Goal: Task Accomplishment & Management: Use online tool/utility

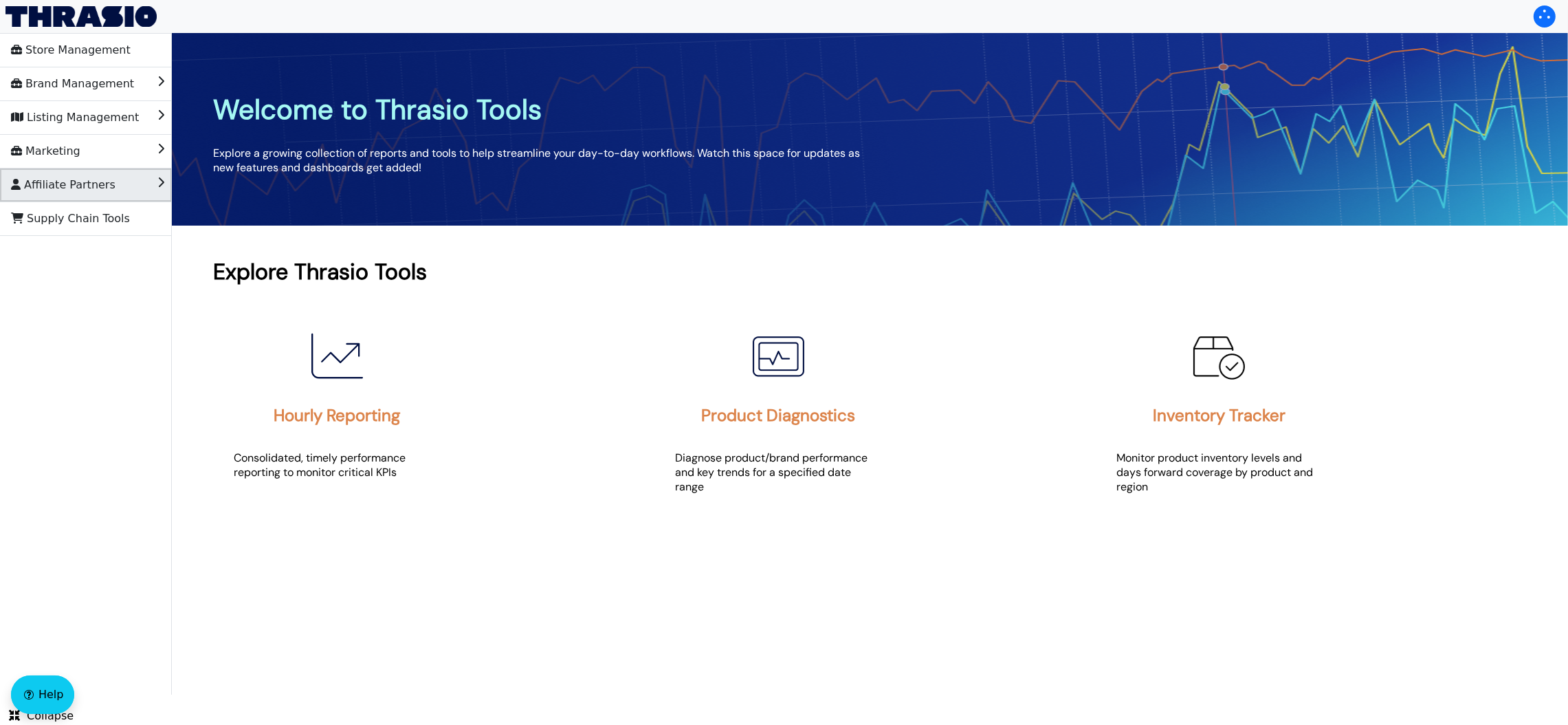
click at [112, 177] on li "Affiliate Partners" at bounding box center [86, 184] width 172 height 33
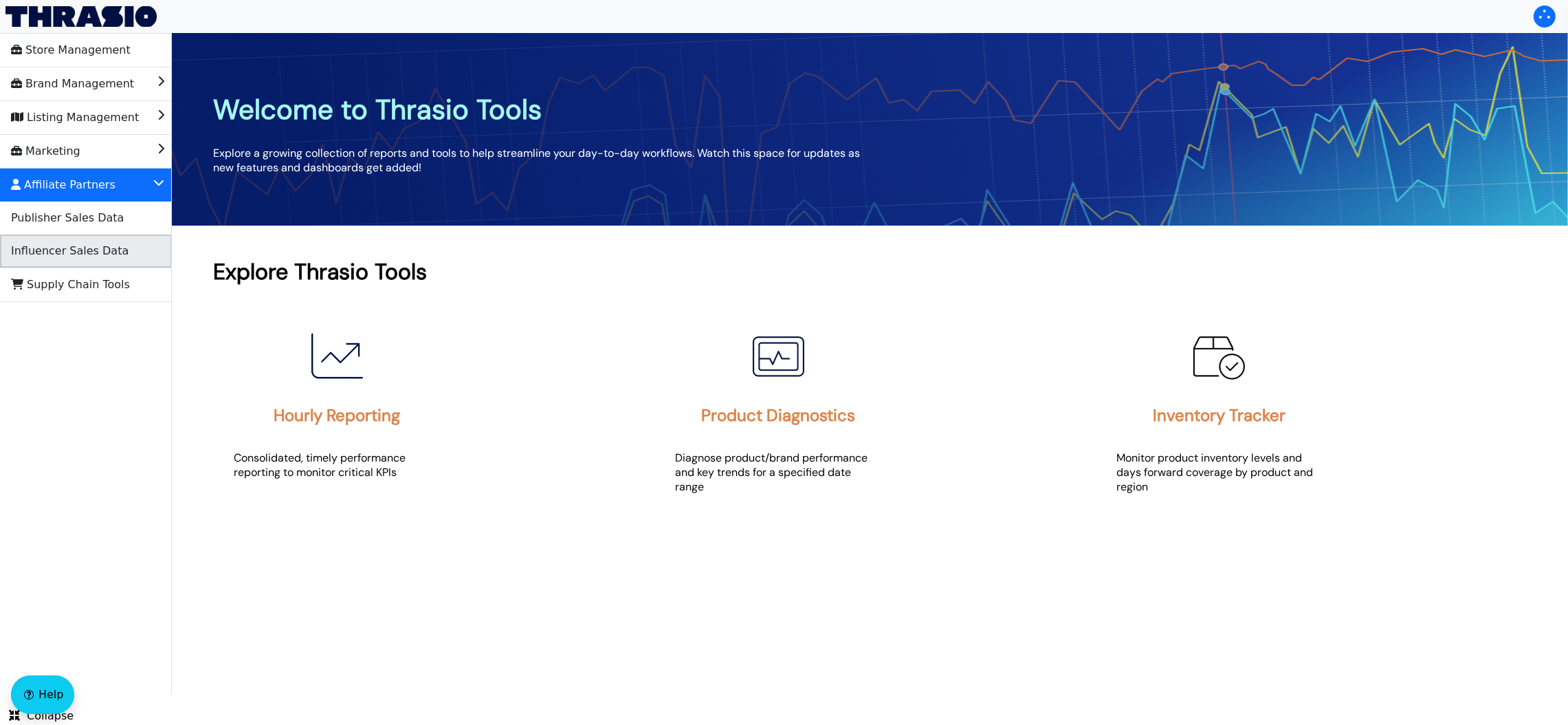
click at [94, 242] on span "Influencer Sales Data" at bounding box center [69, 251] width 118 height 22
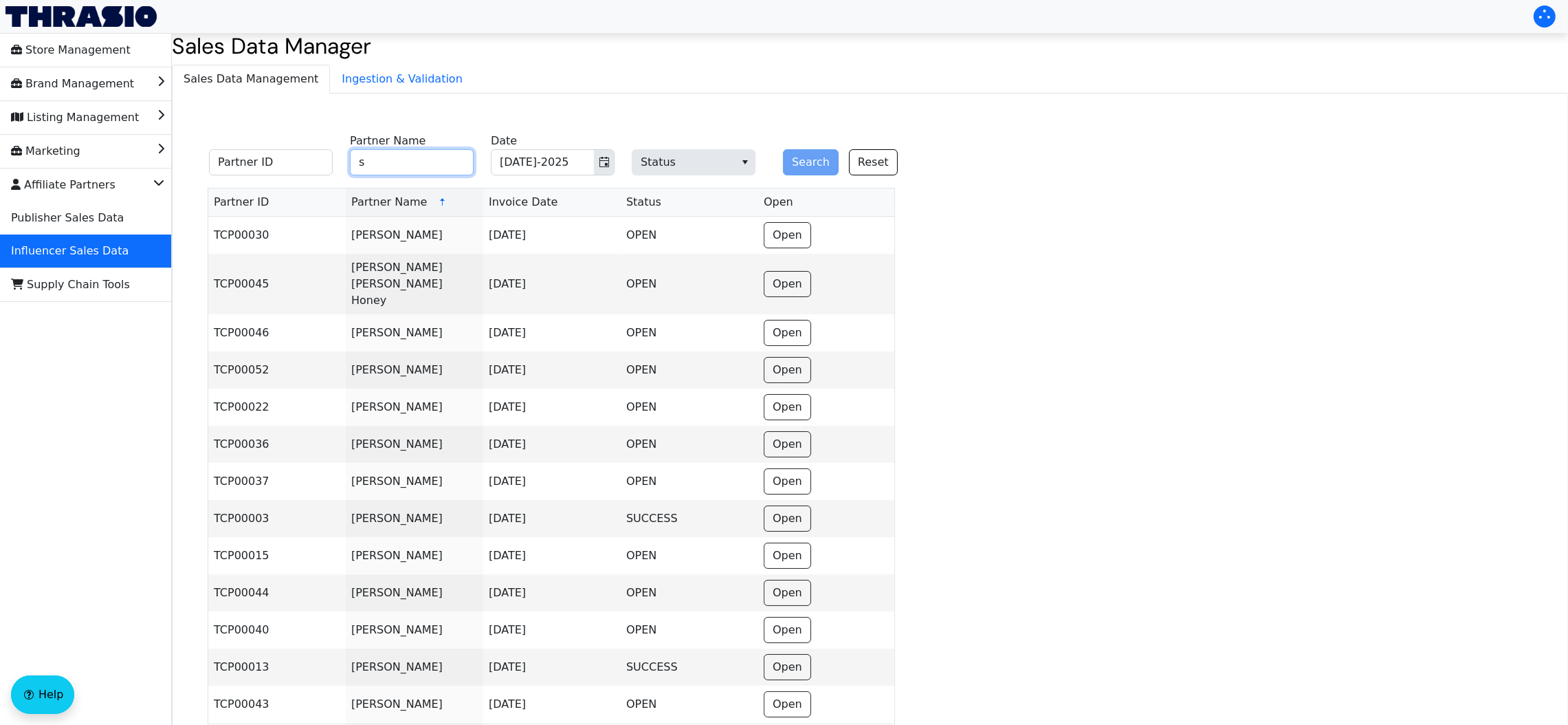
click at [411, 155] on input "s" at bounding box center [411, 162] width 124 height 26
type input "[PERSON_NAME]"
click at [789, 155] on button "Search" at bounding box center [811, 162] width 55 height 26
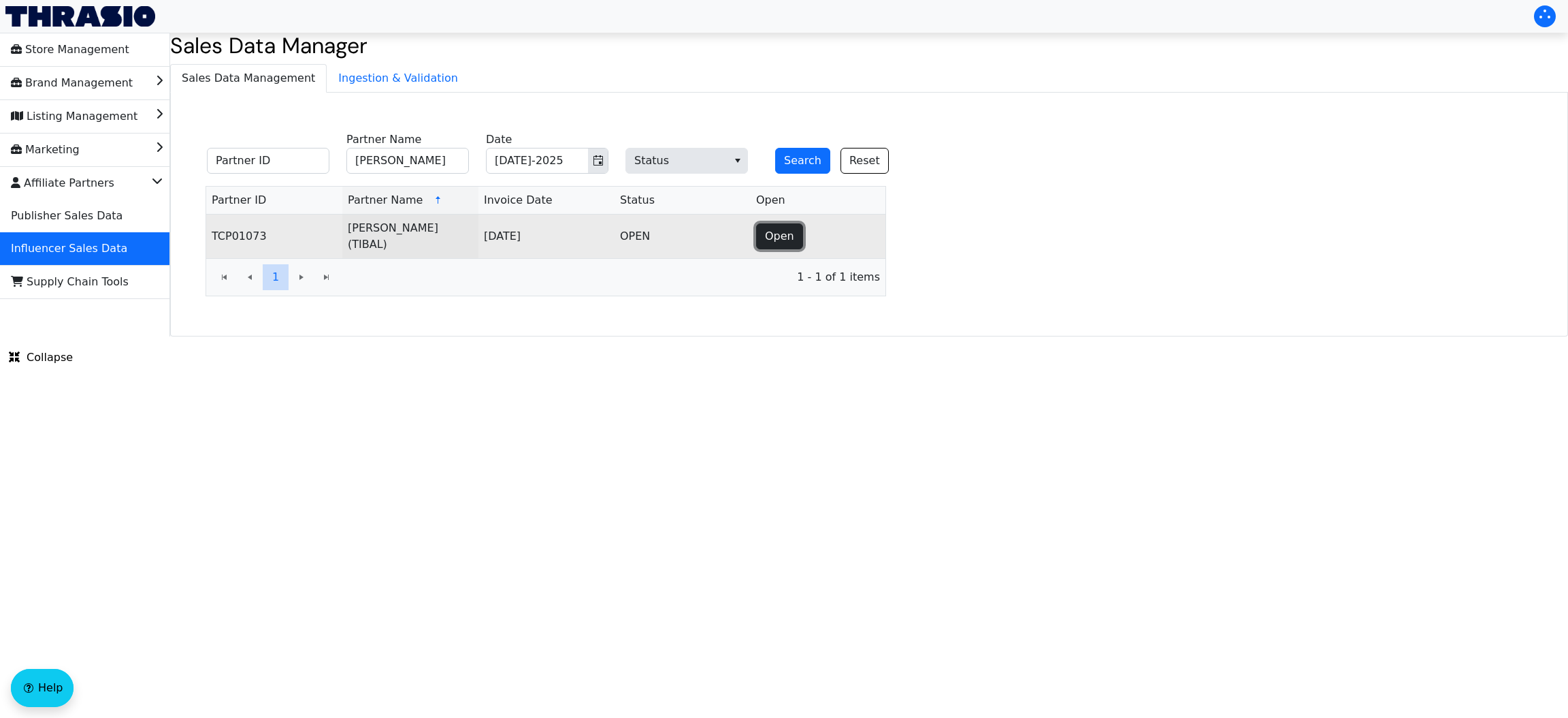
click at [779, 232] on span "Open" at bounding box center [779, 236] width 29 height 17
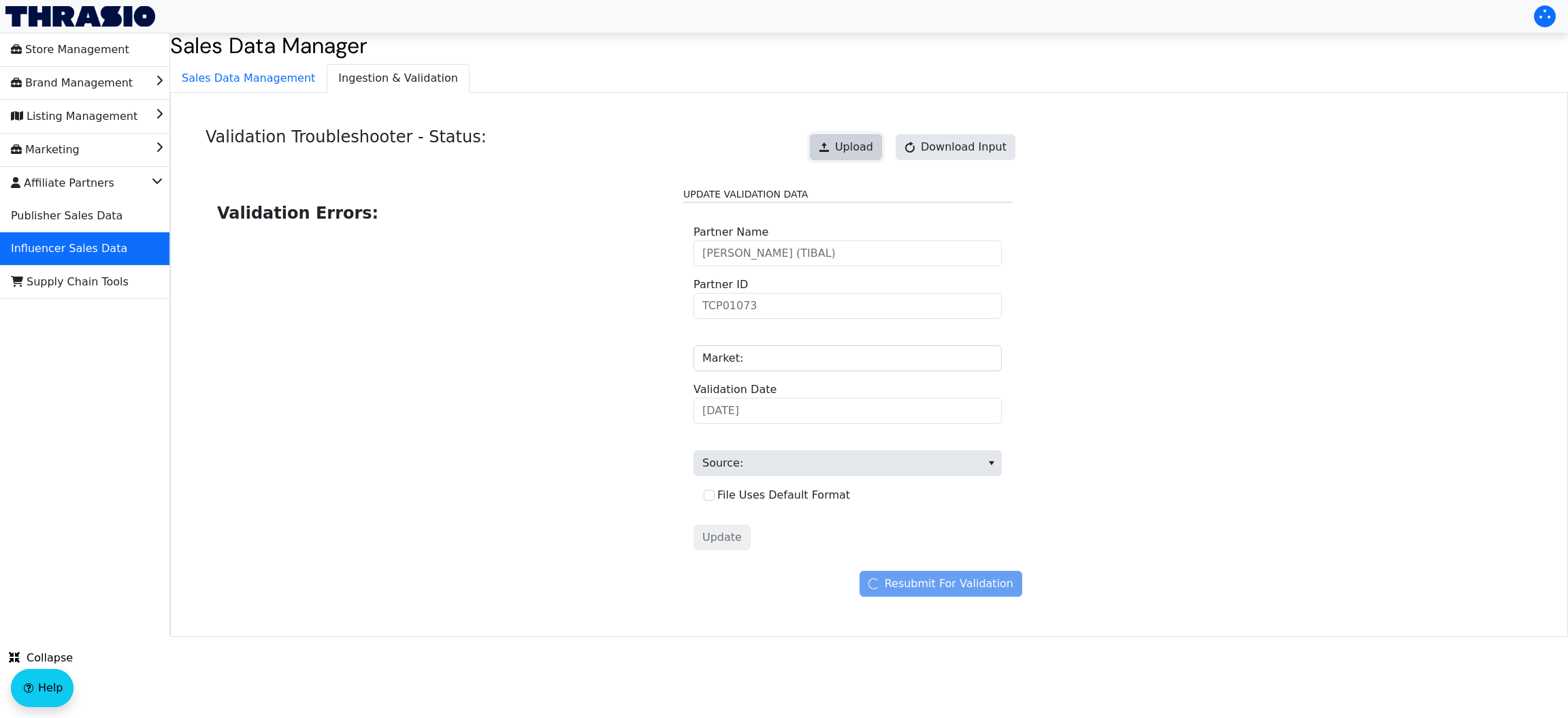
click at [872, 155] on span "Upload" at bounding box center [853, 147] width 38 height 17
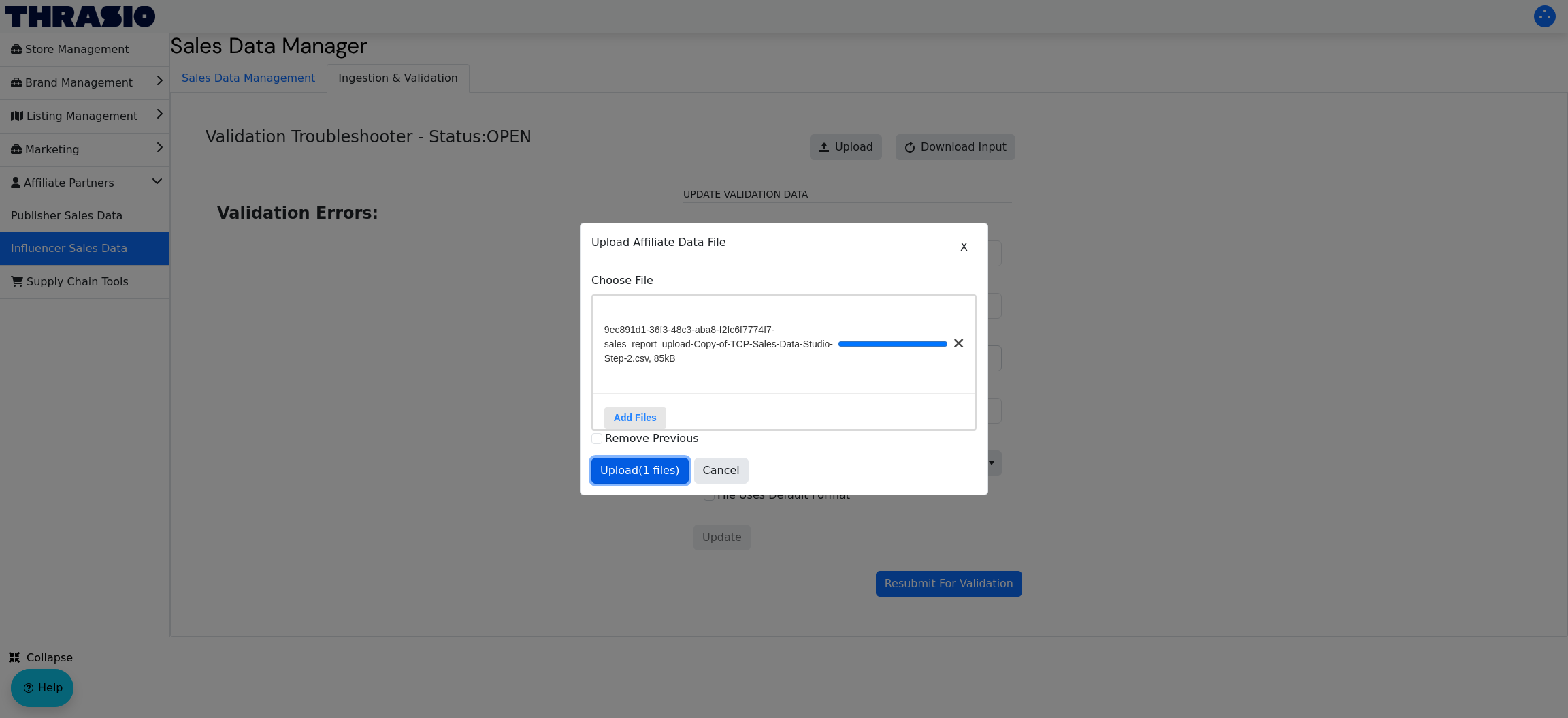
click at [642, 477] on span "Upload (1 files)" at bounding box center [640, 471] width 80 height 17
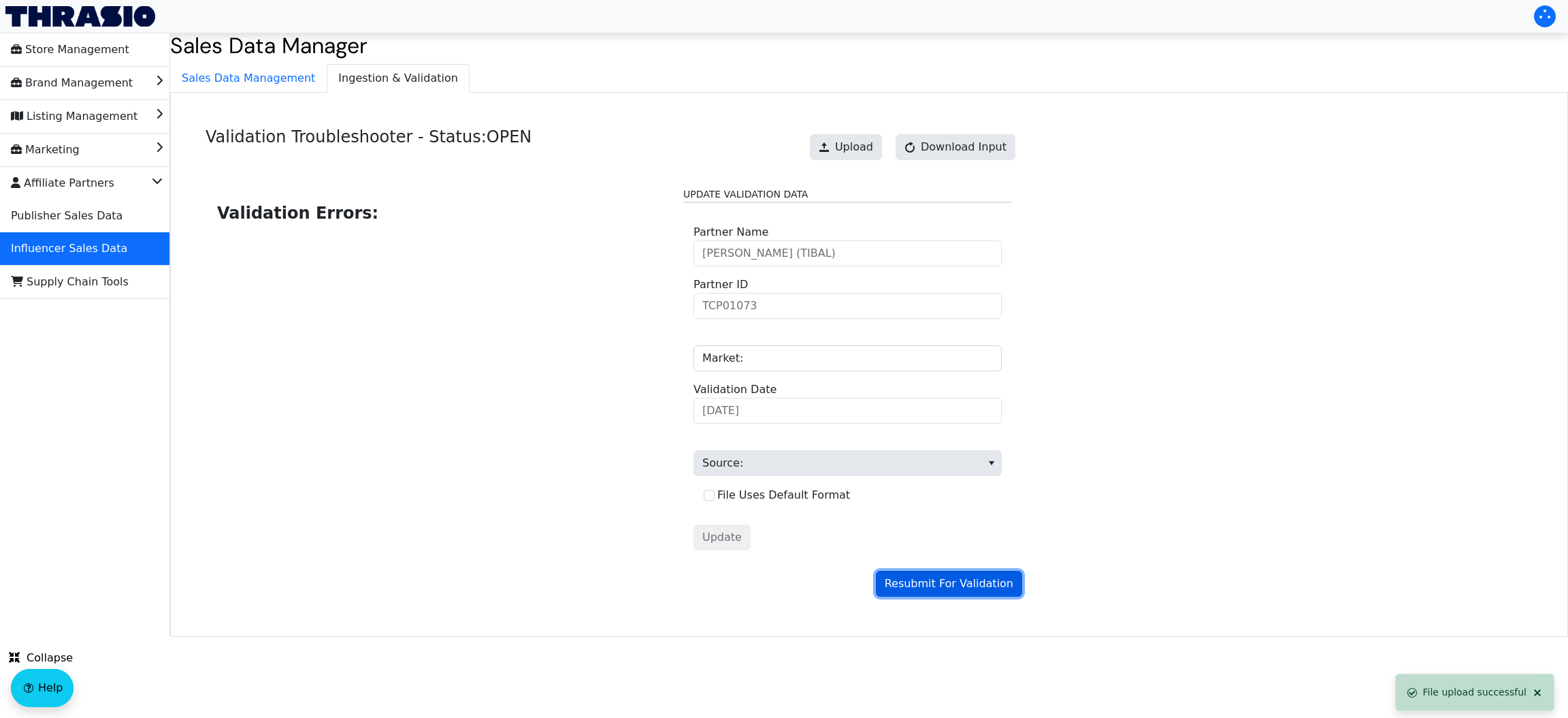
click at [932, 584] on span "Resubmit For Validation" at bounding box center [948, 583] width 128 height 17
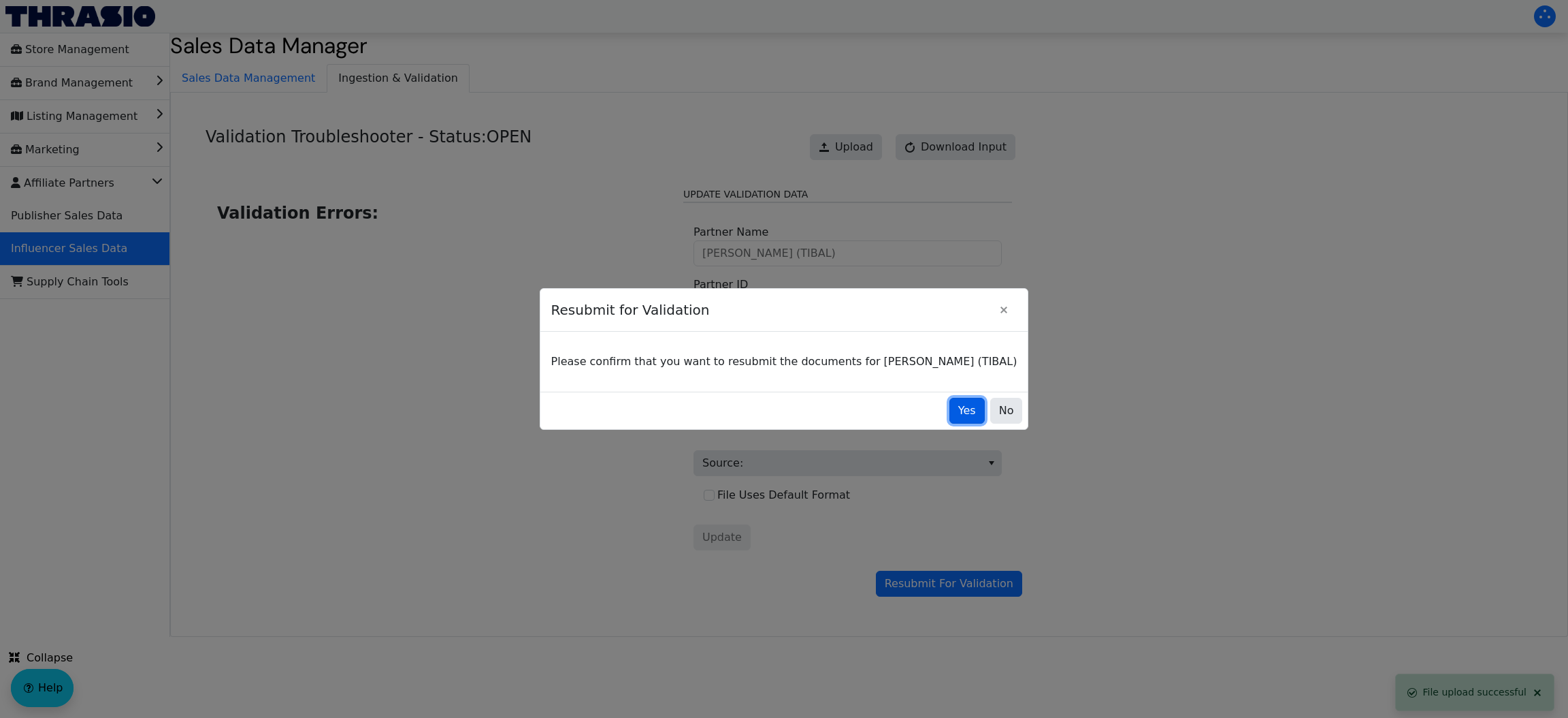
click at [958, 408] on span "Yes" at bounding box center [967, 411] width 18 height 17
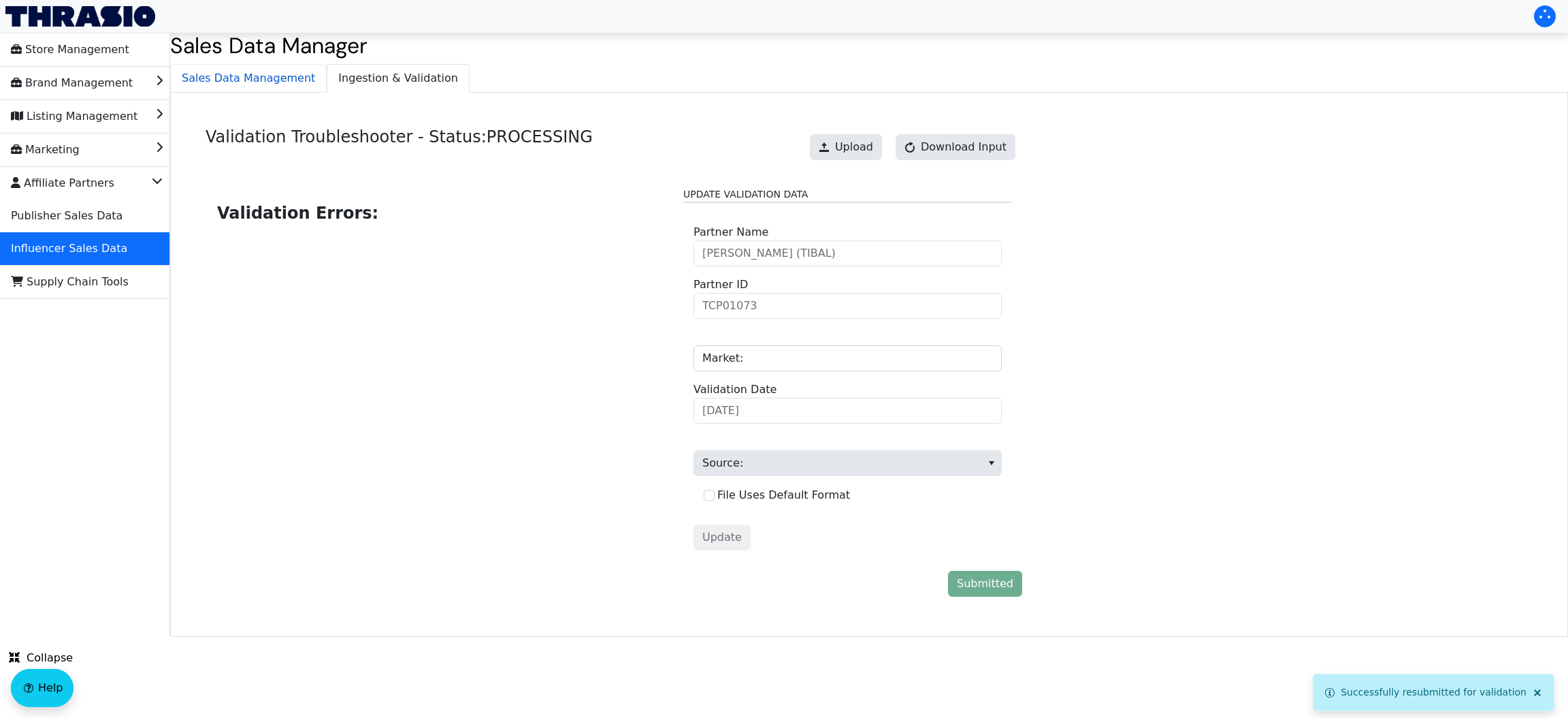
click at [288, 90] on span "Sales Data Management" at bounding box center [248, 78] width 155 height 27
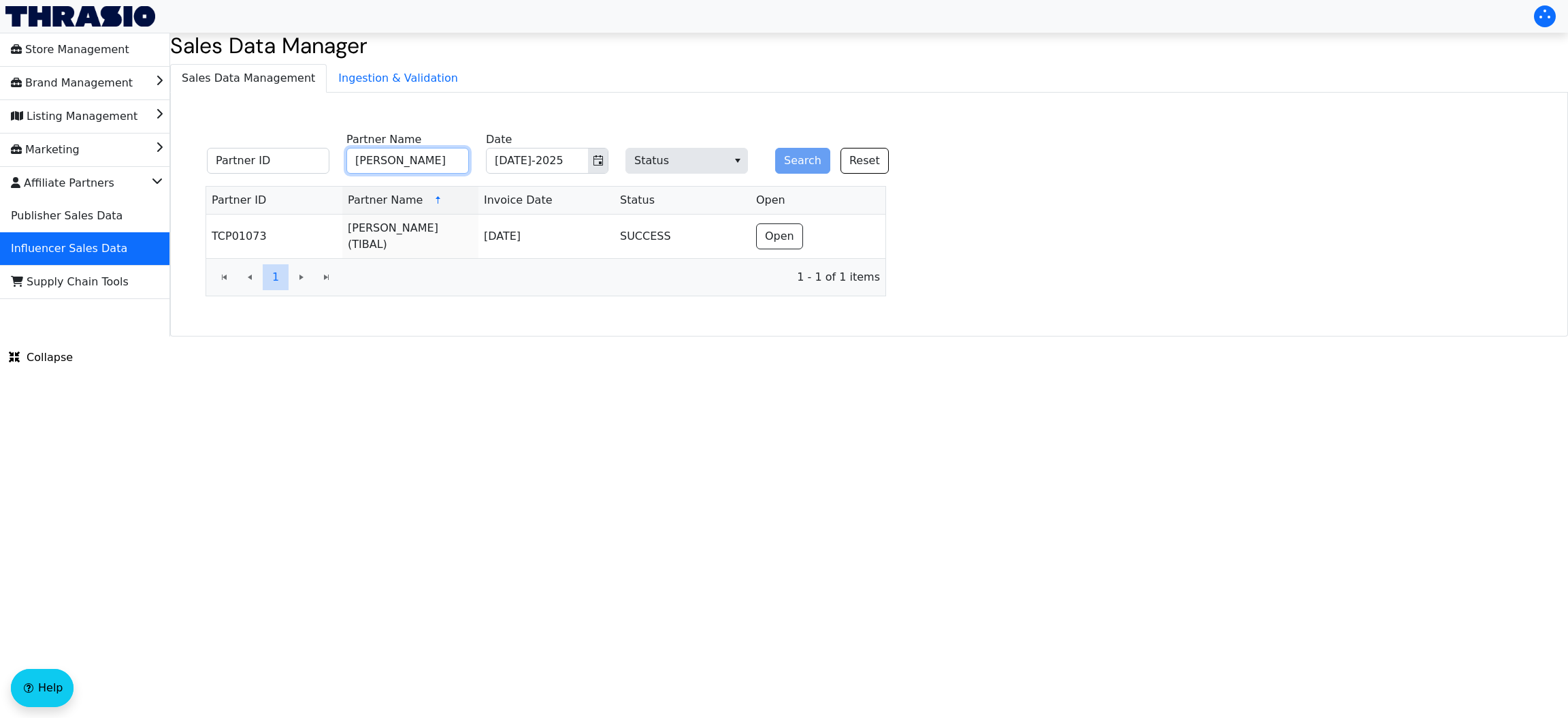
click at [459, 170] on input "Sarah Carter" at bounding box center [407, 161] width 122 height 26
paste input "Jennifer McCoy"
click at [459, 170] on input "Jennifer McCoy" at bounding box center [407, 161] width 122 height 26
type input "Jennifer McCoy"
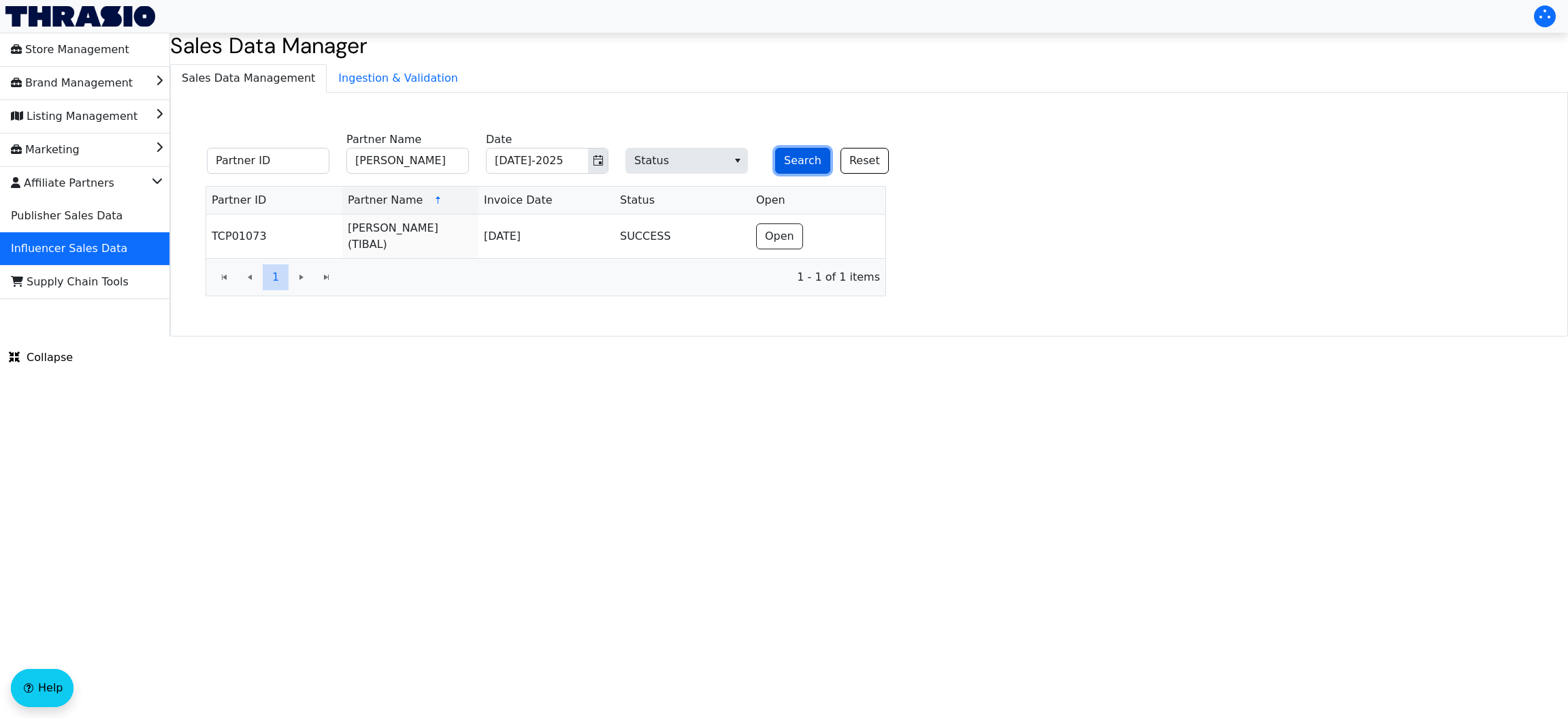
click at [808, 150] on button "Search" at bounding box center [802, 161] width 55 height 26
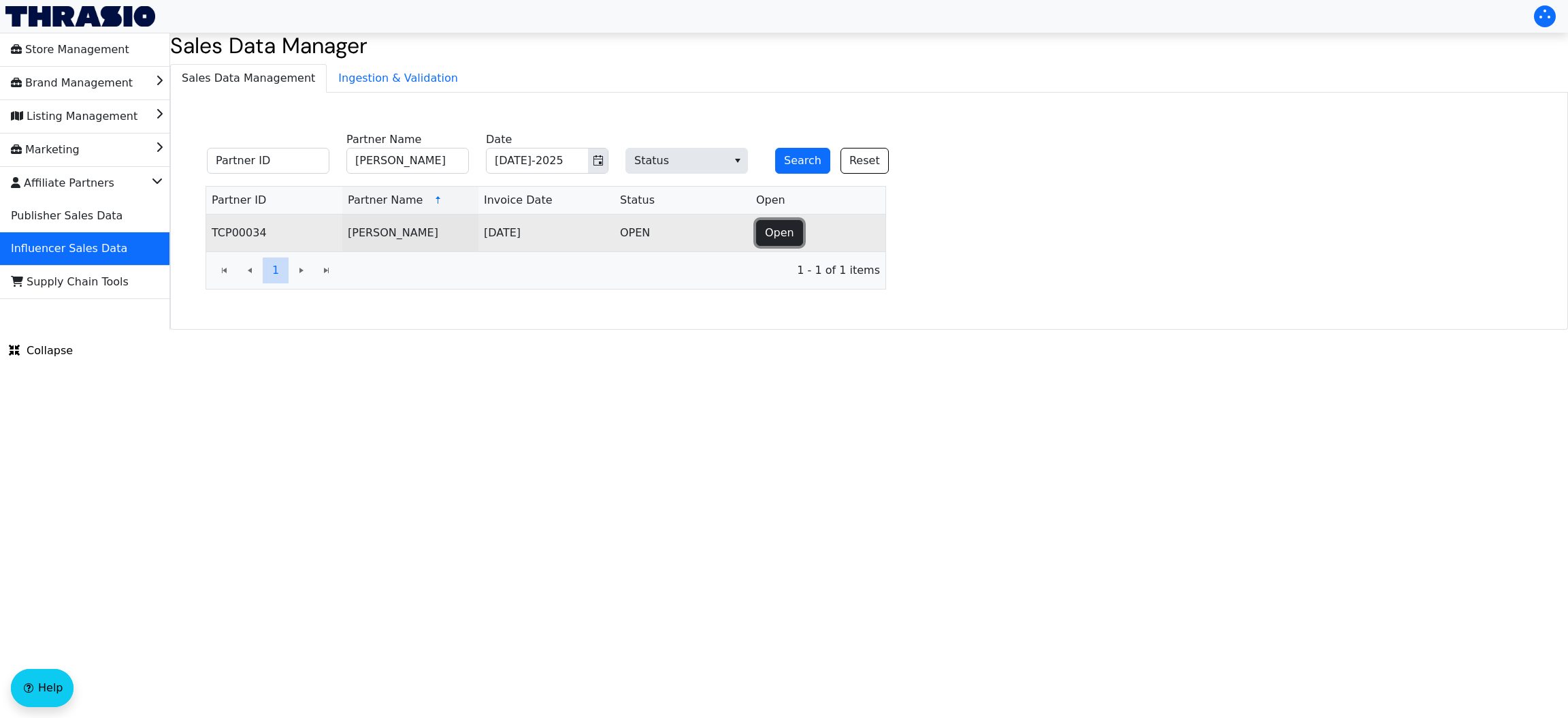
click at [765, 230] on span "Open" at bounding box center [779, 233] width 29 height 17
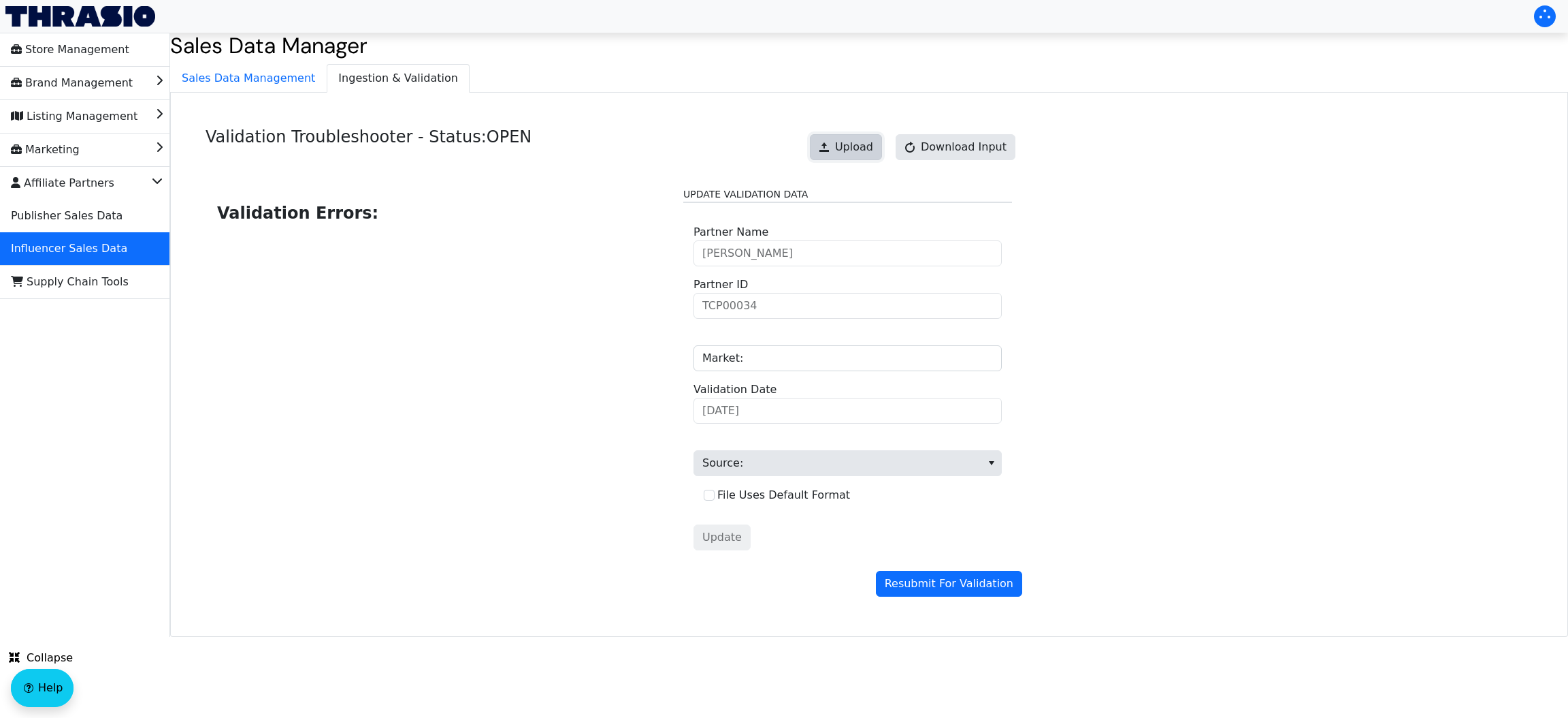
click at [829, 147] on span at bounding box center [824, 147] width 11 height 11
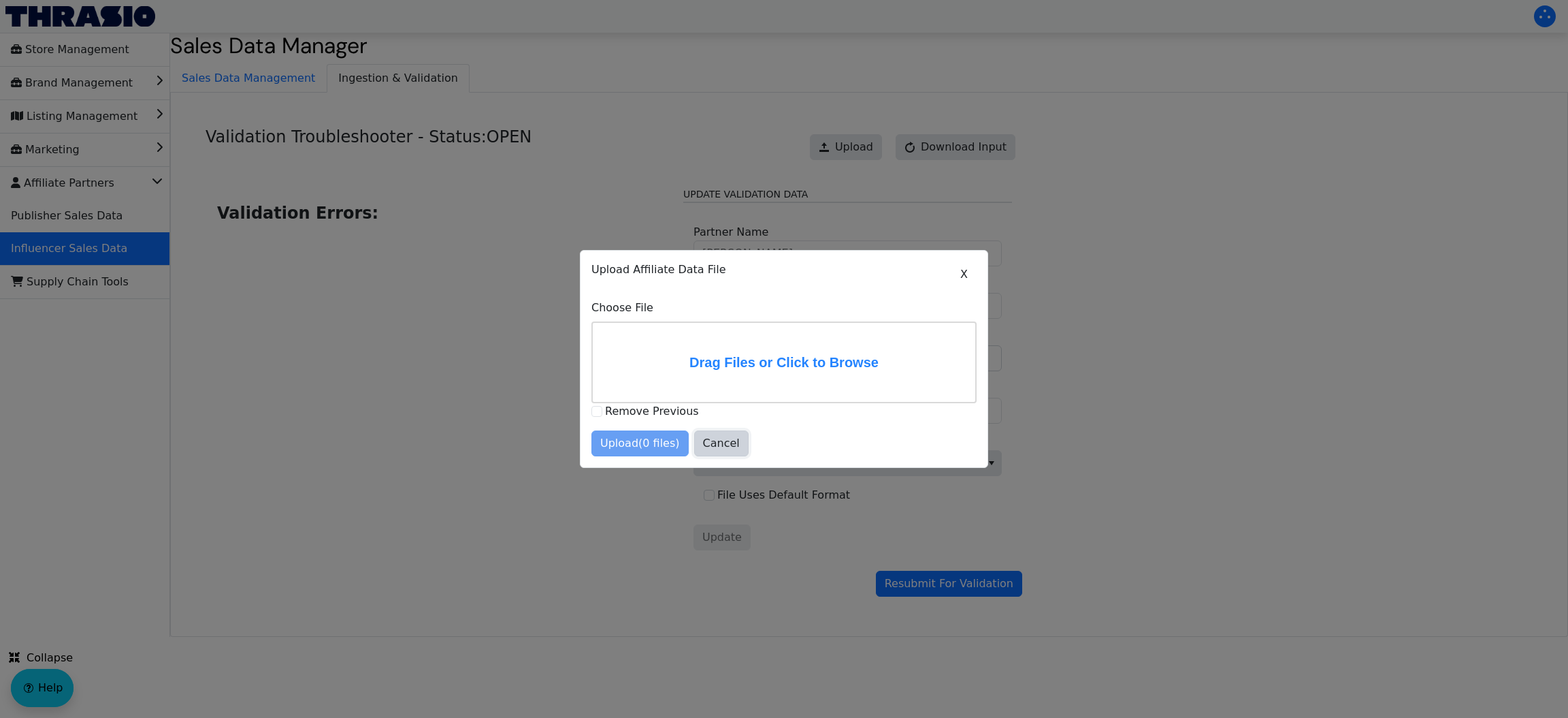
click at [732, 438] on button "Cancel" at bounding box center [721, 443] width 54 height 26
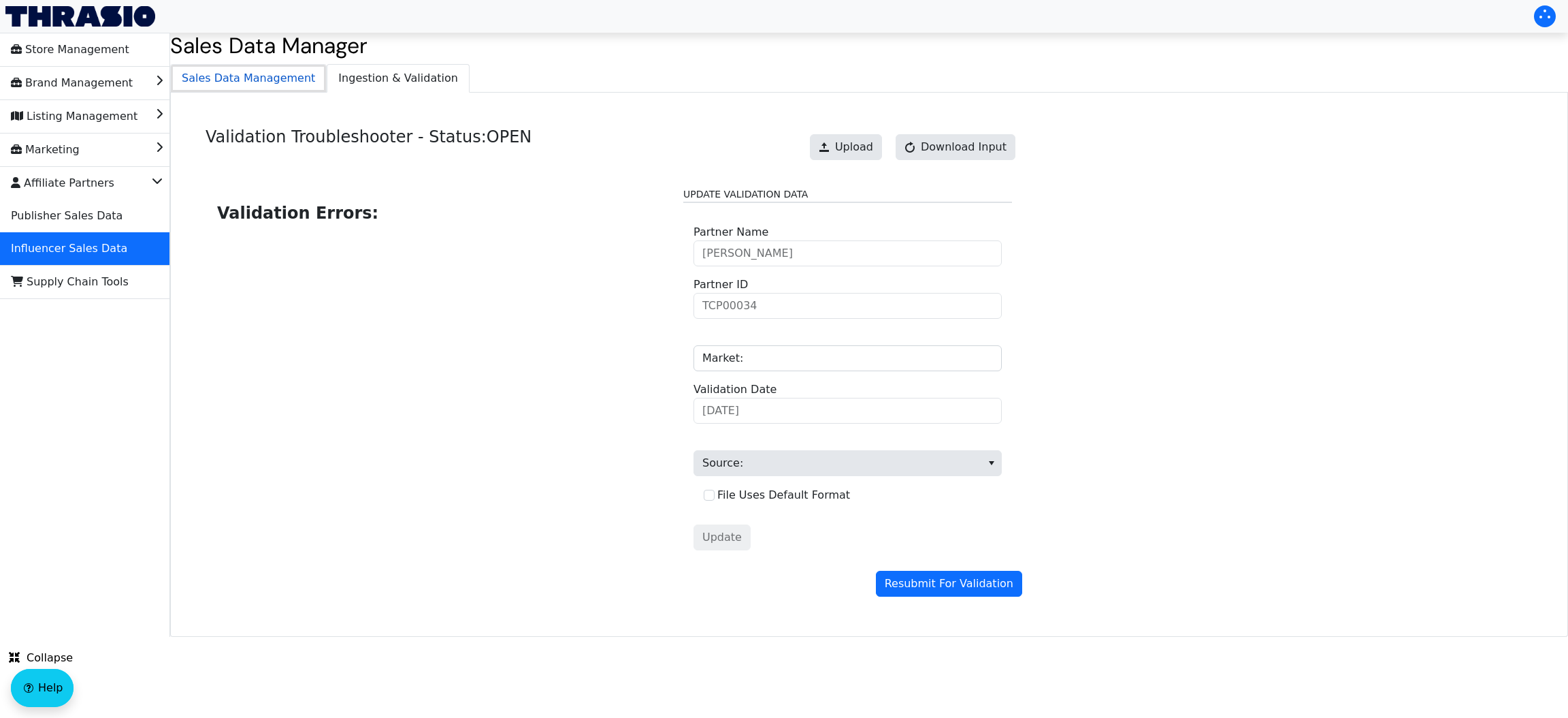
click at [246, 71] on span "Sales Data Management" at bounding box center [248, 78] width 155 height 27
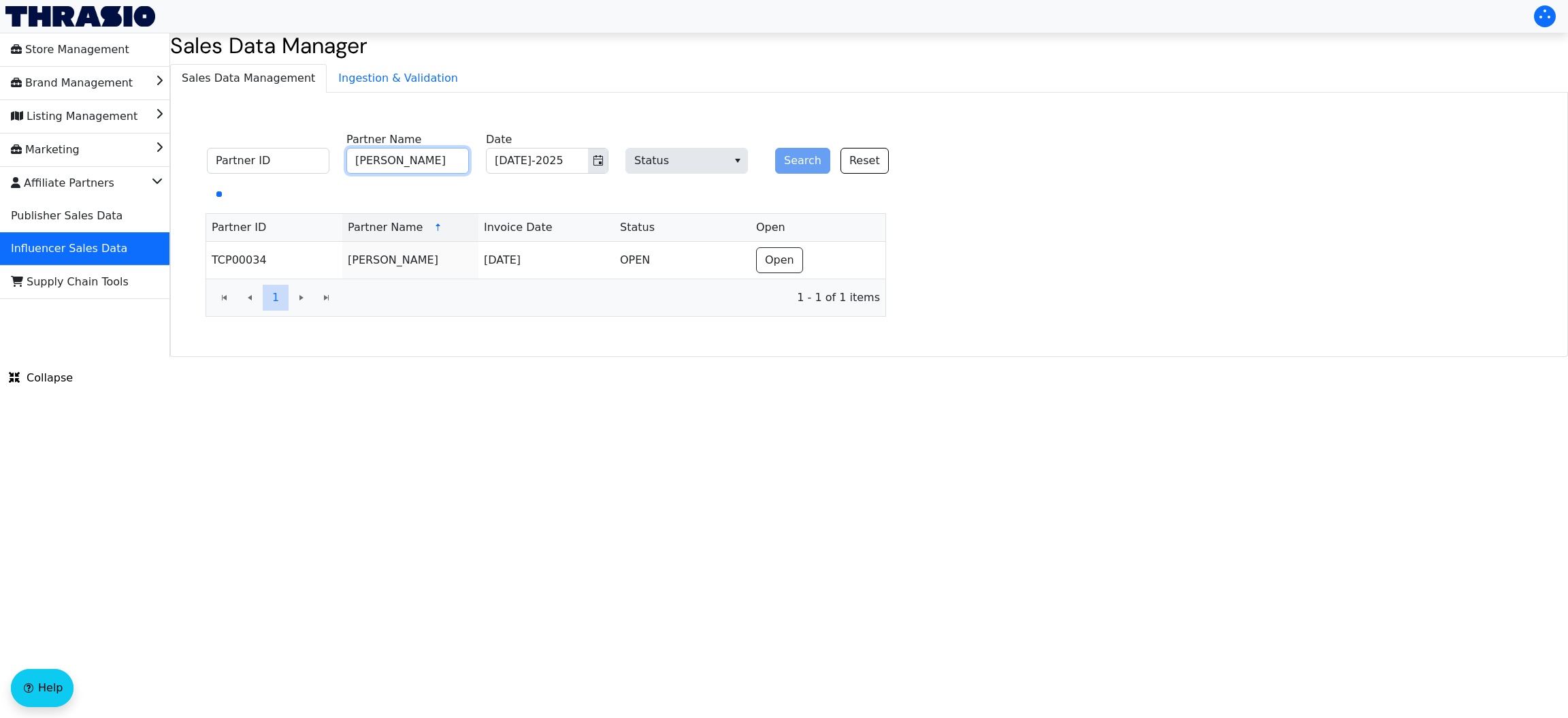
click at [447, 171] on input "Jennifer McCoy" at bounding box center [407, 161] width 122 height 26
paste input "Candi Perr"
click at [447, 171] on input "Candi Perry" at bounding box center [407, 161] width 122 height 26
type input "Candi Perry"
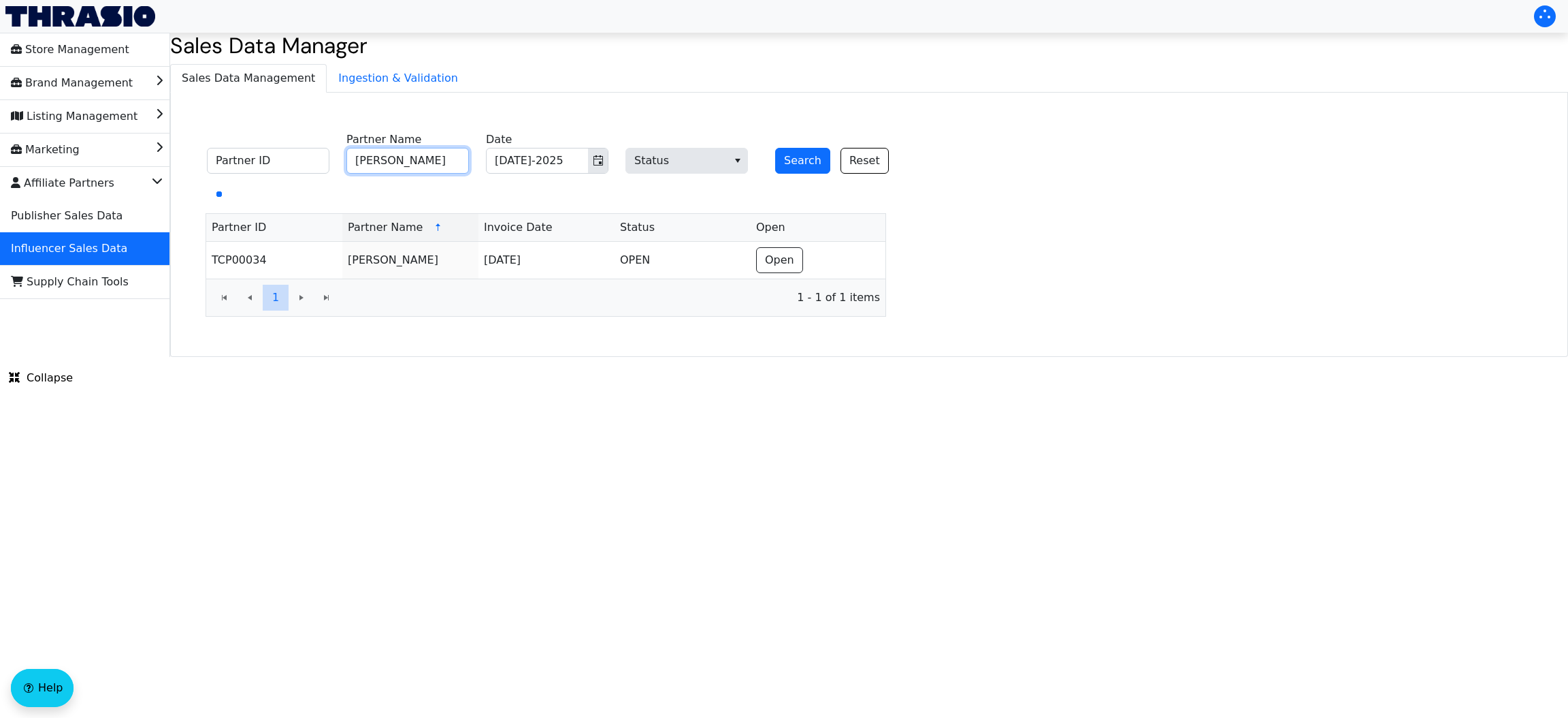
click at [775, 148] on button "Search" at bounding box center [802, 161] width 55 height 26
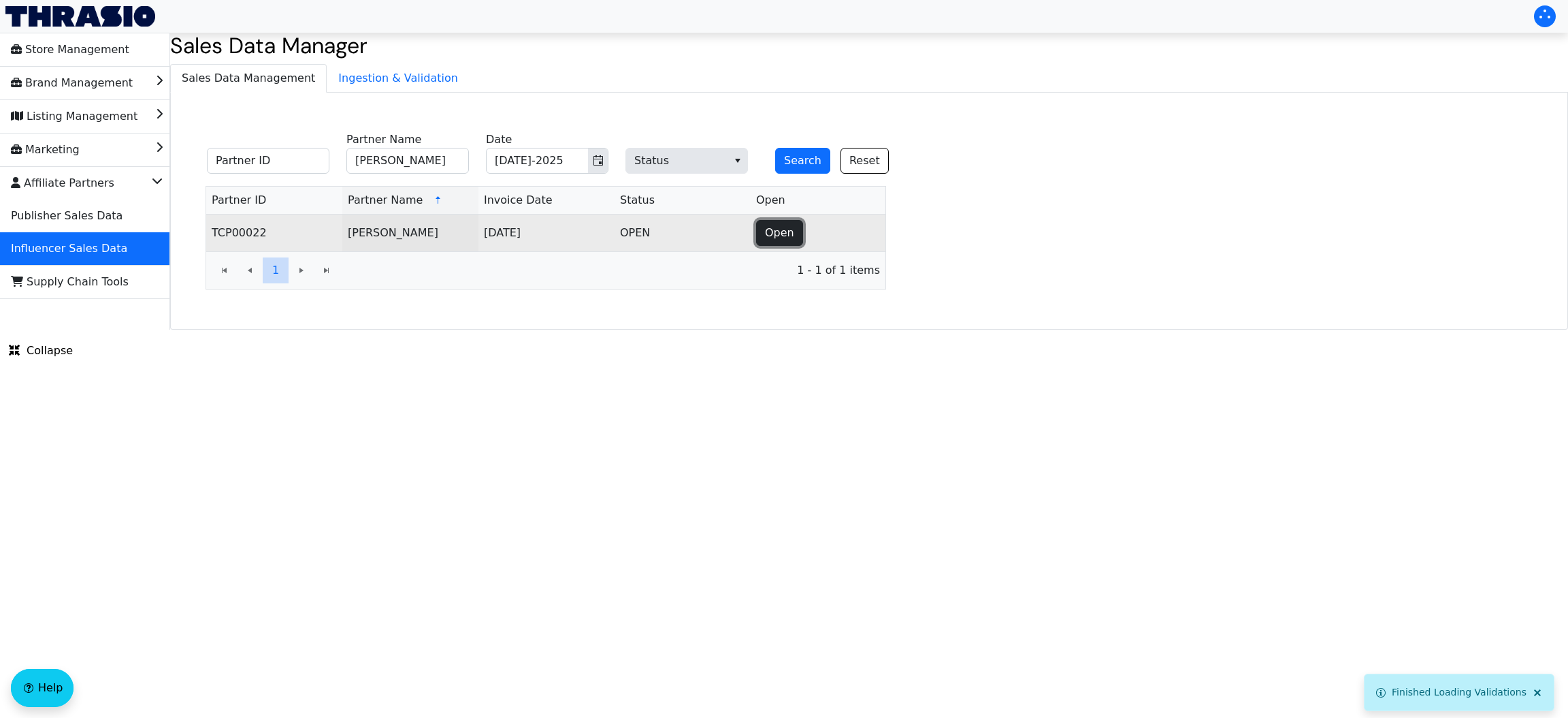
click at [785, 235] on span "Open" at bounding box center [779, 233] width 29 height 17
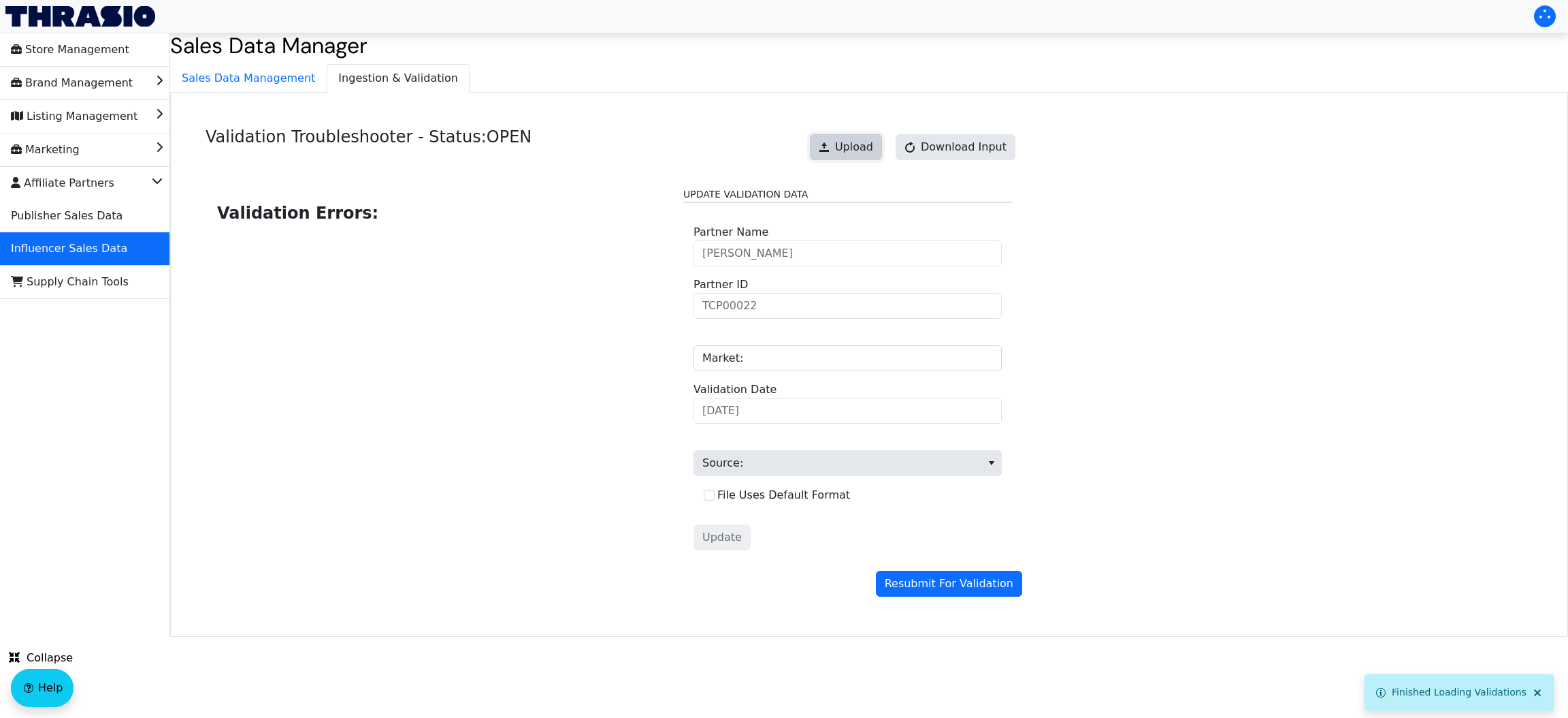
click at [847, 153] on span "Upload" at bounding box center [853, 147] width 38 height 17
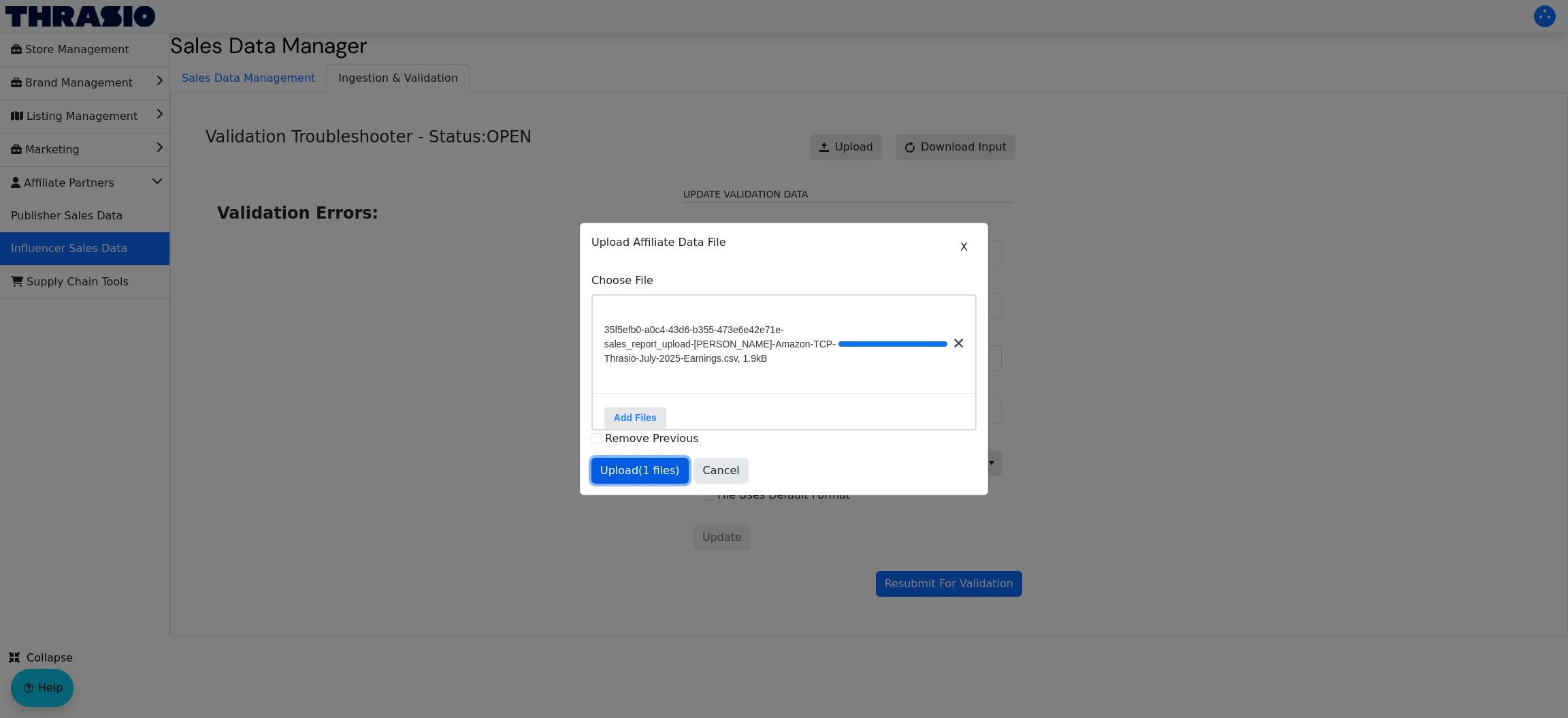
click at [644, 476] on span "Upload (1 files)" at bounding box center [640, 471] width 80 height 17
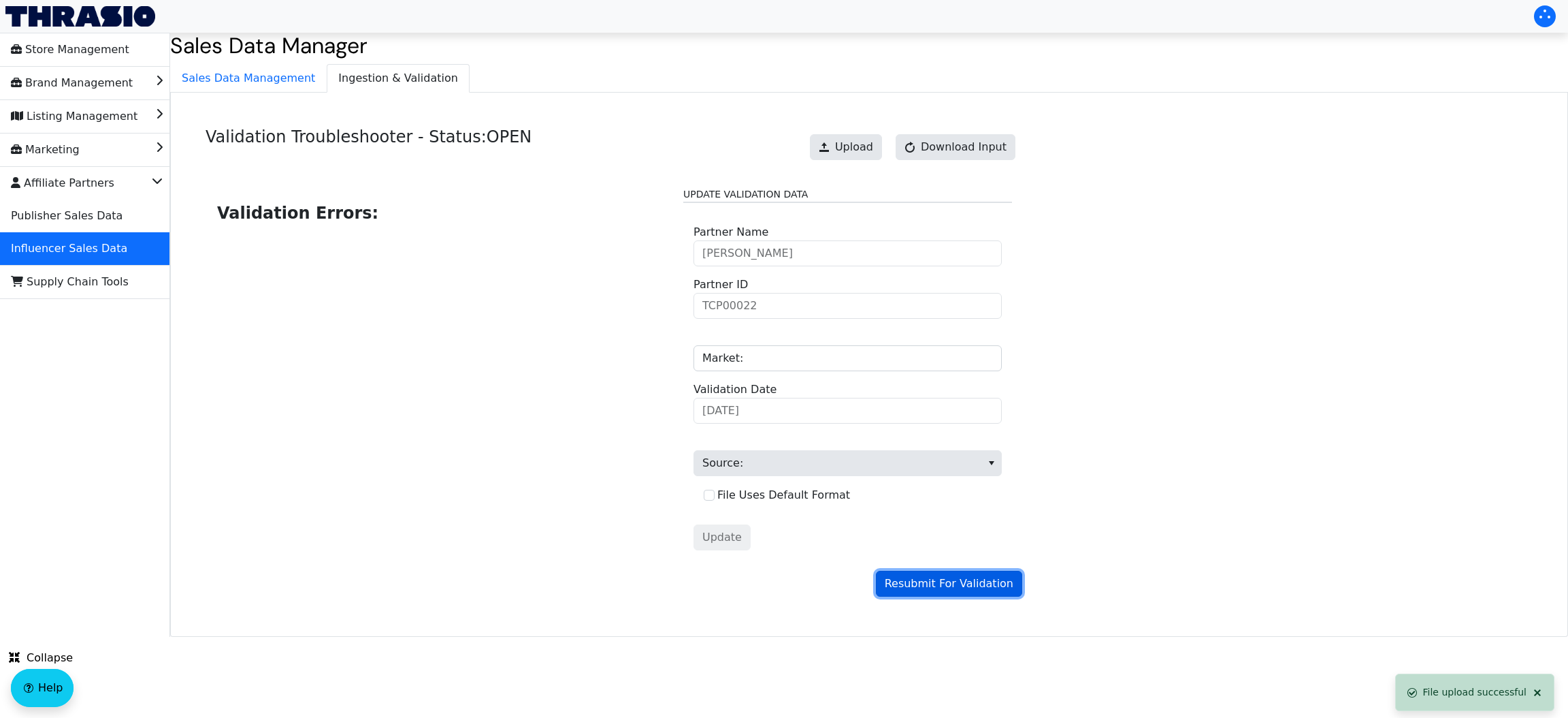
click at [956, 588] on span "Resubmit For Validation" at bounding box center [948, 583] width 128 height 17
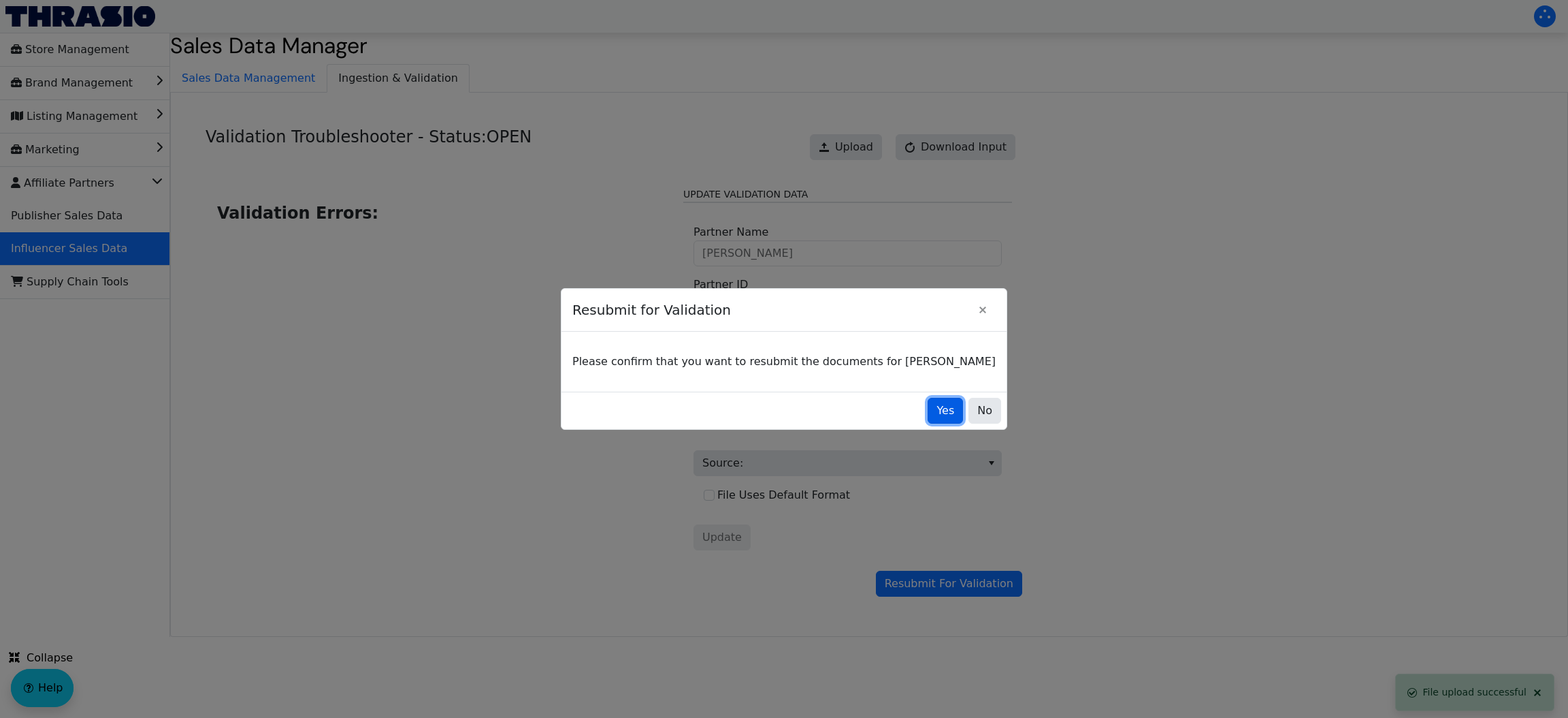
click at [927, 412] on button "Yes" at bounding box center [944, 411] width 35 height 26
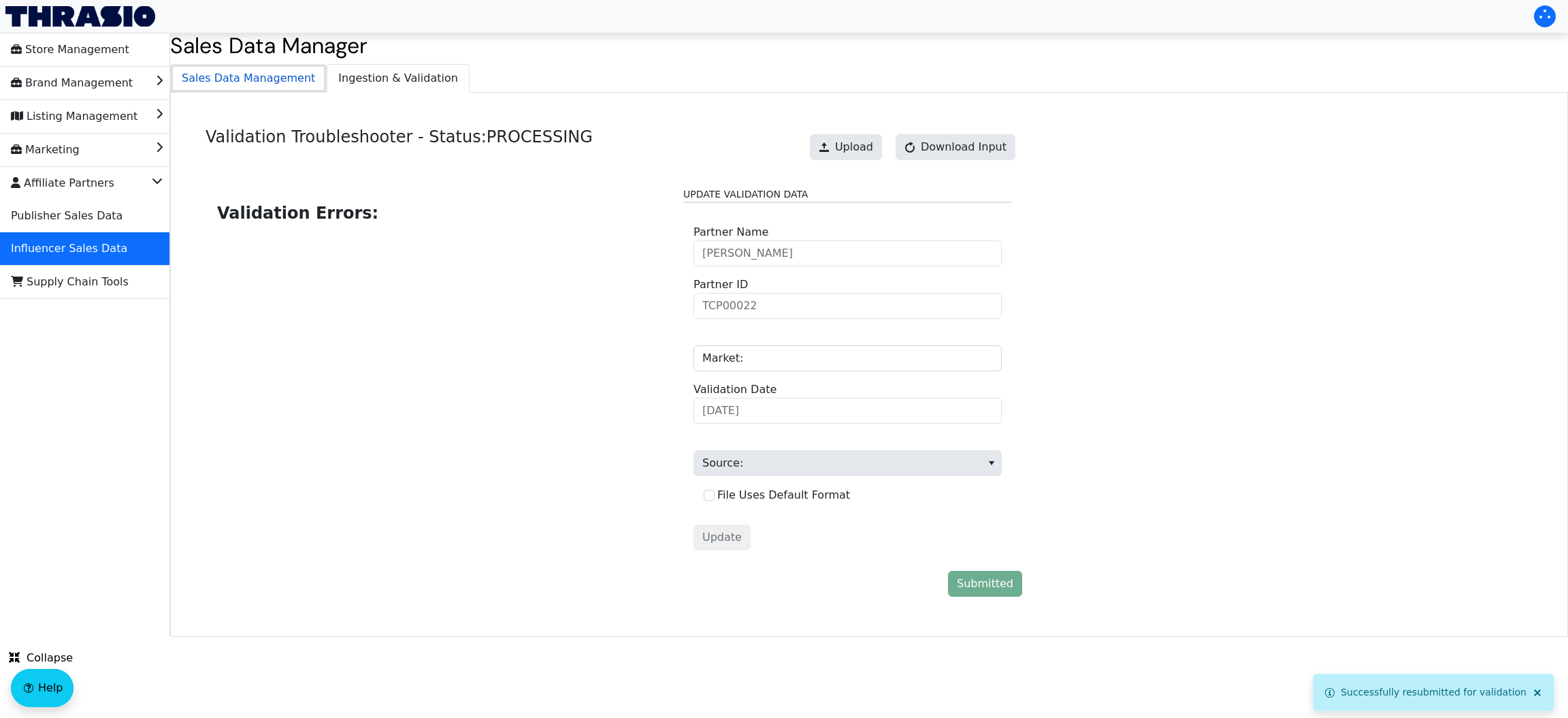
click at [262, 88] on span "Sales Data Management" at bounding box center [248, 78] width 155 height 27
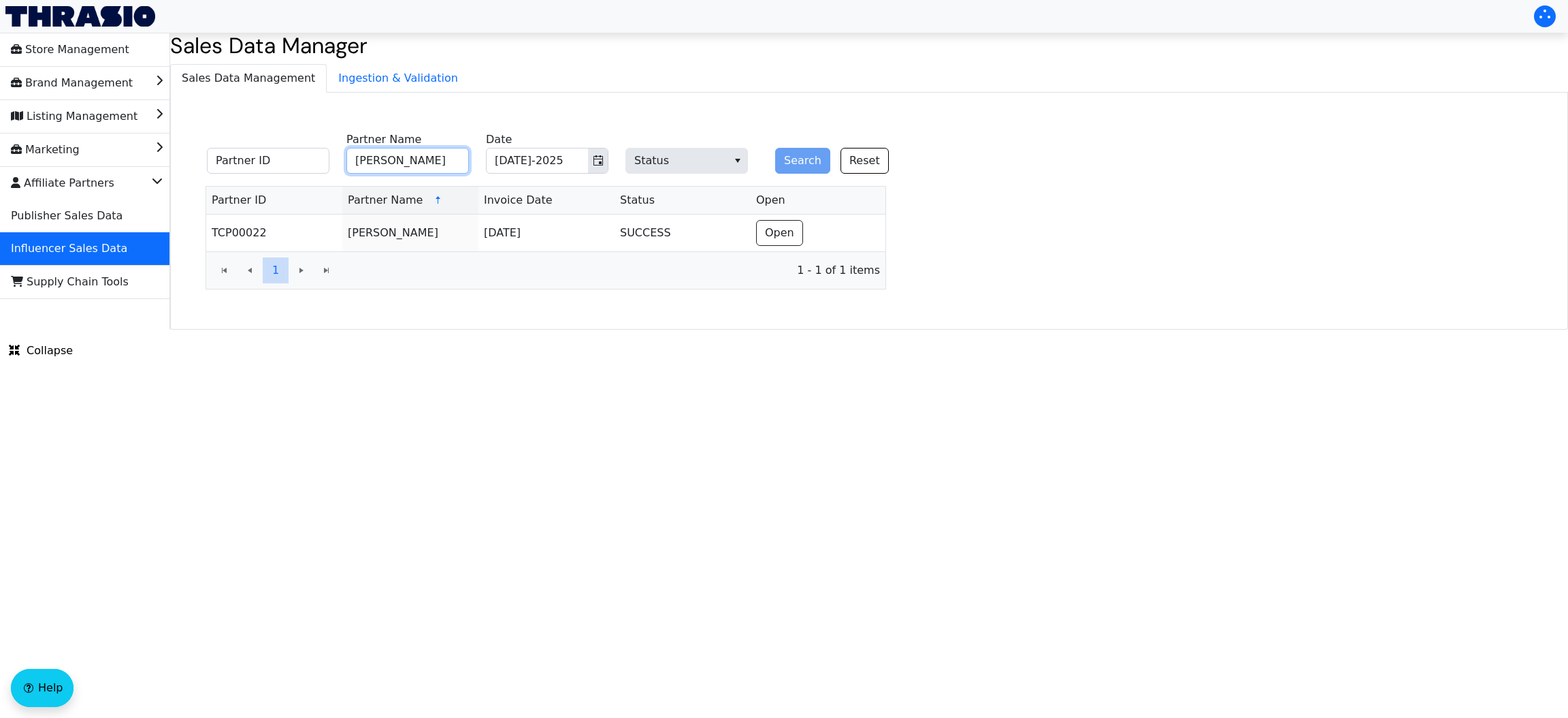
click at [386, 159] on input "Candi Perry" at bounding box center [407, 161] width 122 height 26
paste input "rystel Montenegro"
click at [386, 159] on input "Crystel Montenegro" at bounding box center [407, 161] width 122 height 26
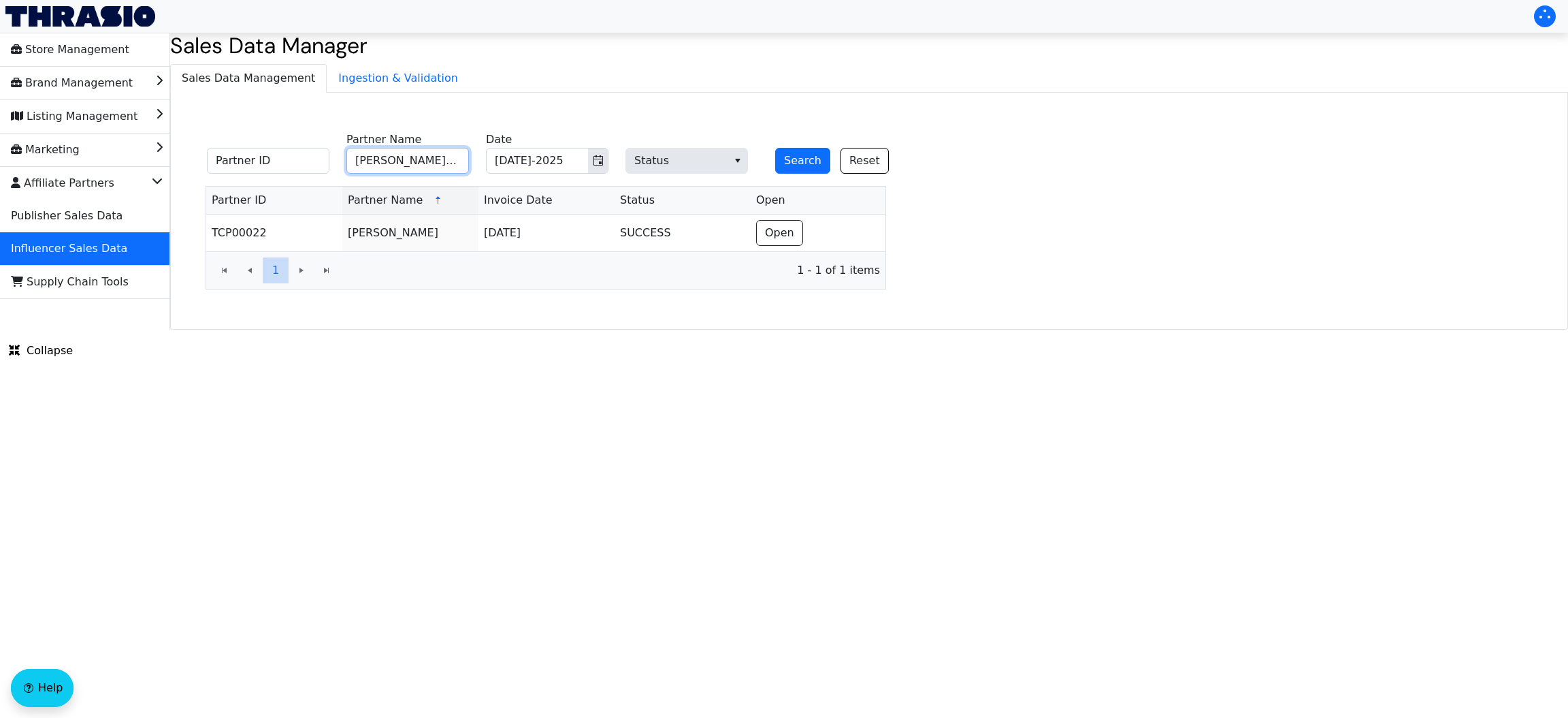
type input "Crystel Montenegro"
click at [775, 148] on button "Search" at bounding box center [802, 161] width 55 height 26
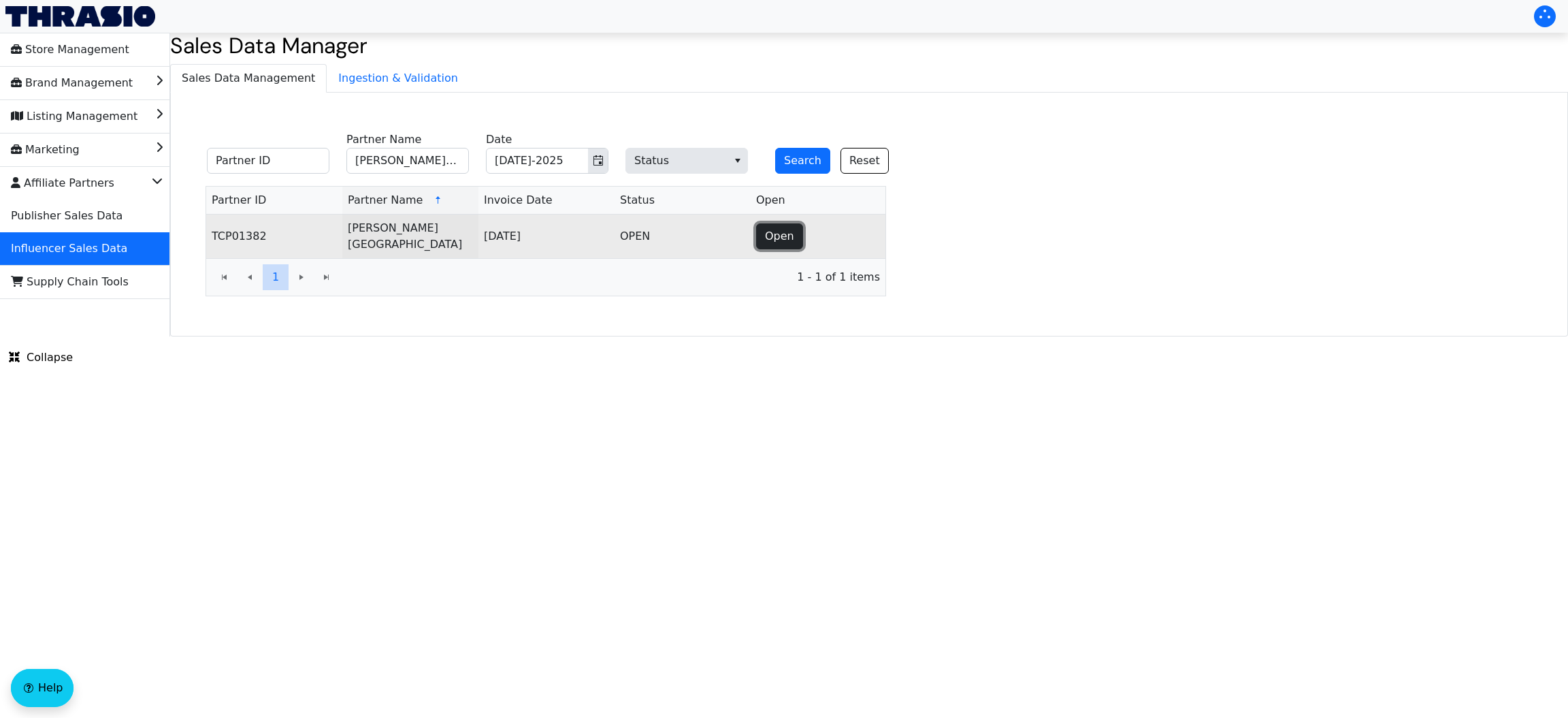
click at [779, 235] on span "Open" at bounding box center [779, 236] width 29 height 17
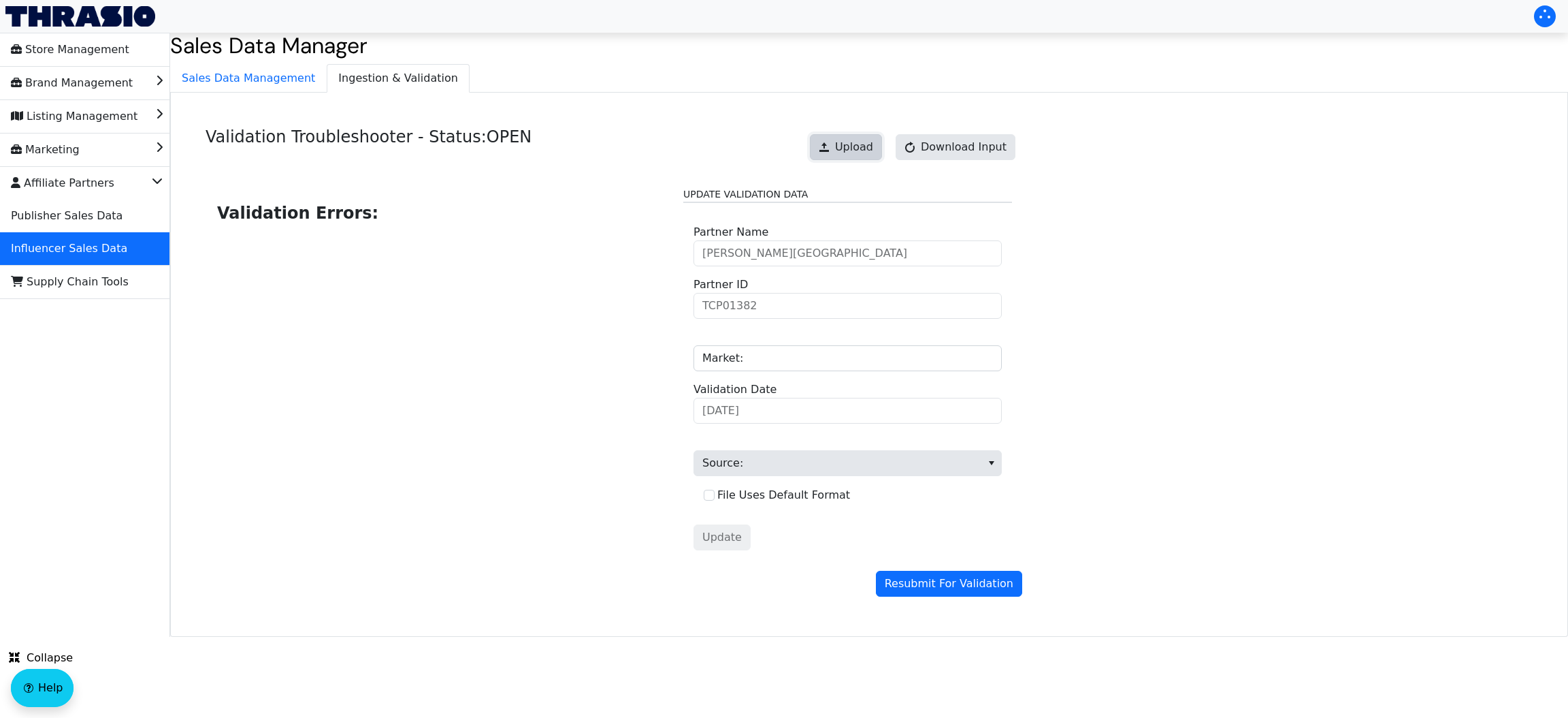
click at [858, 147] on span "Upload" at bounding box center [853, 147] width 38 height 17
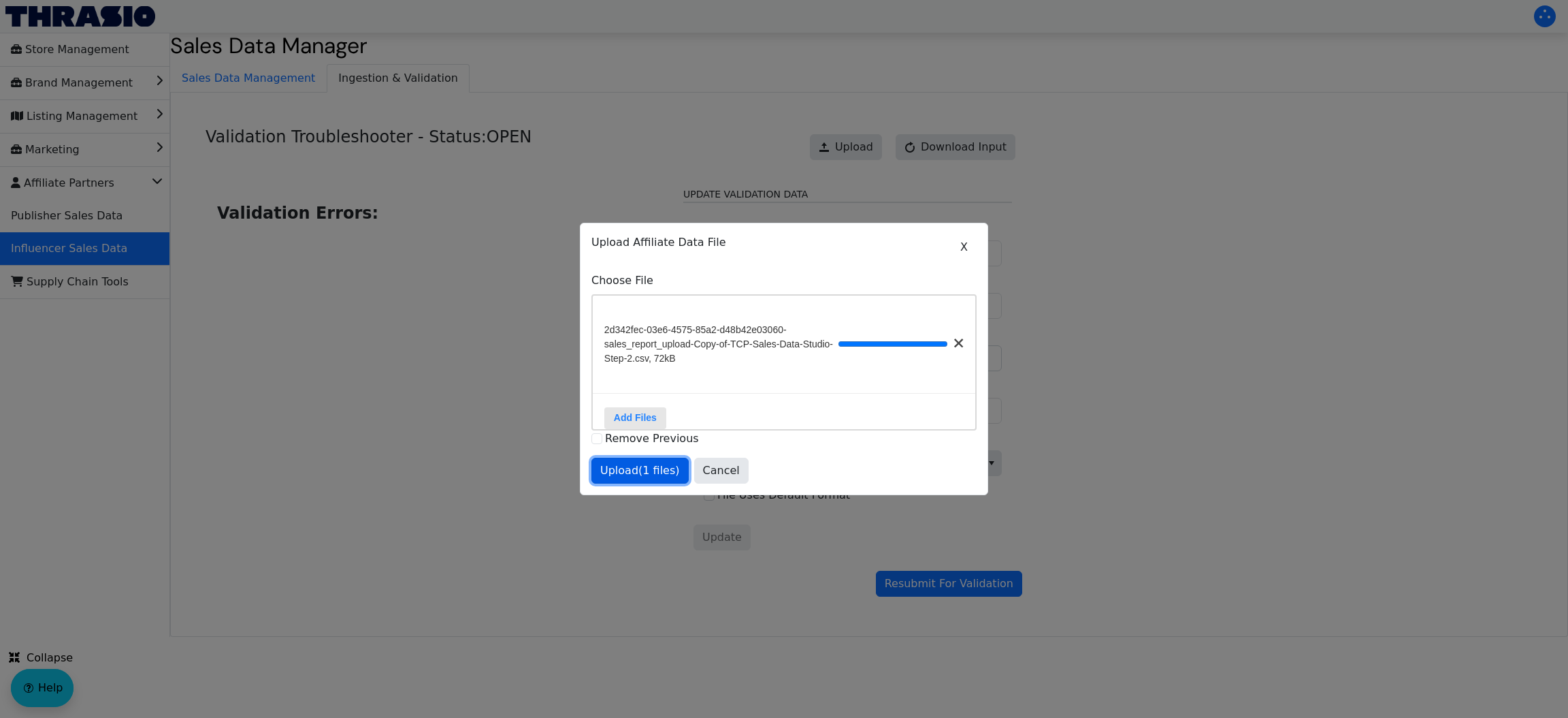
click at [630, 468] on button "Upload (1 files)" at bounding box center [640, 471] width 98 height 26
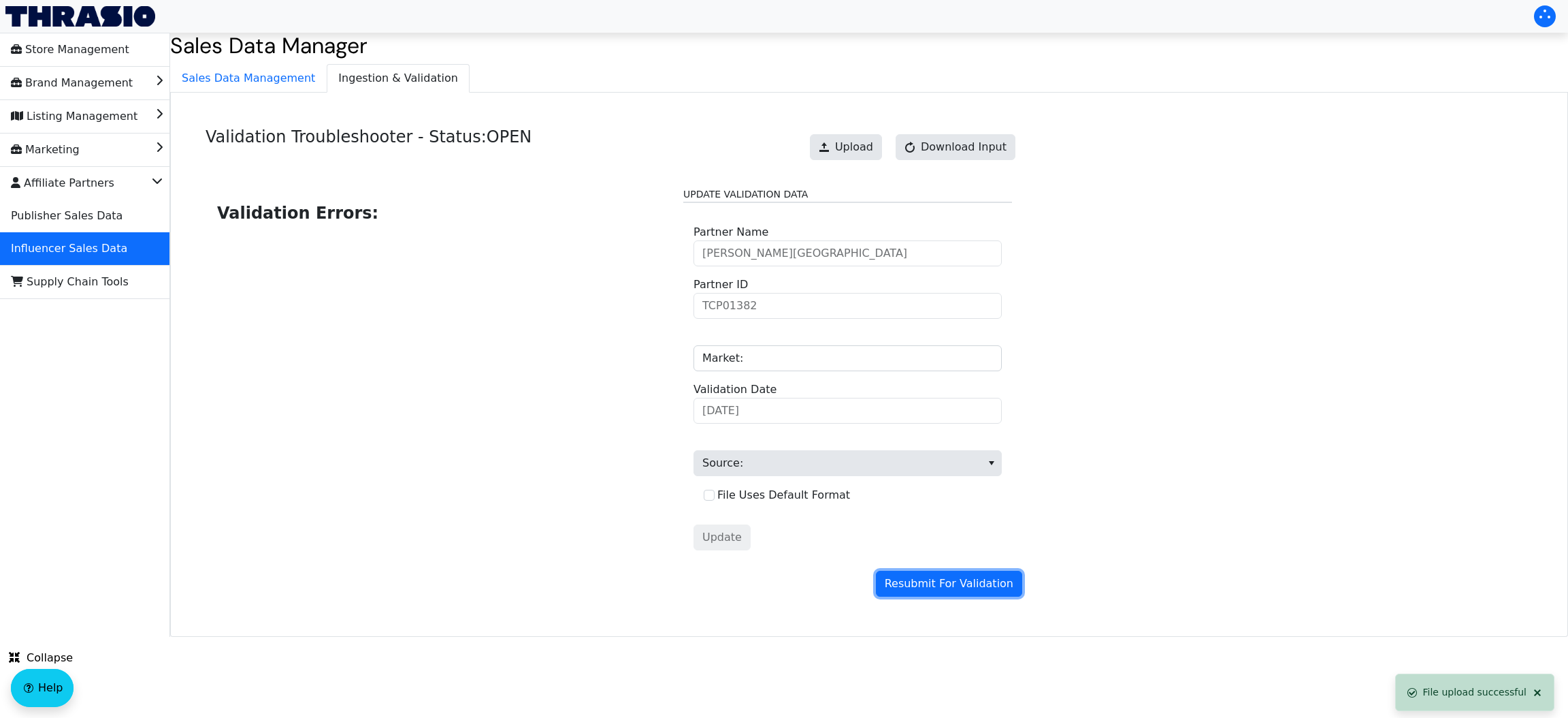
click at [935, 583] on span "Resubmit For Validation" at bounding box center [948, 583] width 128 height 17
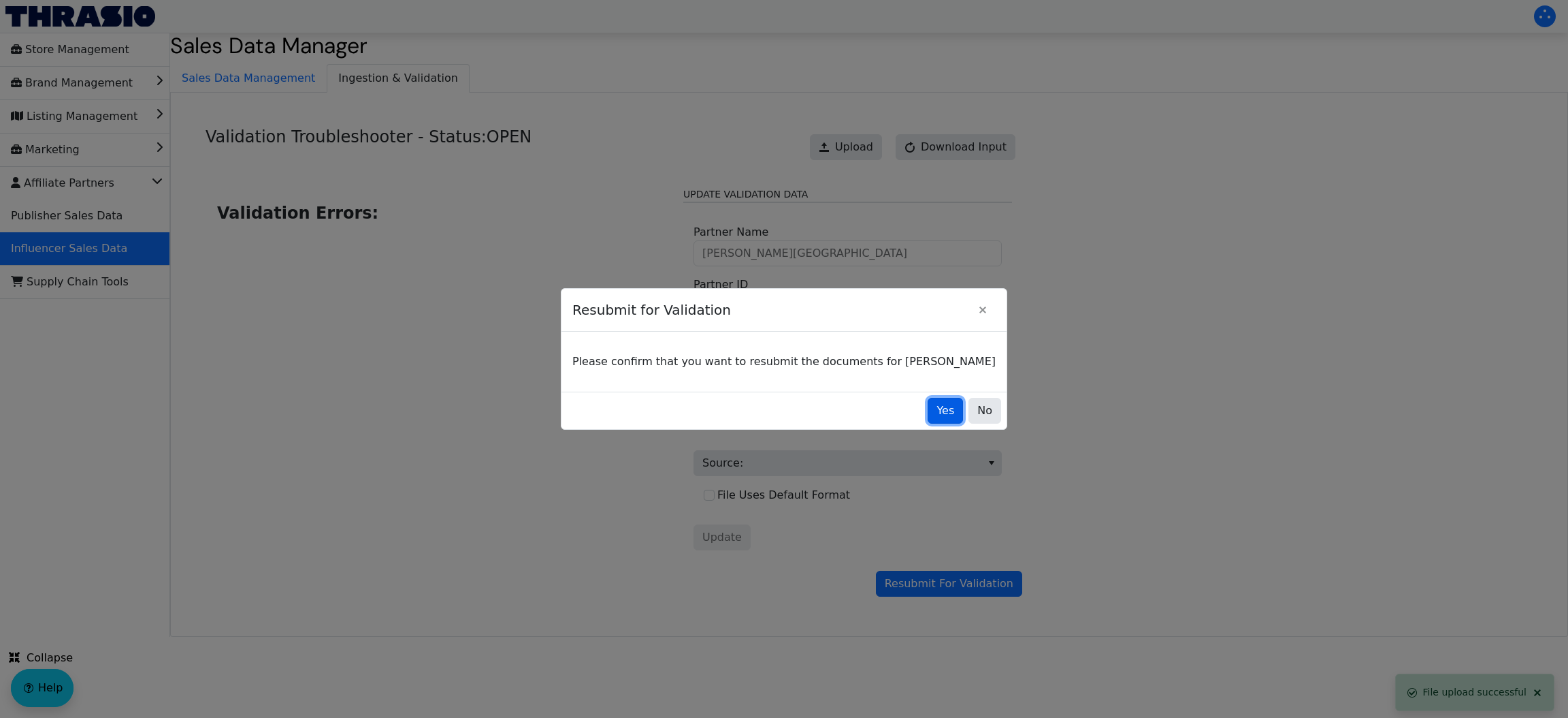
click at [936, 411] on span "Yes" at bounding box center [945, 411] width 18 height 17
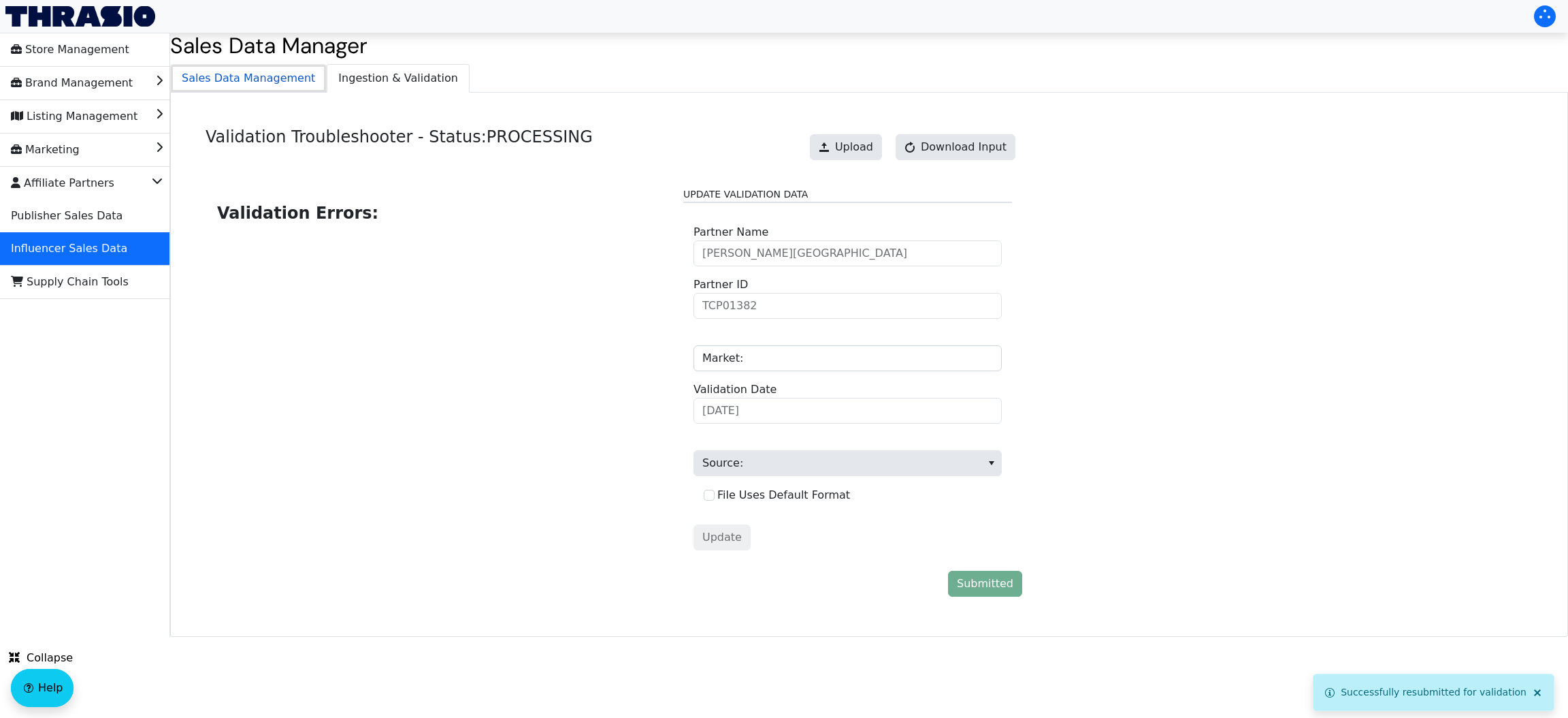
click at [258, 77] on span "Sales Data Management" at bounding box center [248, 78] width 155 height 27
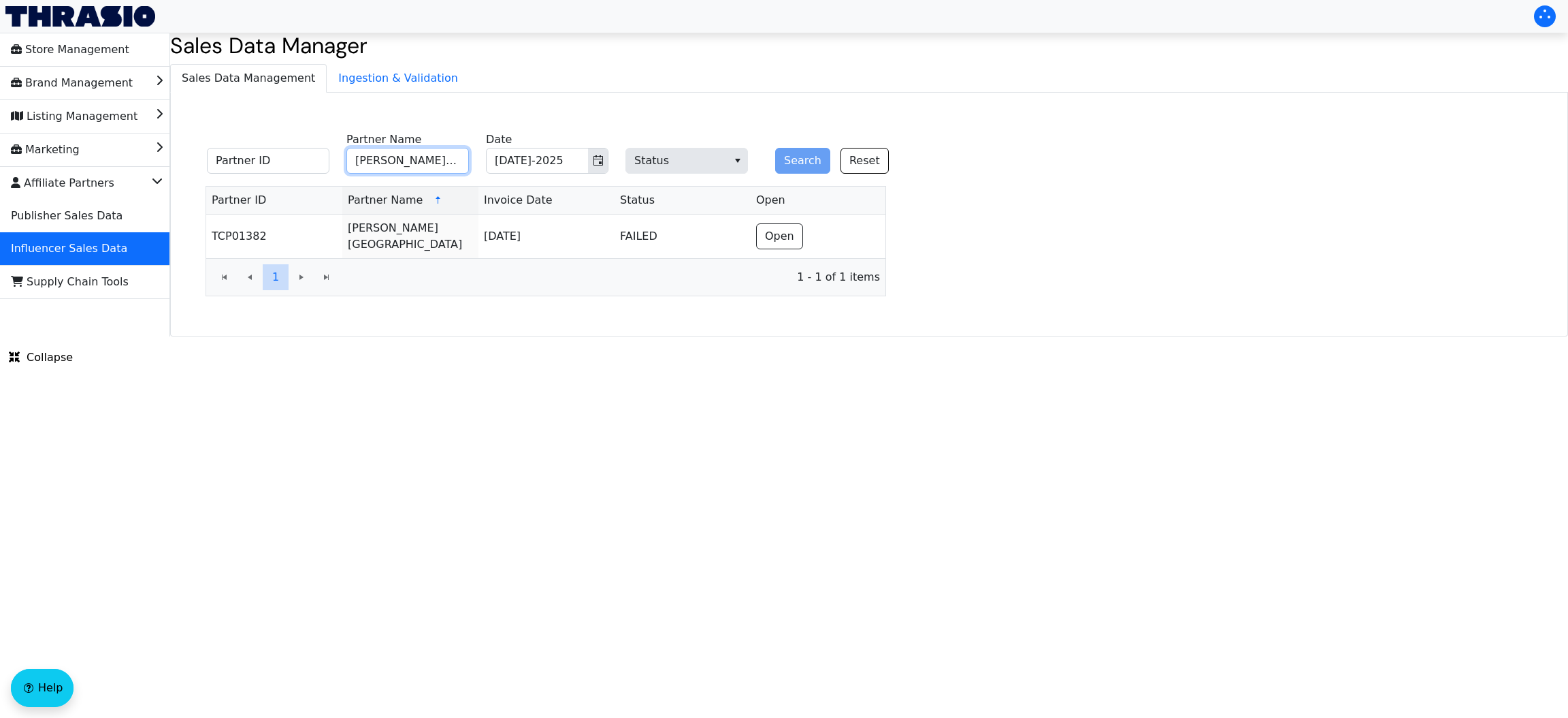
click at [403, 158] on input "Crystel Montenegro" at bounding box center [407, 161] width 122 height 26
paste input "[PERSON_NAME]"
click at [403, 158] on input "[PERSON_NAME]" at bounding box center [407, 161] width 122 height 26
type input "[PERSON_NAME]"
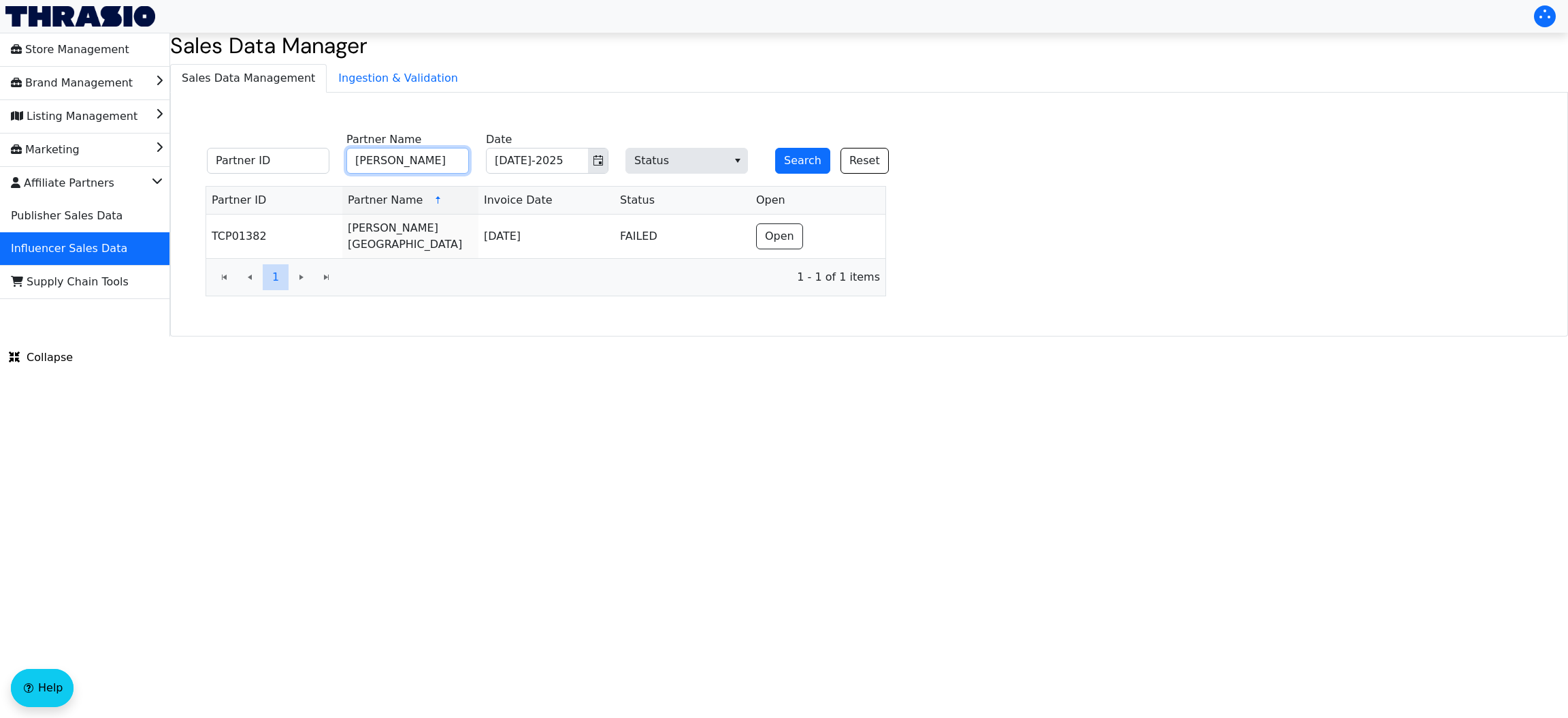
click at [775, 148] on button "Search" at bounding box center [802, 161] width 55 height 26
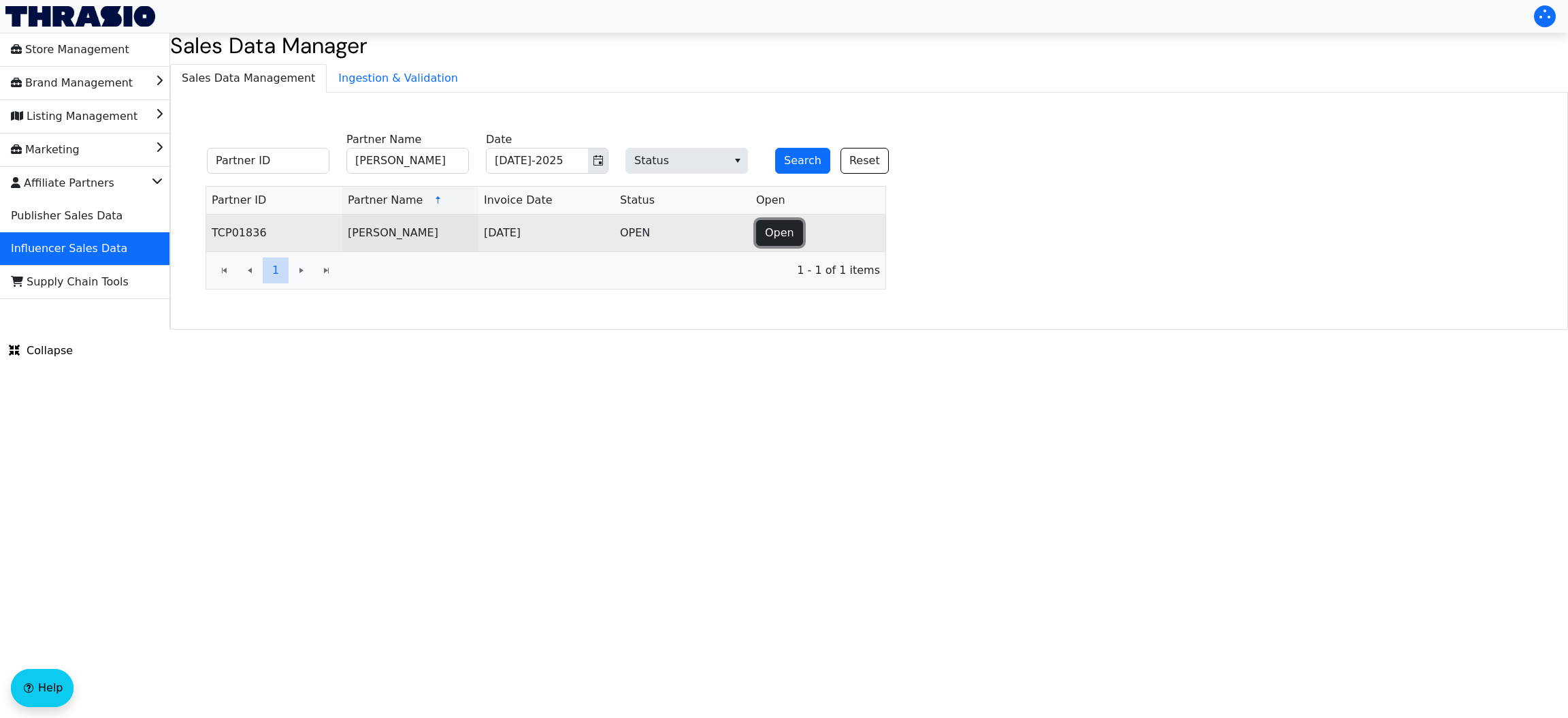
click at [786, 237] on span "Open" at bounding box center [779, 233] width 29 height 17
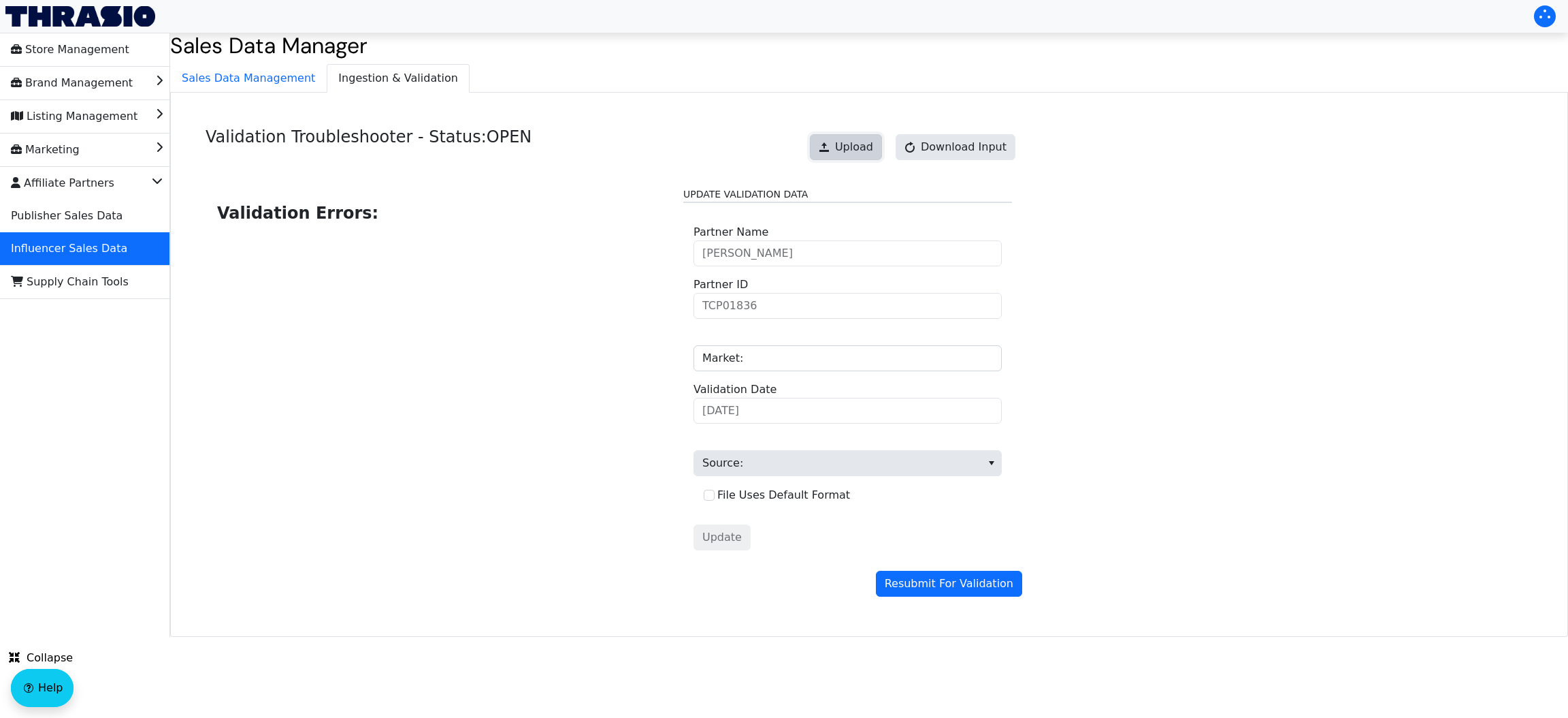
click at [835, 139] on button "Upload" at bounding box center [846, 147] width 72 height 26
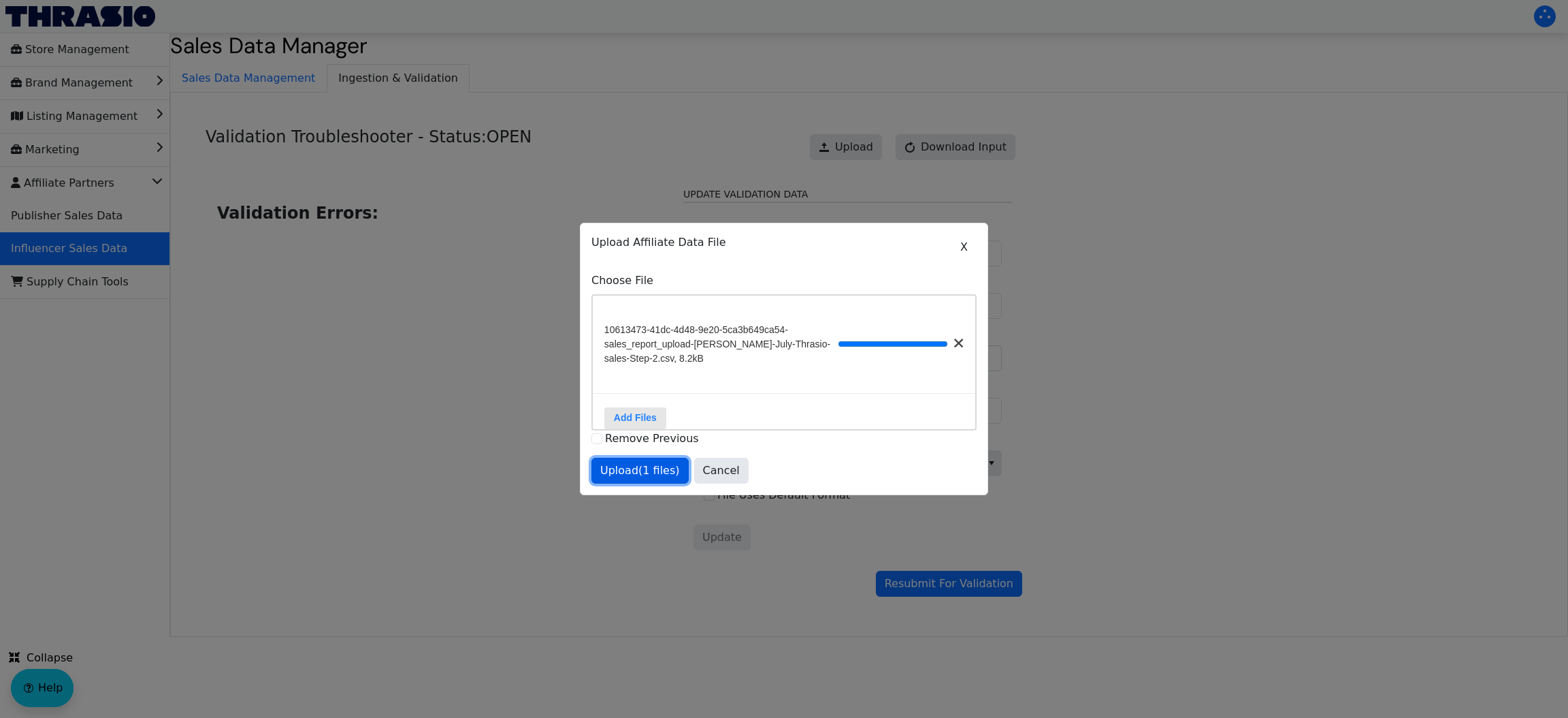
click at [614, 479] on span "Upload (1 files)" at bounding box center [640, 471] width 80 height 17
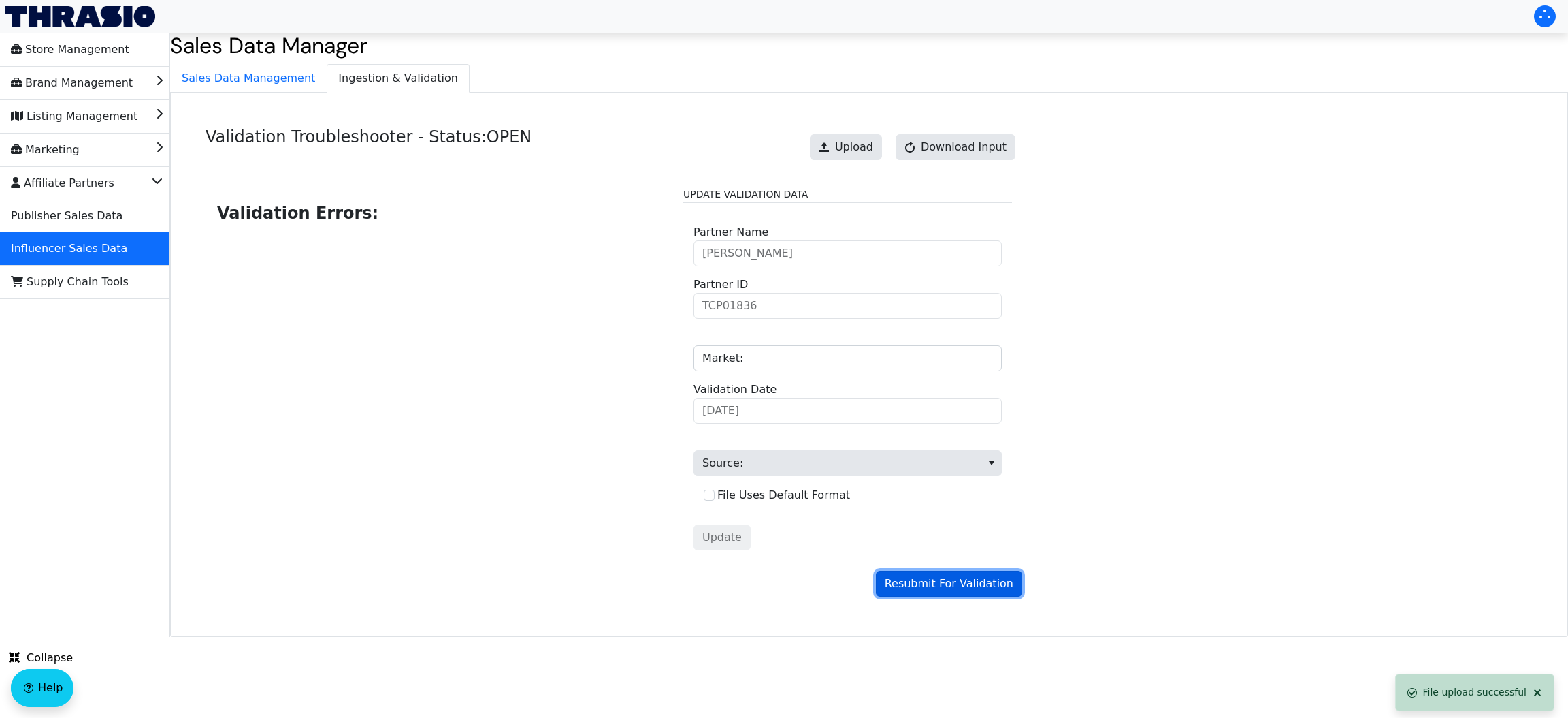
click at [916, 582] on span "Resubmit For Validation" at bounding box center [948, 583] width 128 height 17
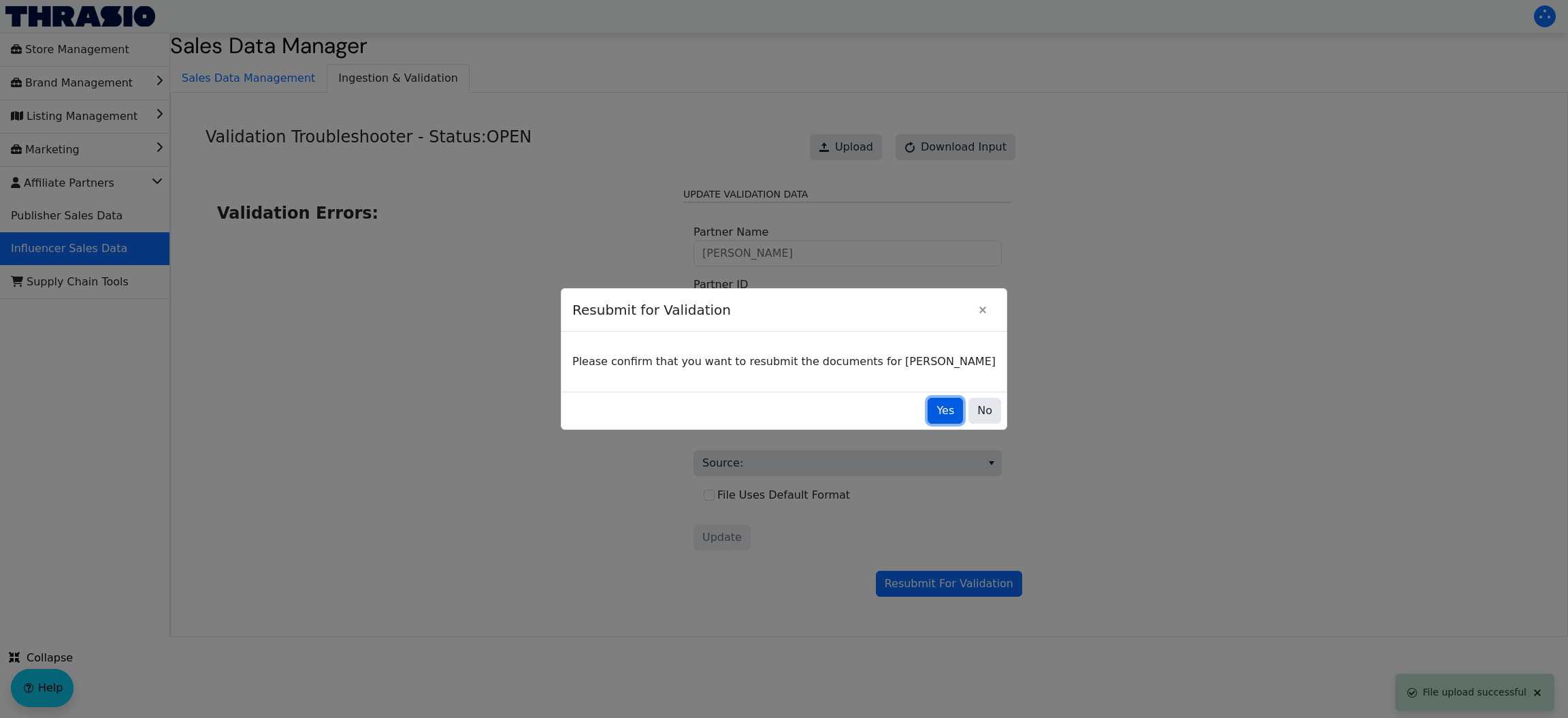
click at [936, 408] on span "Yes" at bounding box center [945, 411] width 18 height 17
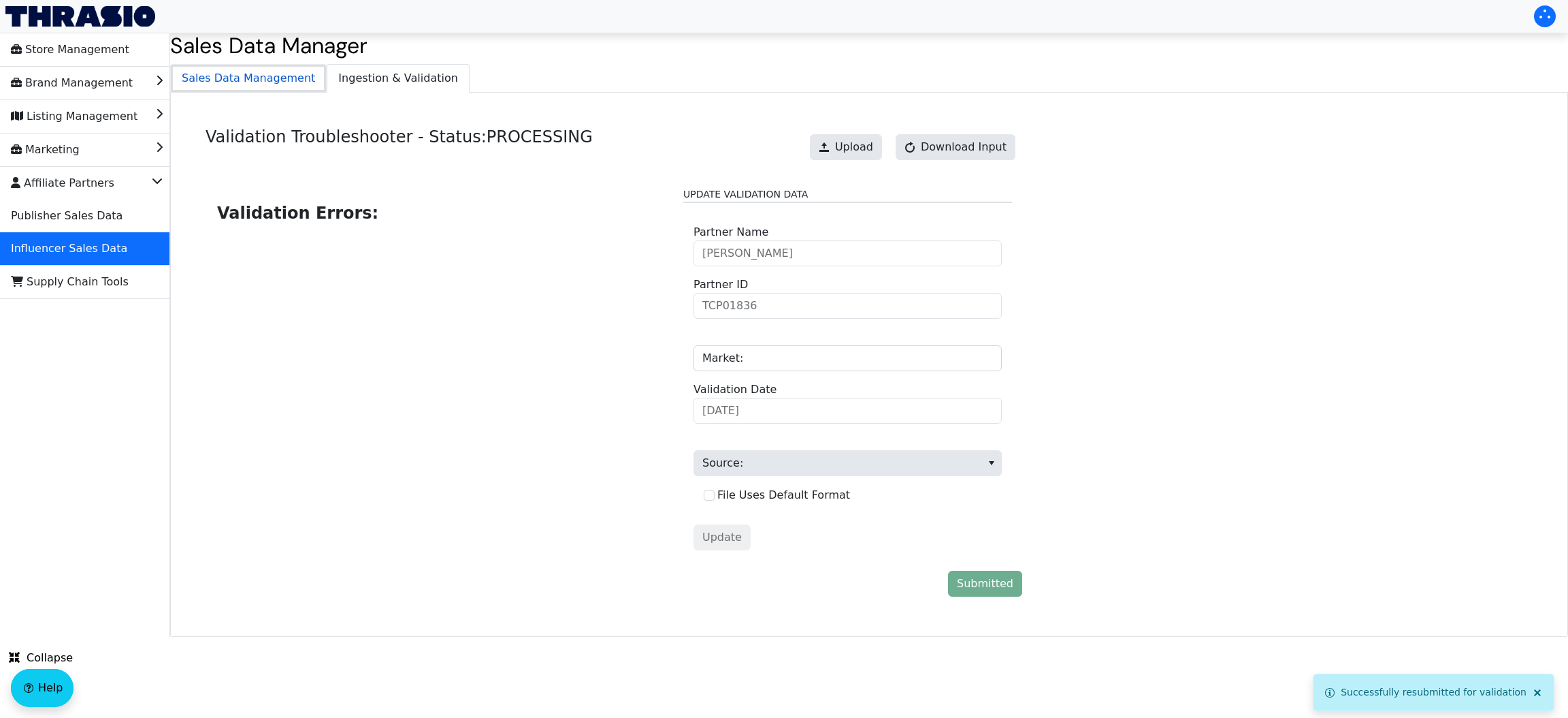
click at [256, 71] on span "Sales Data Management" at bounding box center [248, 78] width 155 height 27
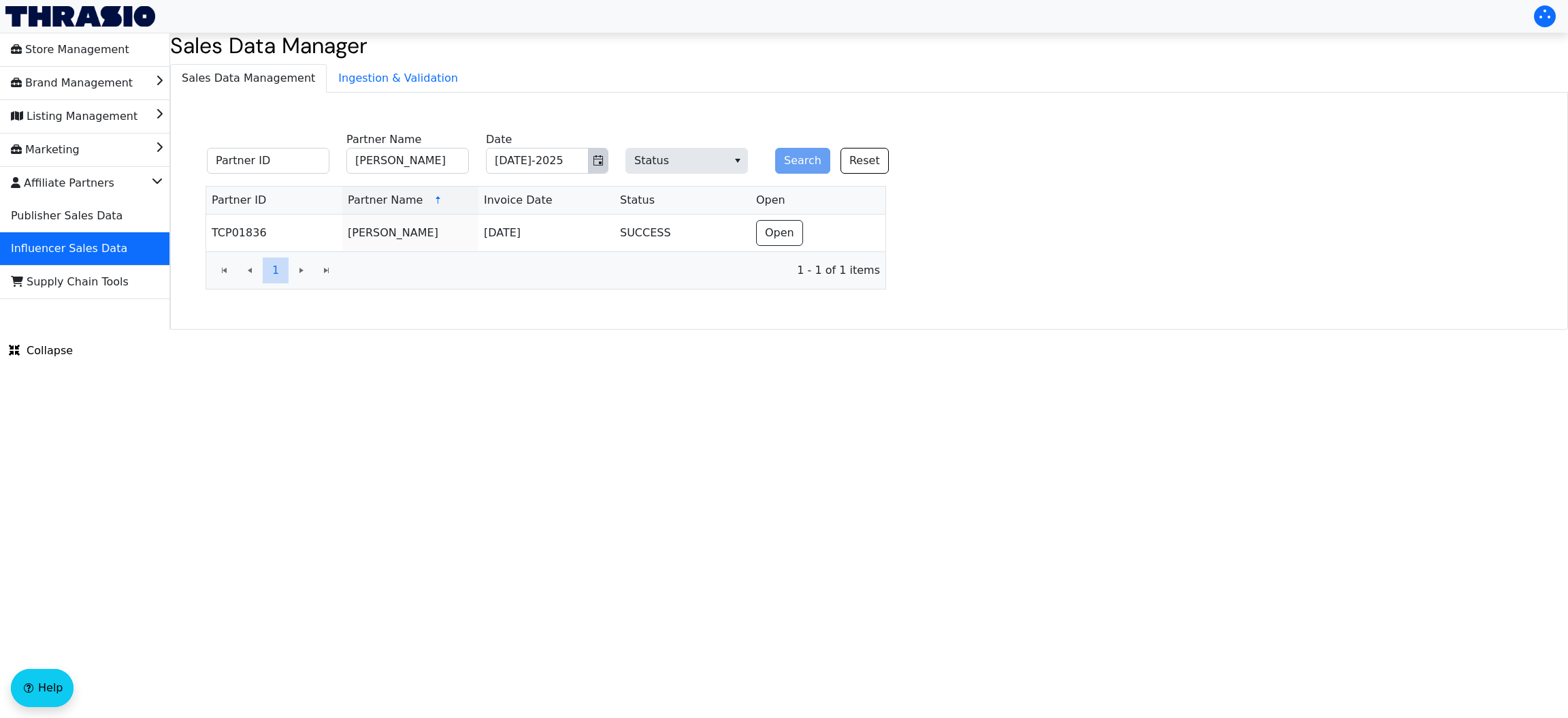
click at [597, 166] on icon "Toggle calendar" at bounding box center [598, 160] width 11 height 11
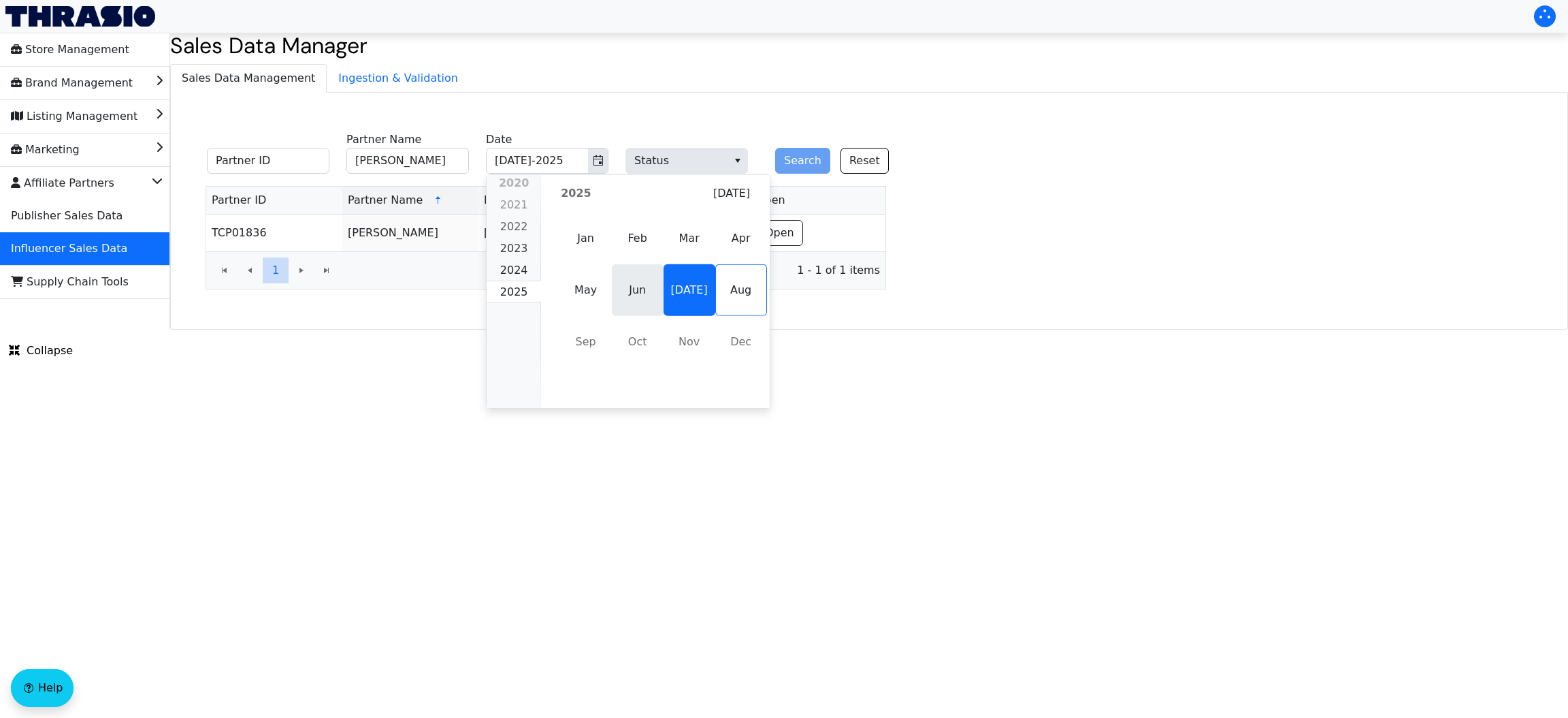
click at [628, 285] on span "Jun" at bounding box center [637, 289] width 52 height 52
type input "Jun-2025"
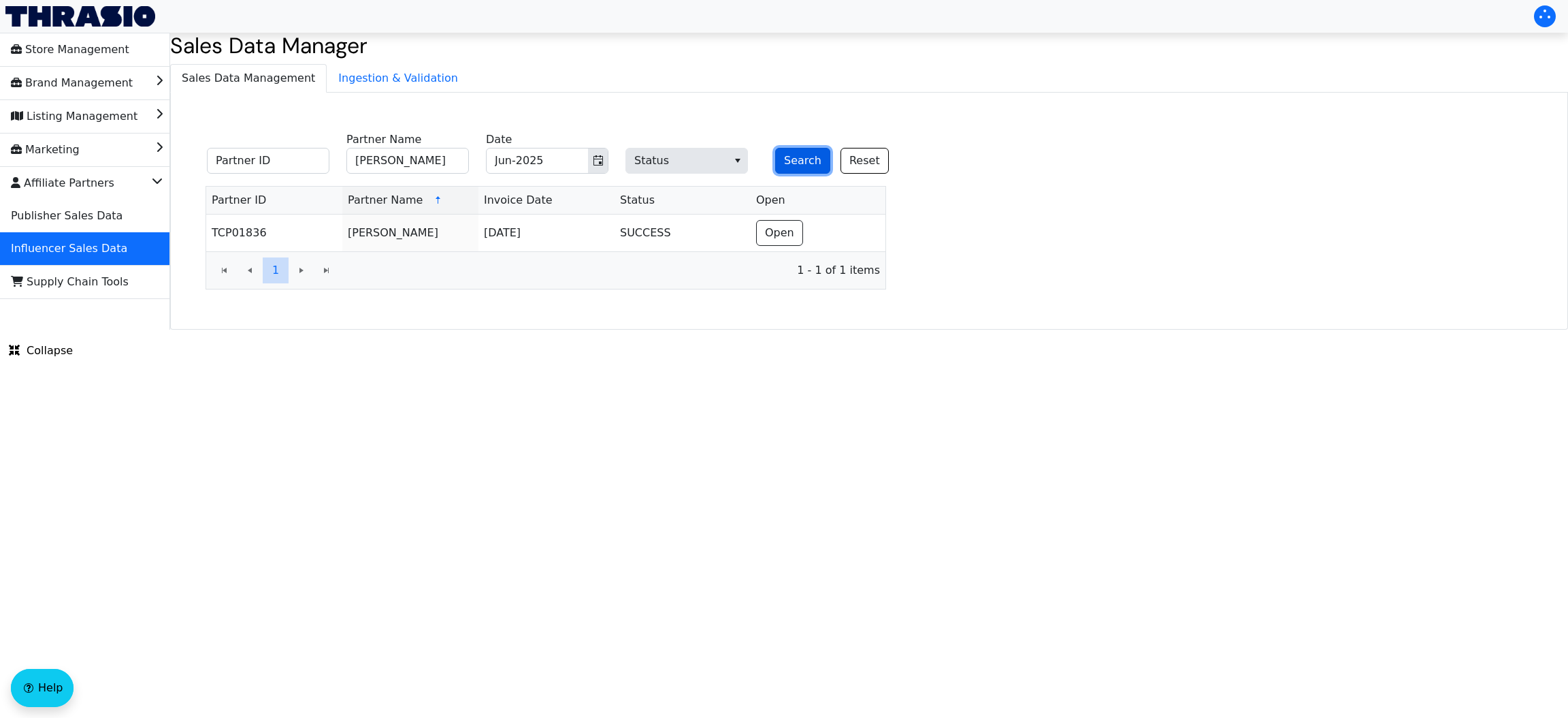
click at [797, 170] on button "Search" at bounding box center [802, 161] width 55 height 26
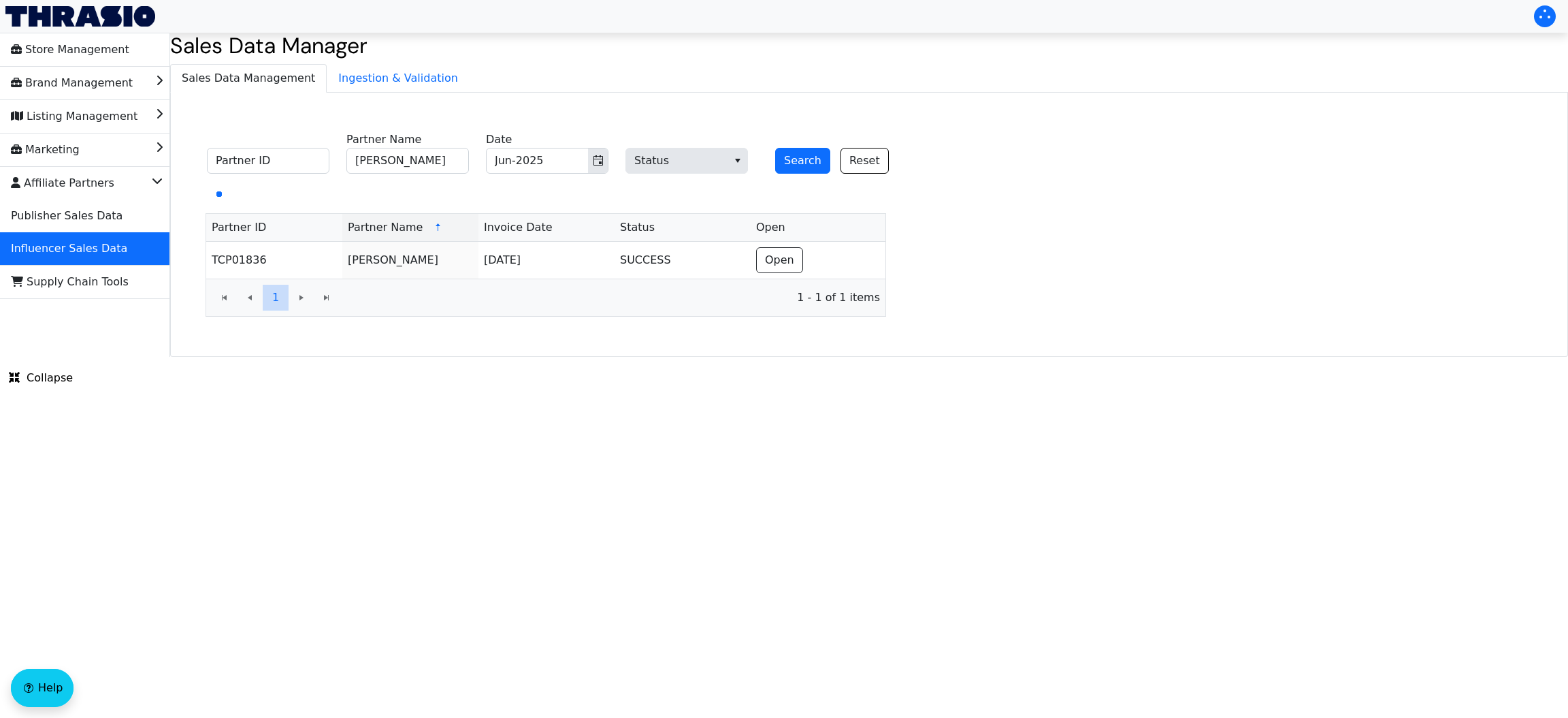
click at [797, 357] on html "Store Management Brand Management Listing Management Marketing Affiliate Partne…" at bounding box center [784, 178] width 1568 height 357
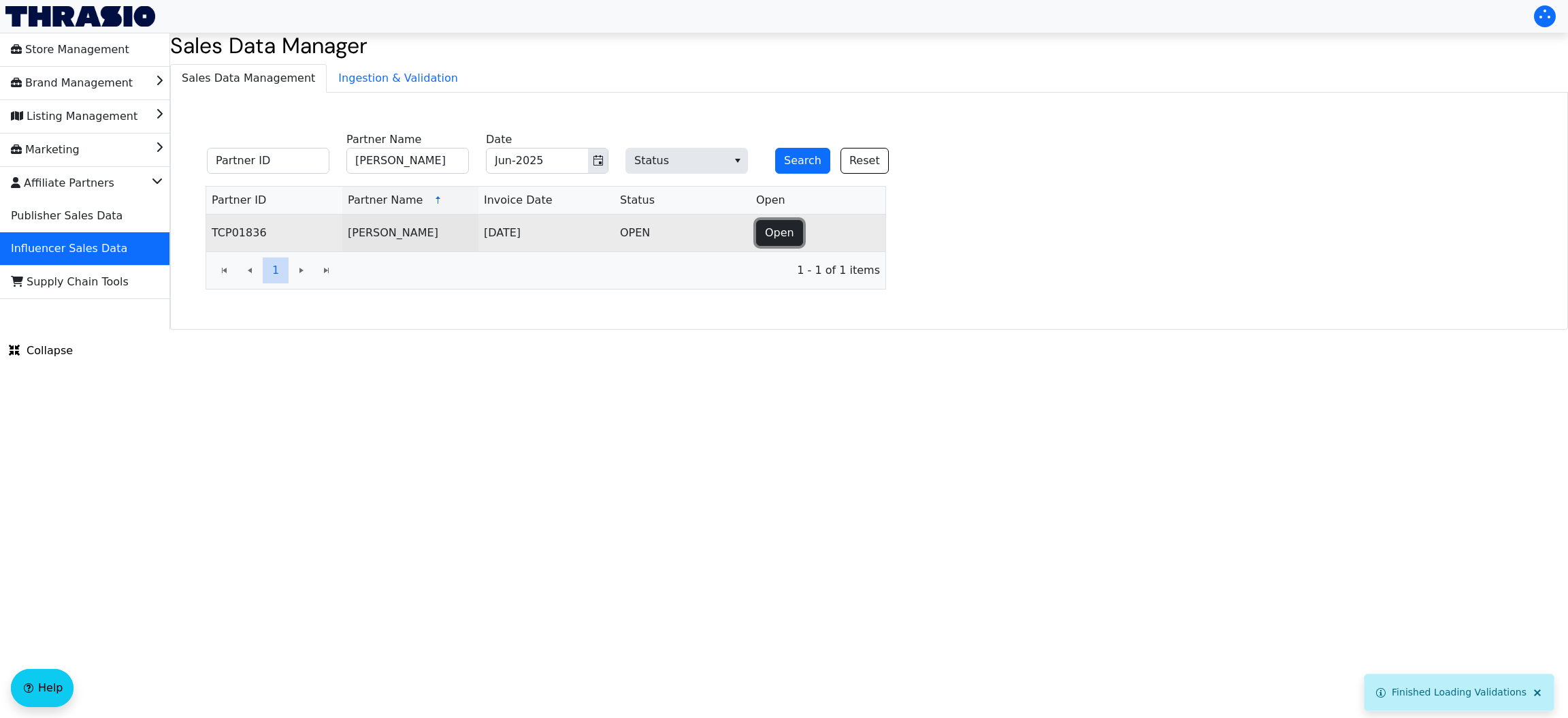
click at [775, 232] on span "Open" at bounding box center [779, 233] width 29 height 17
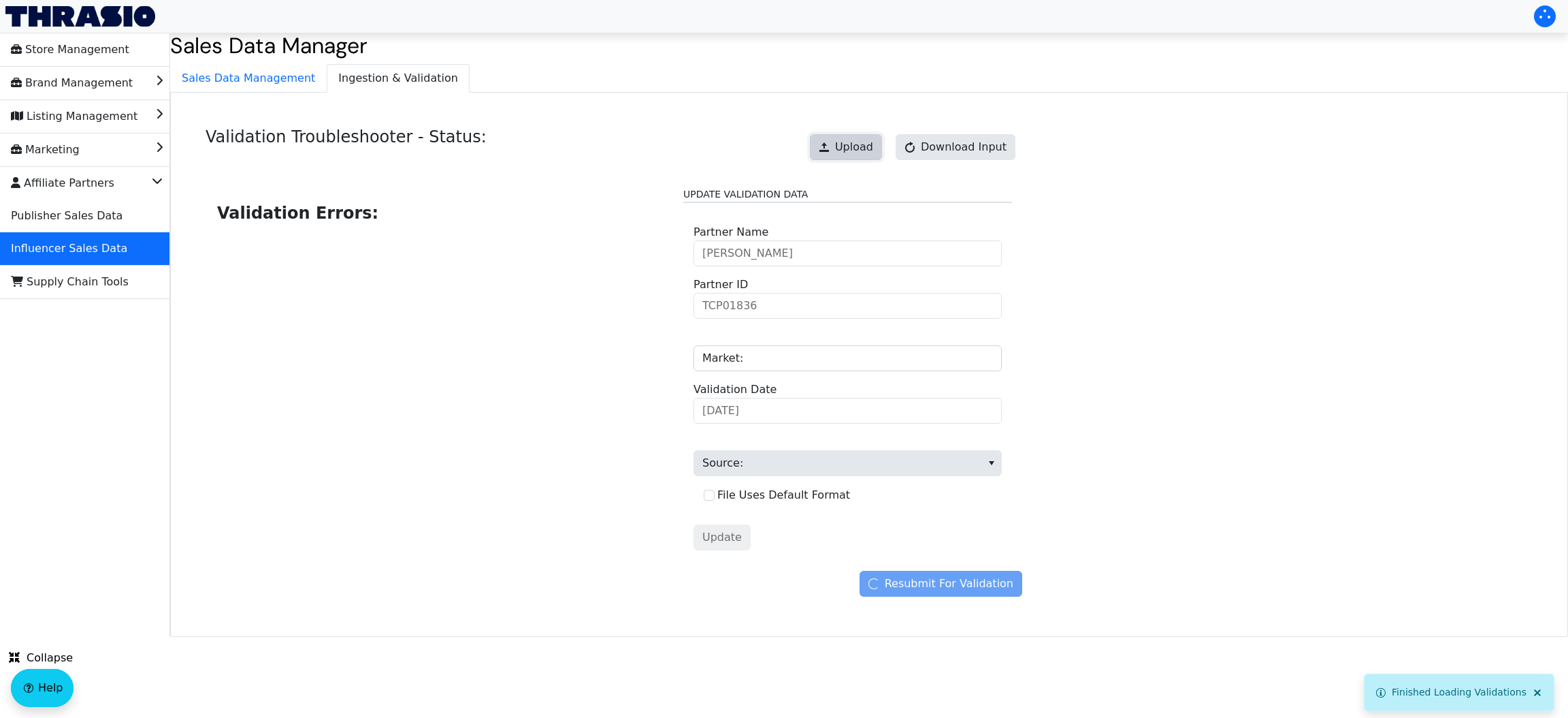
click at [859, 153] on span "Upload" at bounding box center [853, 147] width 38 height 17
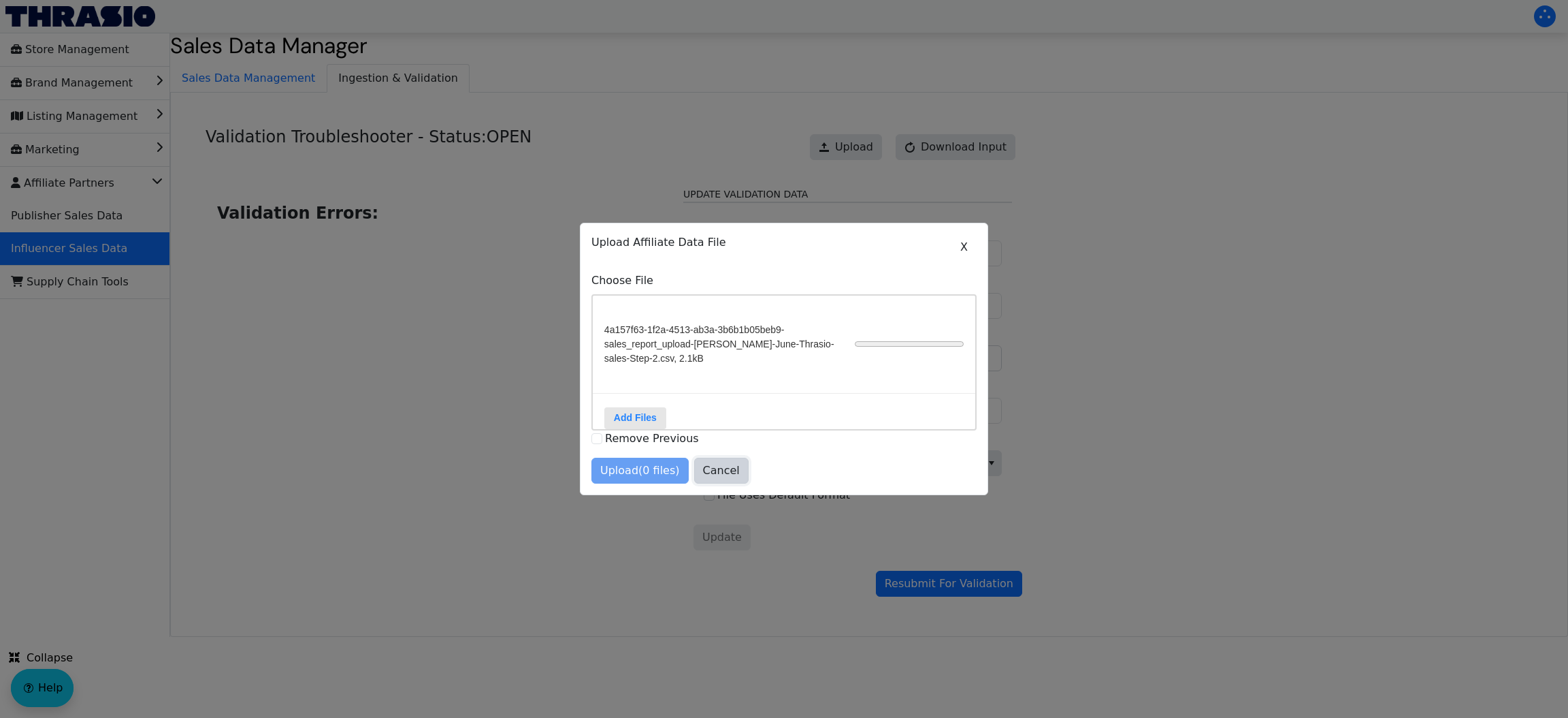
click at [711, 473] on span "Cancel" at bounding box center [721, 471] width 37 height 17
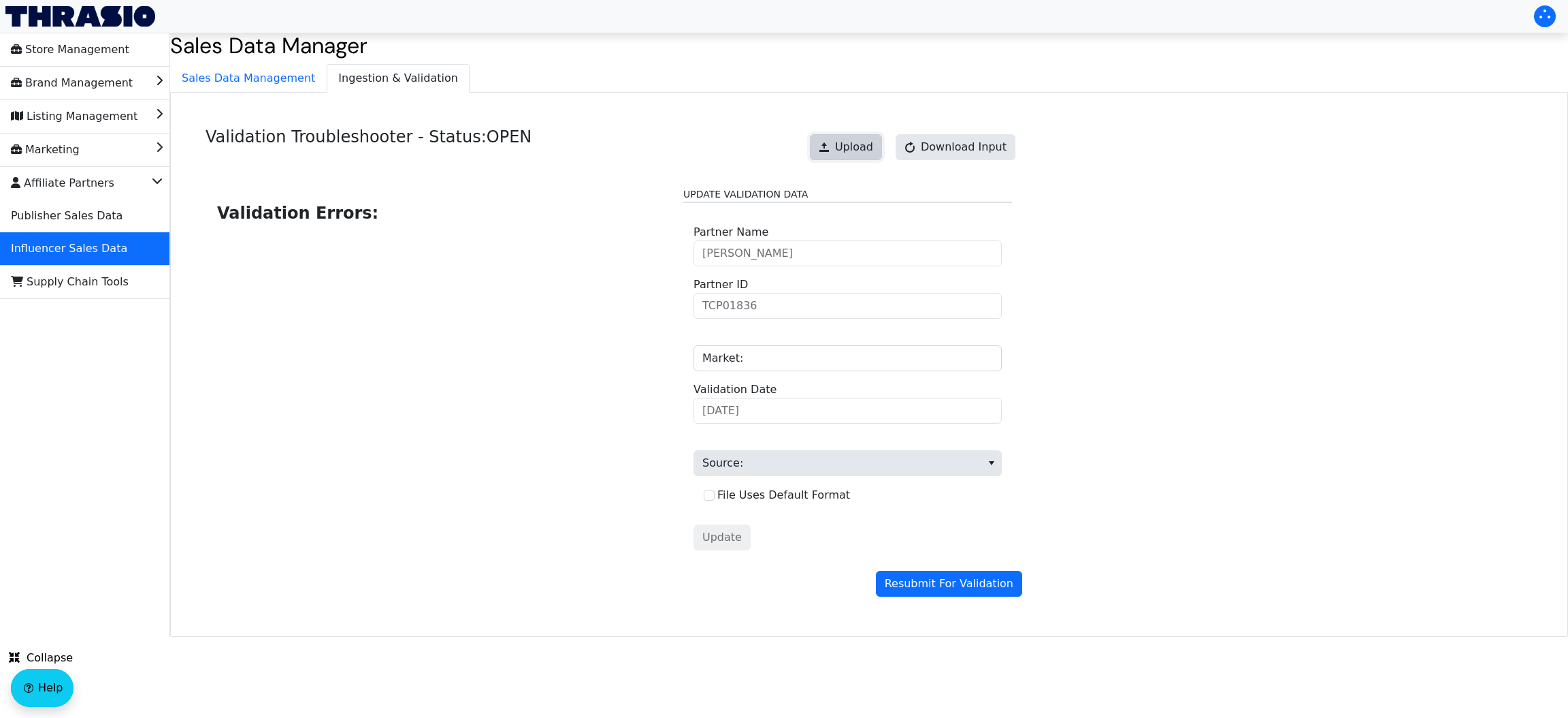
click at [851, 155] on span "Upload" at bounding box center [853, 147] width 38 height 17
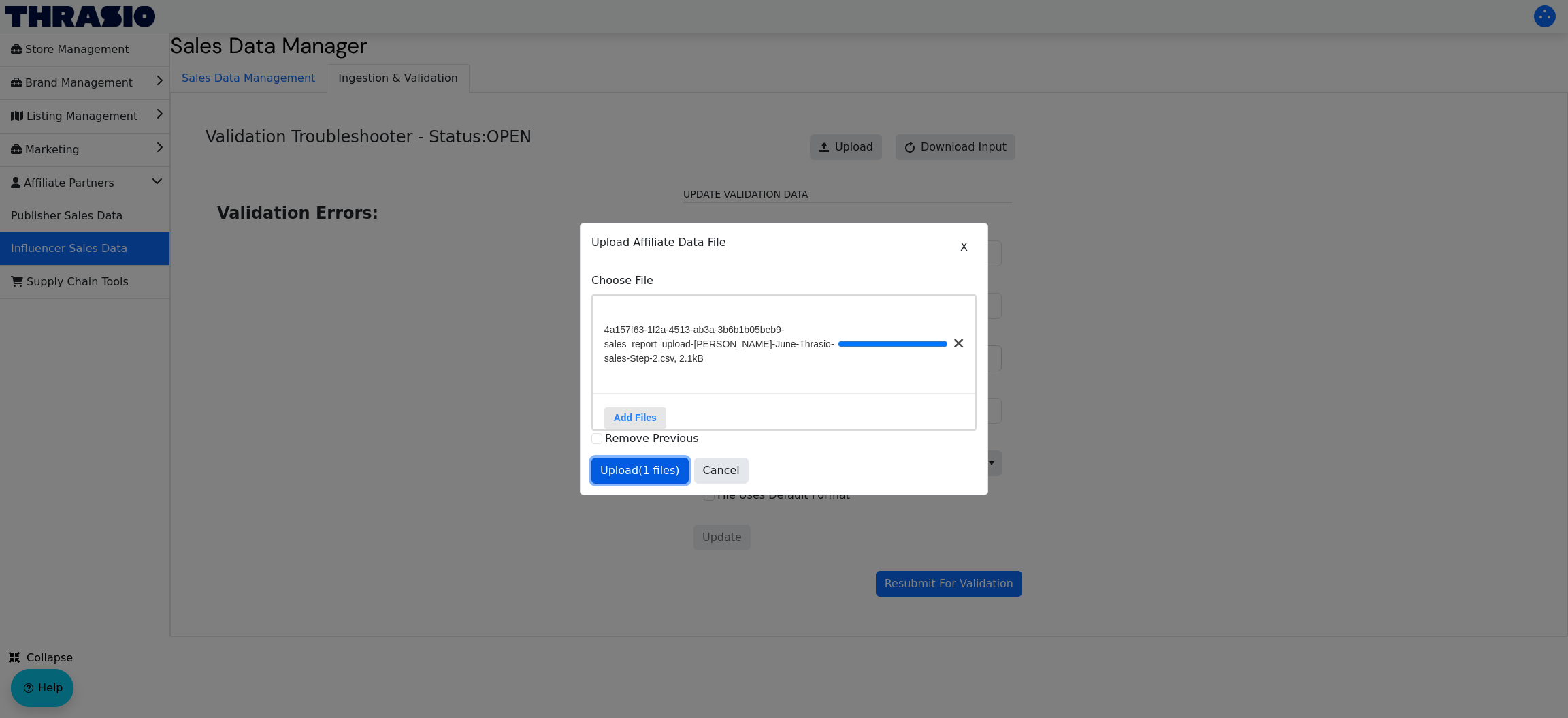
click at [626, 478] on span "Upload (1 files)" at bounding box center [640, 471] width 80 height 17
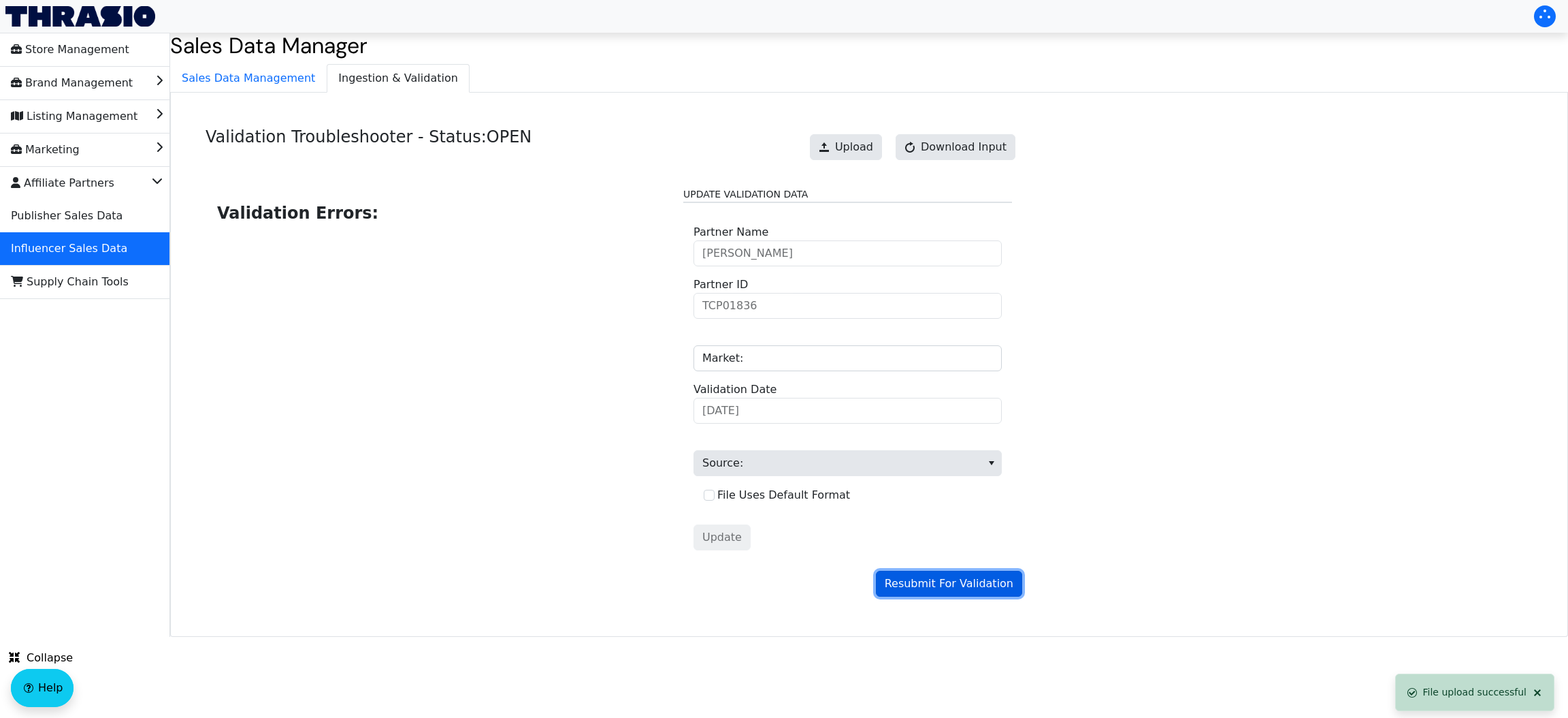
click at [941, 582] on span "Resubmit For Validation" at bounding box center [948, 583] width 128 height 17
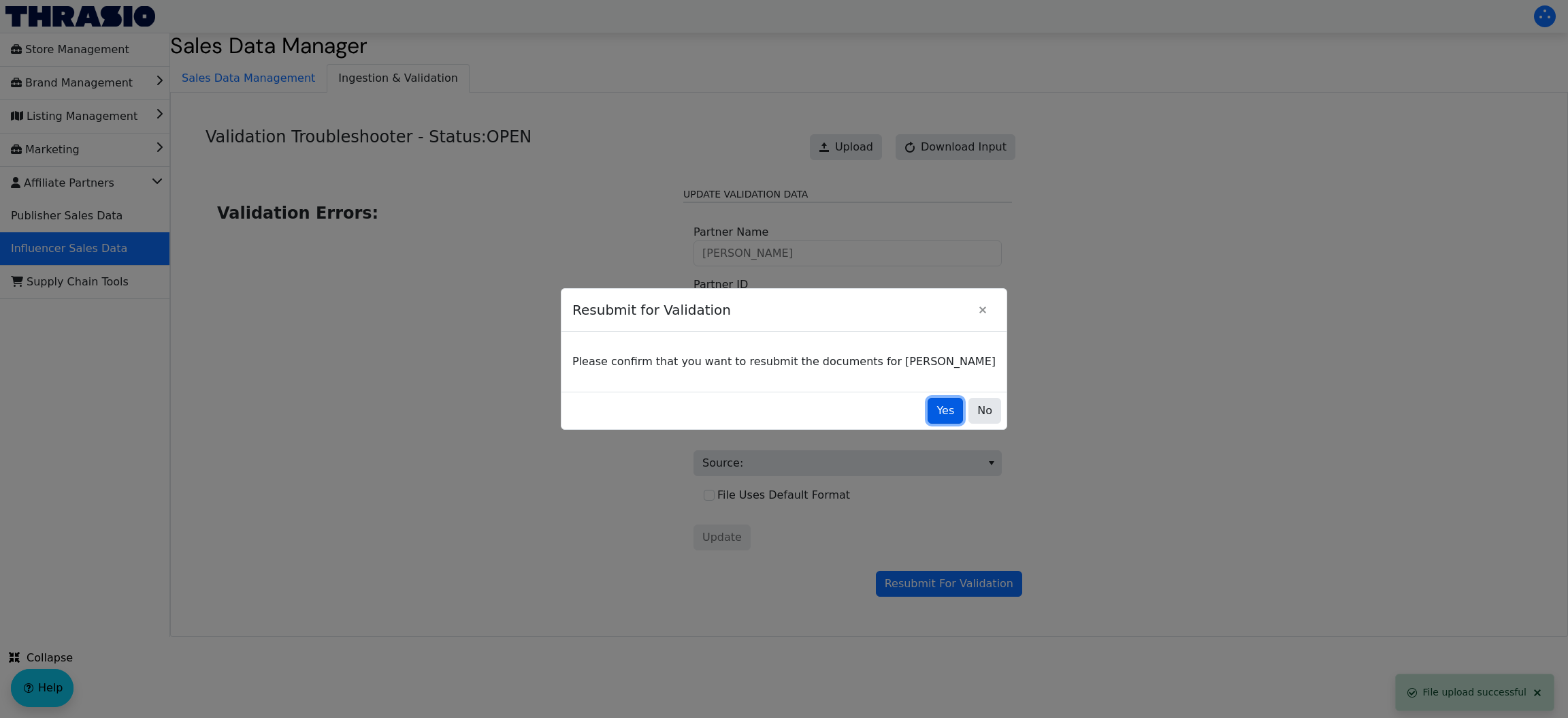
click at [936, 410] on span "Yes" at bounding box center [945, 411] width 18 height 17
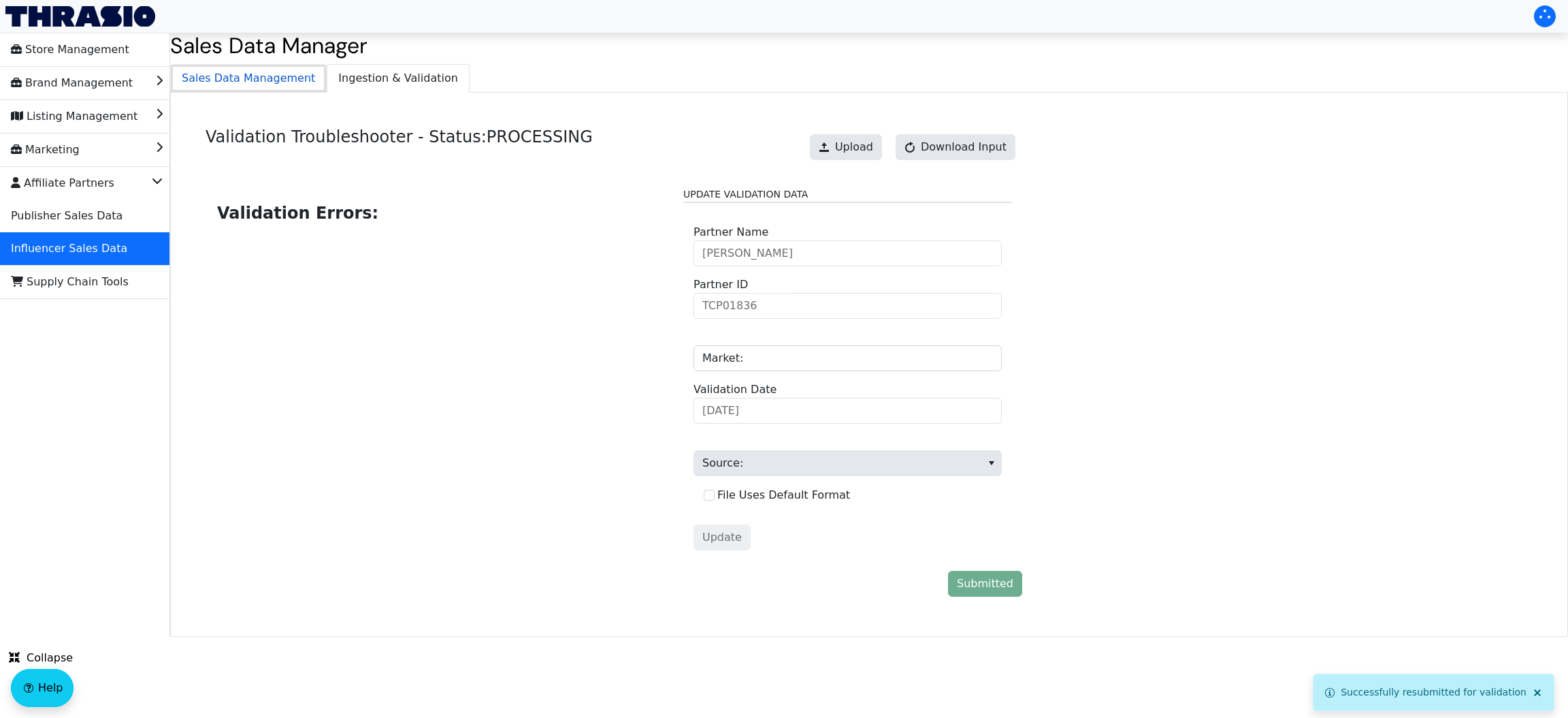
click at [256, 76] on span "Sales Data Management" at bounding box center [248, 78] width 155 height 27
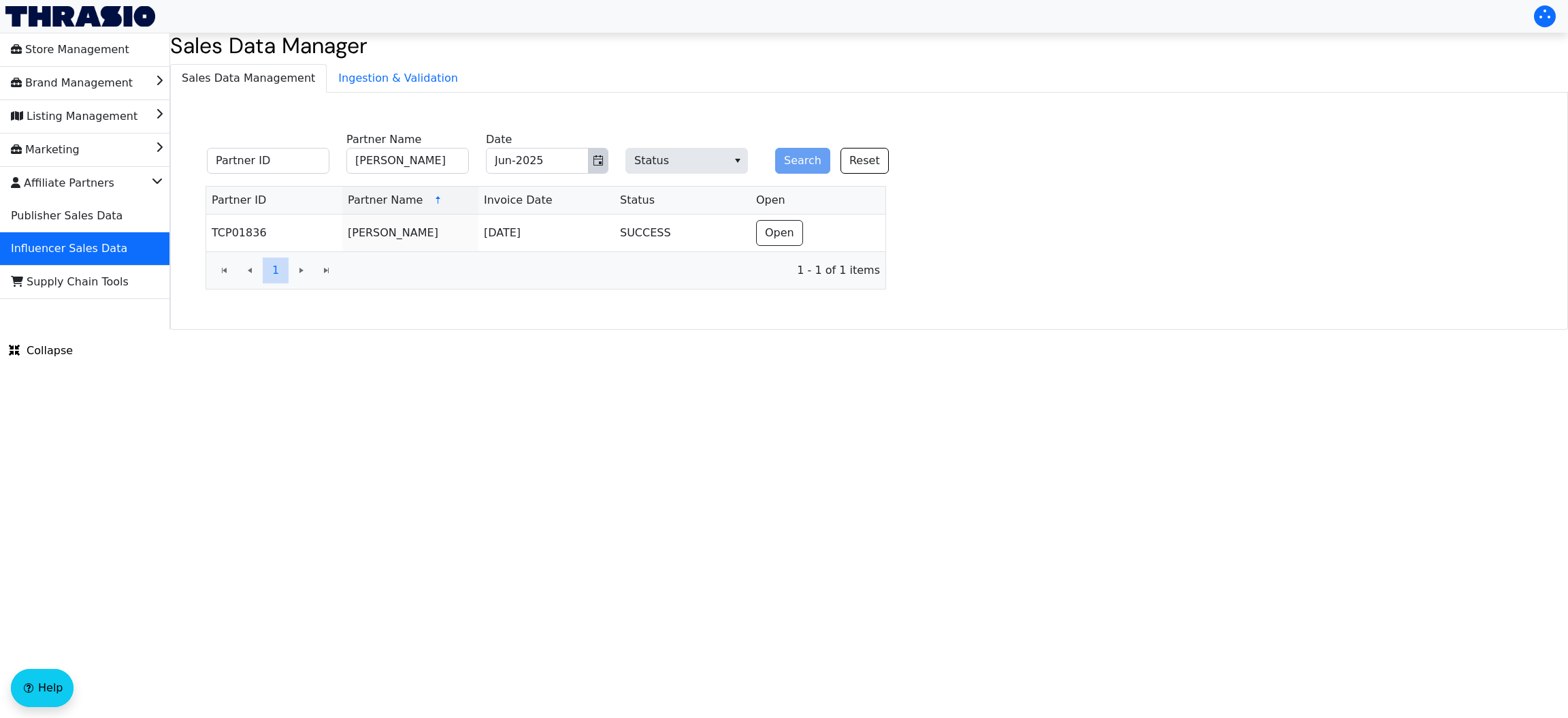
click at [599, 161] on icon "Toggle calendar" at bounding box center [598, 160] width 11 height 11
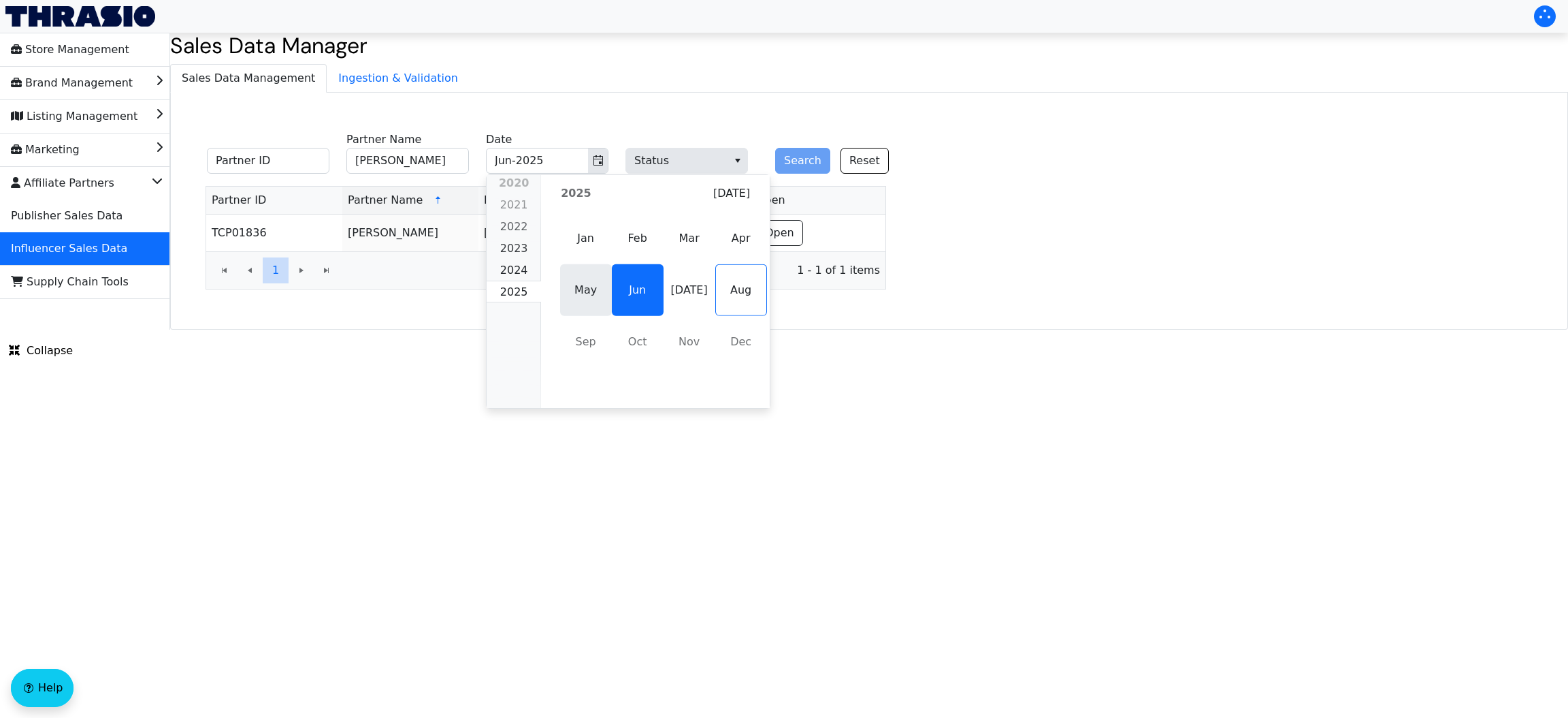
click at [593, 292] on span "May" at bounding box center [585, 289] width 52 height 52
type input "May-2025"
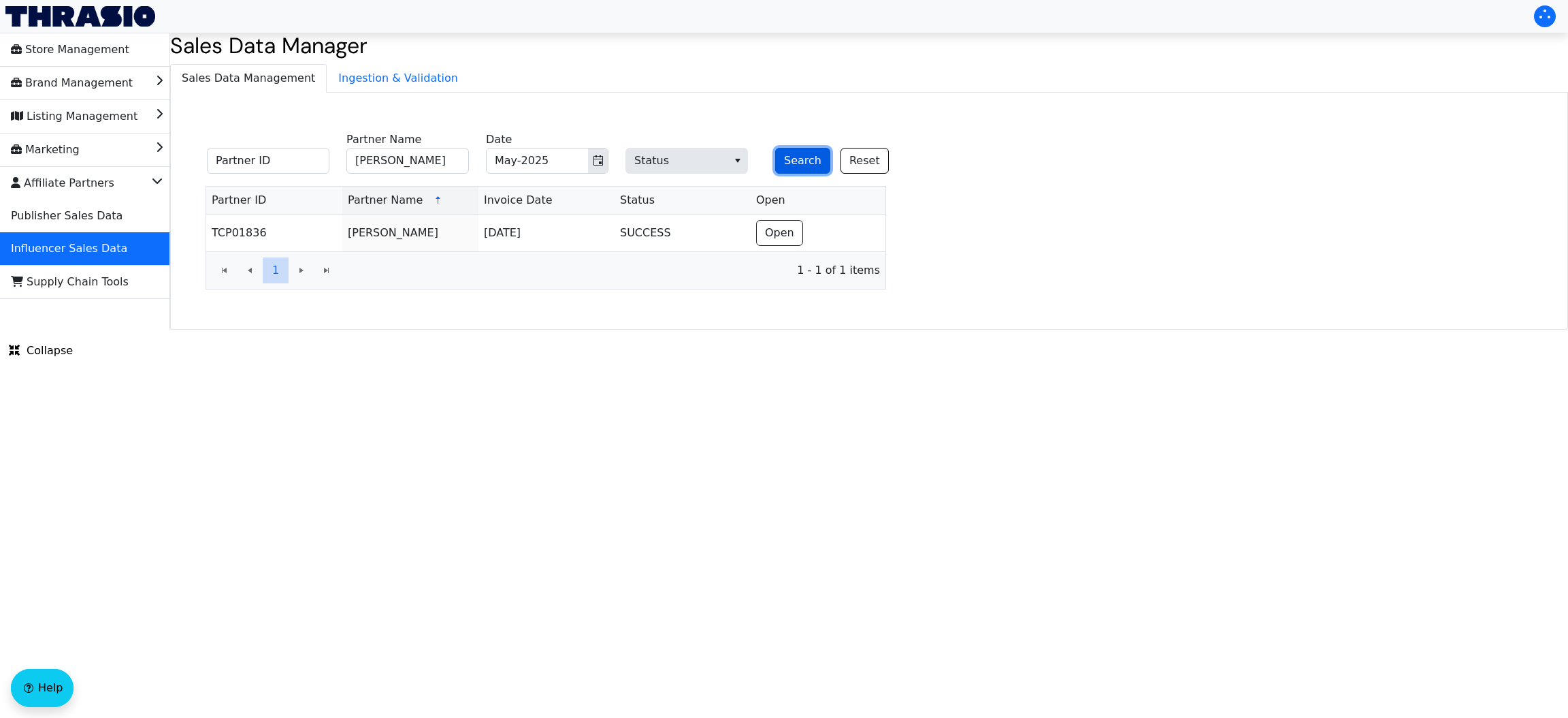
click at [791, 170] on button "Search" at bounding box center [802, 161] width 55 height 26
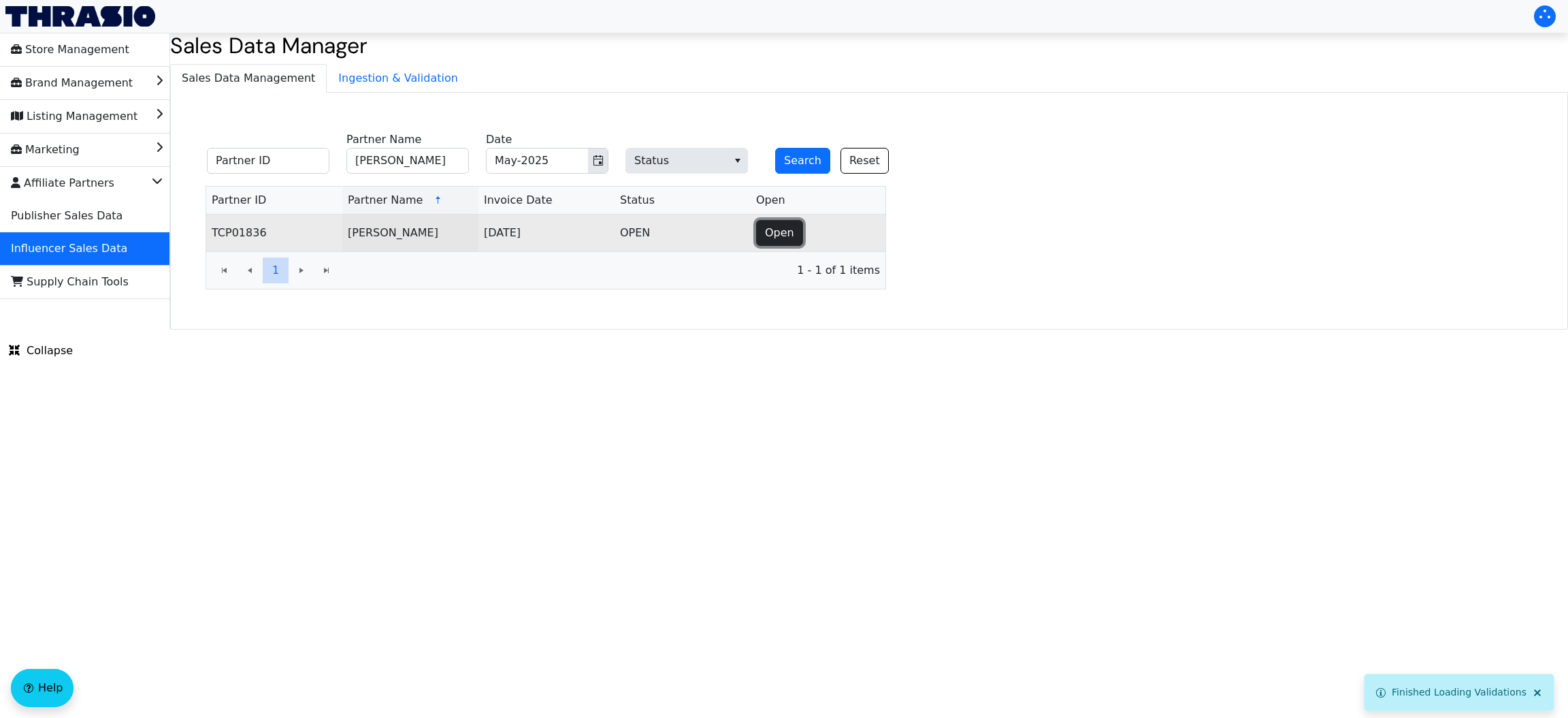
click at [791, 235] on button "Open" at bounding box center [779, 233] width 47 height 26
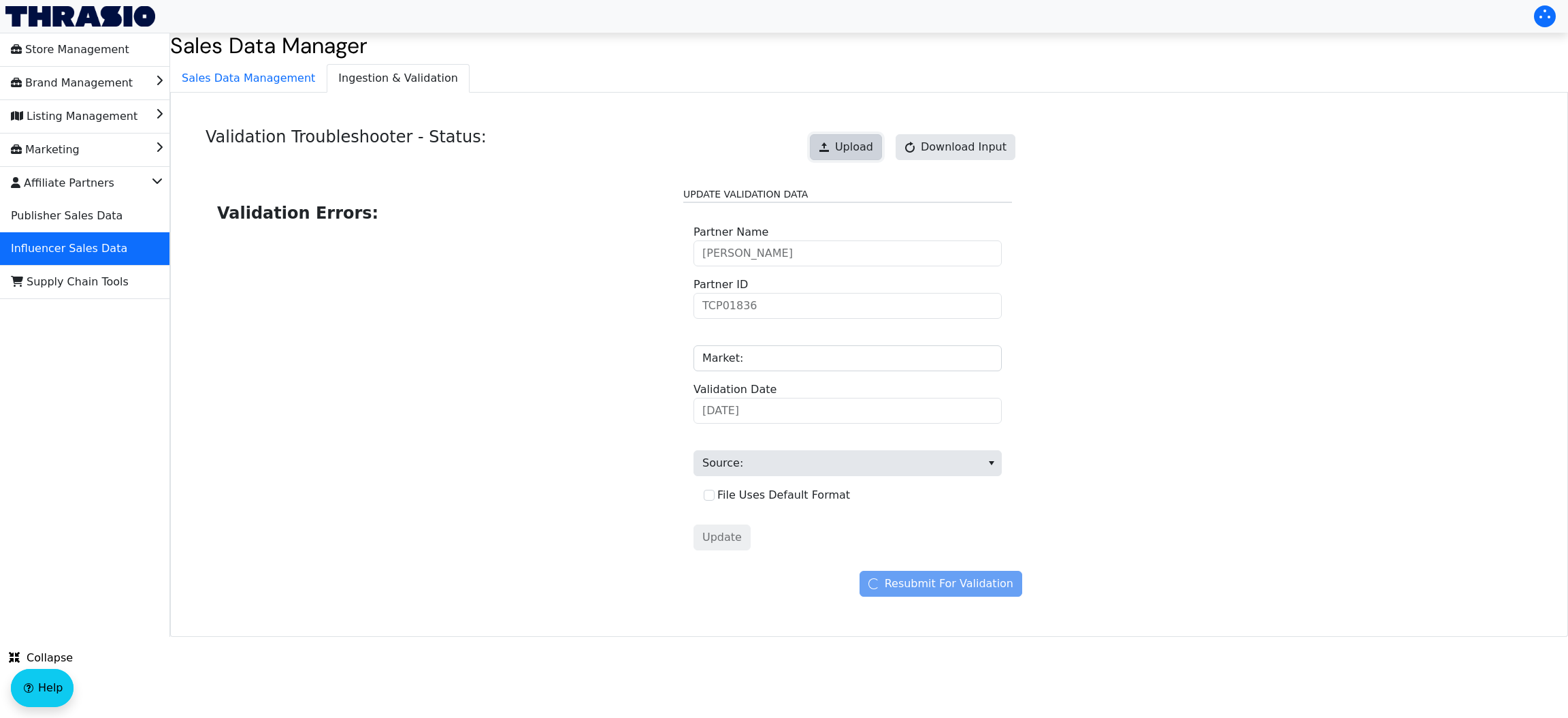
click at [835, 141] on button "Upload" at bounding box center [846, 147] width 72 height 26
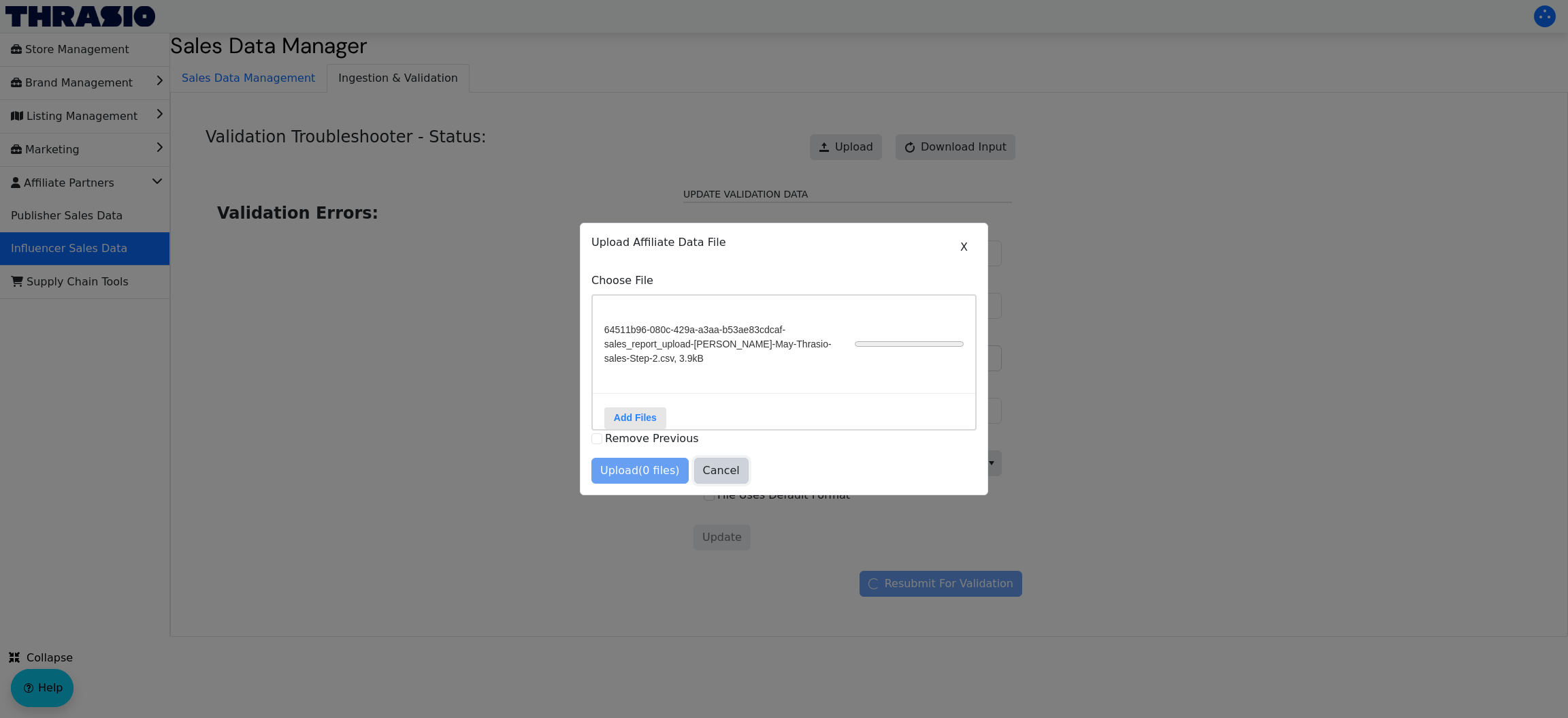
click at [708, 479] on span "Cancel" at bounding box center [721, 471] width 37 height 17
click at [711, 479] on span "Cancel" at bounding box center [721, 471] width 37 height 17
click at [957, 243] on button "X" at bounding box center [964, 247] width 26 height 26
click at [710, 479] on span "Cancel" at bounding box center [721, 471] width 37 height 17
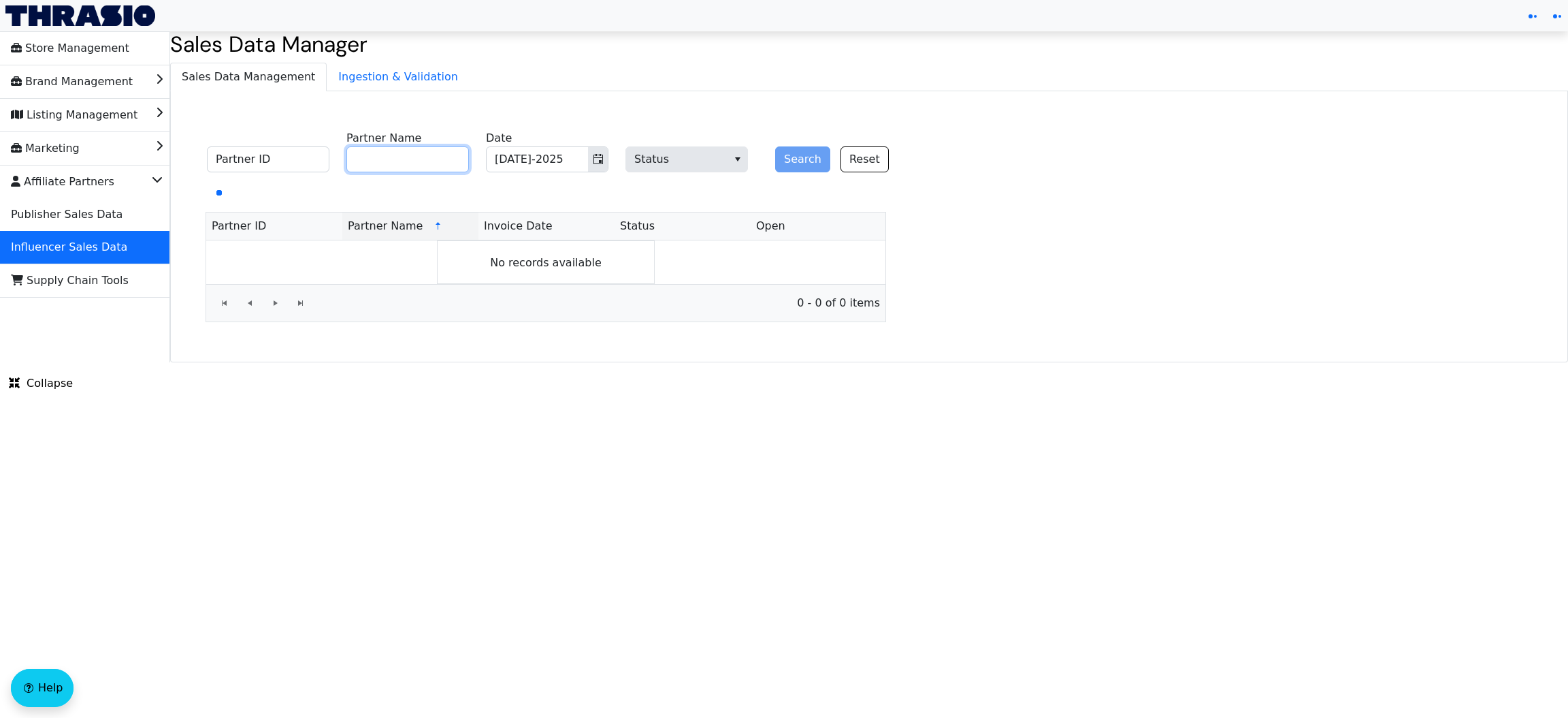
click at [443, 162] on input "Partner Name" at bounding box center [407, 159] width 122 height 26
paste input "[PERSON_NAME]"
type input "[PERSON_NAME]"
click at [797, 157] on button "Search" at bounding box center [802, 159] width 55 height 26
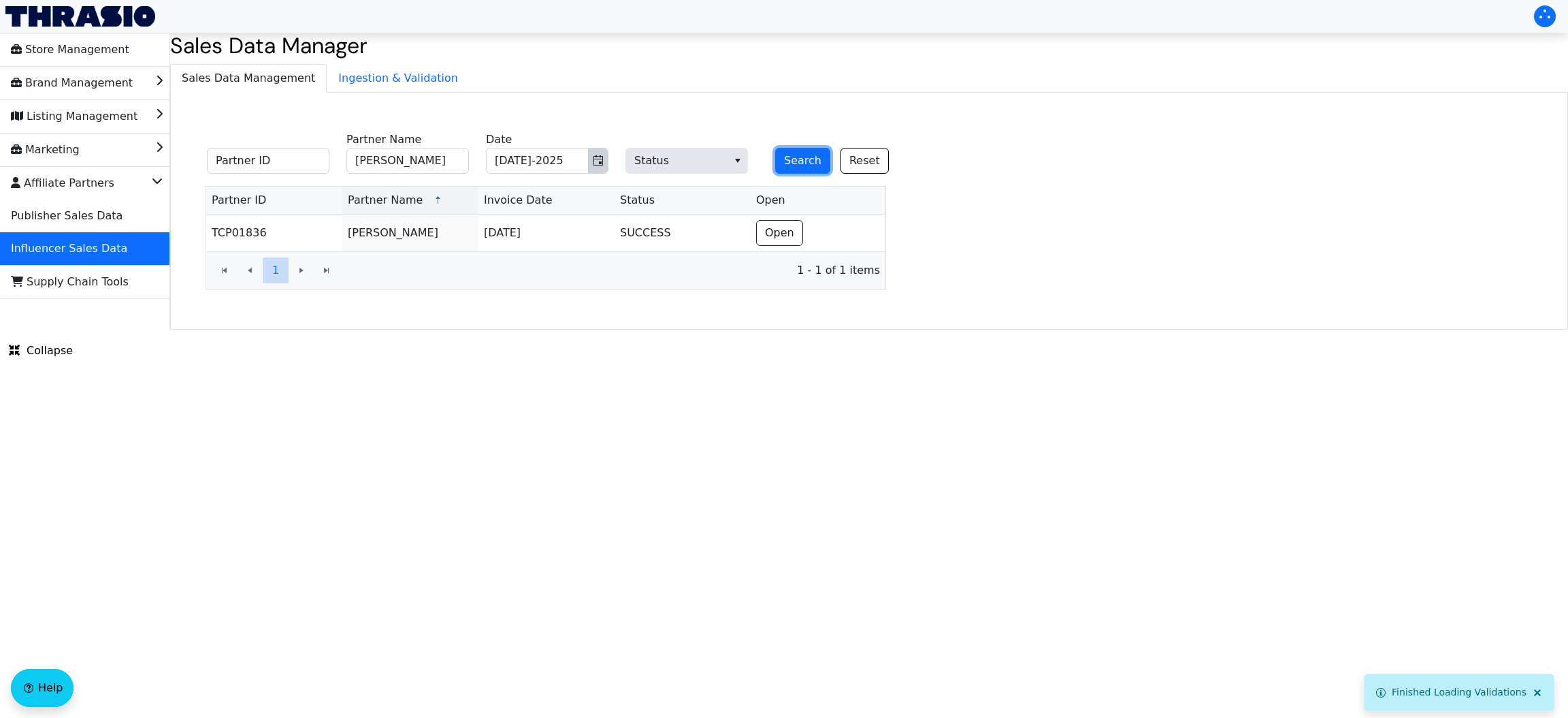
click at [593, 166] on icon "Toggle calendar" at bounding box center [598, 160] width 11 height 11
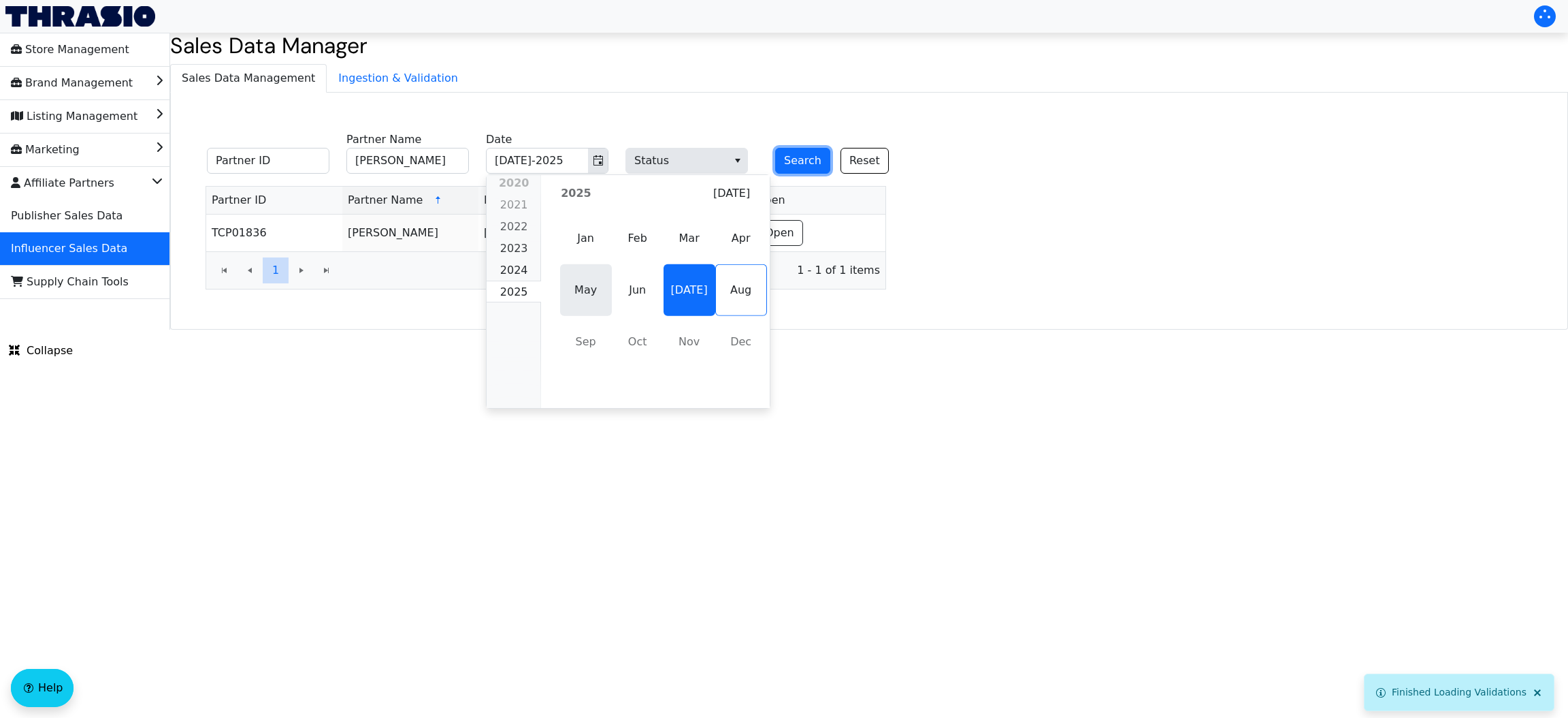
click at [582, 292] on span "May" at bounding box center [585, 289] width 52 height 52
type input "May-2025"
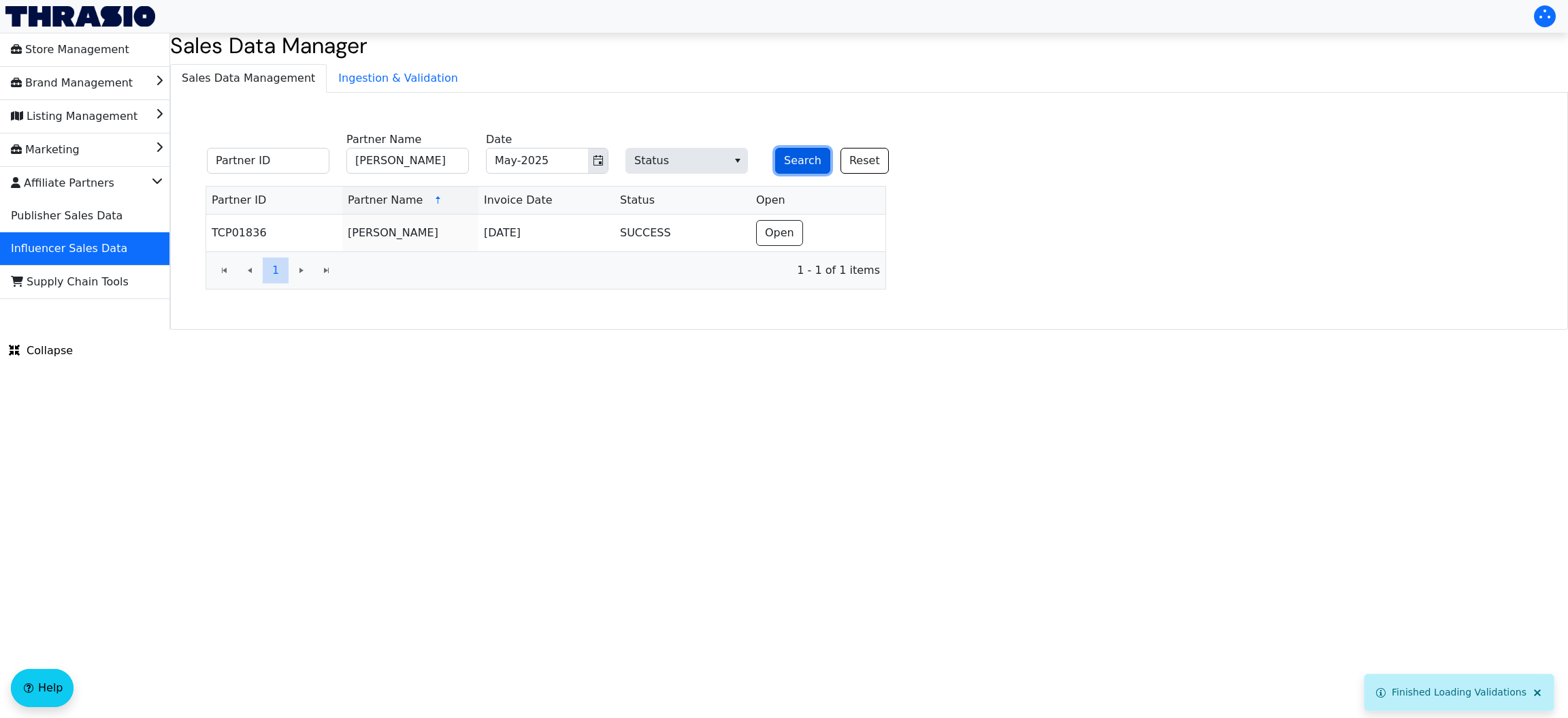
click at [785, 166] on button "Search" at bounding box center [802, 161] width 55 height 26
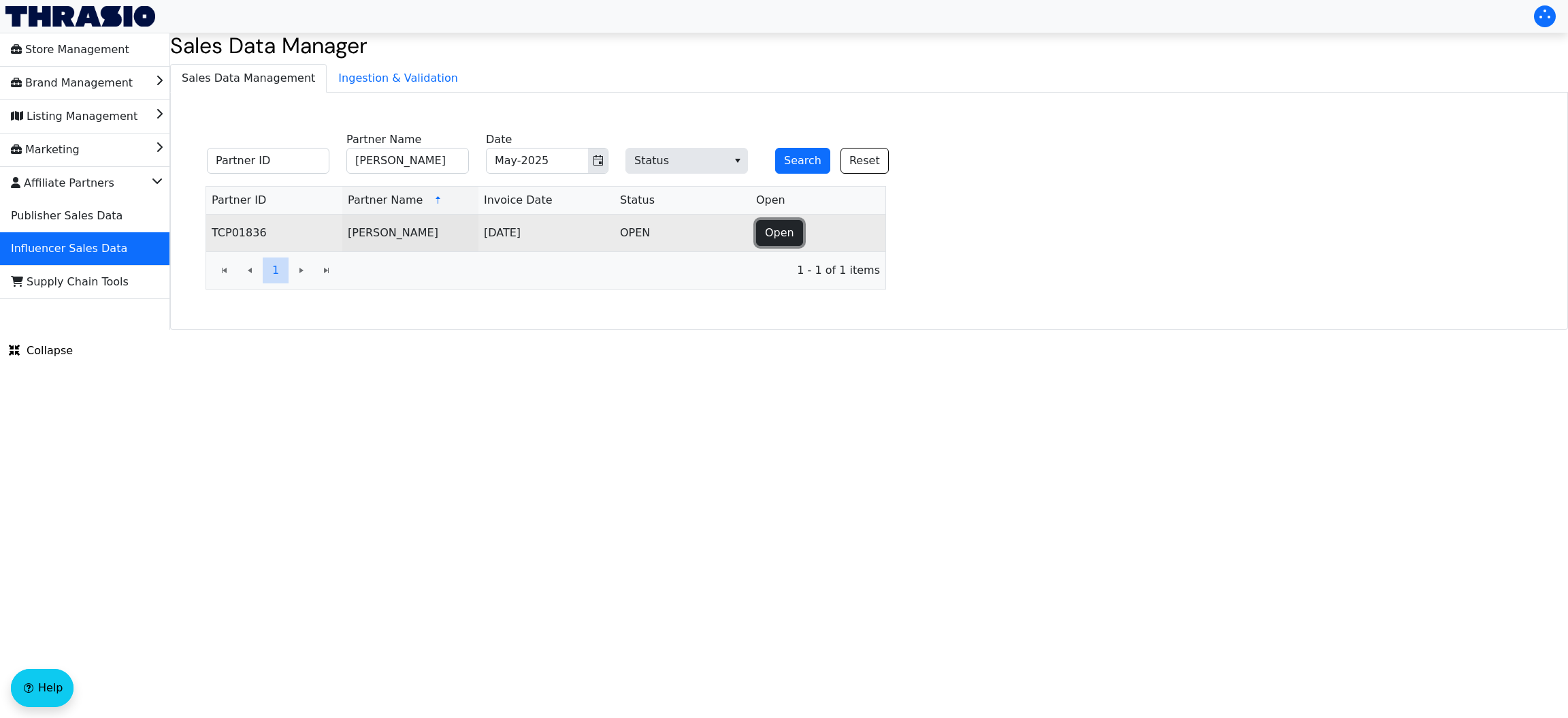
click at [760, 236] on button "Open" at bounding box center [779, 233] width 47 height 26
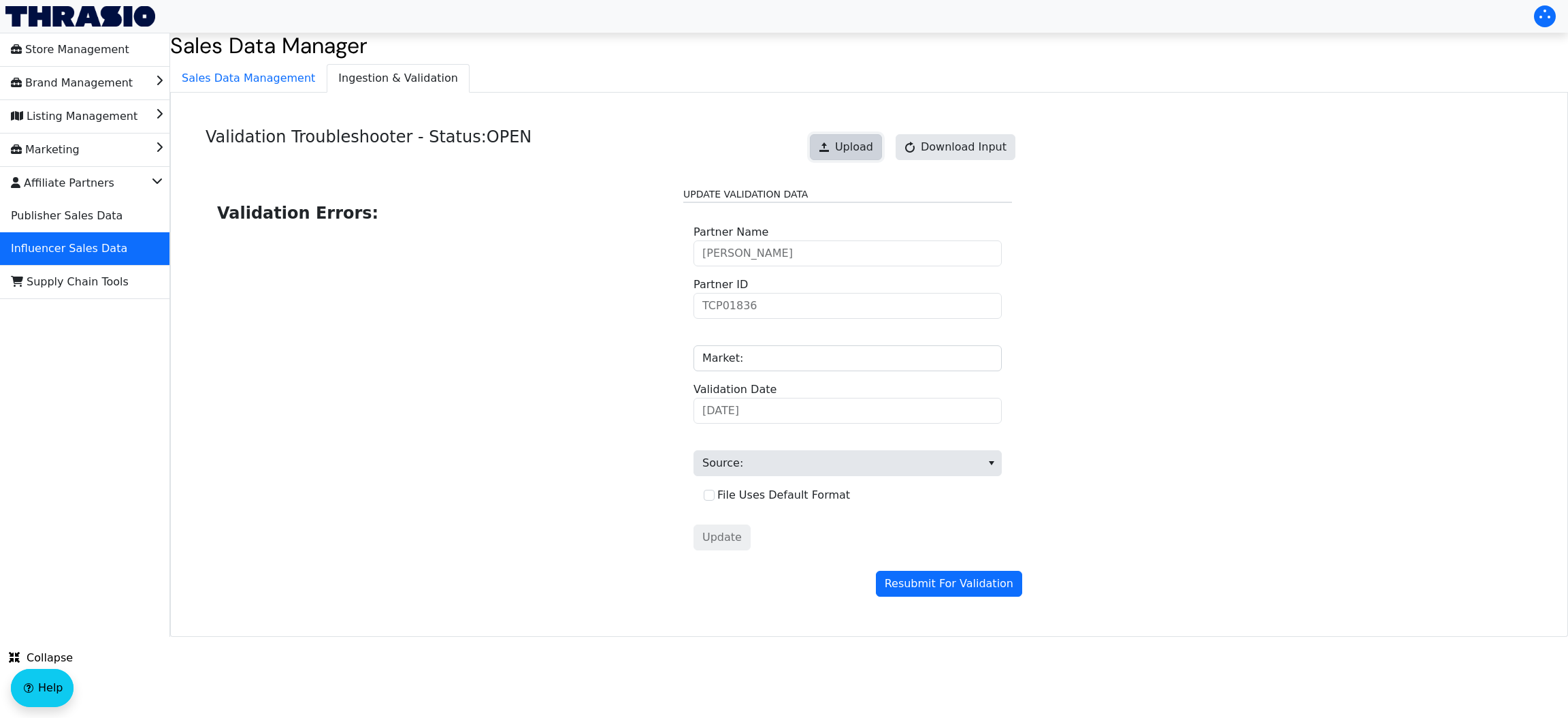
click at [868, 146] on span "Upload" at bounding box center [853, 147] width 38 height 17
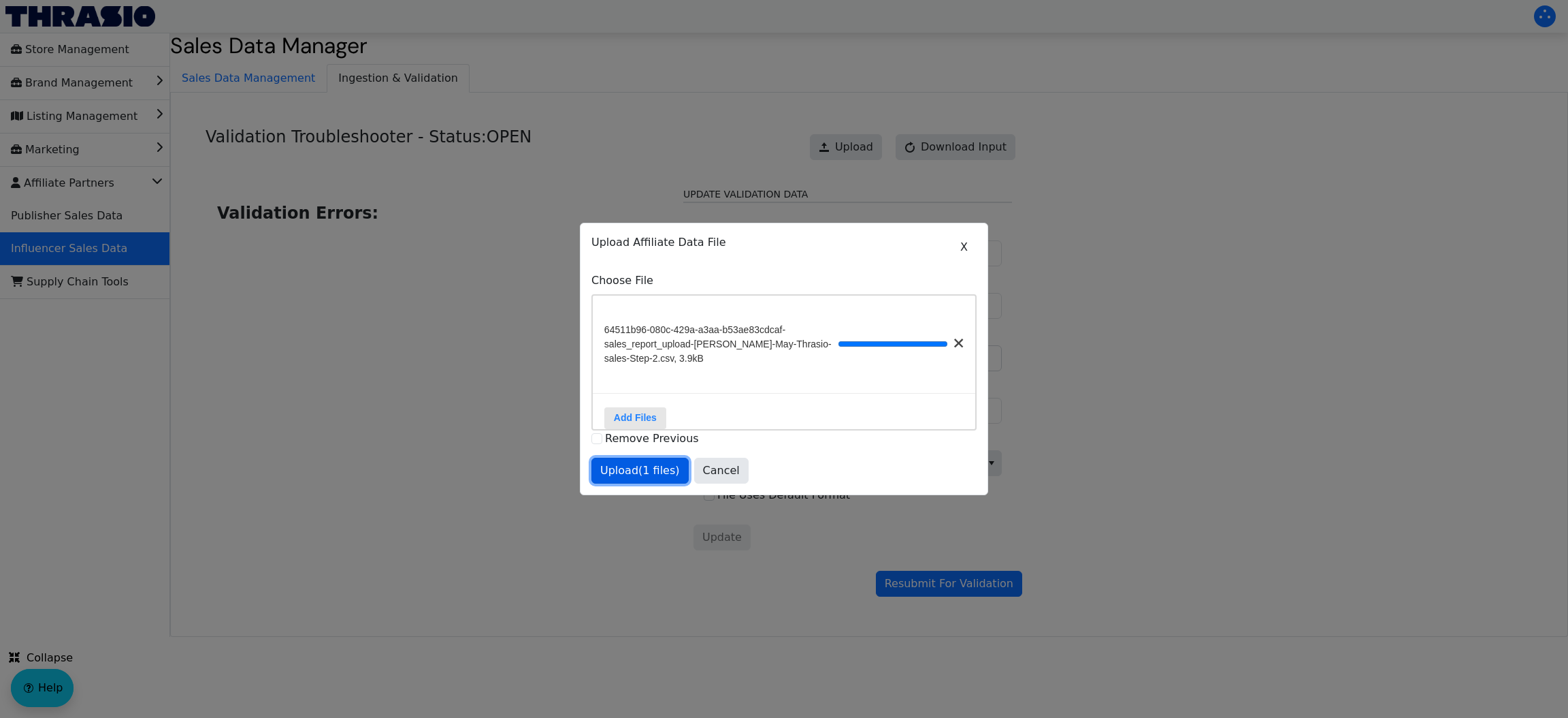
click at [613, 479] on span "Upload (1 files)" at bounding box center [640, 471] width 80 height 17
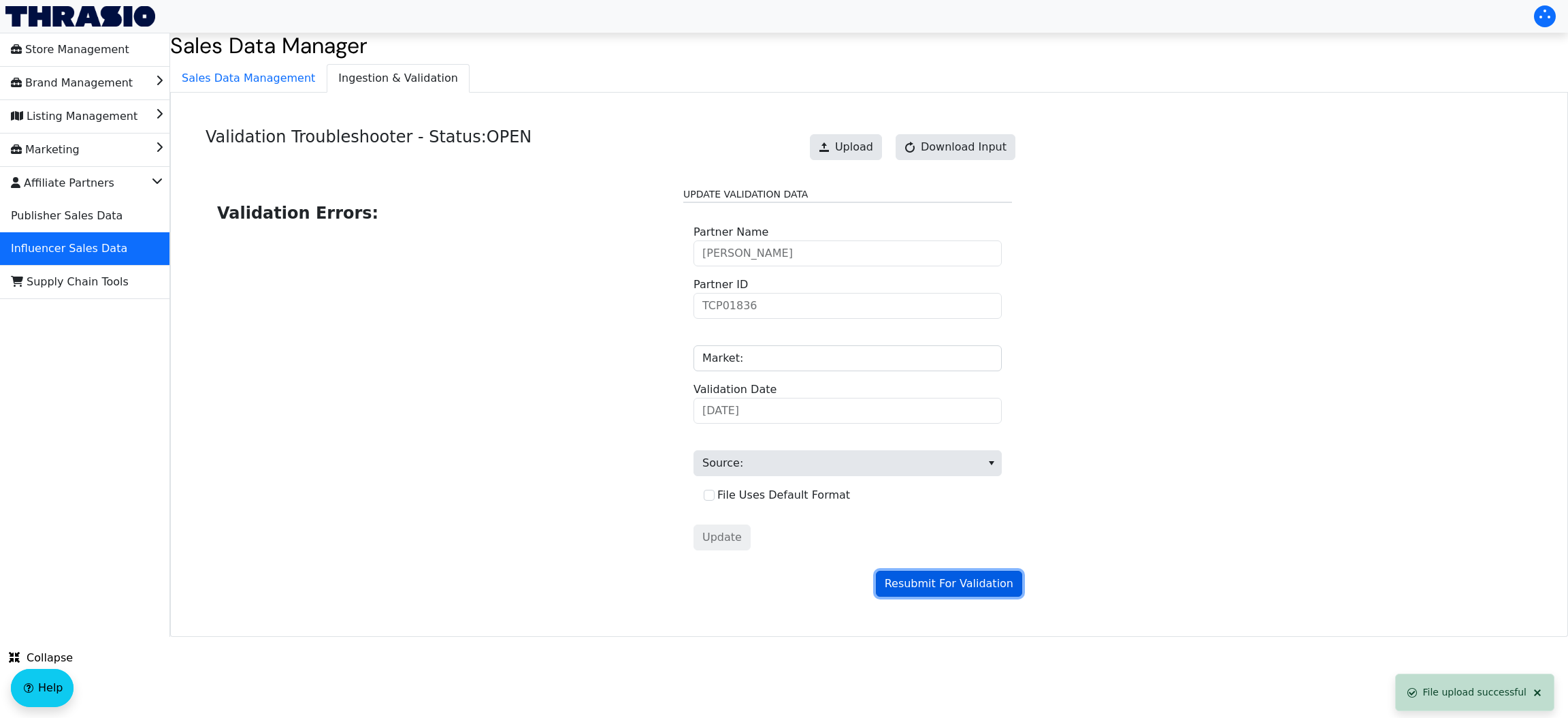
click at [956, 577] on span "Resubmit For Validation" at bounding box center [948, 583] width 128 height 17
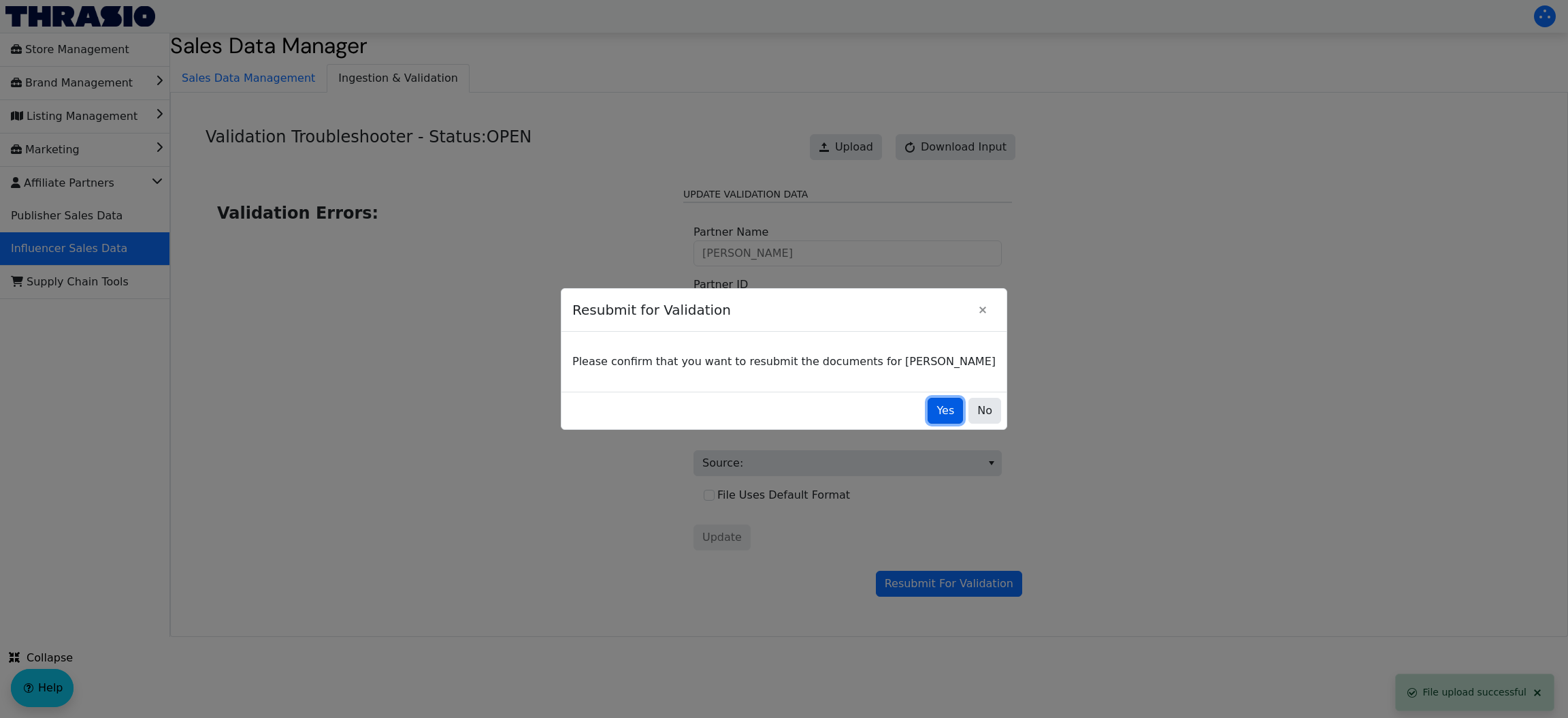
click at [936, 410] on span "Yes" at bounding box center [945, 411] width 18 height 17
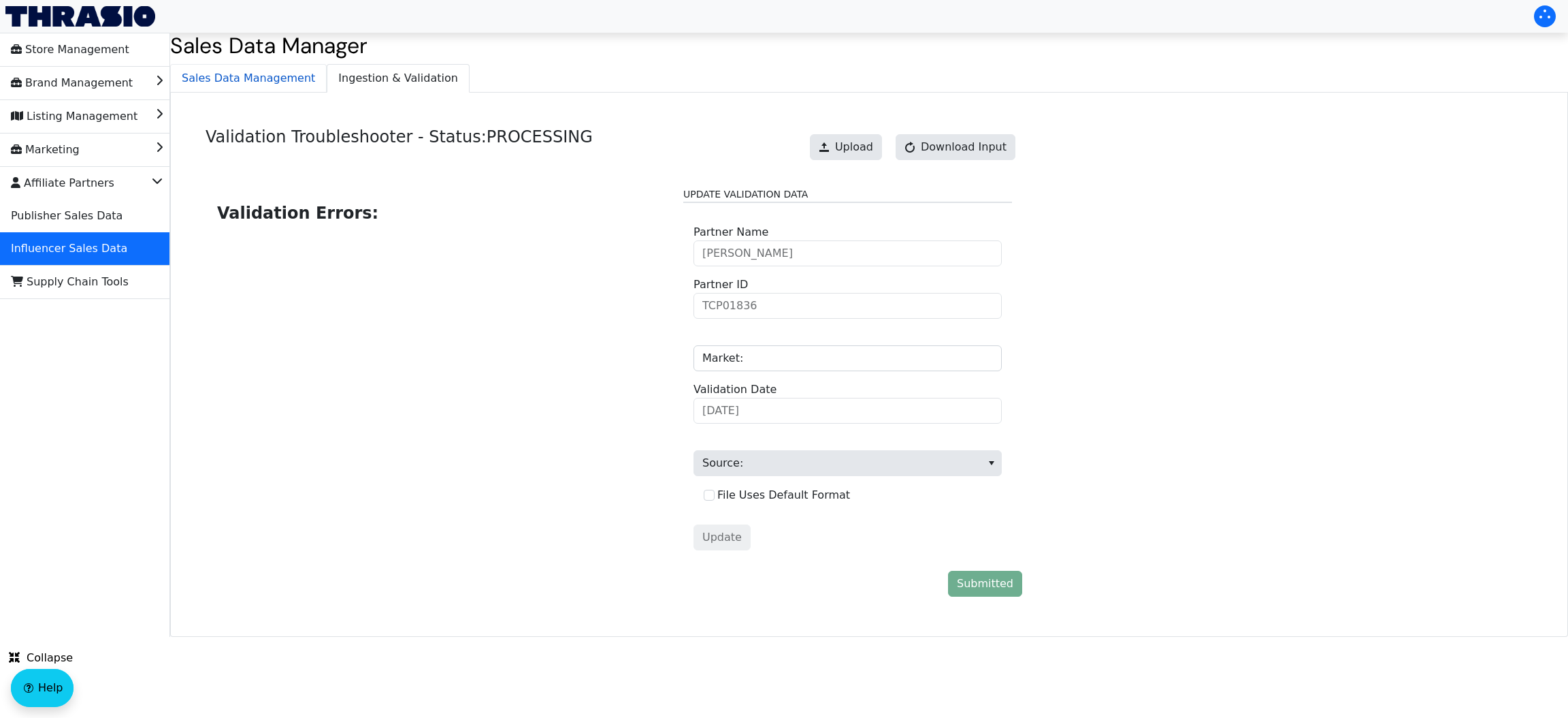
click at [234, 86] on span "Sales Data Management" at bounding box center [248, 78] width 155 height 27
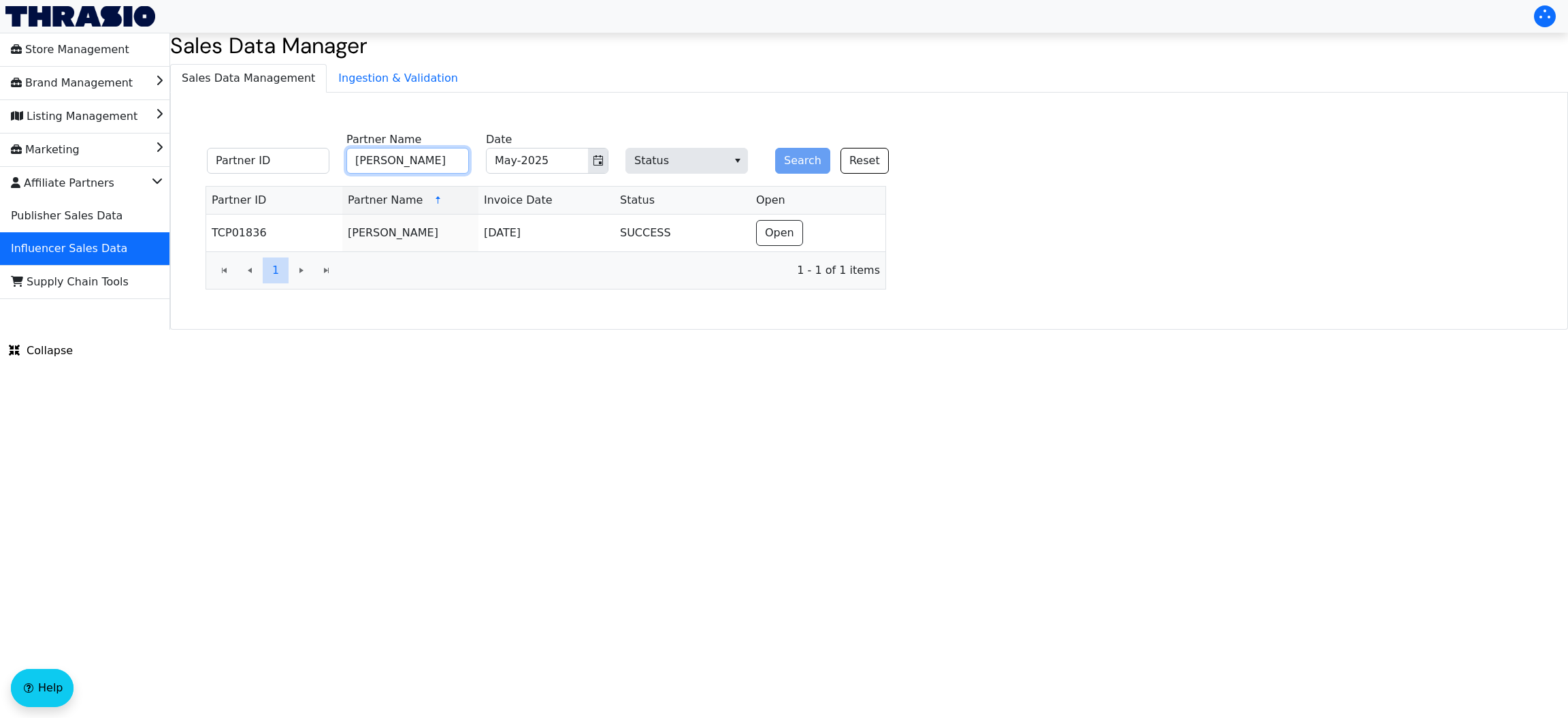
click at [409, 163] on input "[PERSON_NAME]" at bounding box center [407, 161] width 122 height 26
paste input "[PERSON_NAME]"
click at [597, 165] on icon "Toggle calendar" at bounding box center [598, 160] width 10 height 11
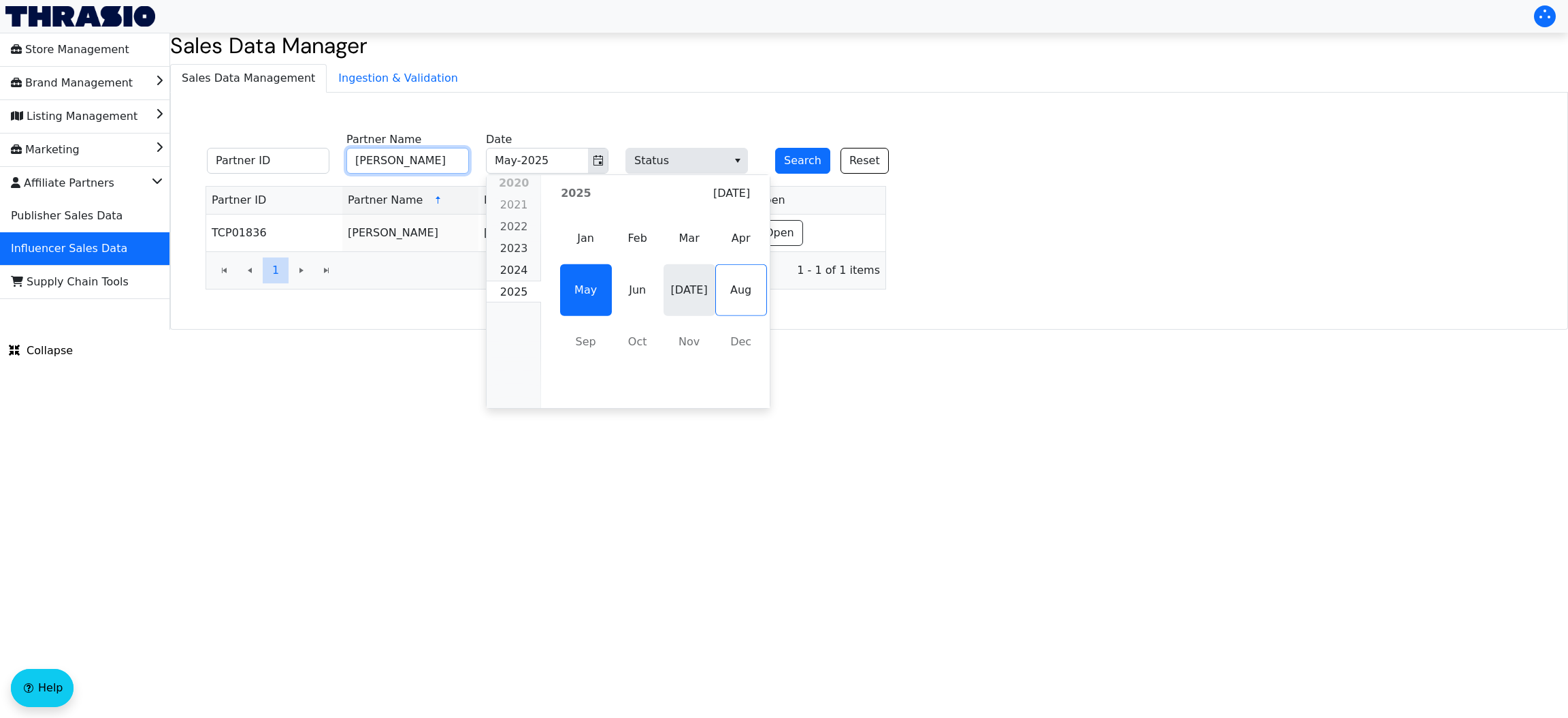
click at [689, 290] on span "[DATE]" at bounding box center [689, 289] width 52 height 52
type input "[PERSON_NAME]"
type input "[DATE]-2025"
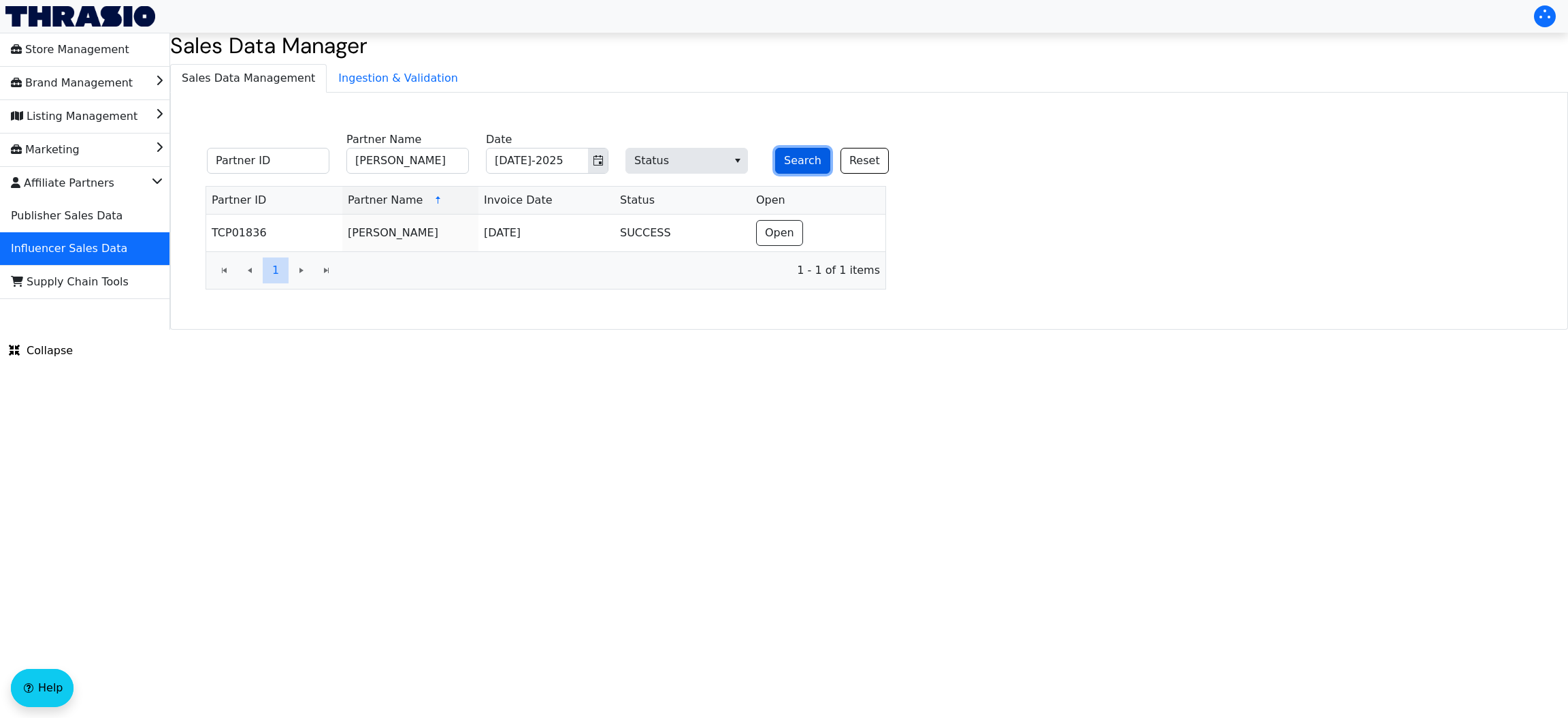
click at [783, 159] on button "Search" at bounding box center [802, 161] width 55 height 26
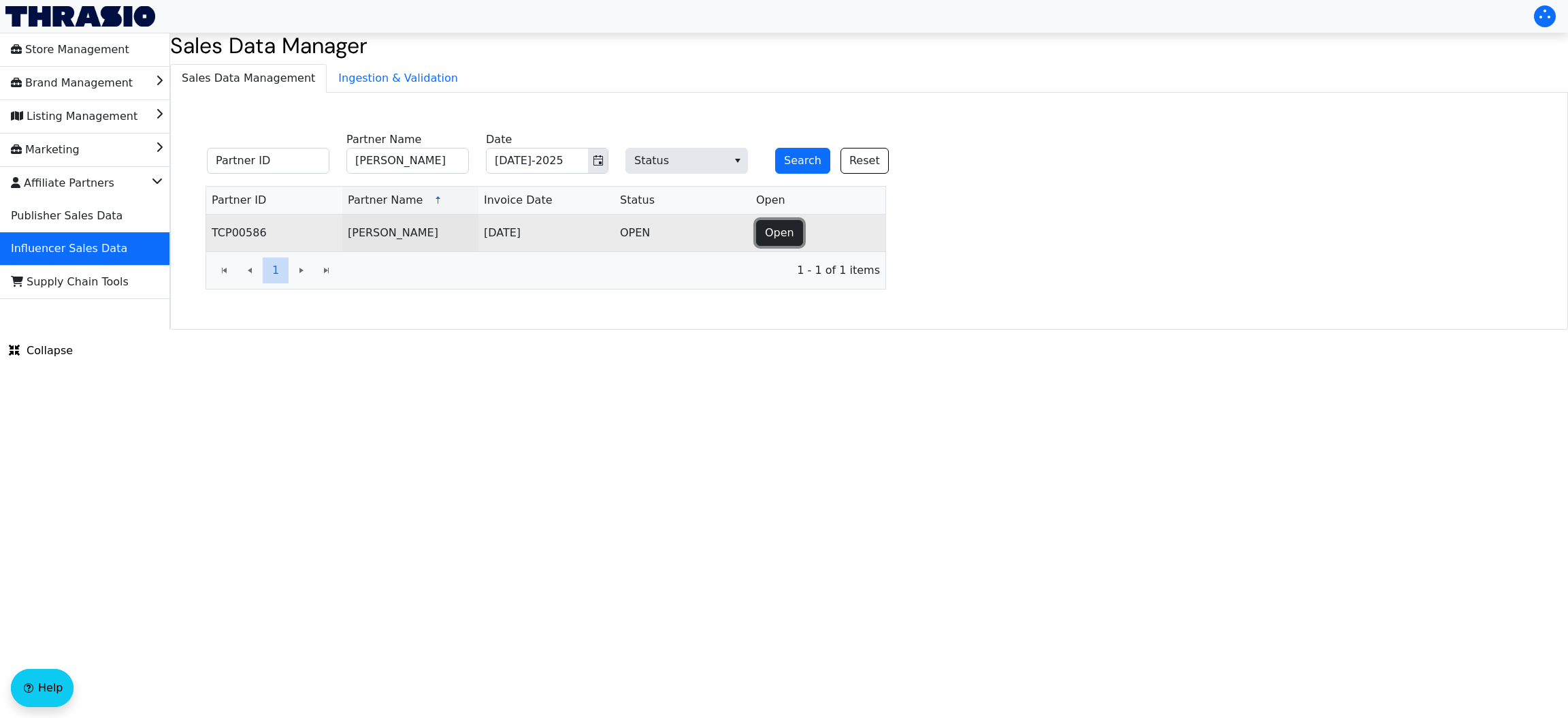
drag, startPoint x: 801, startPoint y: 236, endPoint x: 794, endPoint y: 235, distance: 7.1
click at [794, 235] on button "Open" at bounding box center [779, 233] width 47 height 26
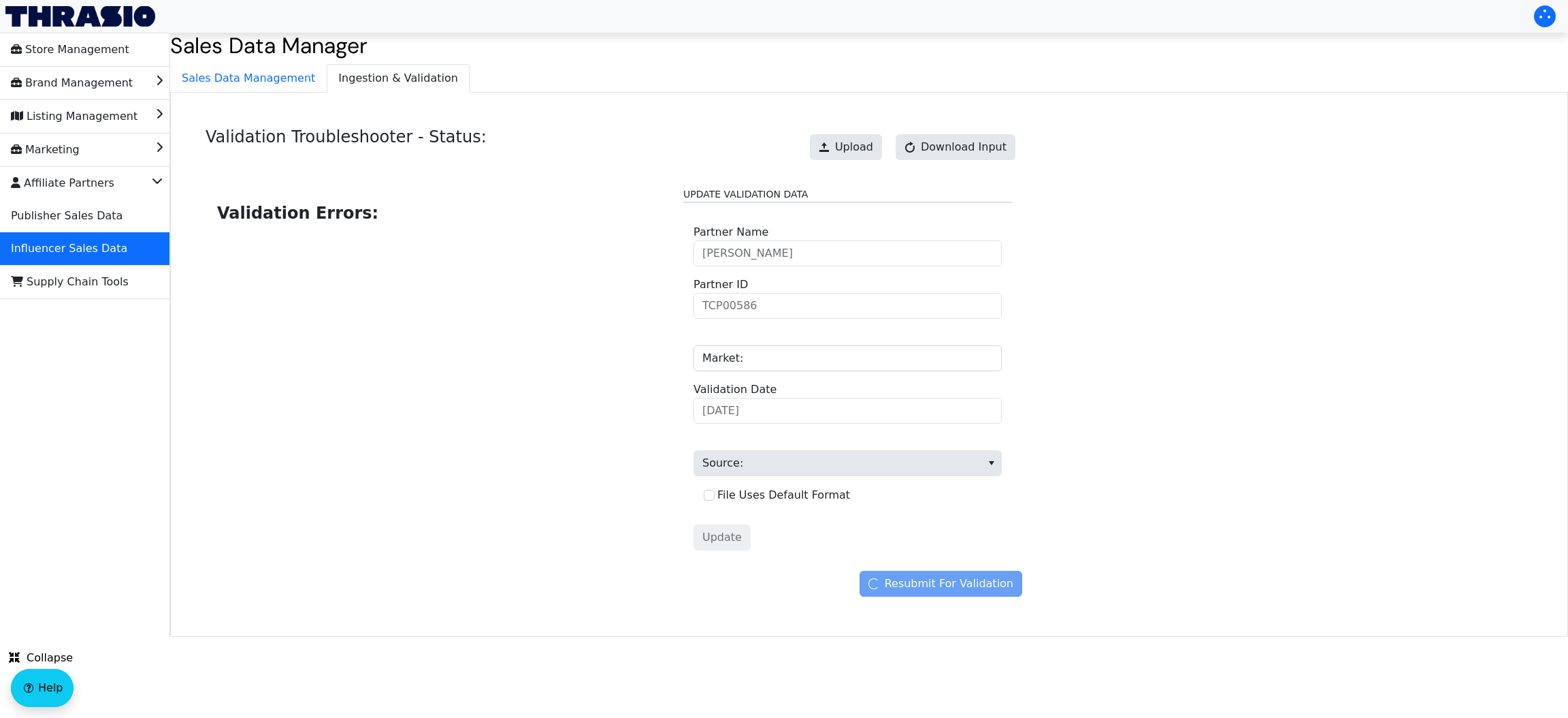
click at [794, 235] on span "[PERSON_NAME] Partner Name" at bounding box center [847, 245] width 308 height 42
click at [854, 141] on span "Upload" at bounding box center [853, 147] width 38 height 17
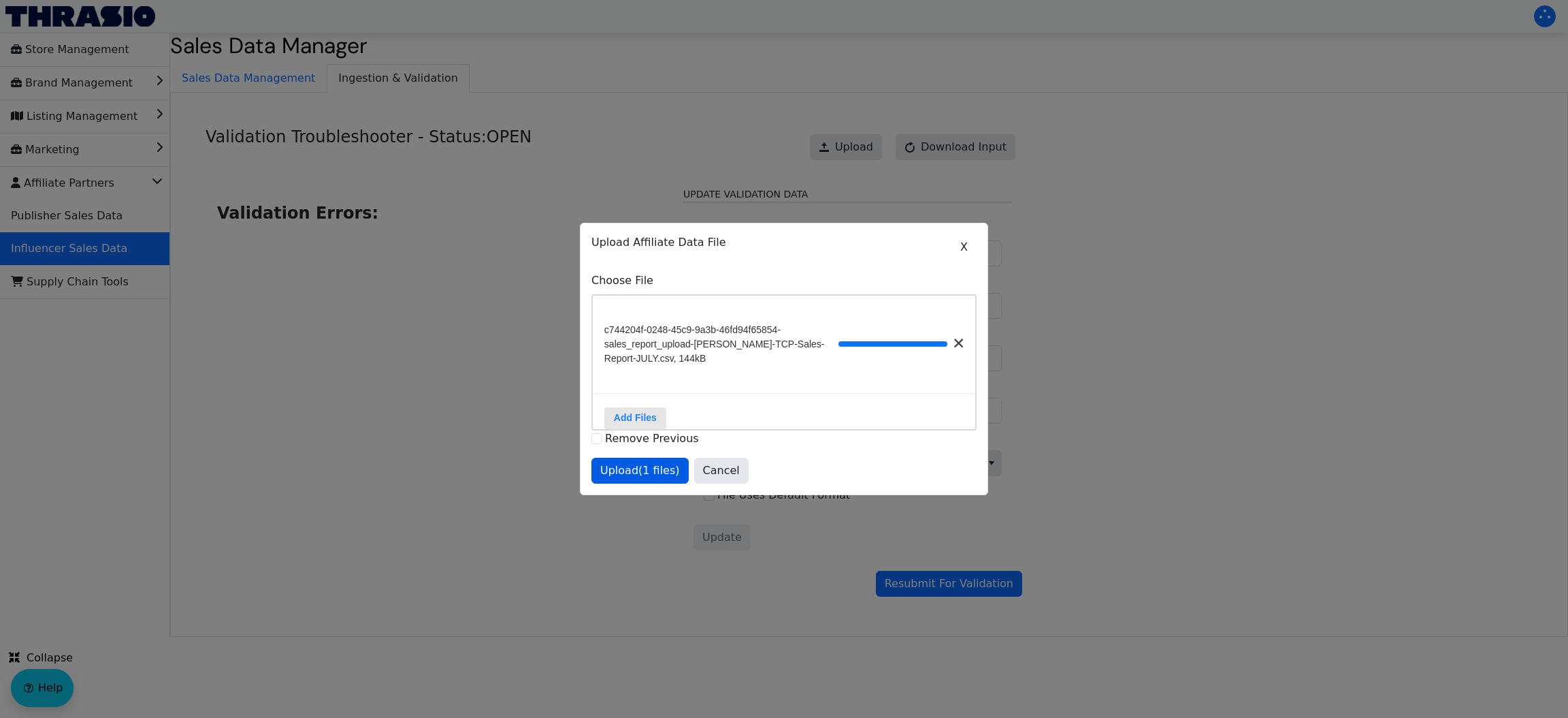
click at [652, 477] on div "Upload (1 files) Cancel" at bounding box center [784, 471] width 385 height 26
click at [636, 483] on button "Upload (1 files)" at bounding box center [640, 471] width 98 height 26
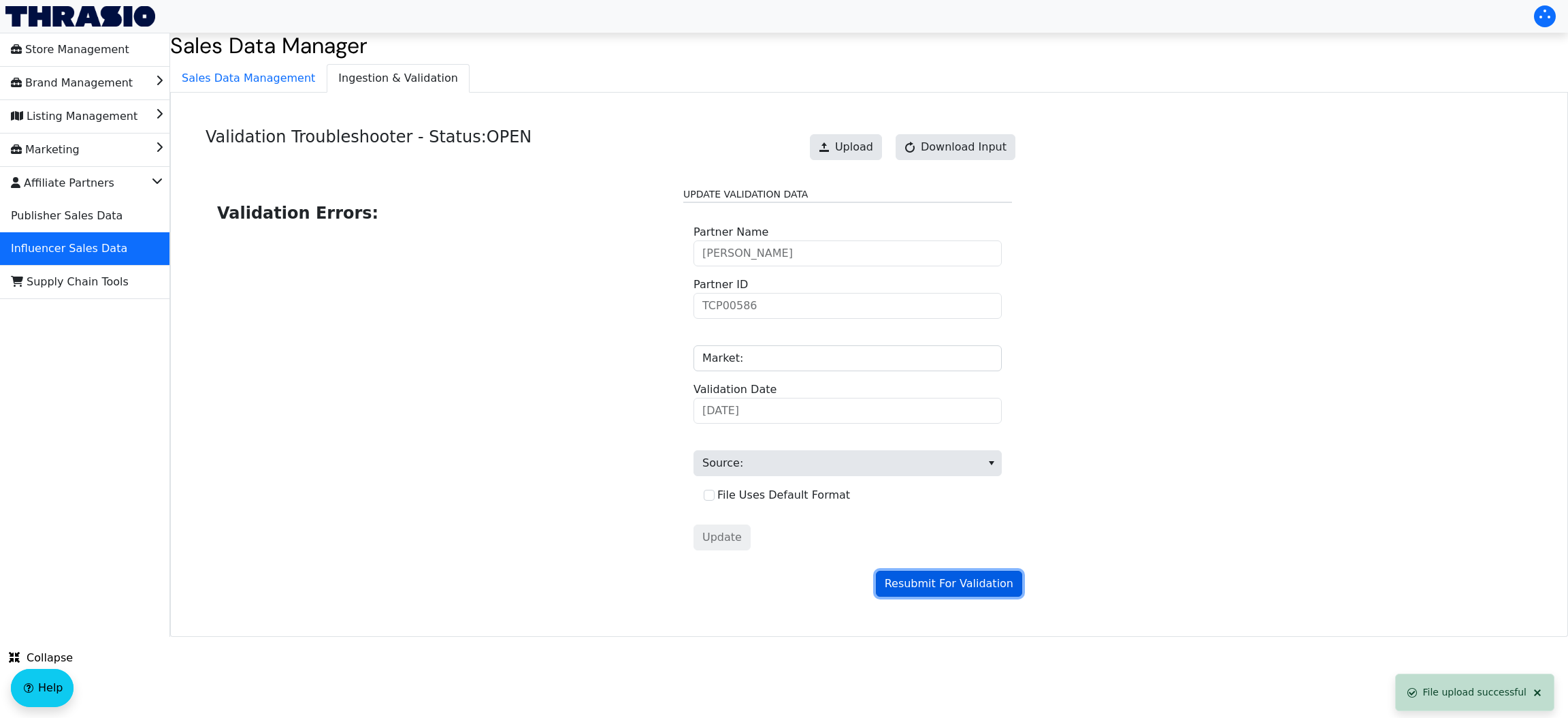
click at [928, 578] on span "Resubmit For Validation" at bounding box center [948, 583] width 128 height 17
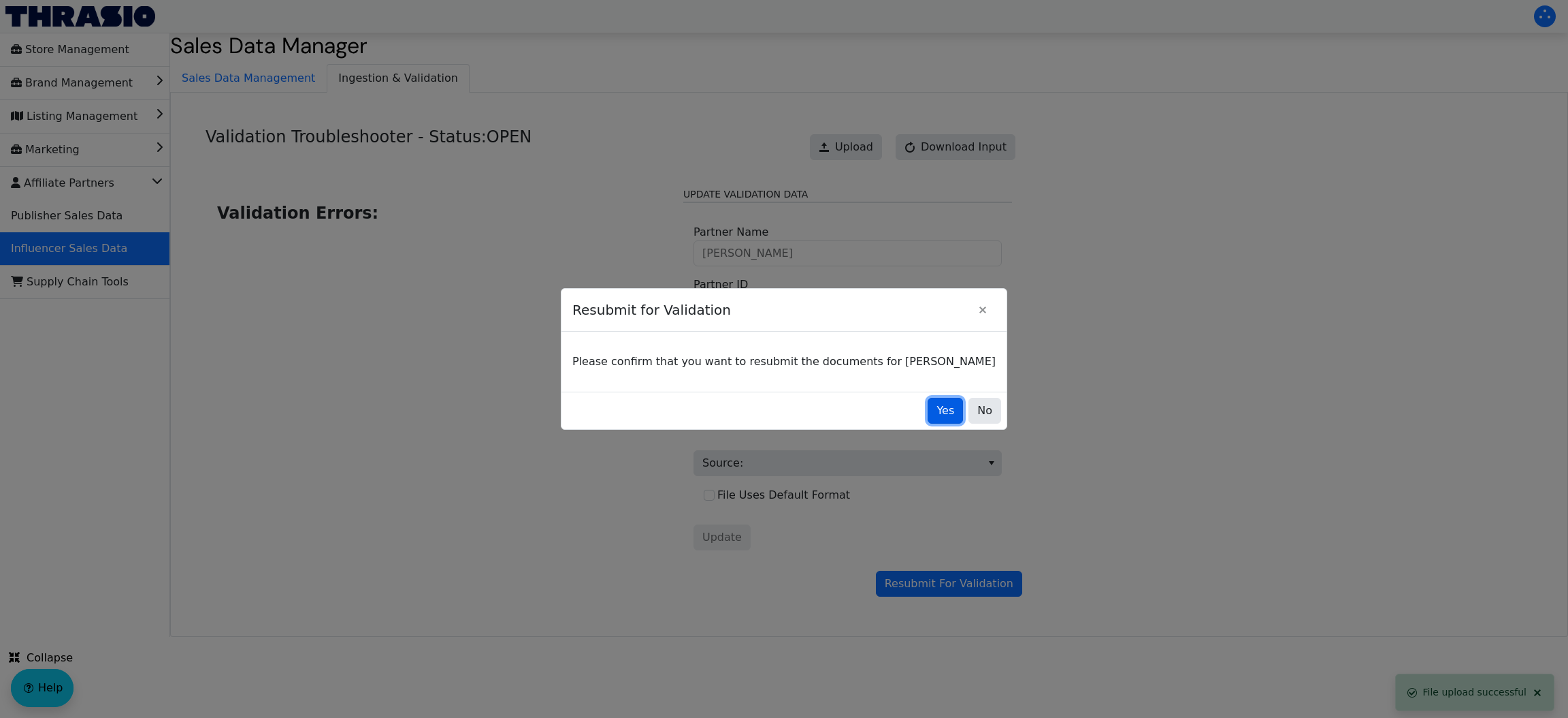
click at [936, 412] on span "Yes" at bounding box center [945, 411] width 18 height 17
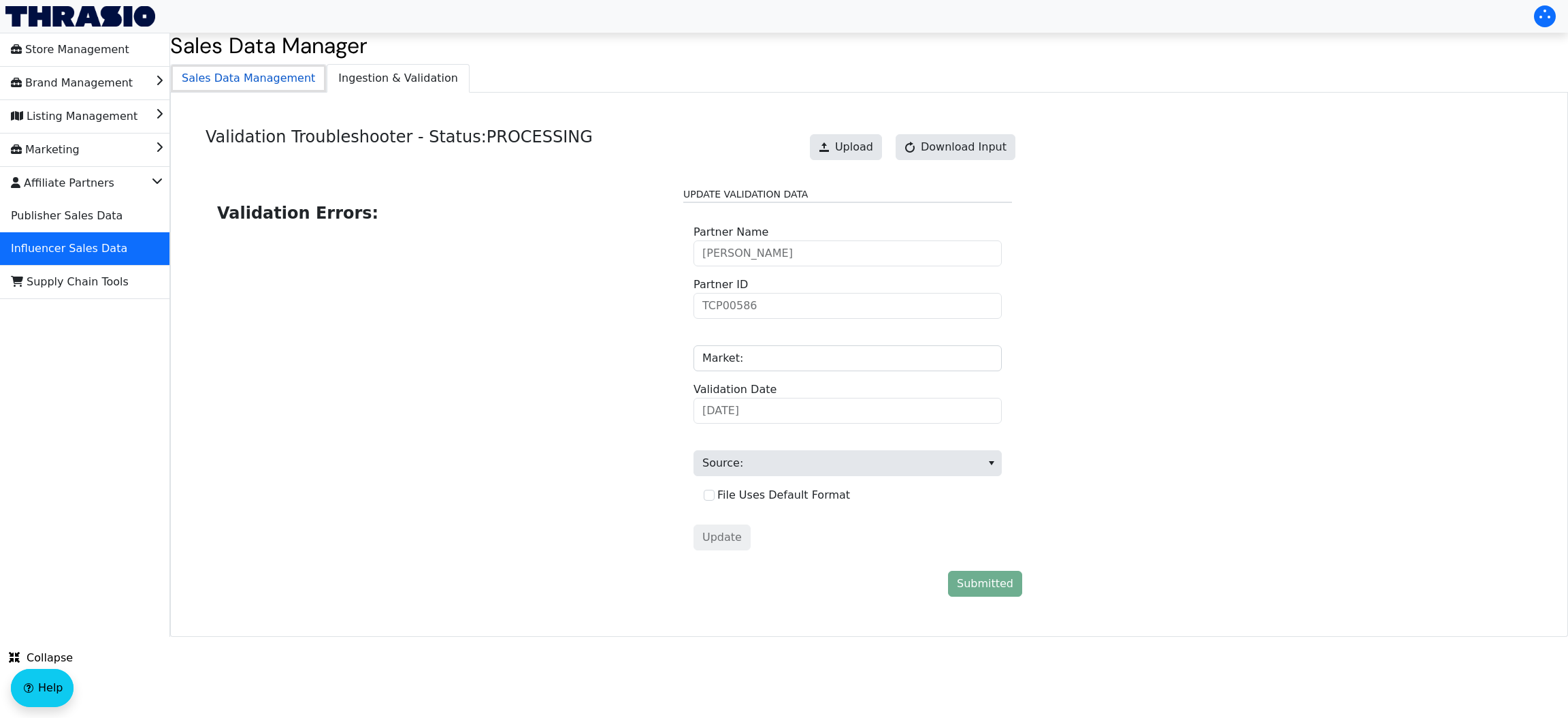
click at [234, 89] on span "Sales Data Management" at bounding box center [248, 78] width 155 height 27
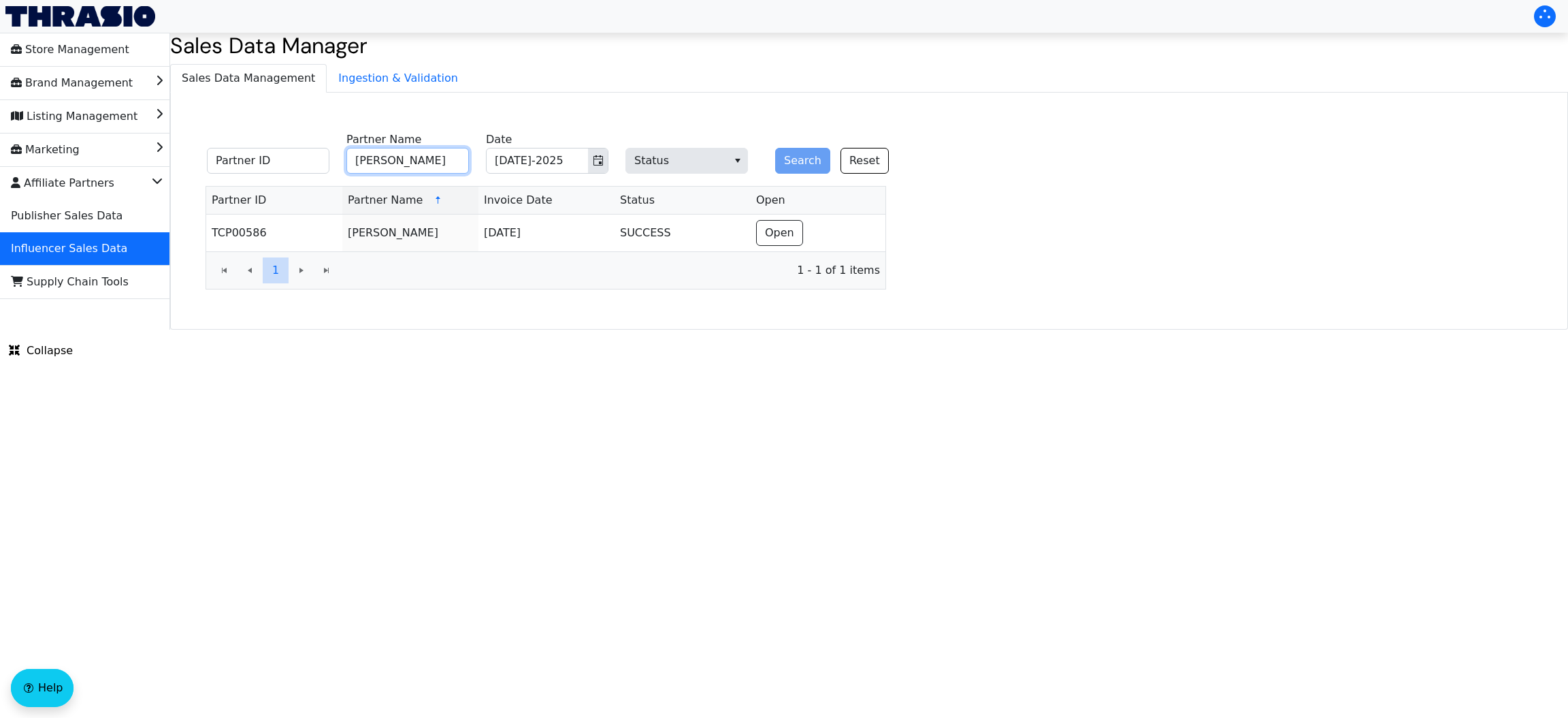
click at [367, 158] on input "[PERSON_NAME]" at bounding box center [407, 161] width 122 height 26
paste input "[PERSON_NAME]"
click at [367, 158] on input "[PERSON_NAME]" at bounding box center [407, 161] width 122 height 26
type input "[PERSON_NAME]"
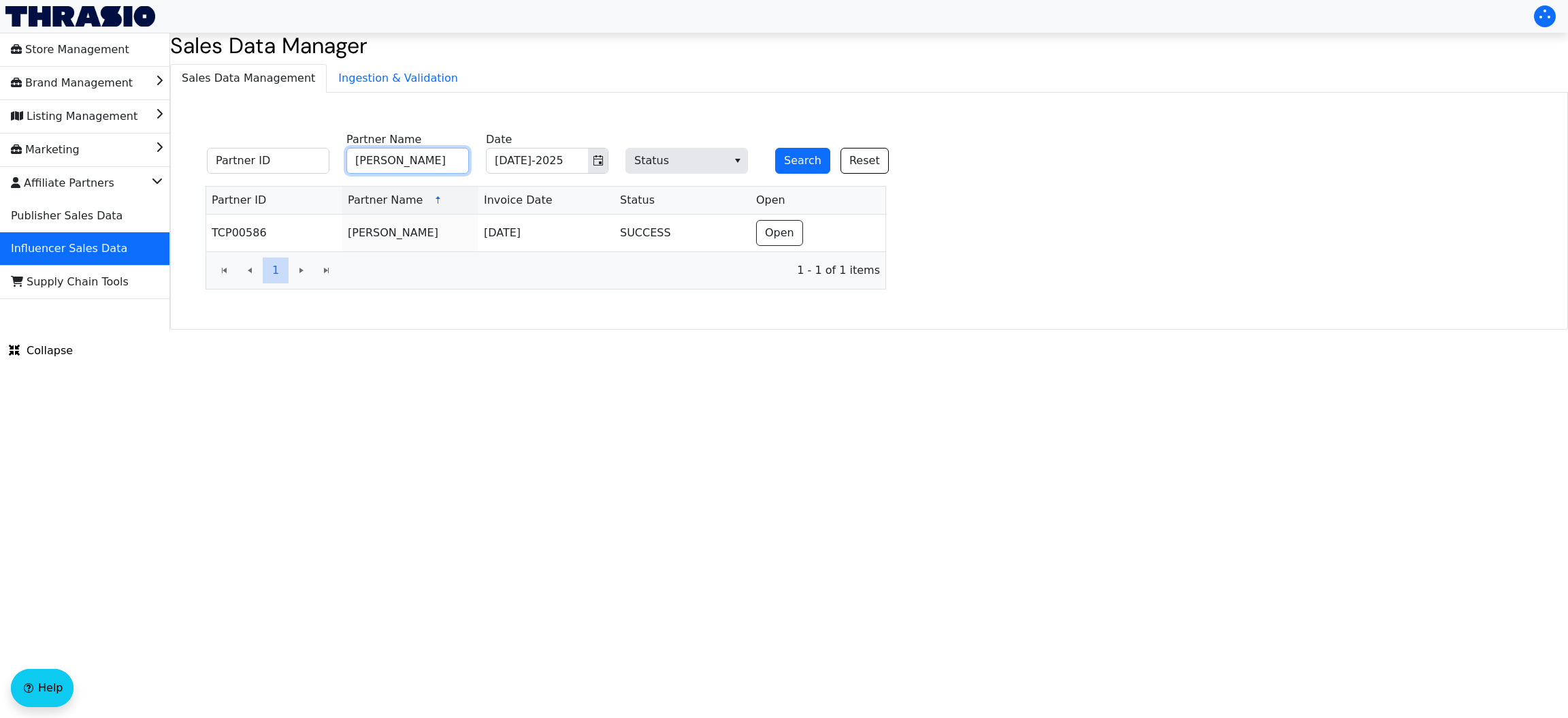
click at [775, 148] on button "Search" at bounding box center [802, 161] width 55 height 26
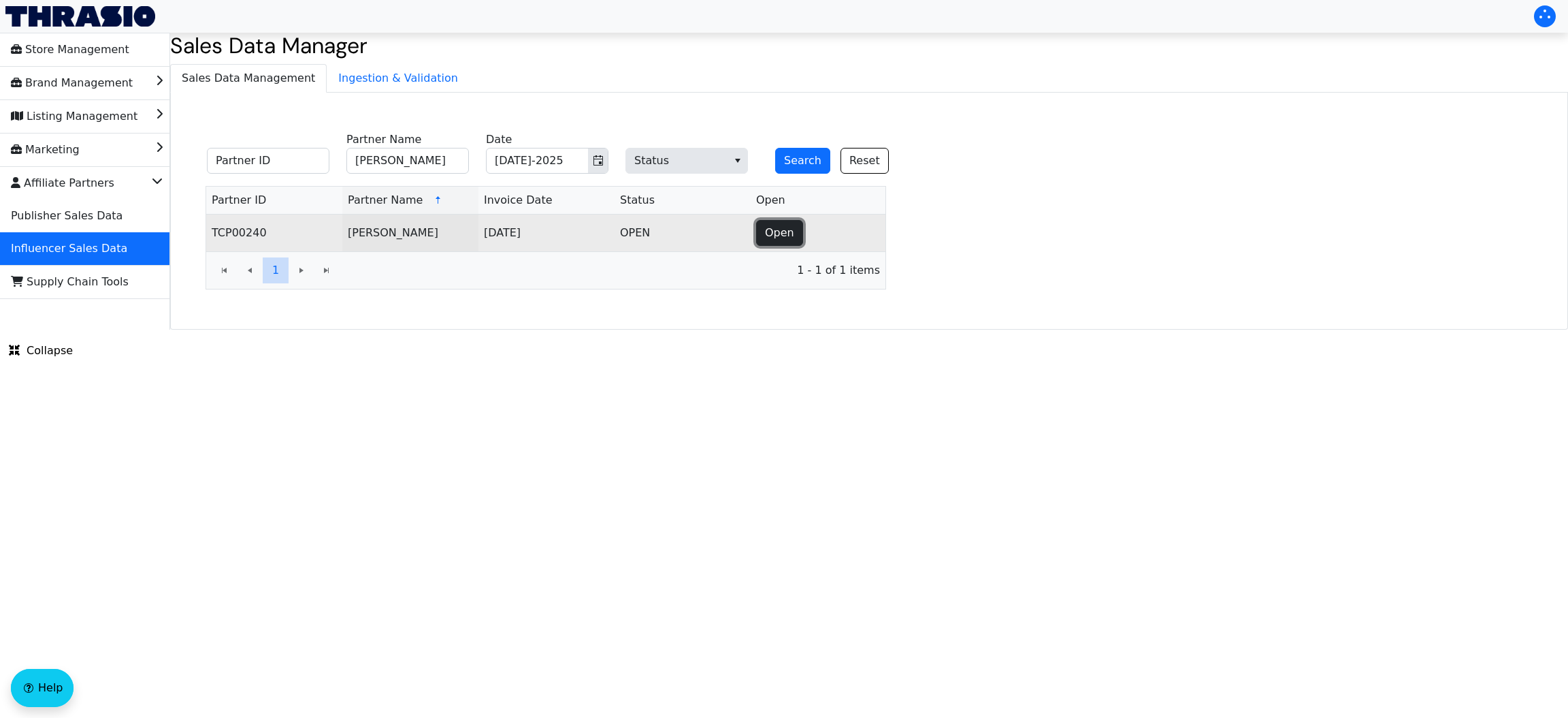
click at [790, 238] on span "Open" at bounding box center [779, 233] width 29 height 17
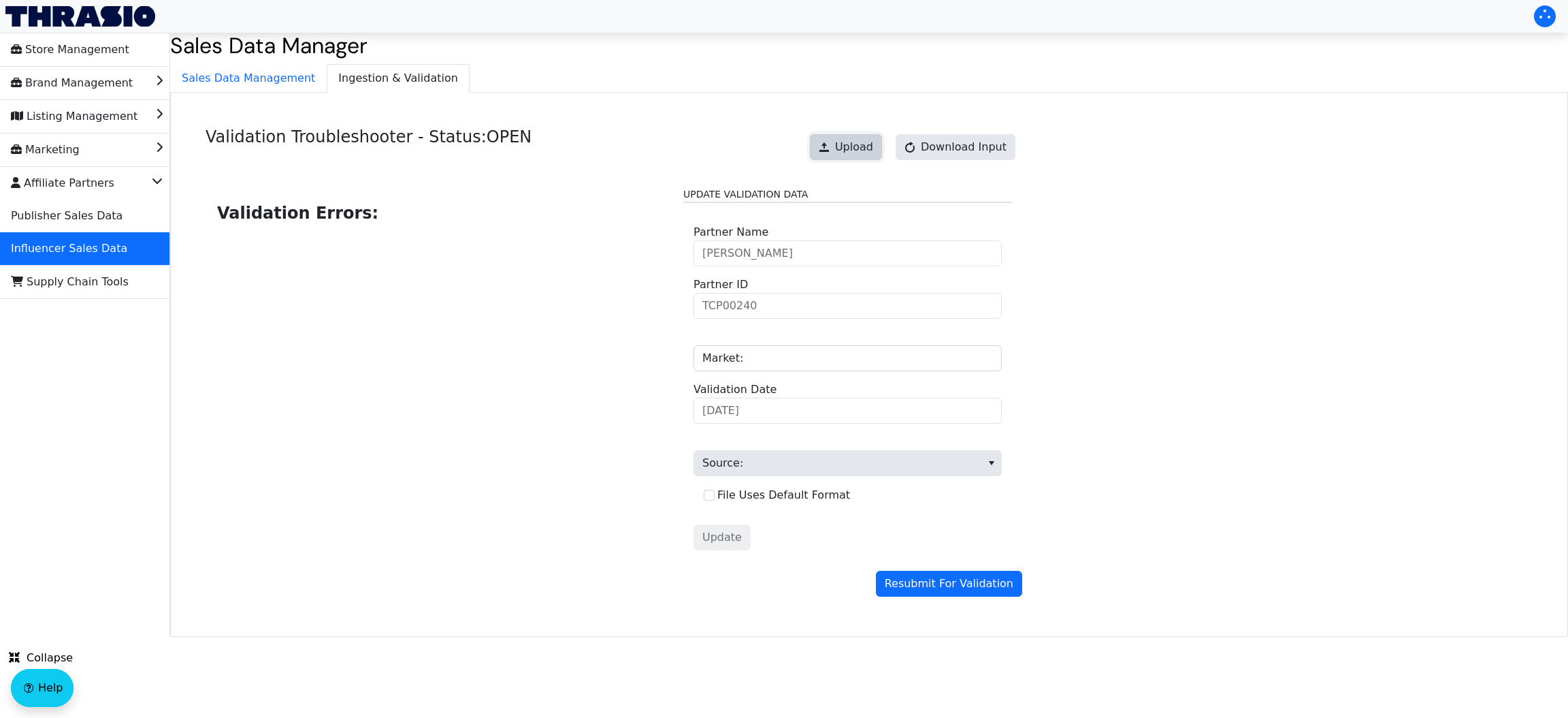
click at [850, 151] on span "Upload" at bounding box center [853, 147] width 38 height 17
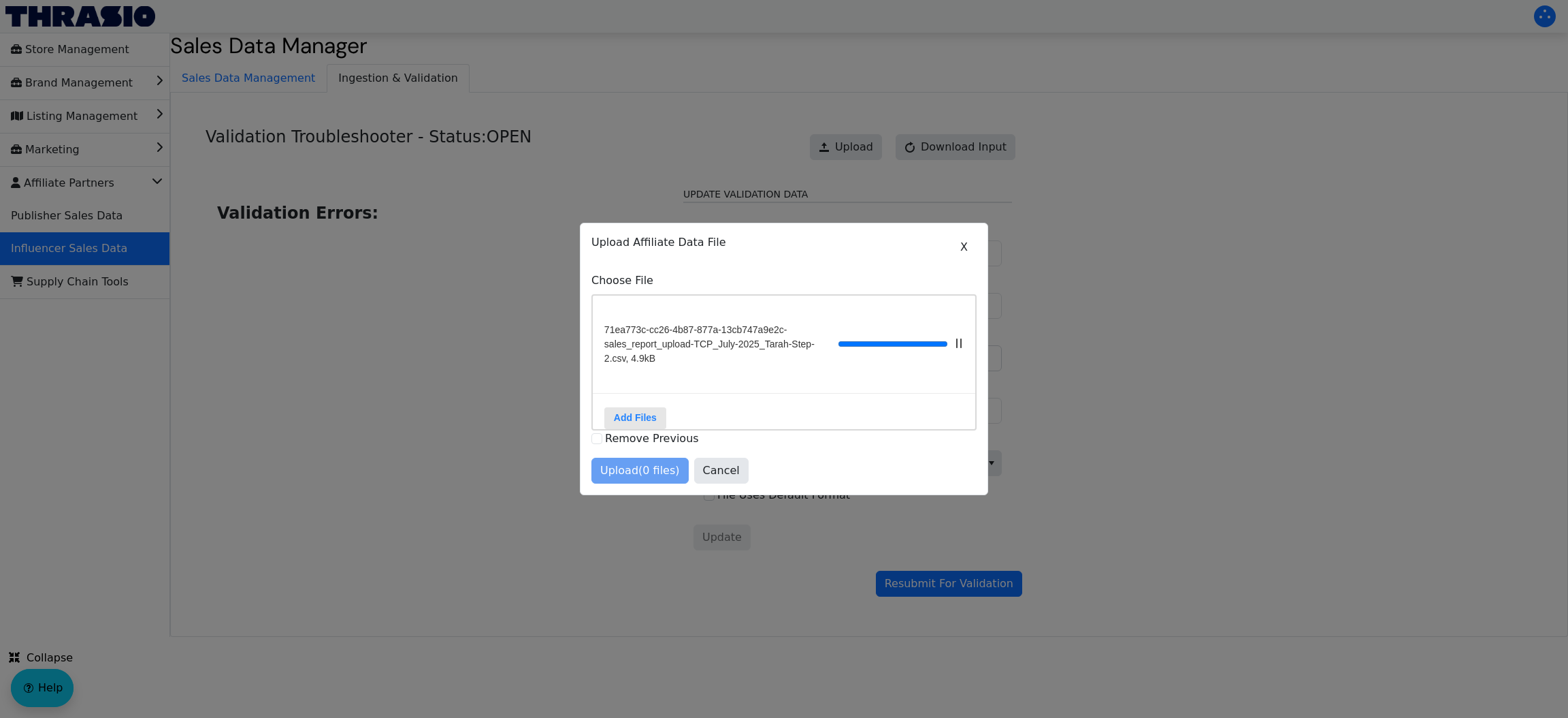
click at [642, 477] on div "Upload (0 files) Cancel" at bounding box center [784, 471] width 385 height 26
click at [642, 477] on span "Upload (1 files)" at bounding box center [640, 471] width 80 height 17
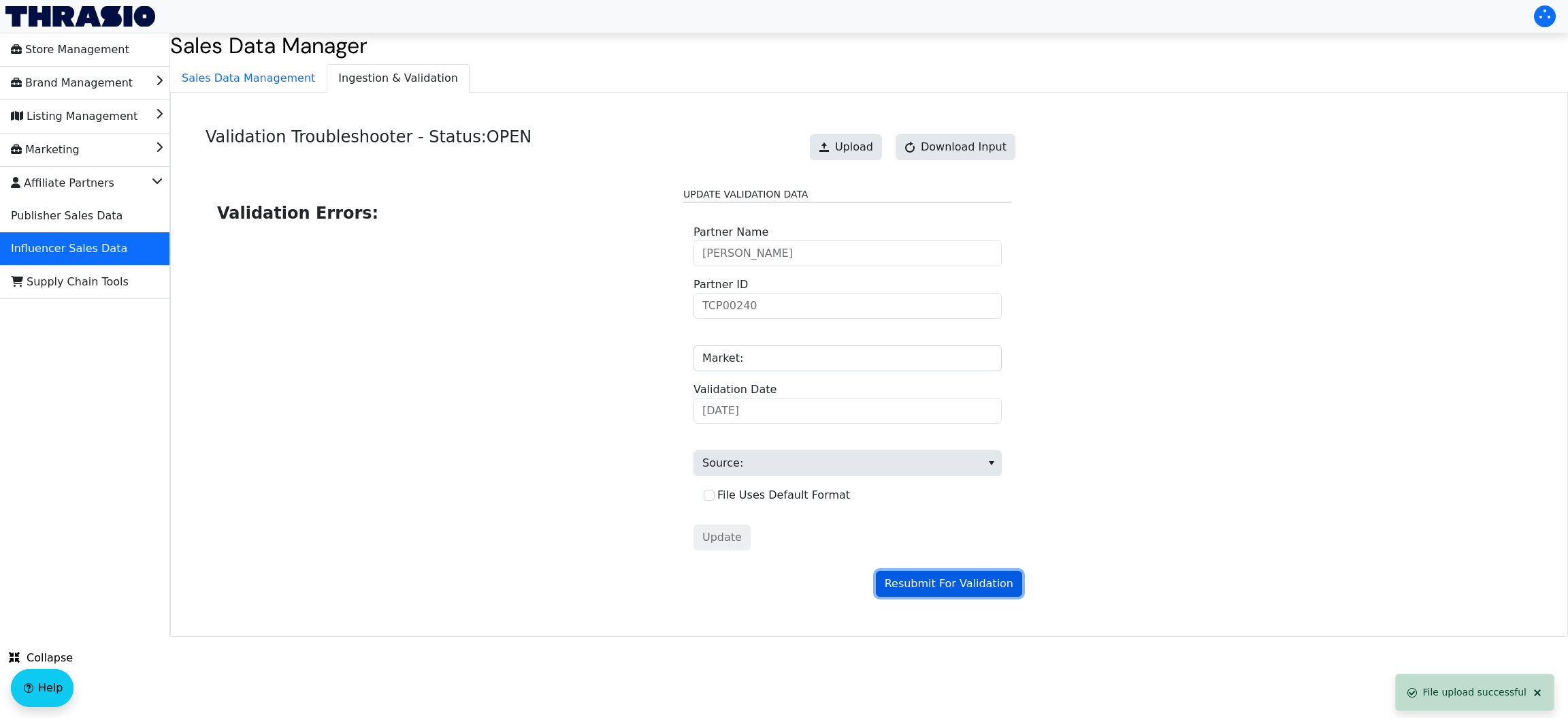
click at [911, 580] on span "Resubmit For Validation" at bounding box center [948, 583] width 128 height 17
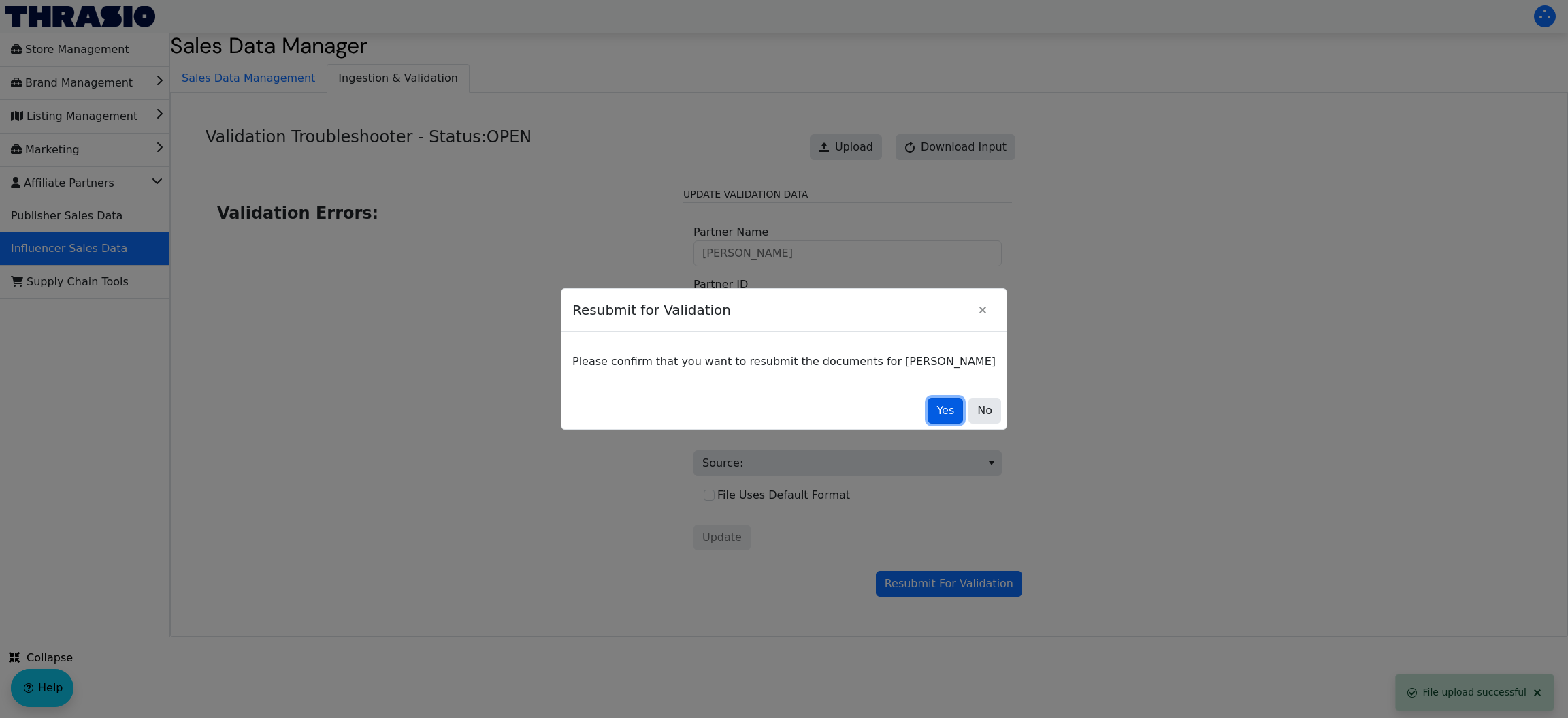
click at [936, 411] on span "Yes" at bounding box center [945, 411] width 18 height 17
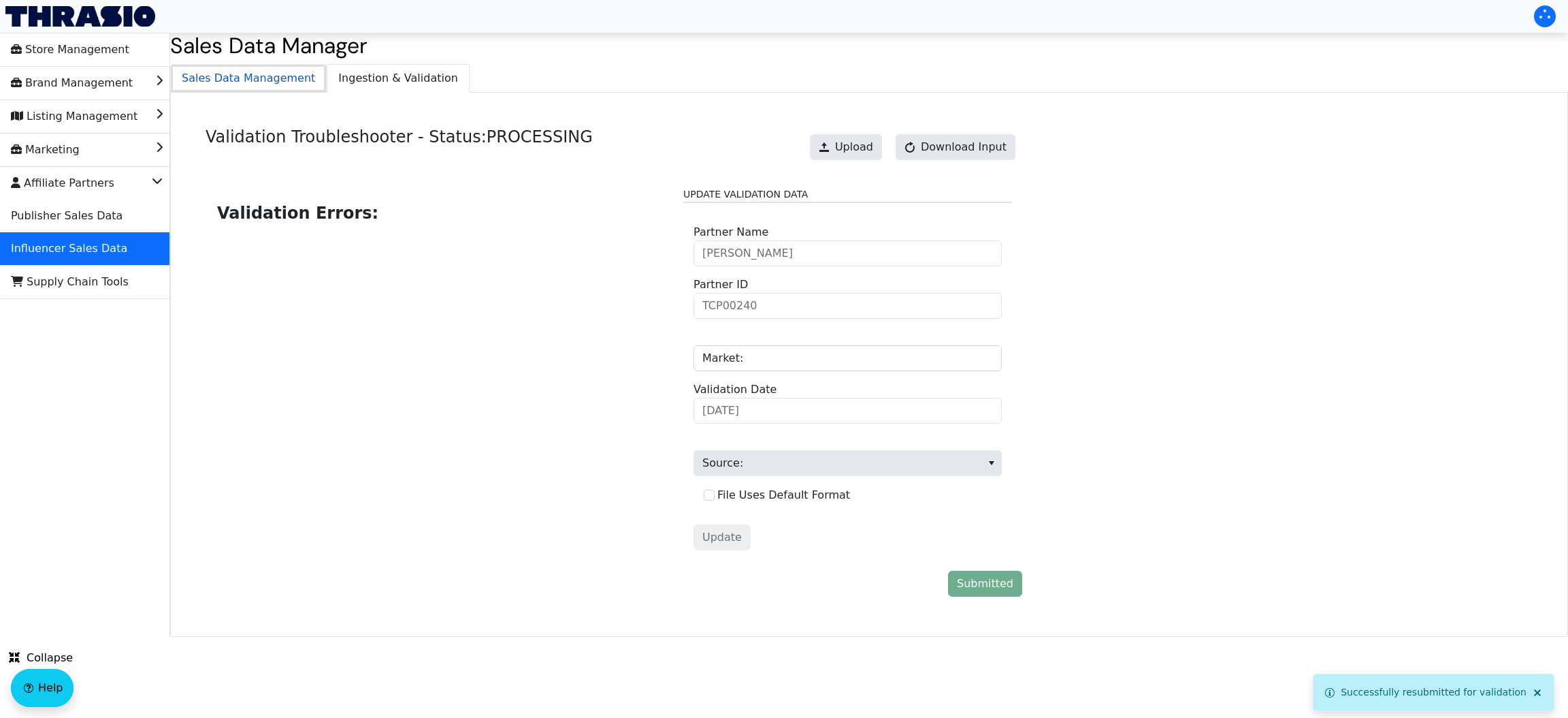
click at [274, 77] on span "Sales Data Management" at bounding box center [248, 78] width 155 height 27
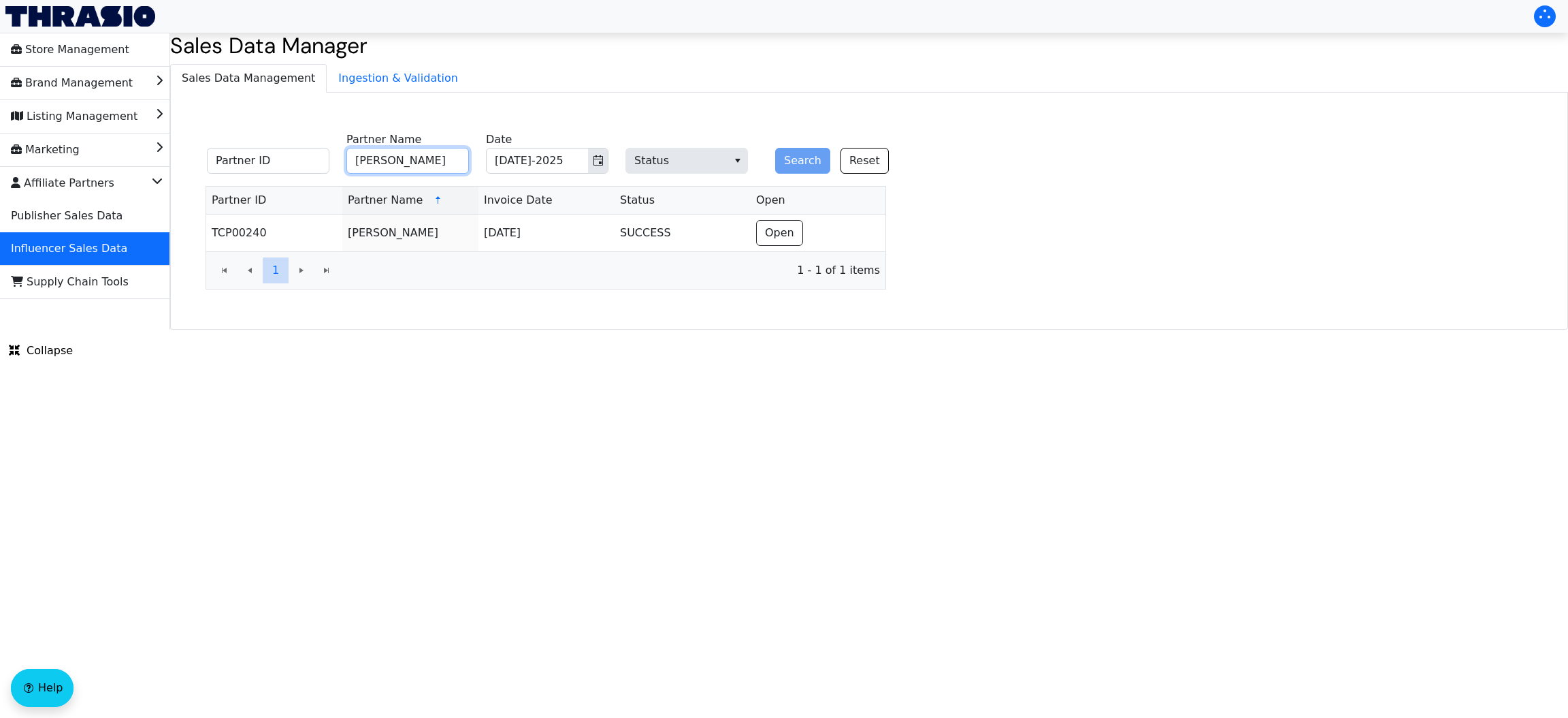
click at [415, 159] on input "[PERSON_NAME]" at bounding box center [407, 161] width 122 height 26
paste input "[PERSON_NAME]"
click at [415, 159] on input "[PERSON_NAME]" at bounding box center [407, 161] width 122 height 26
type input "[PERSON_NAME]"
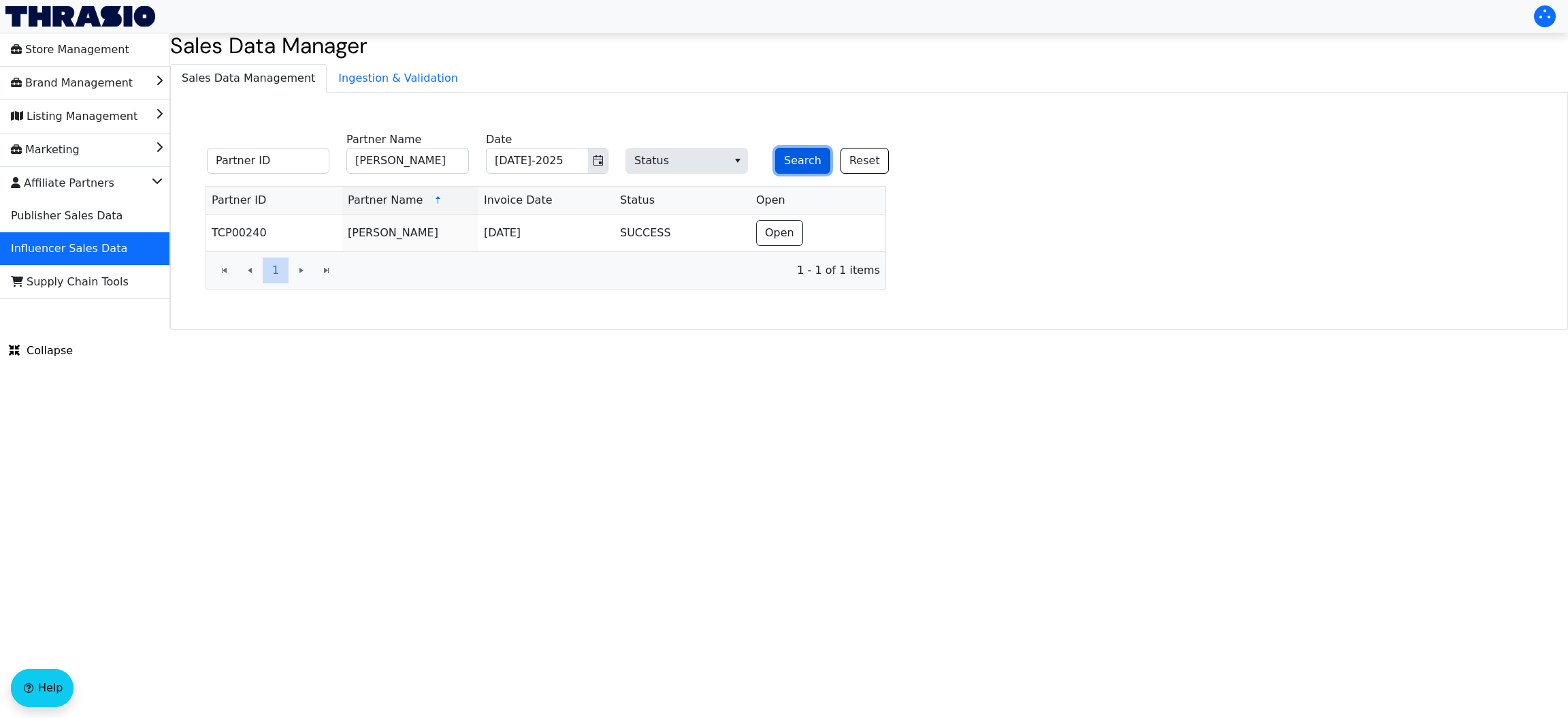
click at [778, 162] on button "Search" at bounding box center [802, 161] width 55 height 26
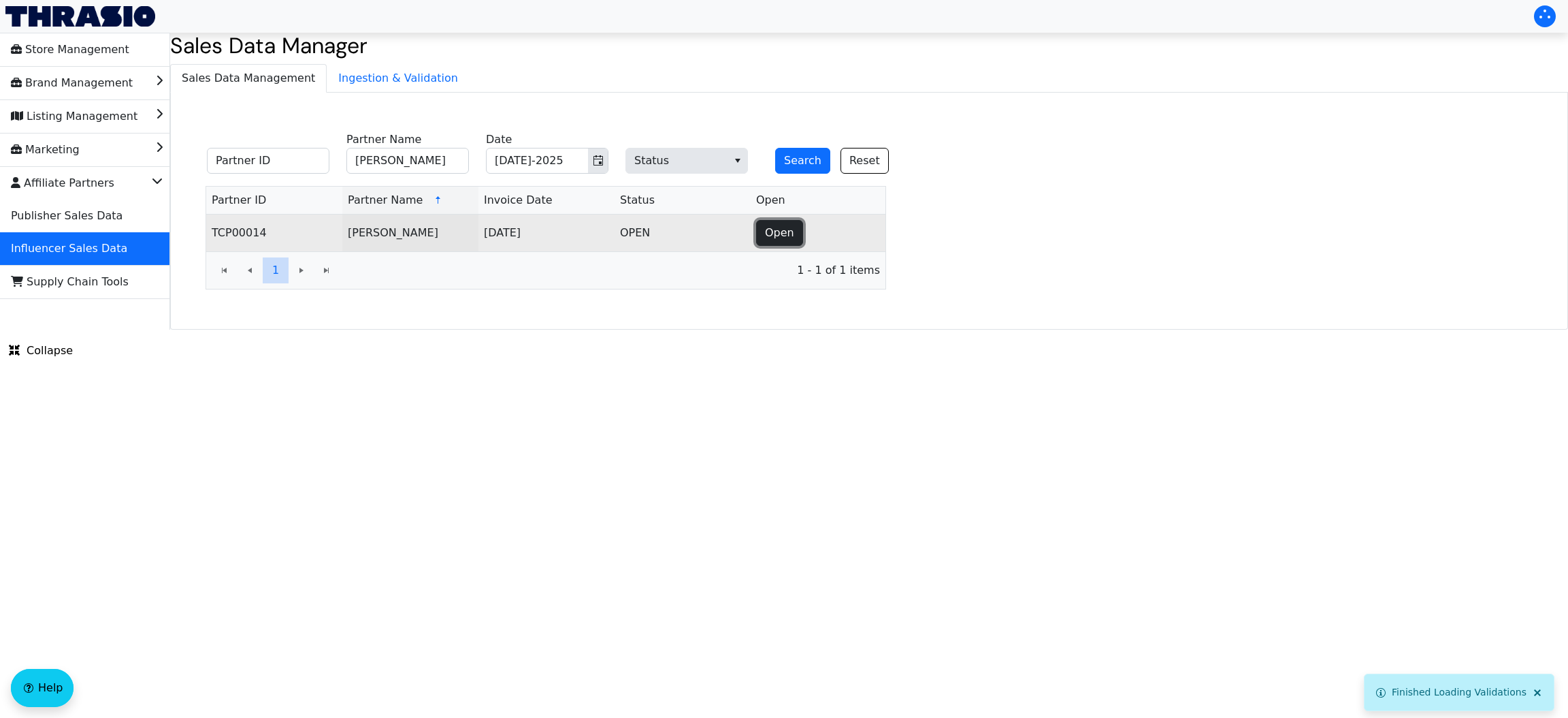
click at [761, 241] on button "Open" at bounding box center [779, 233] width 47 height 26
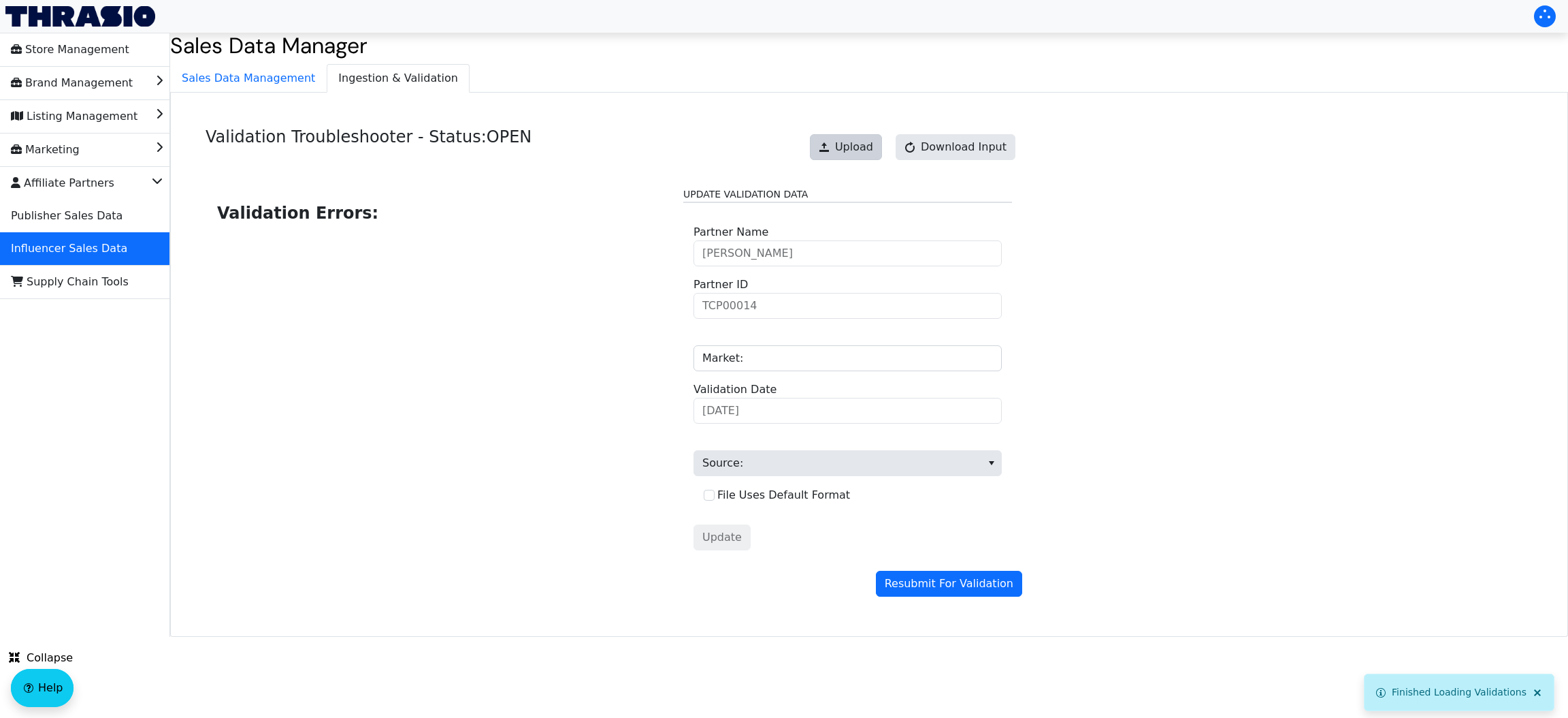
drag, startPoint x: 855, startPoint y: 131, endPoint x: 855, endPoint y: 141, distance: 10.0
click at [855, 141] on div "Upload Download Input" at bounding box center [913, 147] width 219 height 40
click at [855, 141] on span "Upload" at bounding box center [853, 147] width 38 height 17
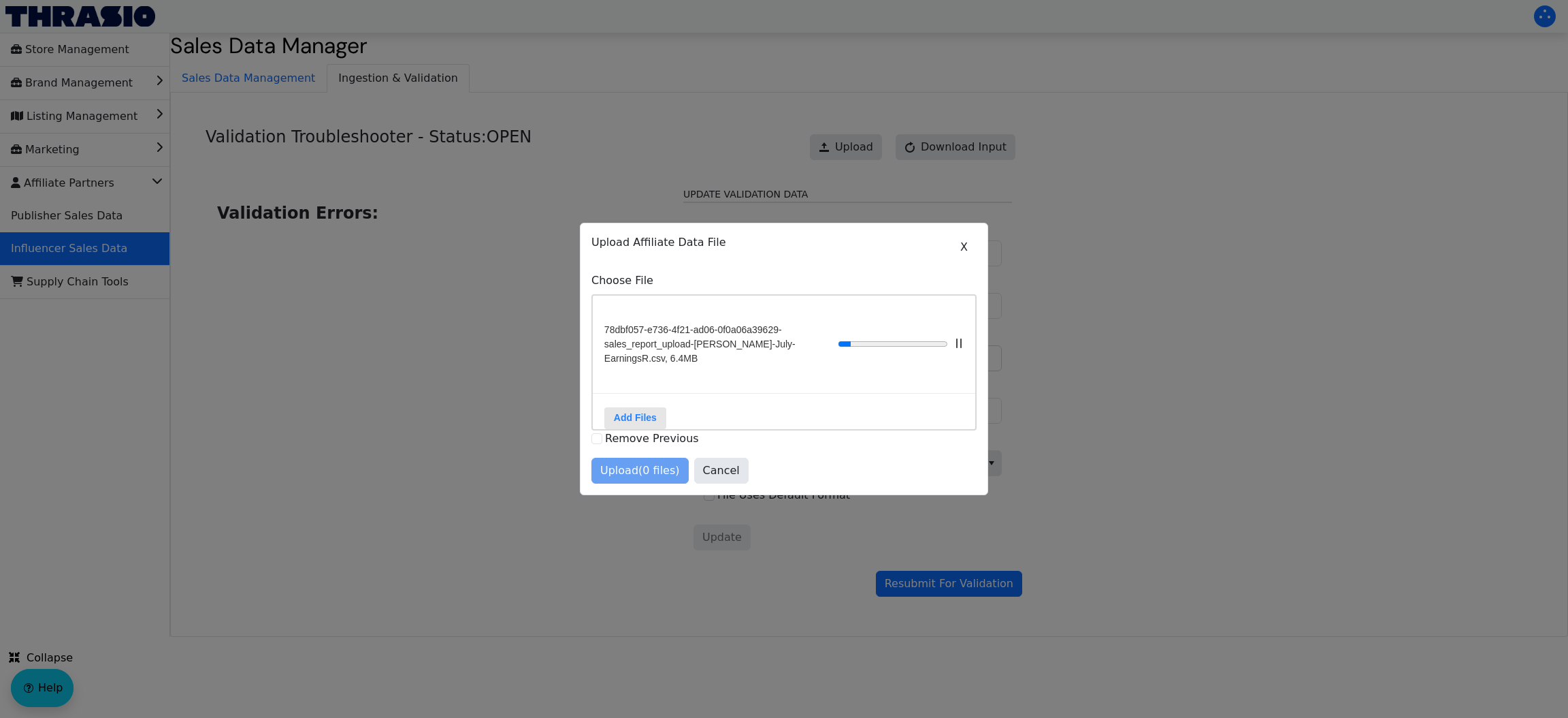
click at [630, 480] on div "Upload (0 files) Cancel" at bounding box center [784, 471] width 385 height 26
click at [630, 479] on span "Upload (1 files)" at bounding box center [640, 471] width 80 height 17
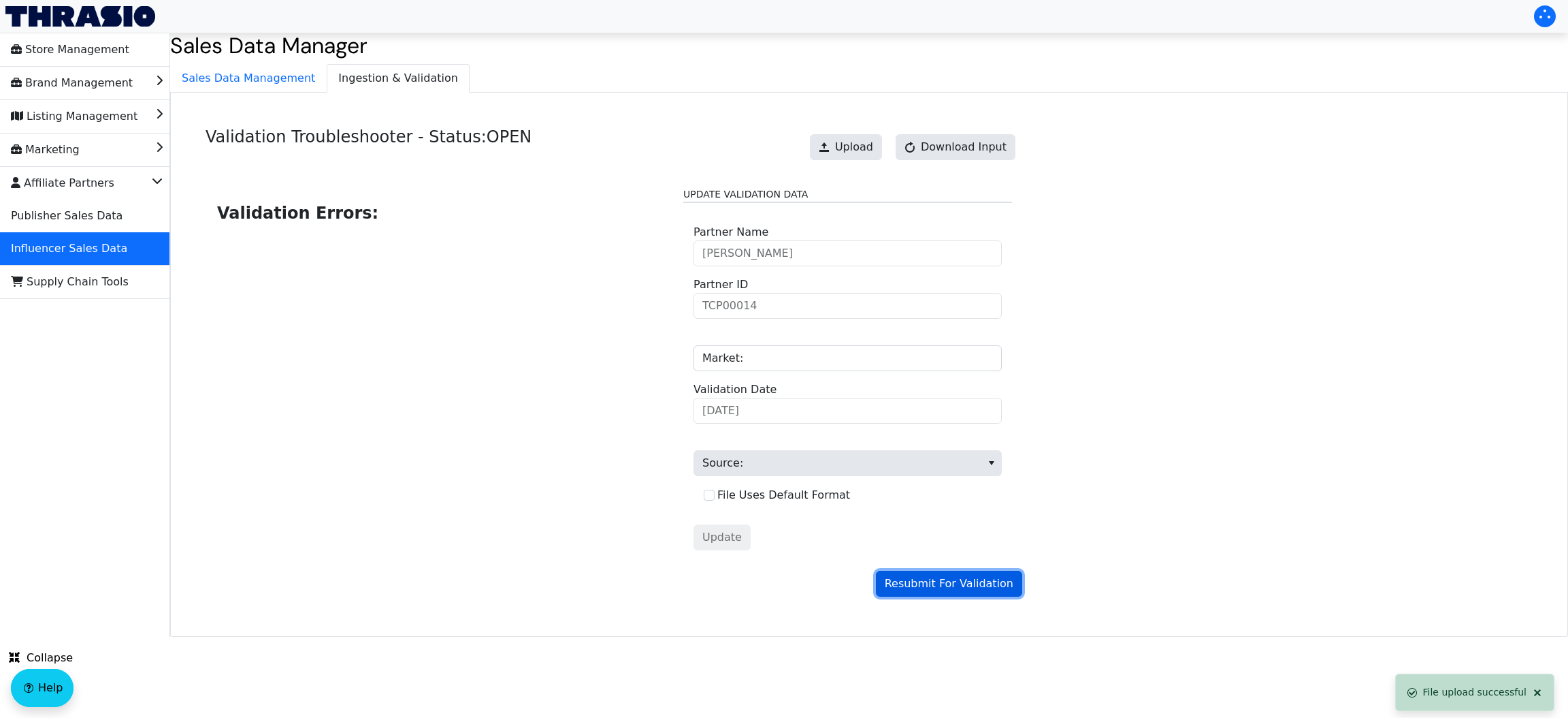
click at [920, 586] on span "Resubmit For Validation" at bounding box center [948, 583] width 128 height 17
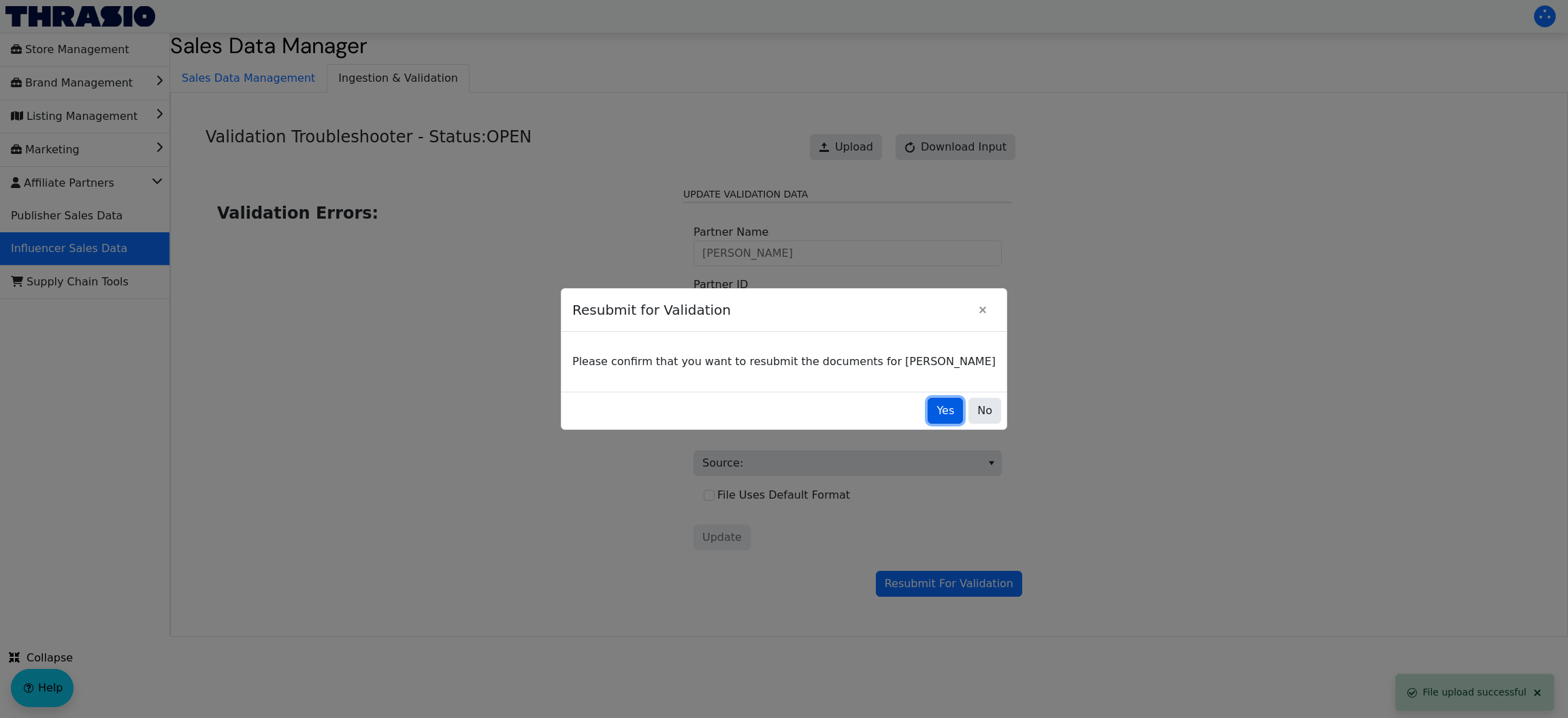
click at [936, 413] on span "Yes" at bounding box center [945, 411] width 18 height 17
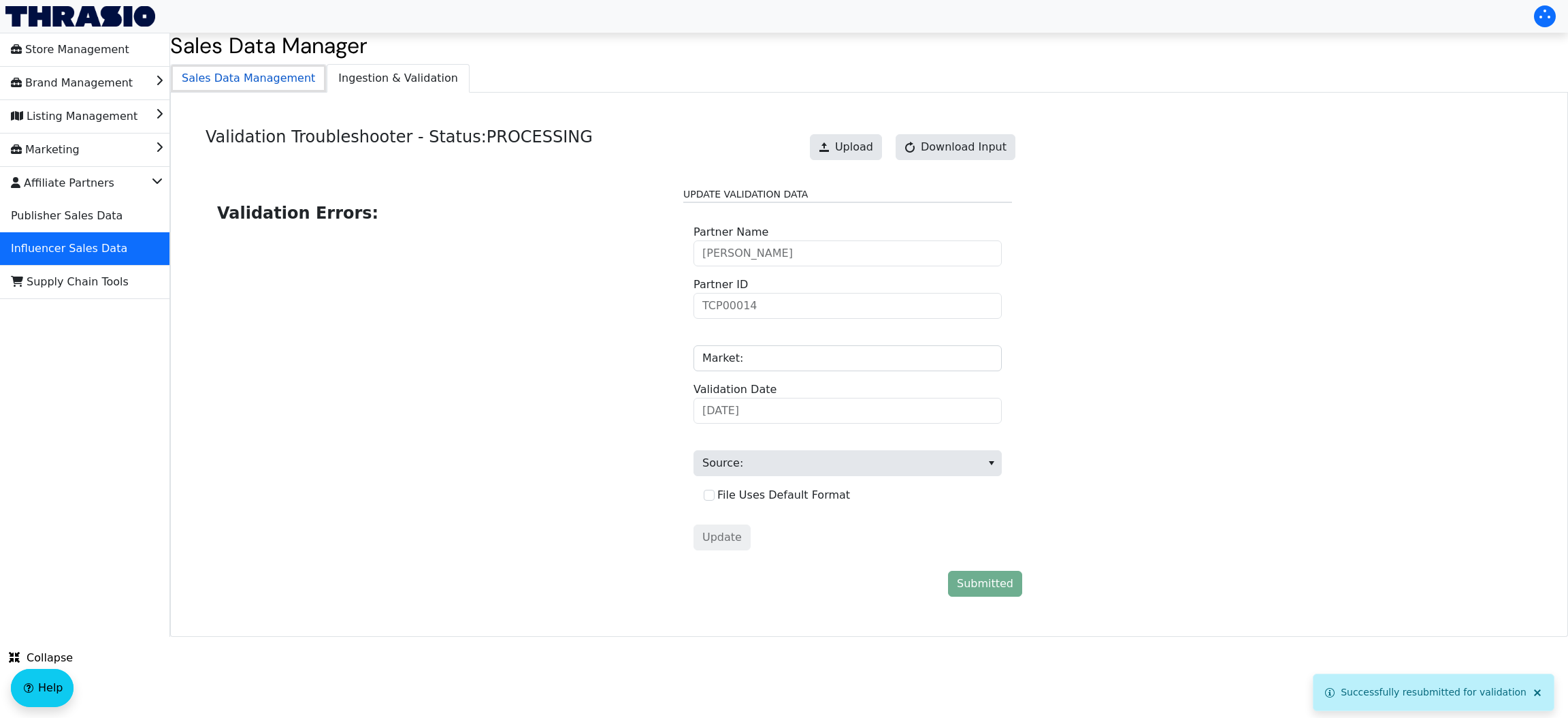
click at [254, 72] on span "Sales Data Management" at bounding box center [248, 78] width 155 height 27
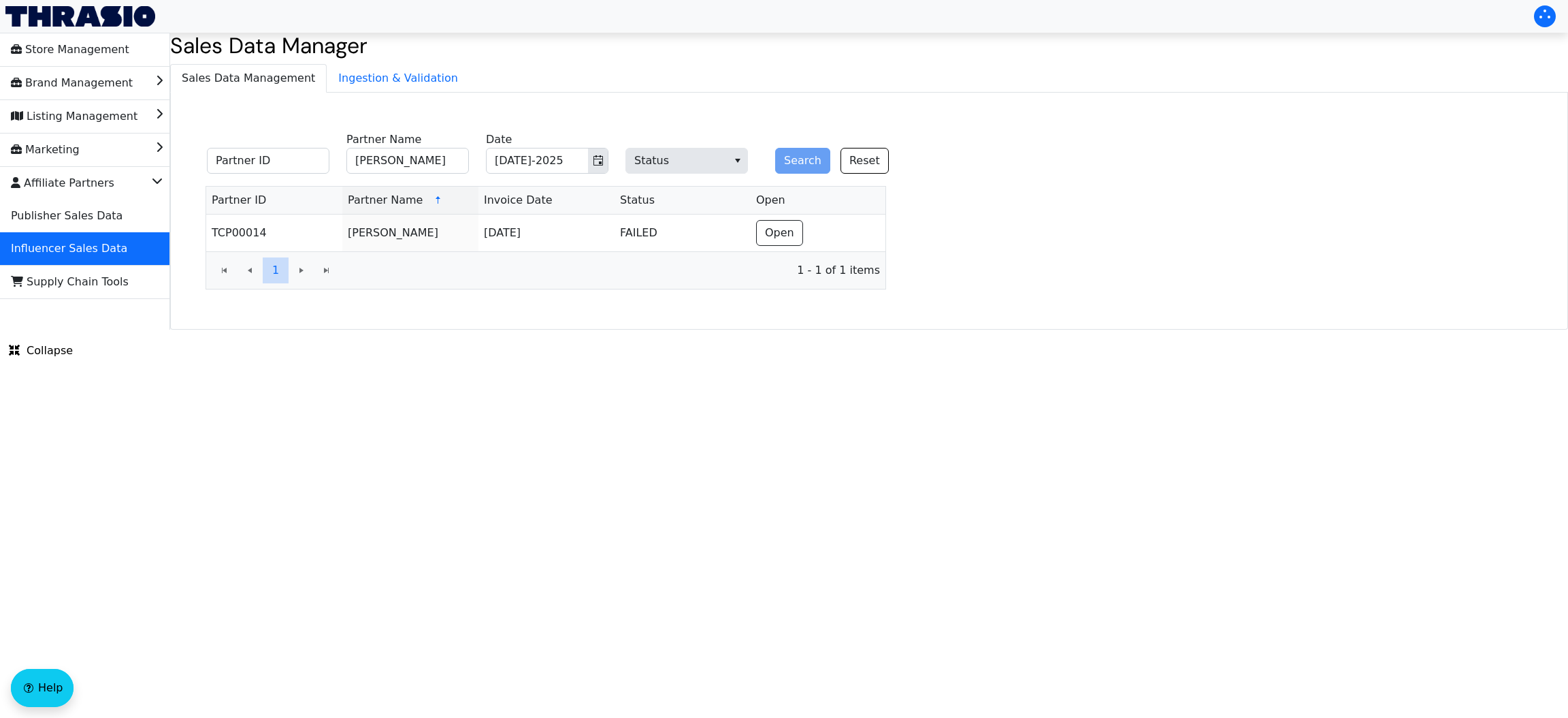
click at [847, 329] on html "Store Management Brand Management Listing Management Marketing Affiliate Partne…" at bounding box center [784, 165] width 1568 height 329
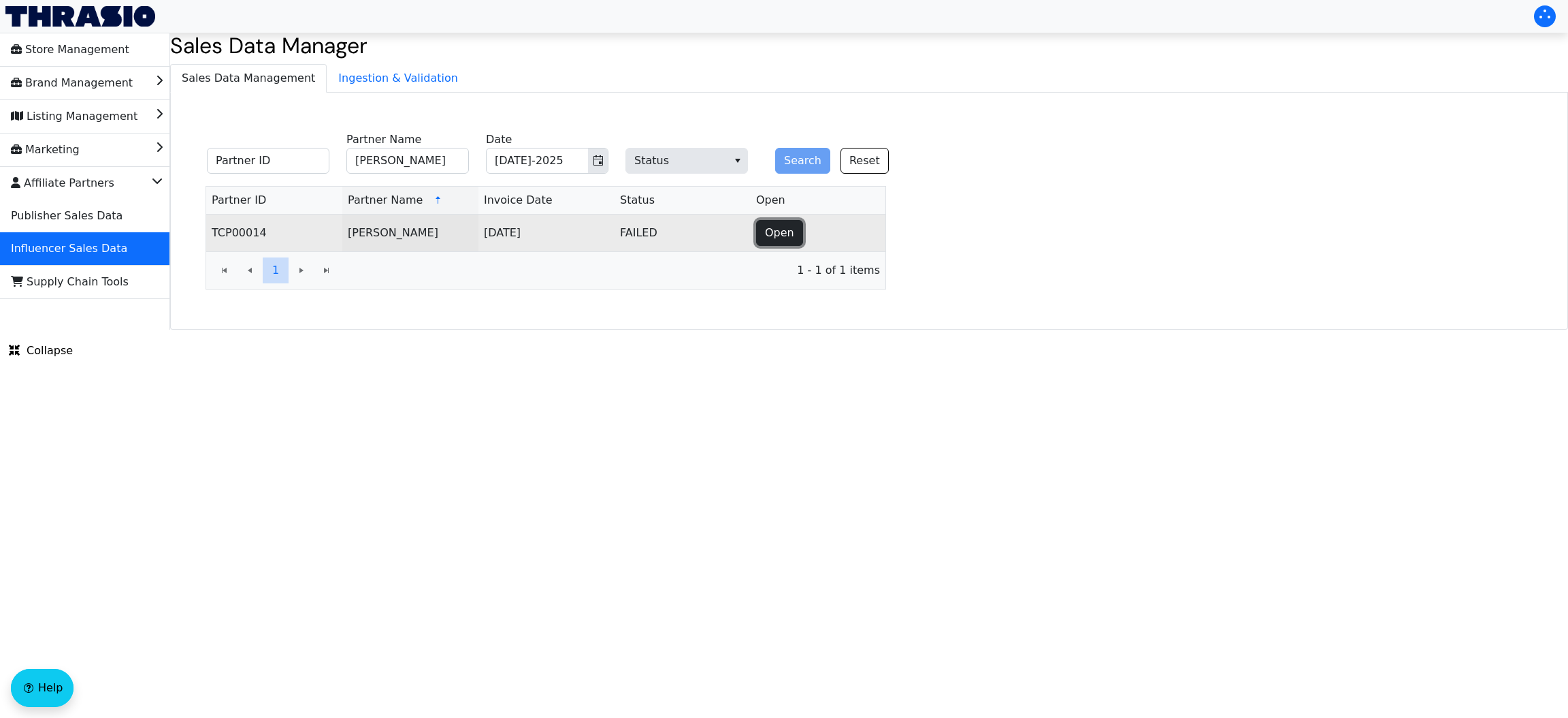
click at [786, 232] on span "Open" at bounding box center [779, 233] width 29 height 17
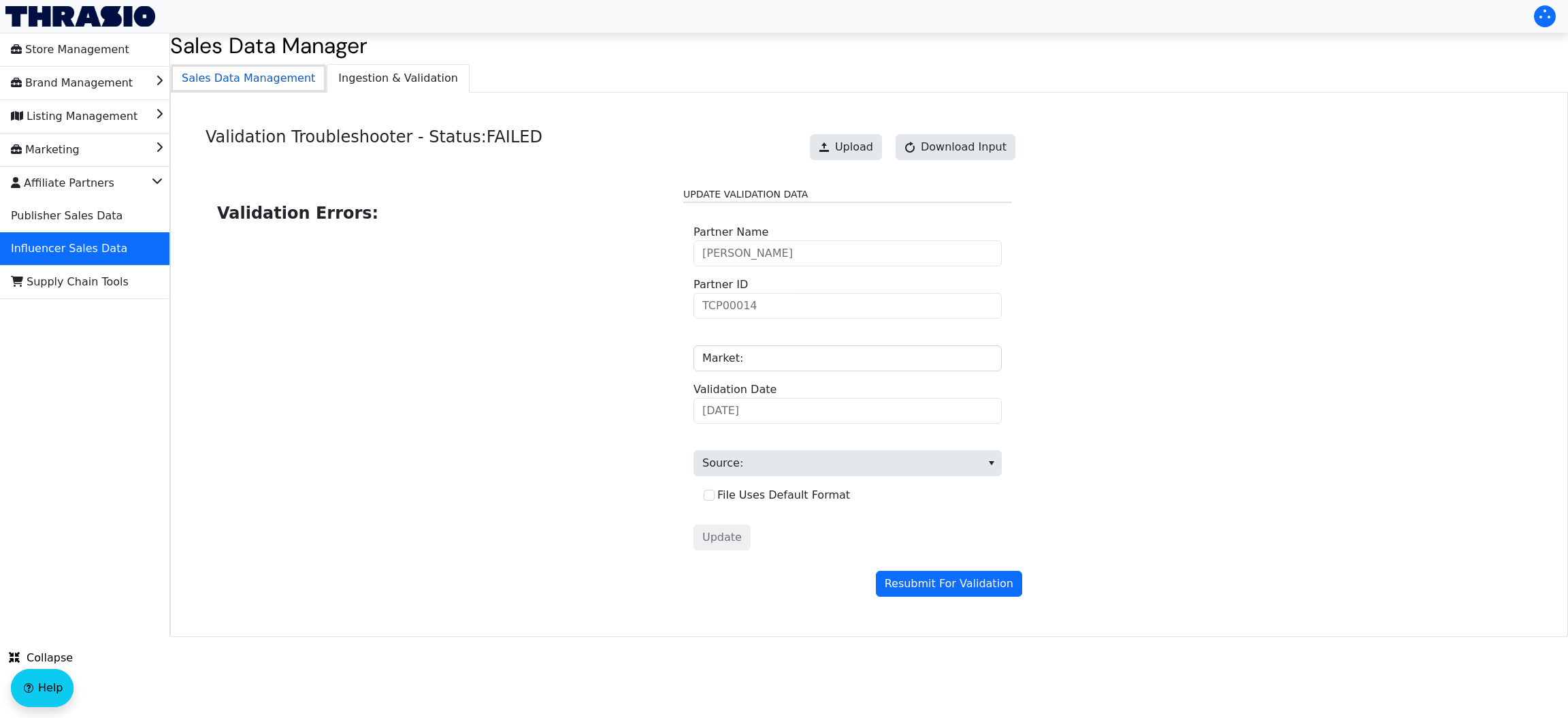
click at [234, 76] on span "Sales Data Management" at bounding box center [248, 78] width 155 height 27
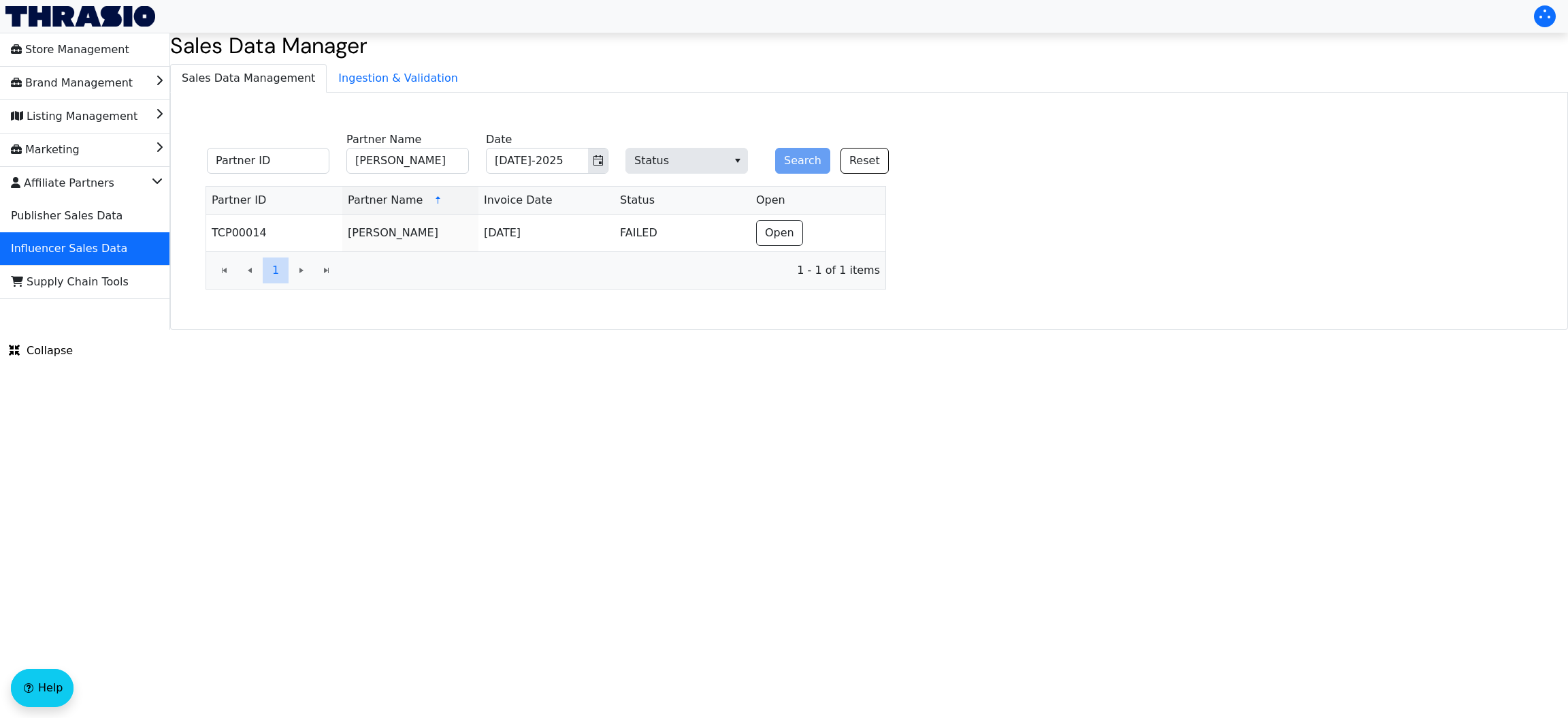
click at [391, 177] on fieldset "Partner ID [PERSON_NAME] Partner Name [DATE]-2025 Date Status Search Reset" at bounding box center [555, 153] width 714 height 53
drag, startPoint x: 391, startPoint y: 177, endPoint x: 383, endPoint y: 162, distance: 17.0
click at [383, 162] on fieldset "Partner ID [PERSON_NAME] Partner Name [DATE]-2025 Date Status Search Reset" at bounding box center [555, 153] width 714 height 53
click at [383, 162] on input "[PERSON_NAME]" at bounding box center [407, 161] width 122 height 26
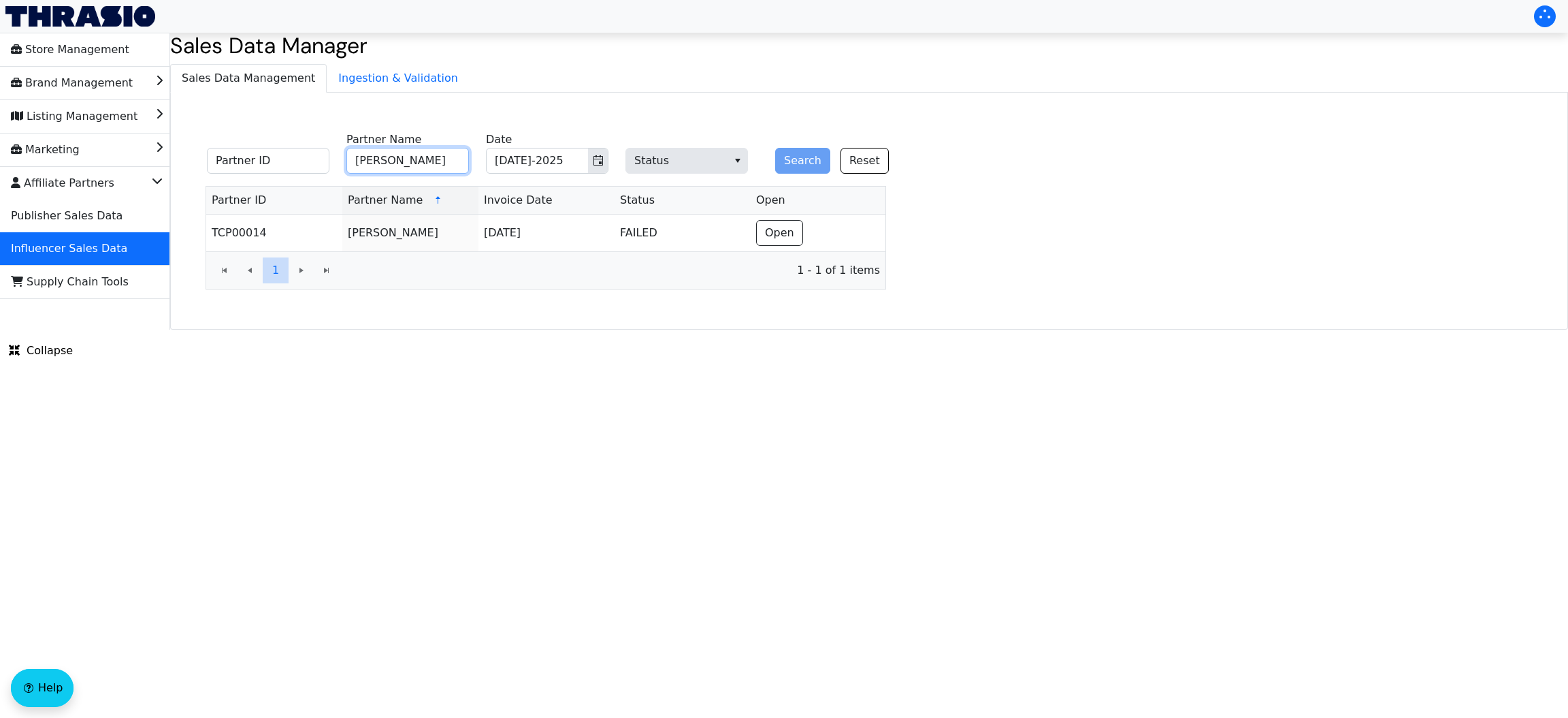
click at [383, 162] on input "[PERSON_NAME]" at bounding box center [407, 161] width 122 height 26
paste input "[PERSON_NAME]"
drag, startPoint x: 383, startPoint y: 162, endPoint x: 515, endPoint y: 162, distance: 132.0
click at [383, 162] on input "[PERSON_NAME]" at bounding box center [407, 161] width 122 height 26
type input "[PERSON_NAME]"
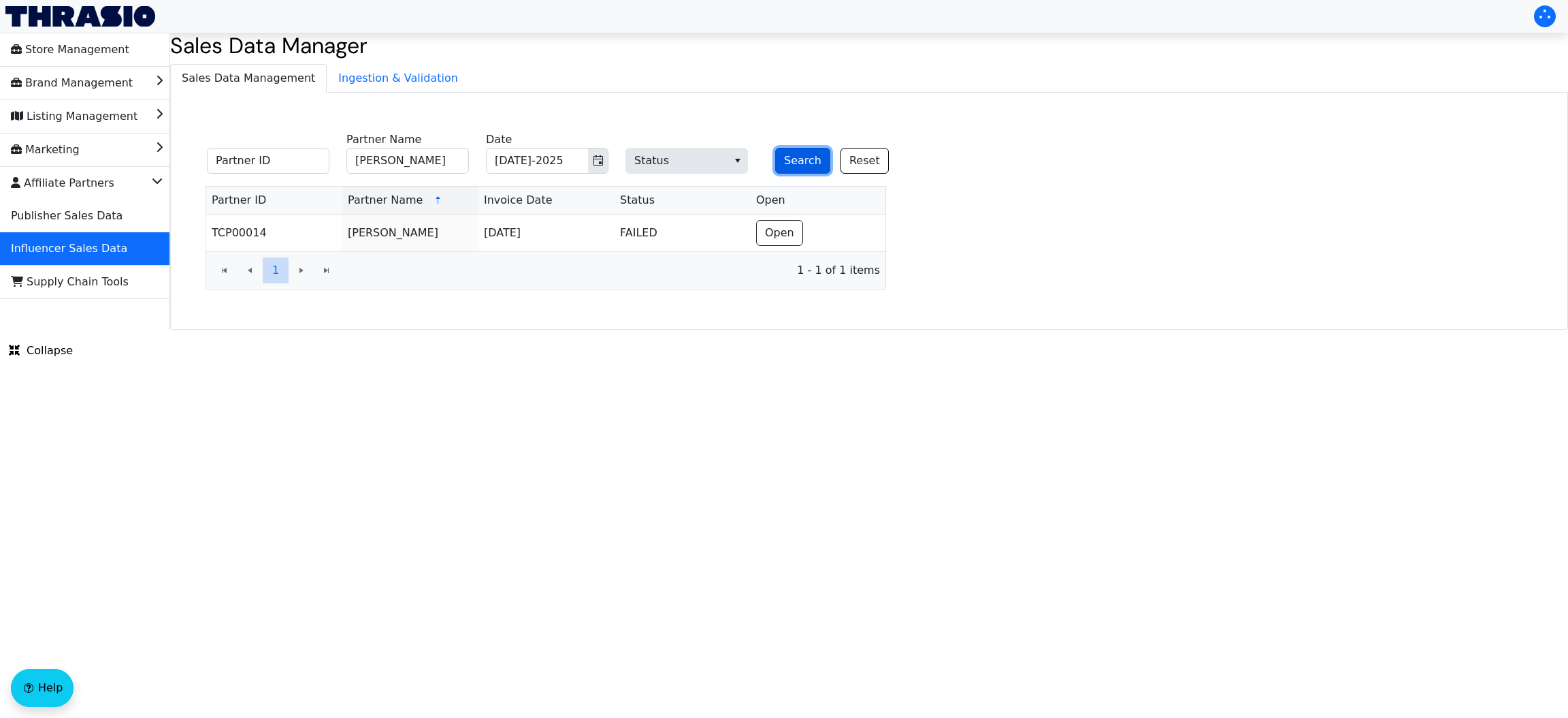
click at [787, 162] on button "Search" at bounding box center [802, 161] width 55 height 26
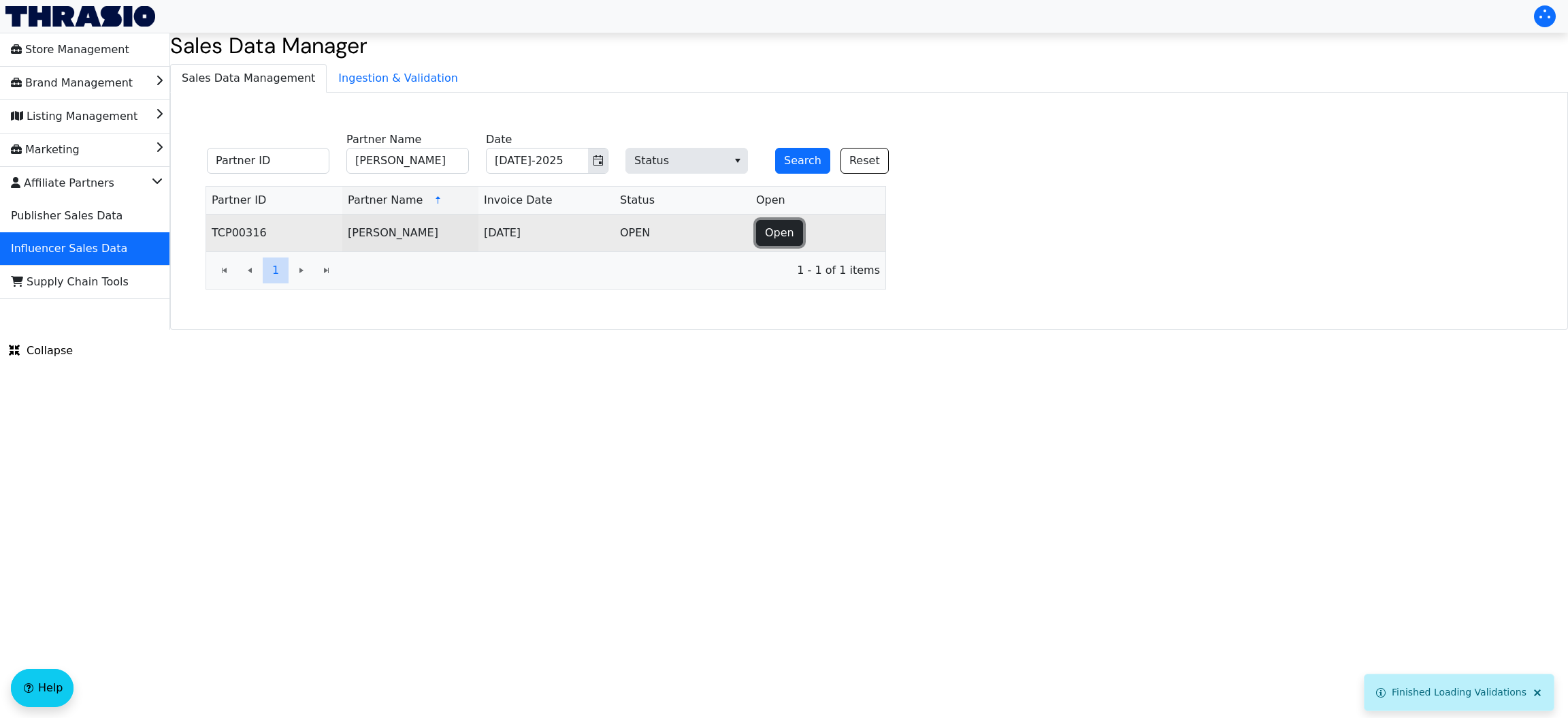
click at [766, 232] on span "Open" at bounding box center [779, 233] width 29 height 17
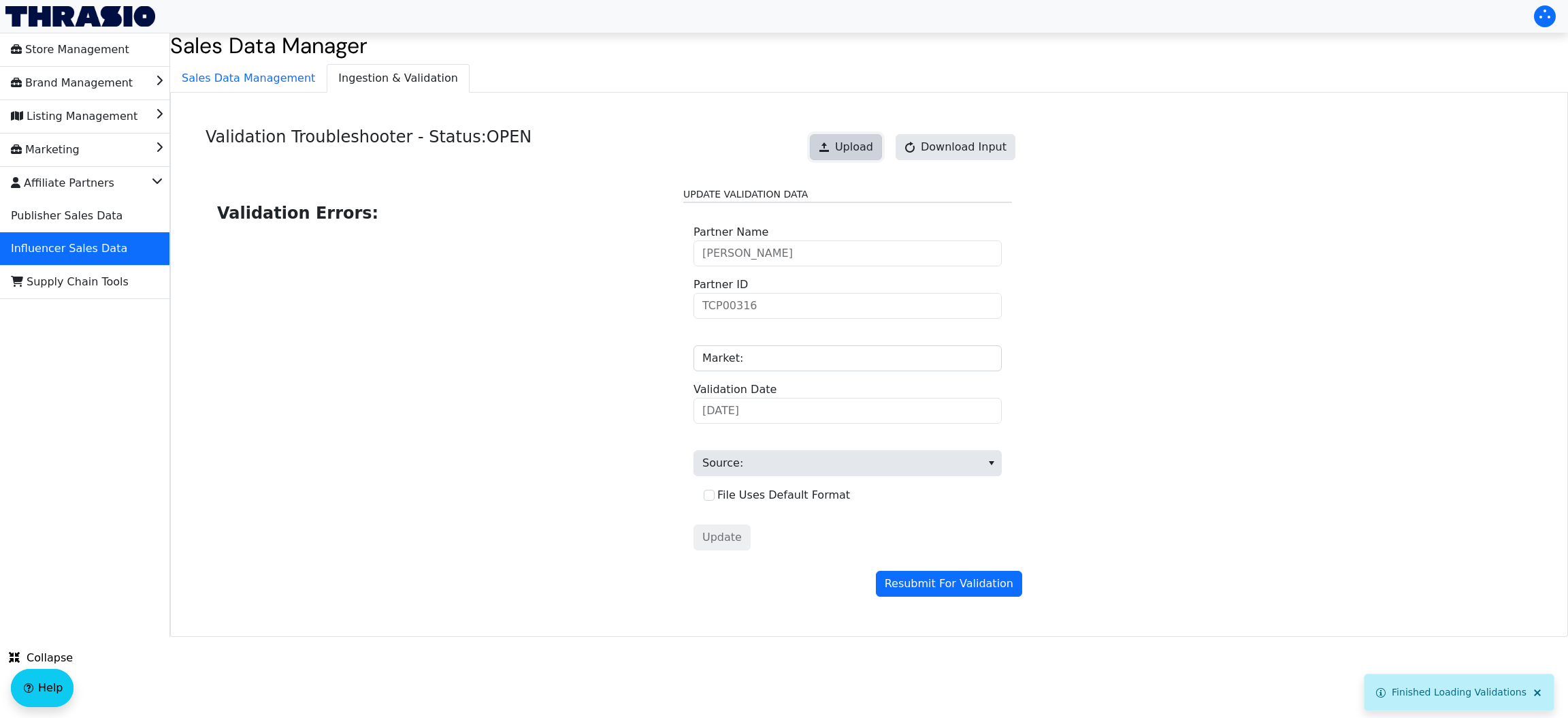
click at [829, 153] on span at bounding box center [824, 147] width 11 height 11
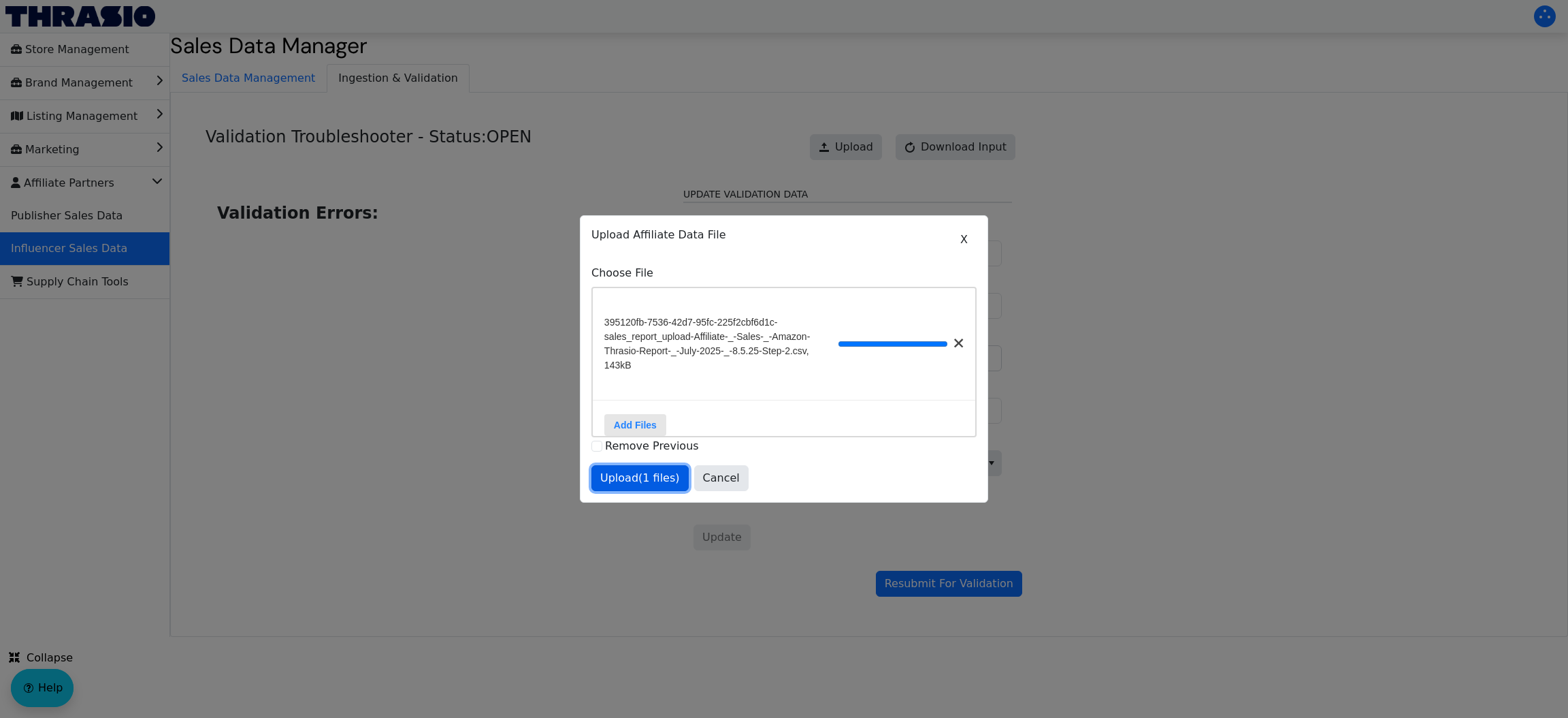
click at [624, 486] on span "Upload (1 files)" at bounding box center [640, 478] width 80 height 17
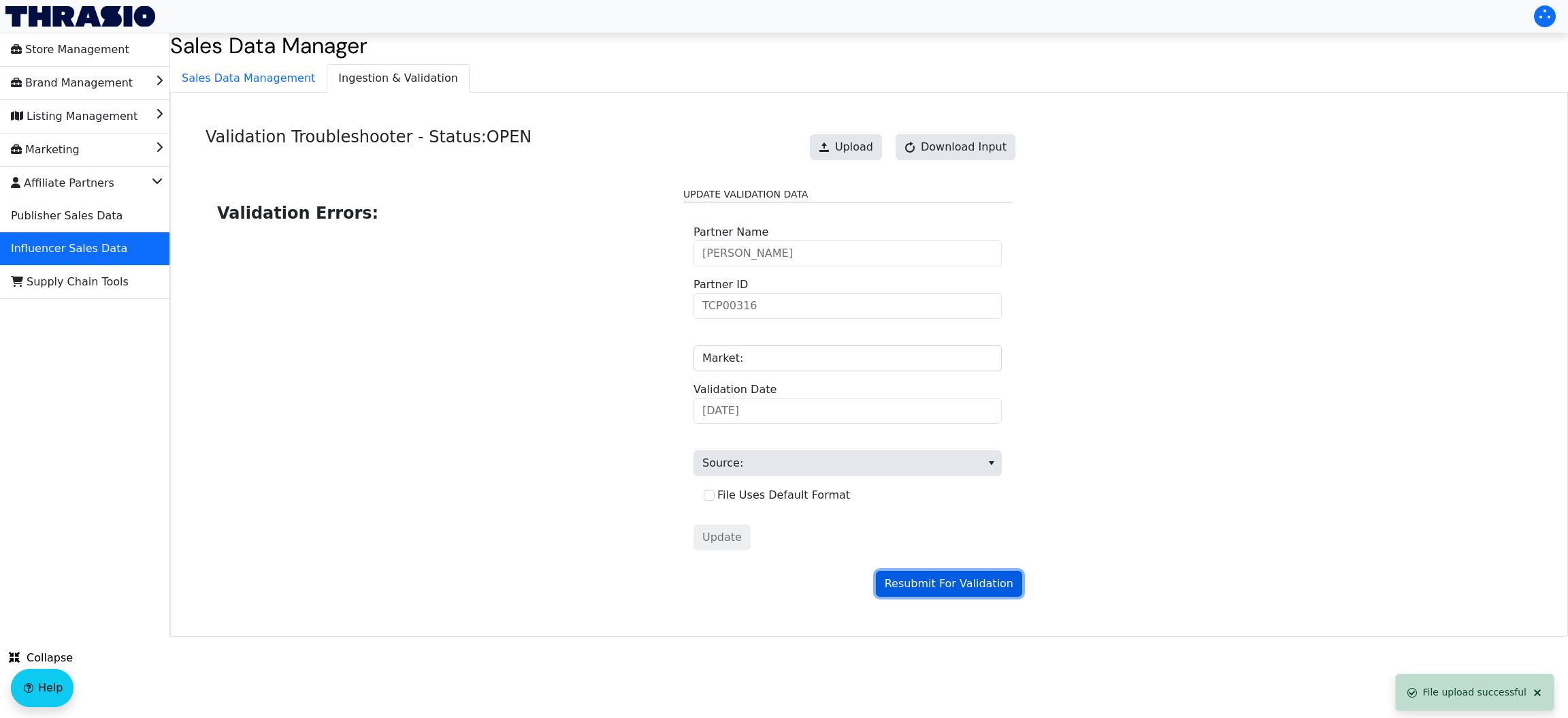
click at [950, 587] on span "Resubmit For Validation" at bounding box center [948, 583] width 128 height 17
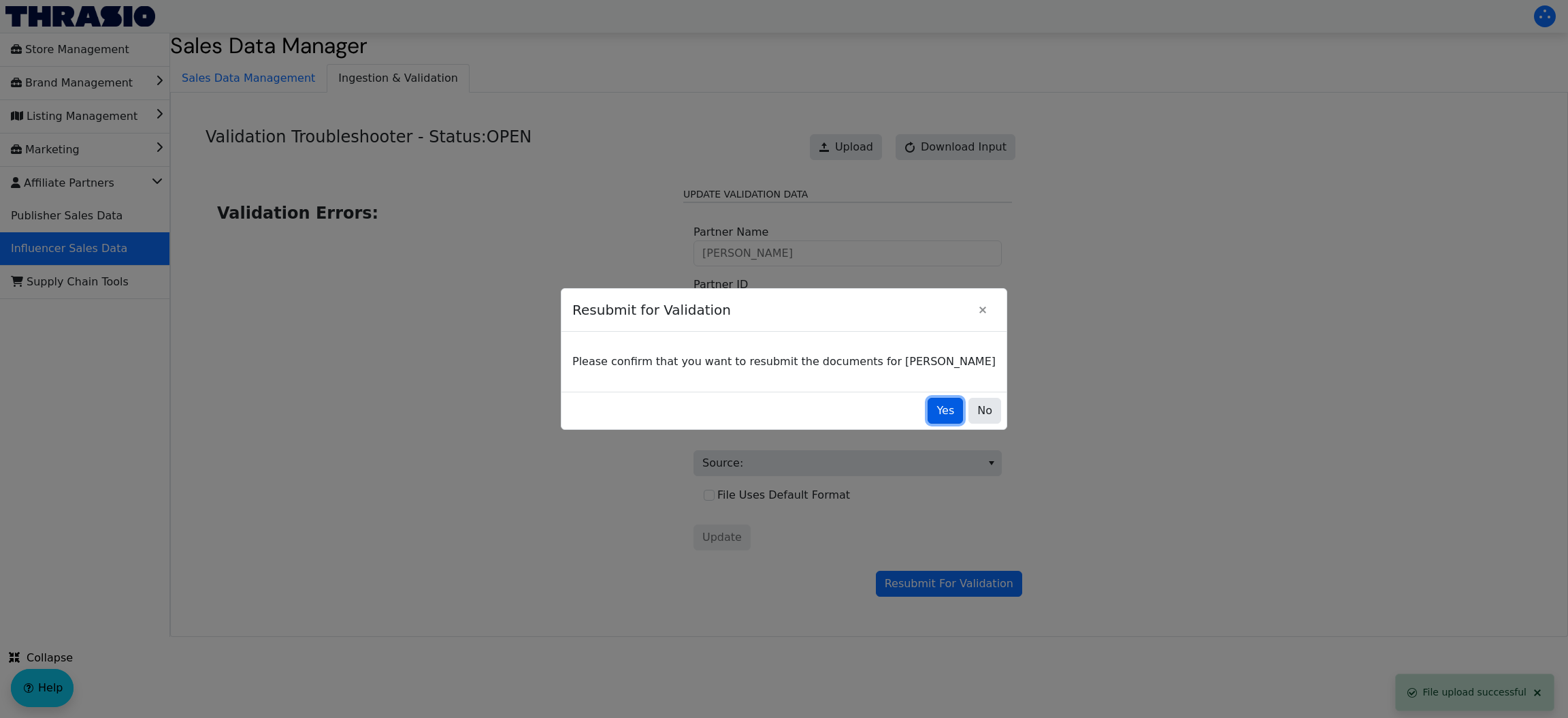
click at [927, 401] on button "Yes" at bounding box center [944, 411] width 35 height 26
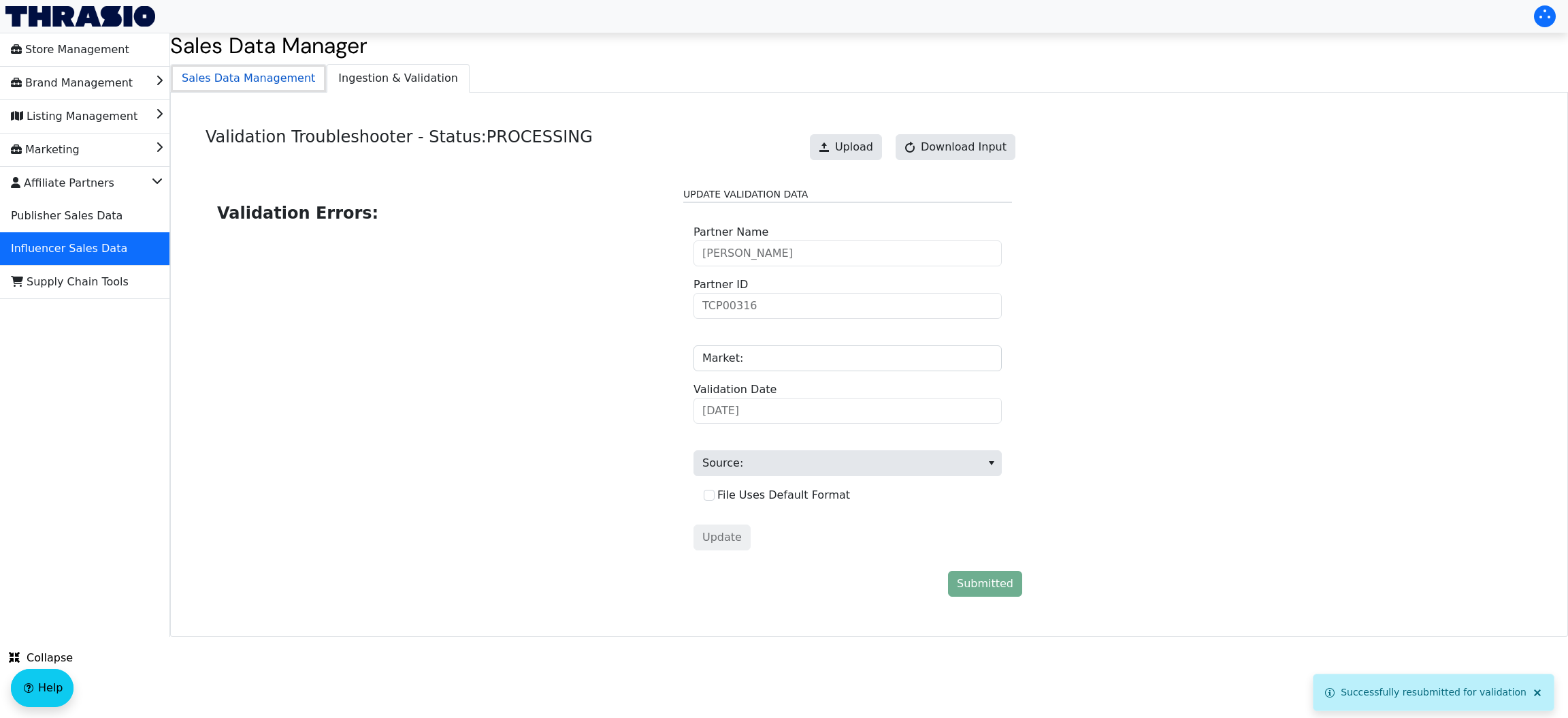
click at [267, 90] on span "Sales Data Management" at bounding box center [248, 78] width 155 height 27
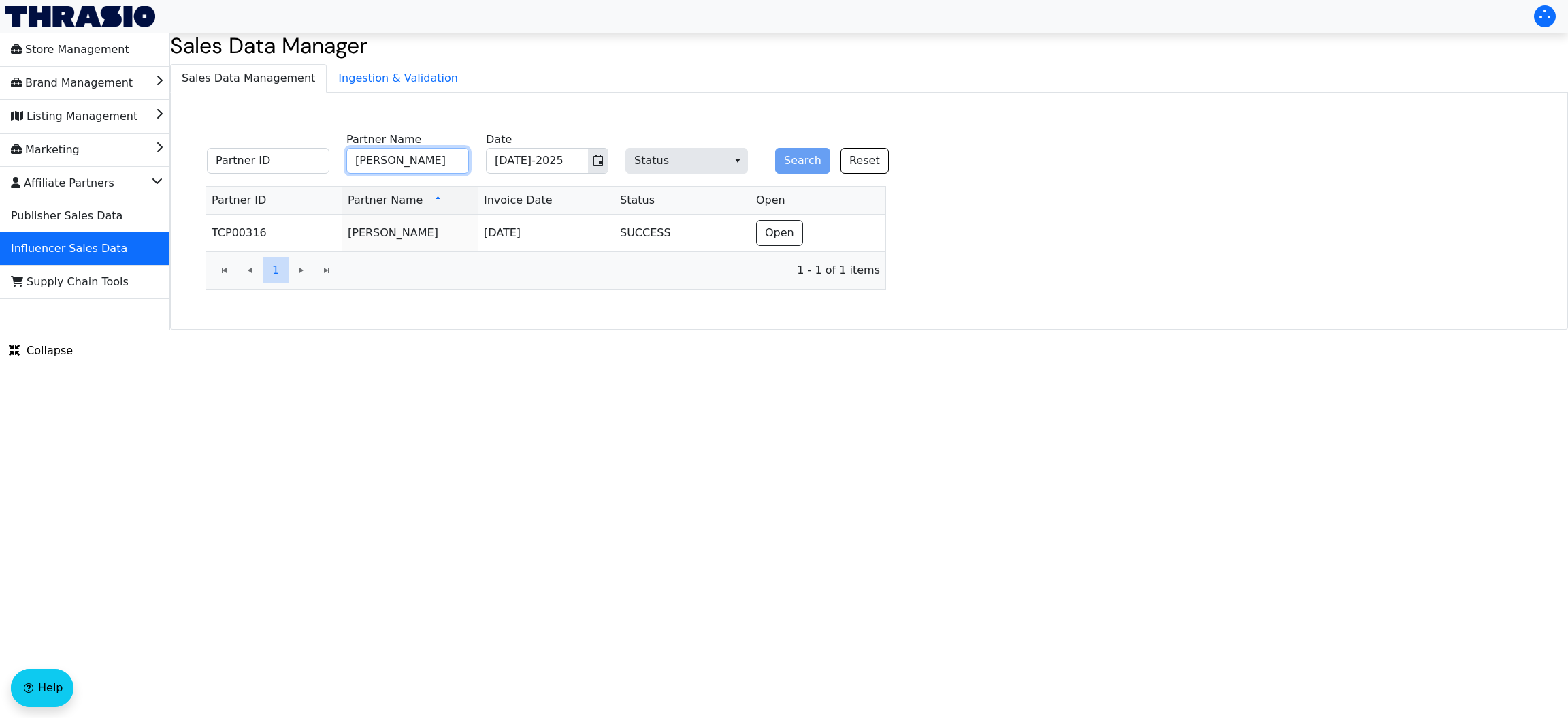
click at [419, 167] on input "[PERSON_NAME]" at bounding box center [407, 161] width 122 height 26
click at [391, 159] on input "Chri" at bounding box center [407, 161] width 122 height 26
type input "[PERSON_NAME]"
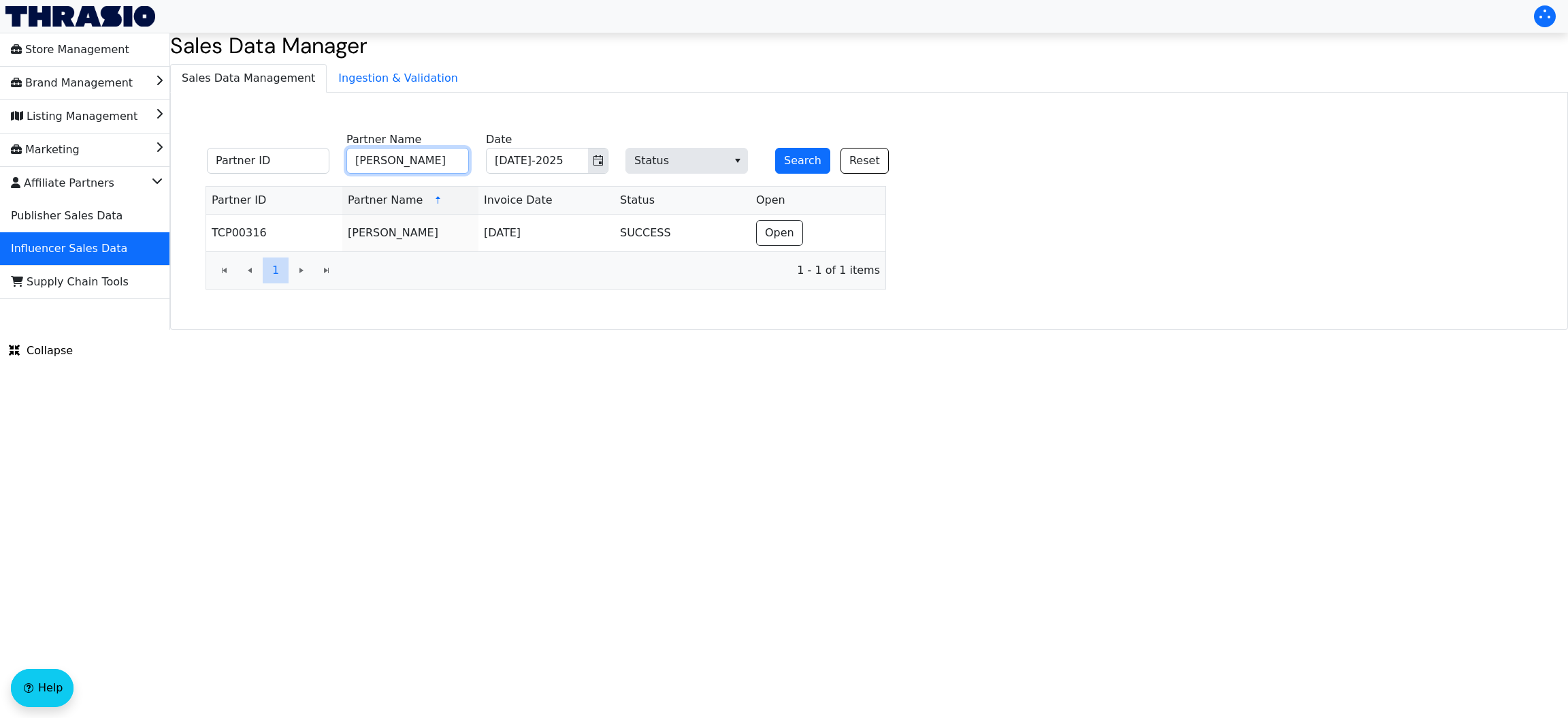
click at [775, 148] on button "Search" at bounding box center [802, 161] width 55 height 26
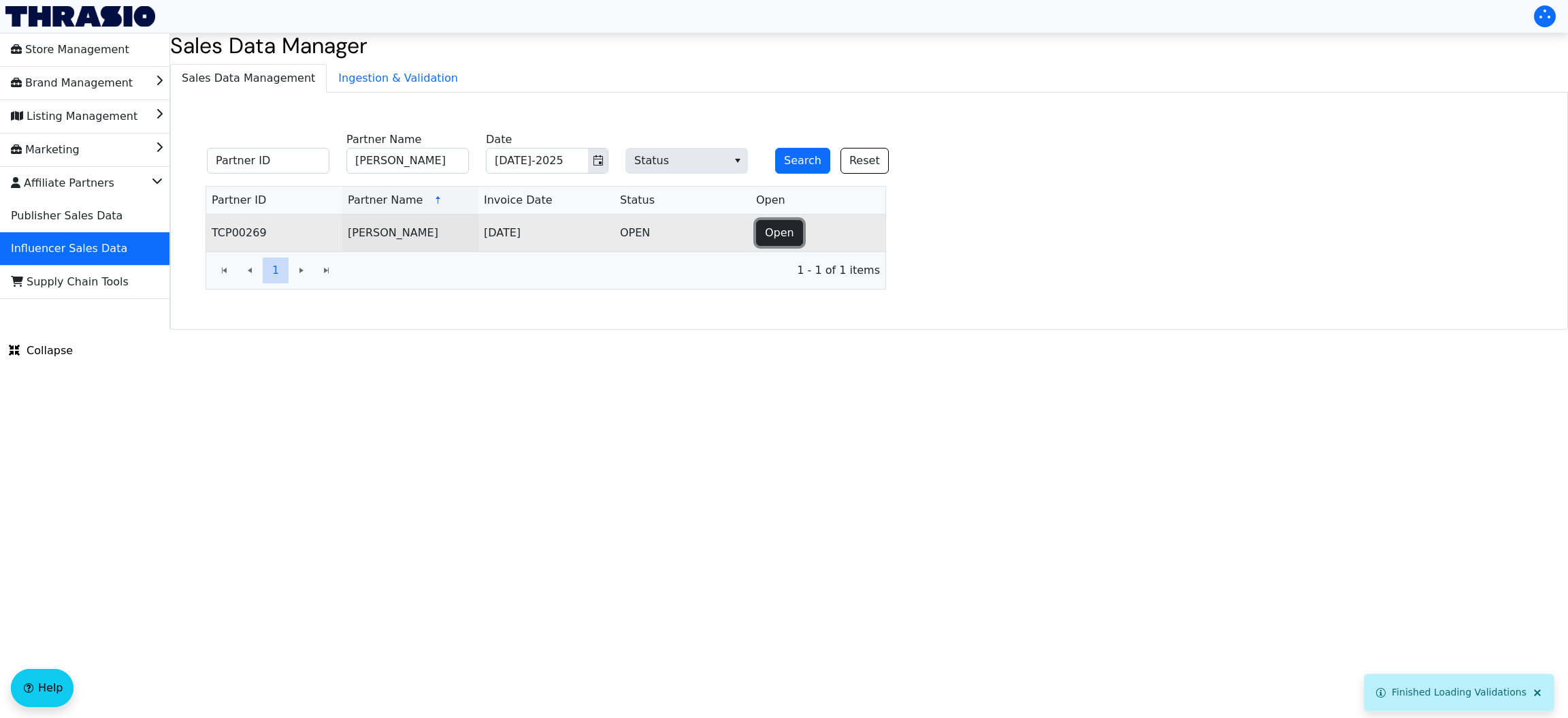
click at [777, 227] on span "Open" at bounding box center [779, 233] width 29 height 17
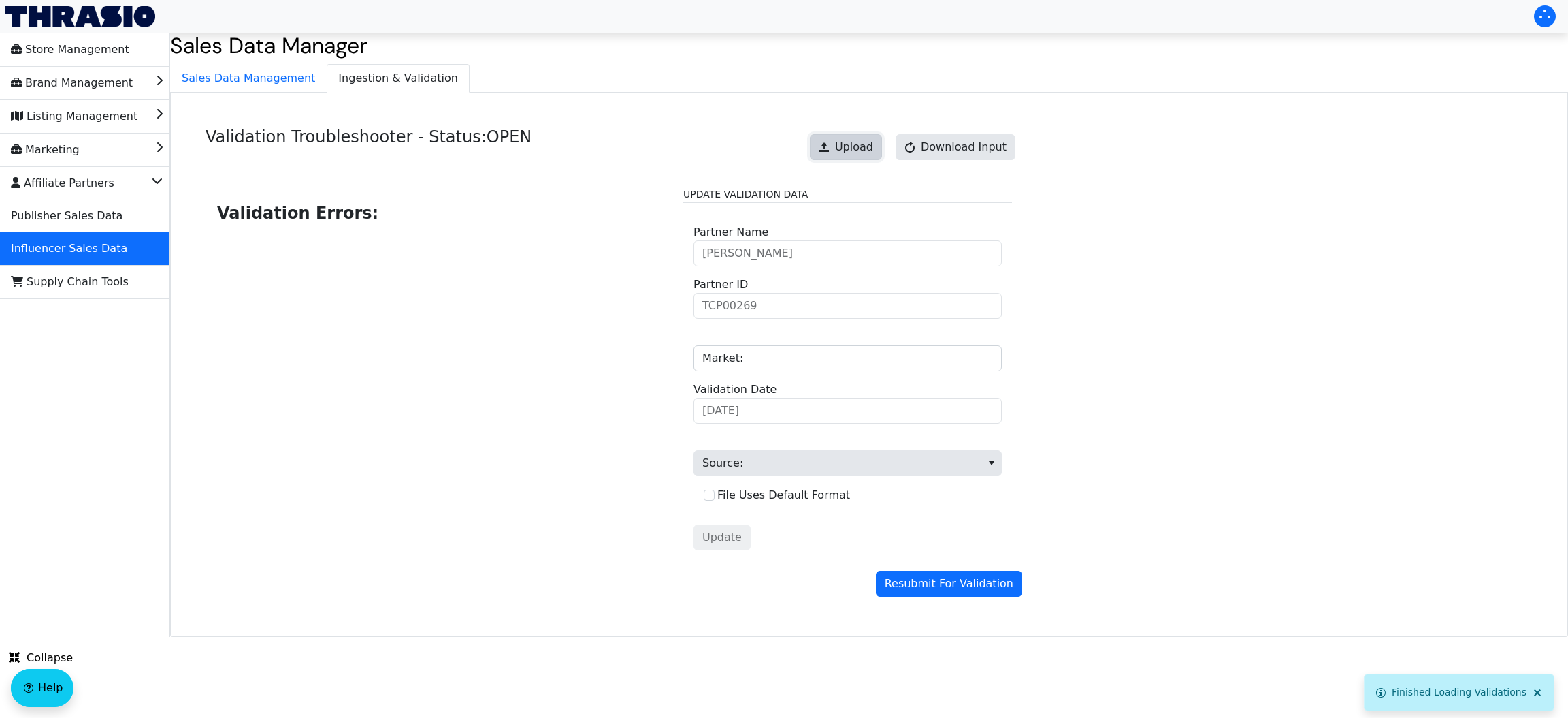
click at [872, 136] on button "Upload" at bounding box center [846, 147] width 72 height 26
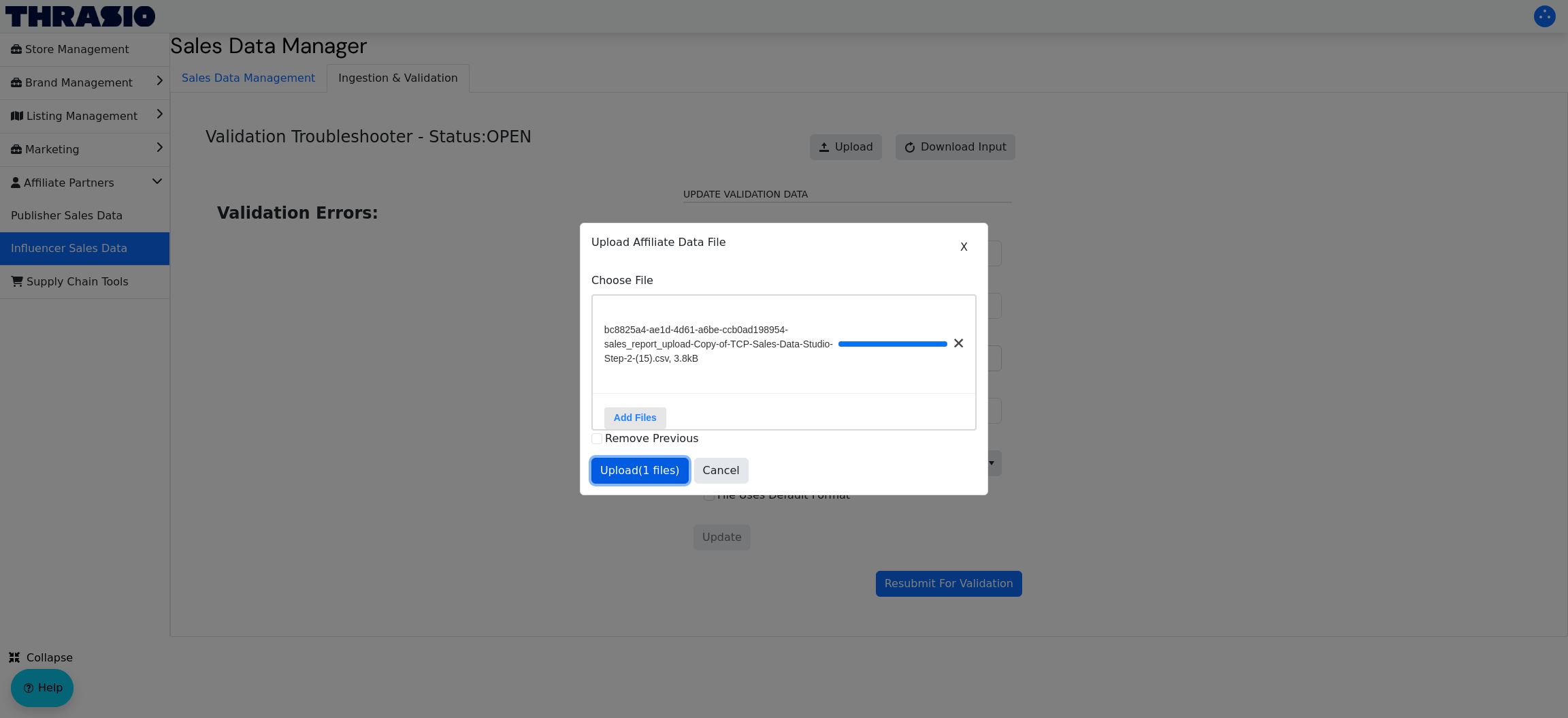
click at [639, 479] on span "Upload (1 files)" at bounding box center [640, 471] width 80 height 17
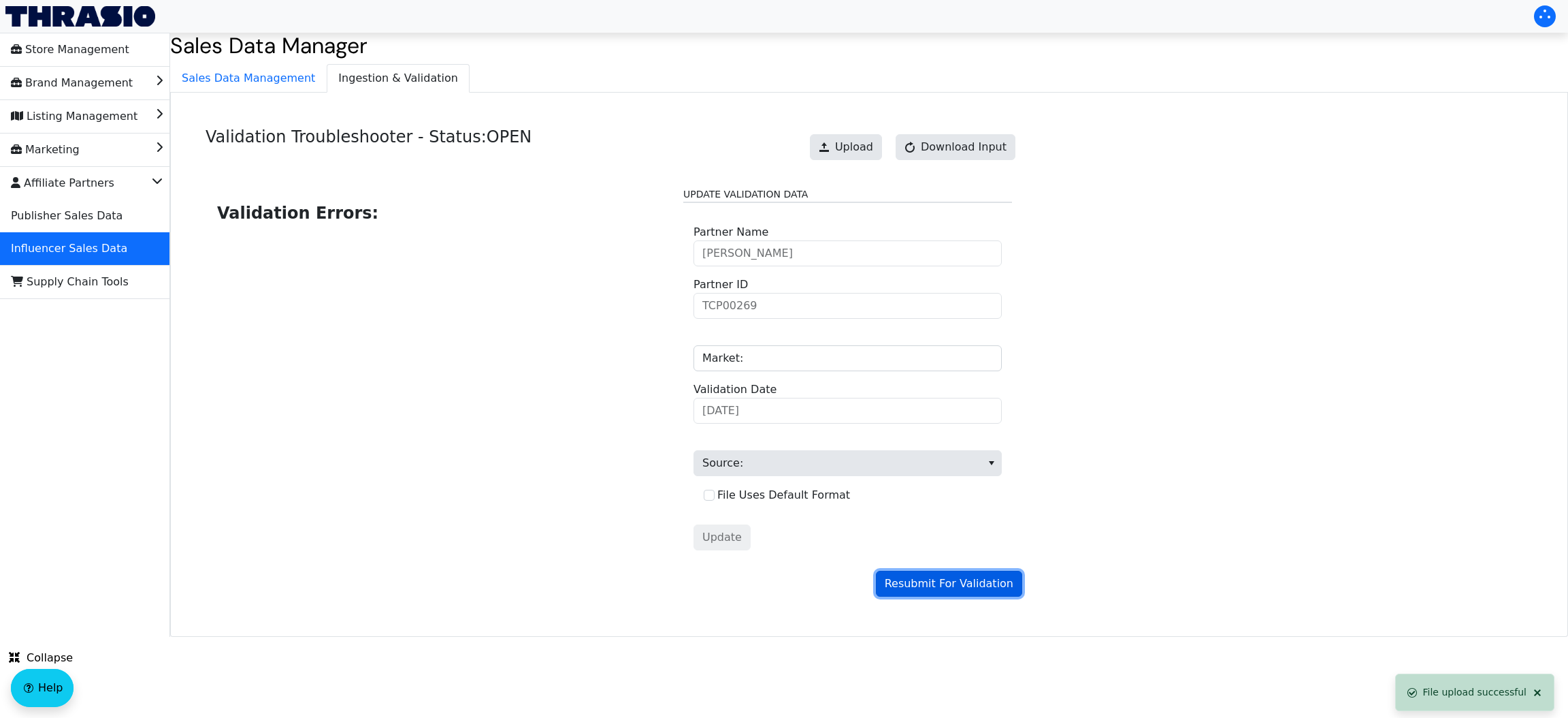
click at [914, 586] on span "Resubmit For Validation" at bounding box center [948, 583] width 128 height 17
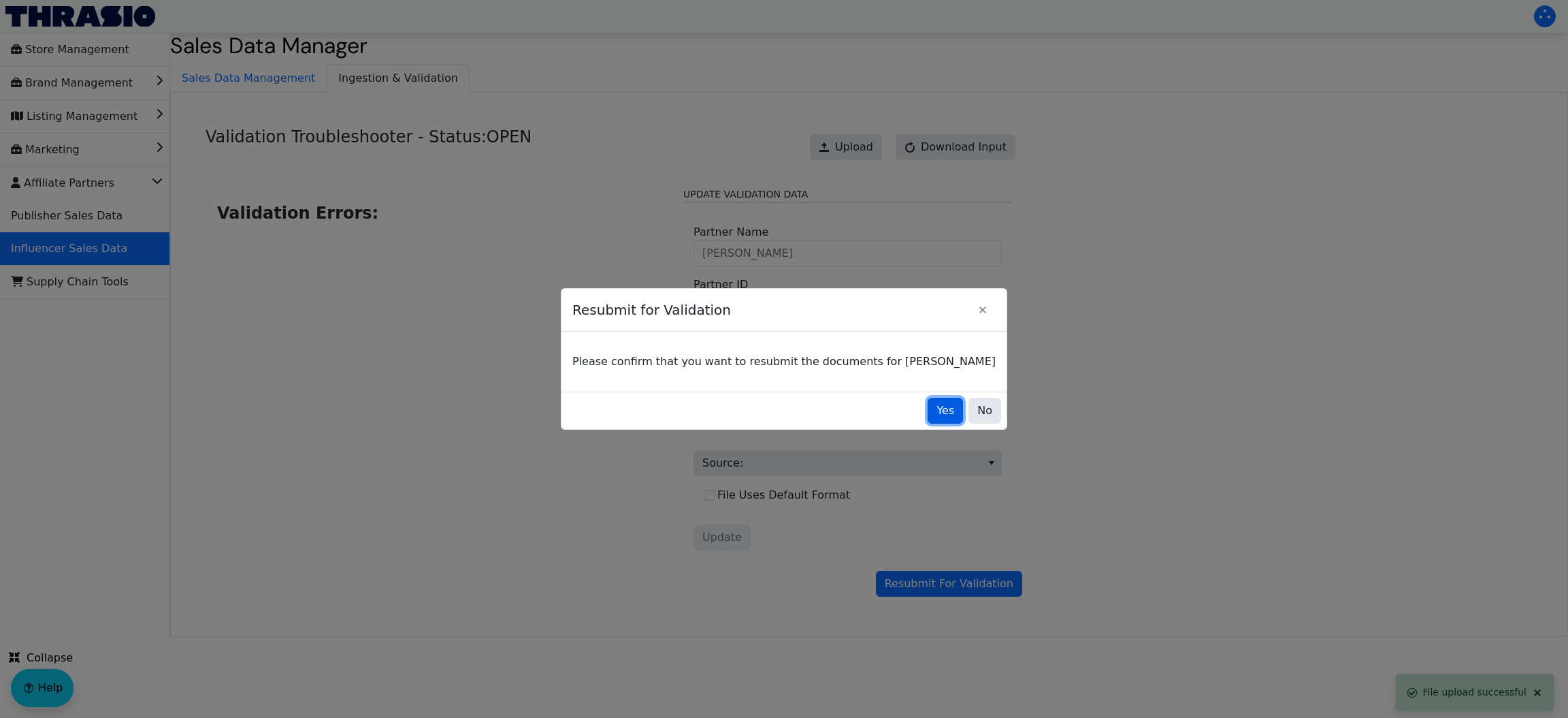
click at [927, 401] on button "Yes" at bounding box center [944, 411] width 35 height 26
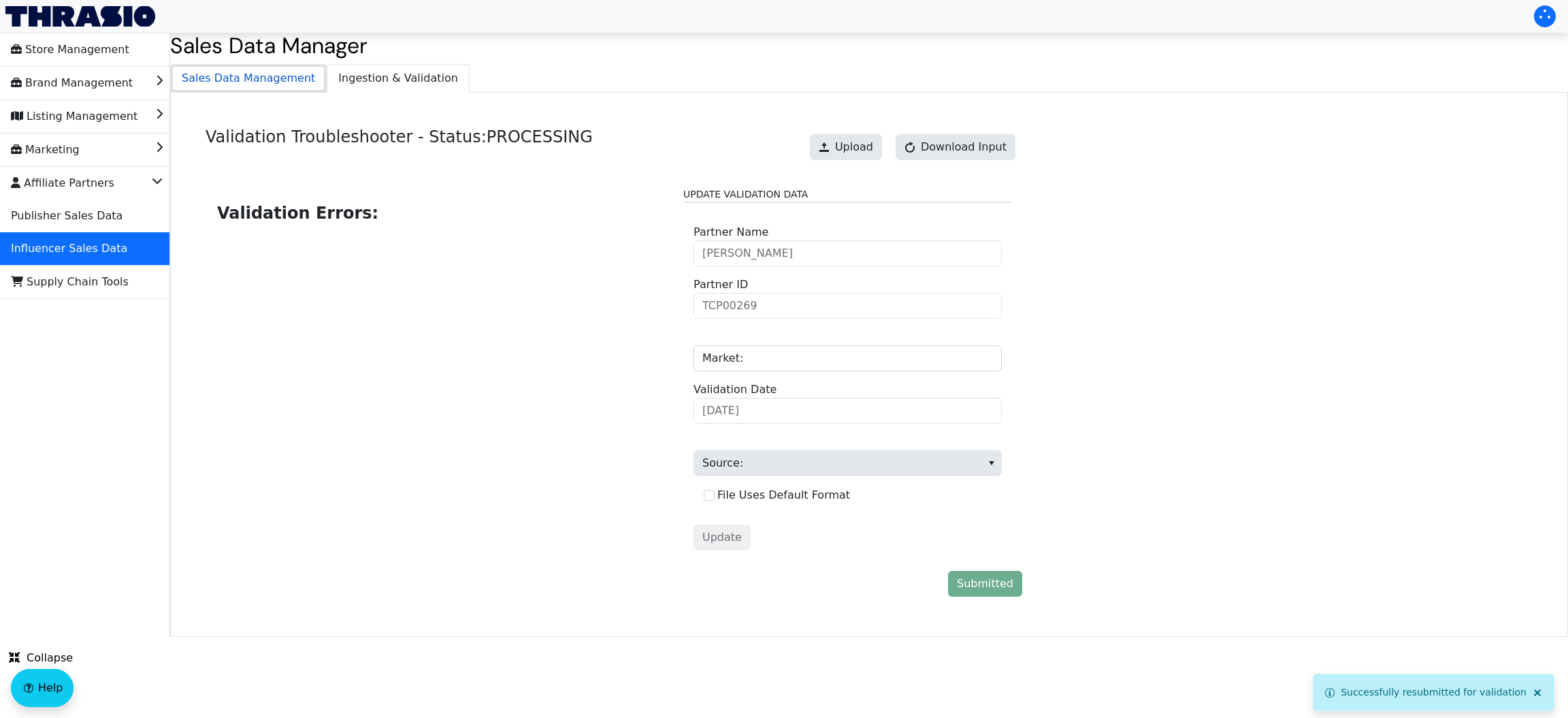
click at [269, 71] on span "Sales Data Management" at bounding box center [248, 78] width 155 height 27
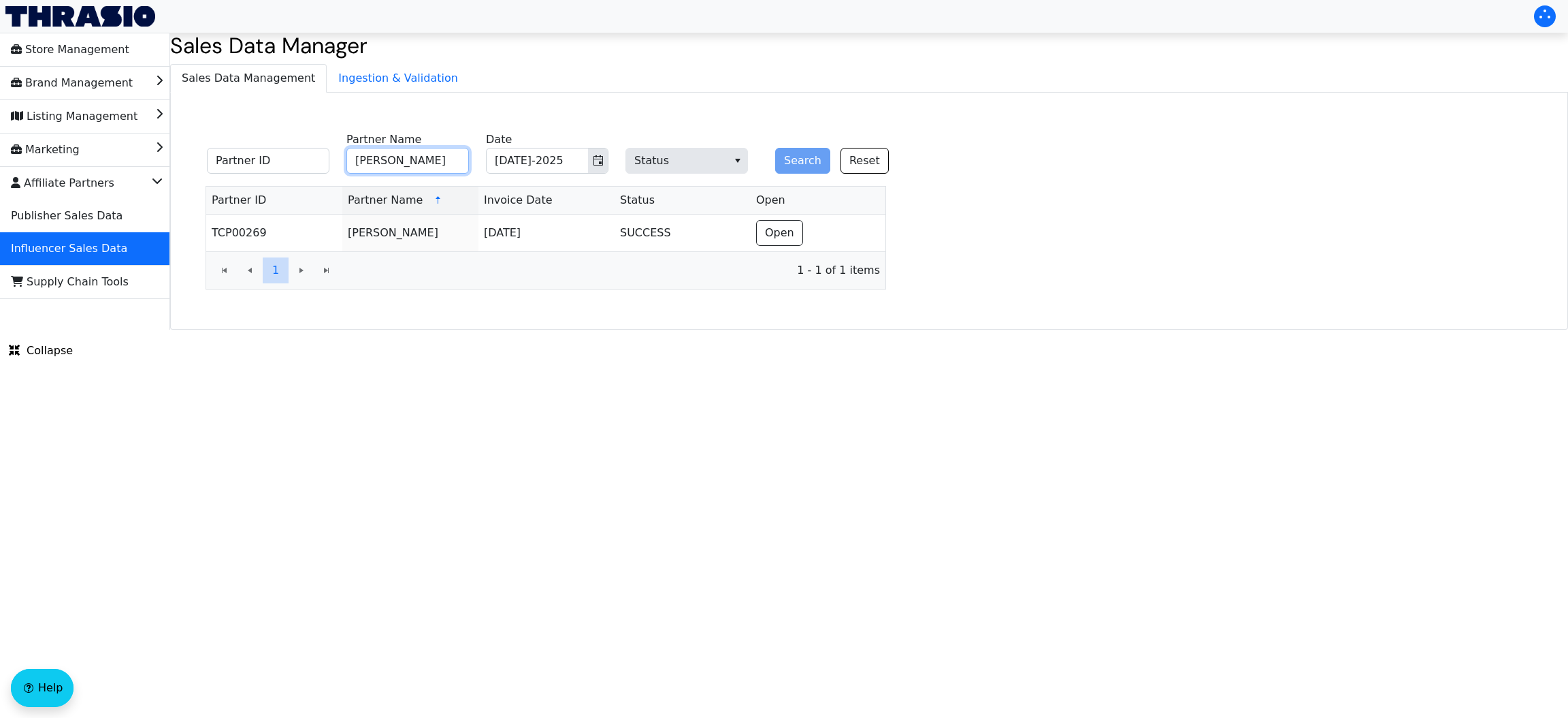
click at [407, 162] on input "[PERSON_NAME]" at bounding box center [407, 161] width 122 height 26
paste input "YNDI [GEOGRAPHIC_DATA]"
click at [407, 162] on input "[PERSON_NAME]" at bounding box center [407, 161] width 122 height 26
type input "[PERSON_NAME]"
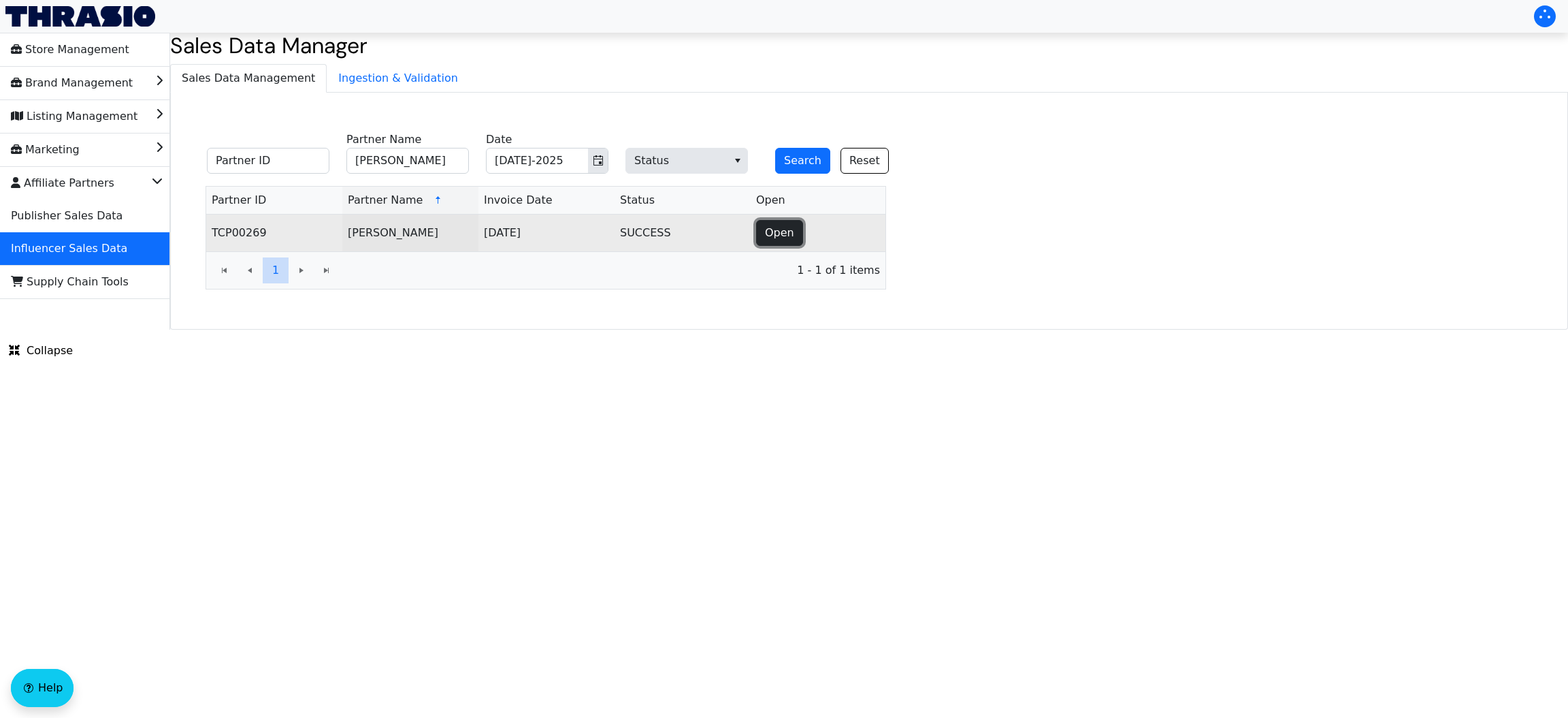
click at [790, 231] on span "Open" at bounding box center [779, 233] width 29 height 17
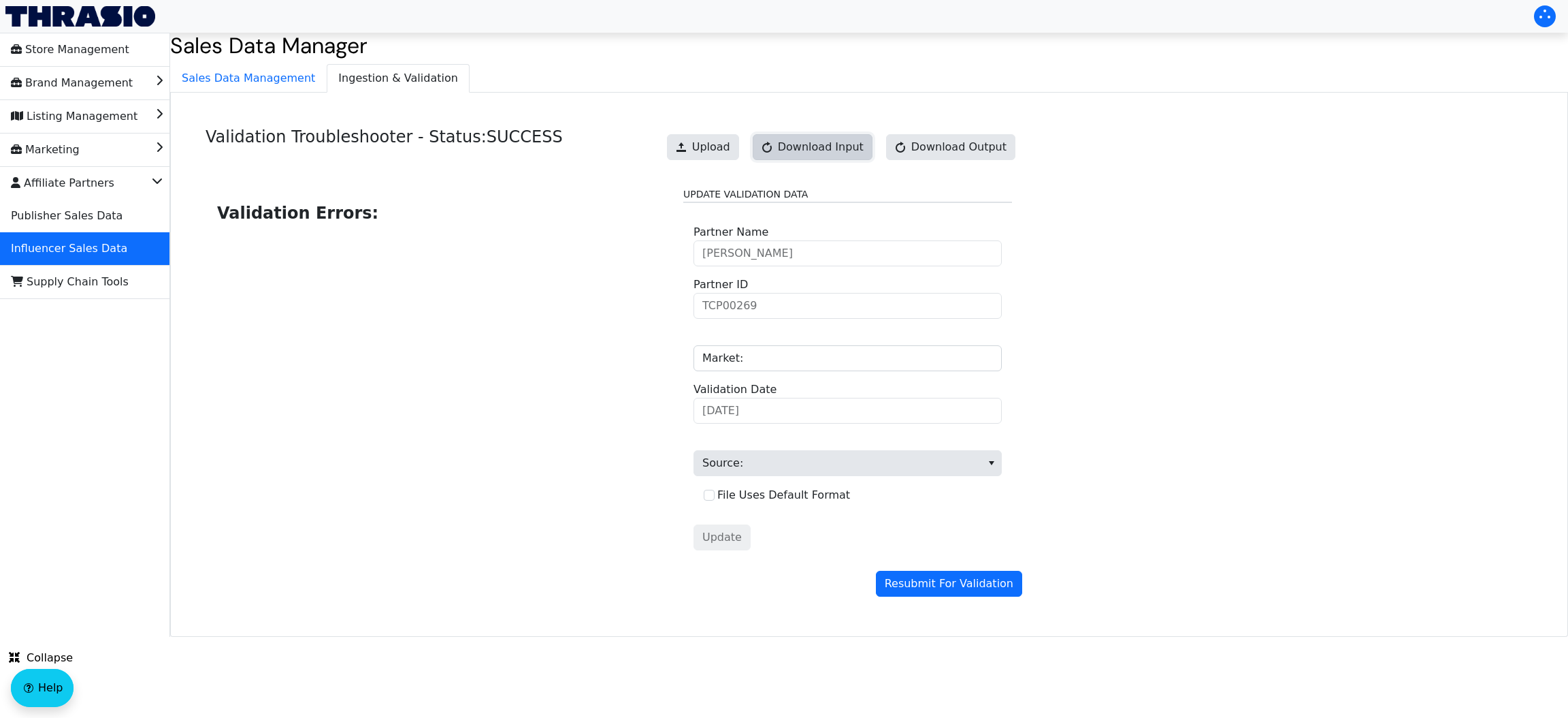
click at [833, 147] on span "Download Input" at bounding box center [820, 147] width 86 height 17
click at [254, 86] on span "Sales Data Management" at bounding box center [248, 78] width 155 height 27
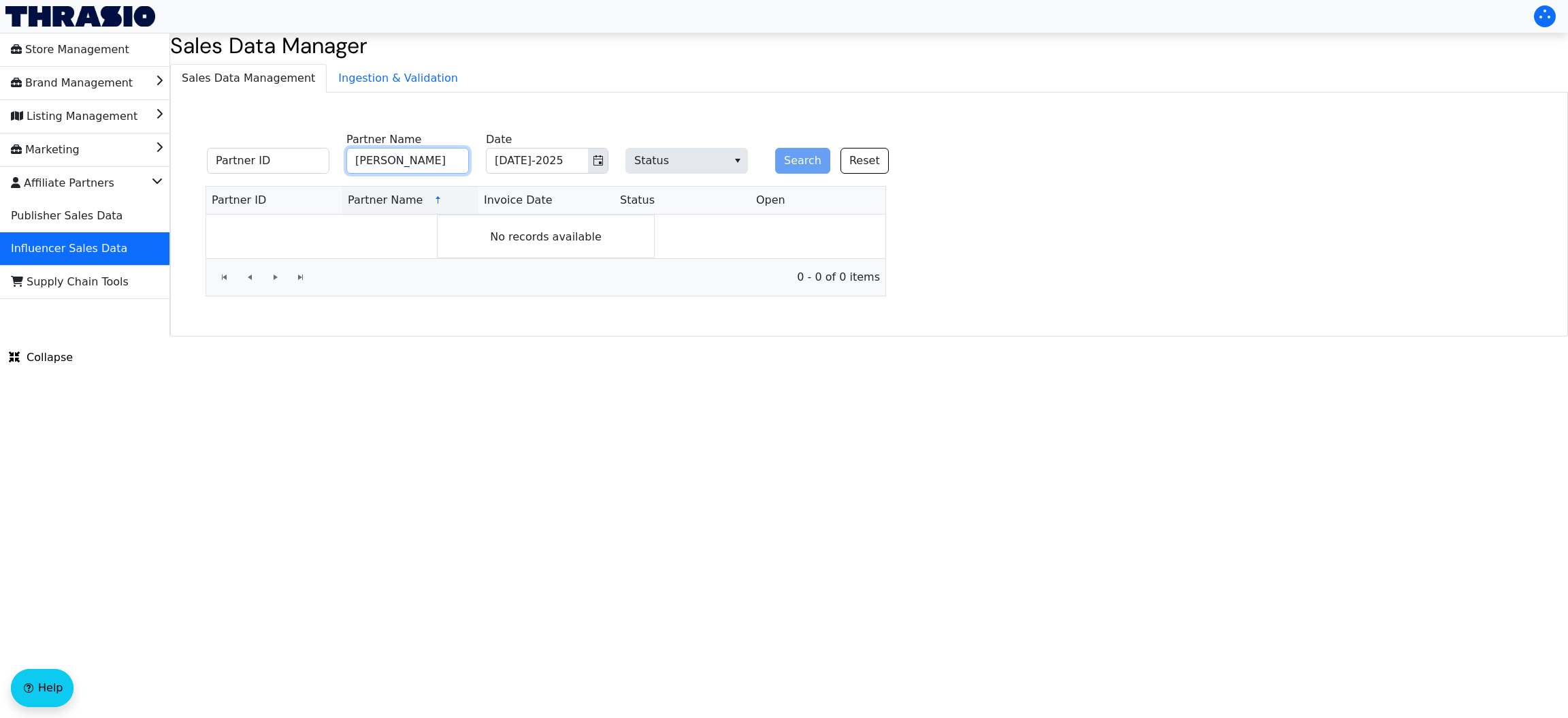
click at [463, 158] on input "[PERSON_NAME]" at bounding box center [407, 161] width 122 height 26
type input "[PERSON_NAME]"
click at [301, 156] on input "Partner ID" at bounding box center [267, 161] width 122 height 26
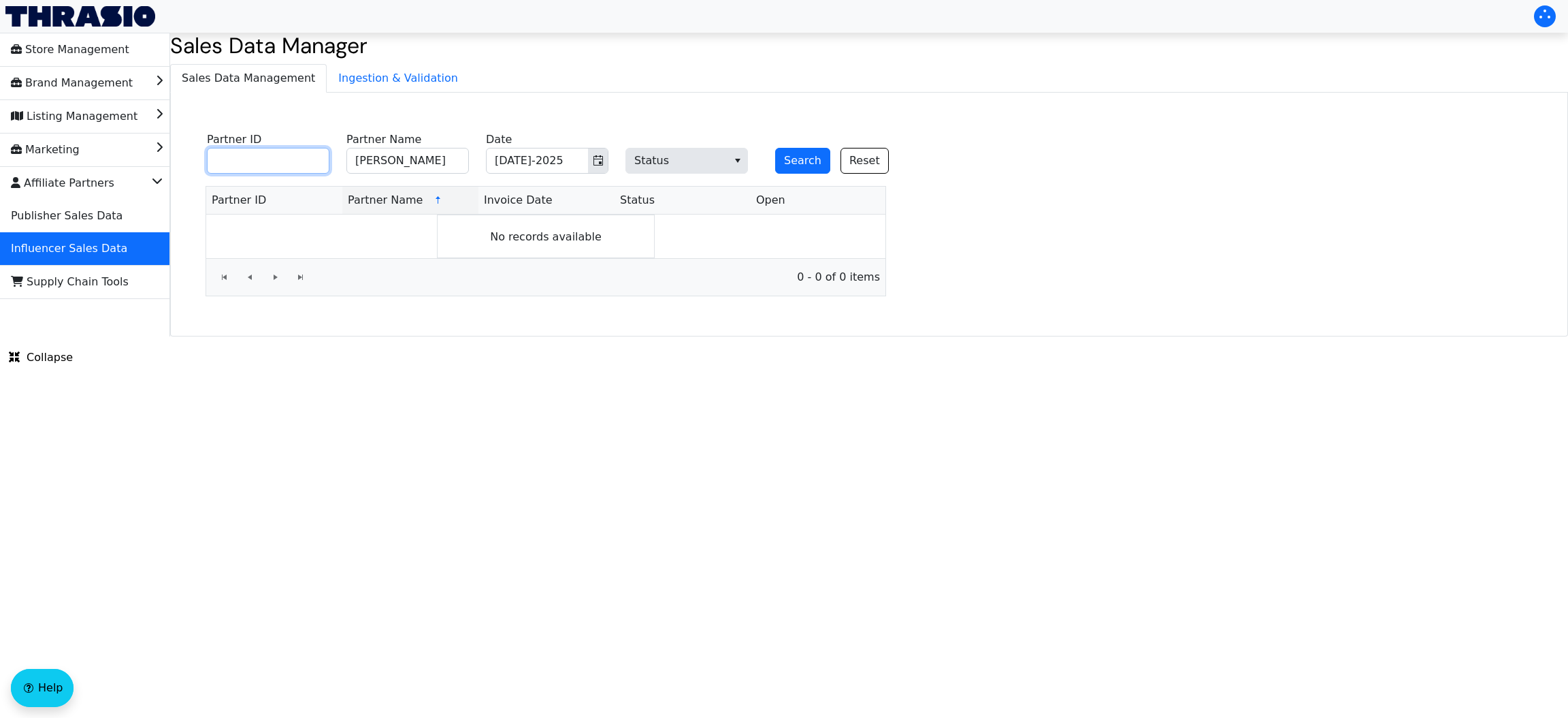
paste input "TCP01136"
type input "TCP01136"
click at [775, 148] on button "Search" at bounding box center [802, 161] width 55 height 26
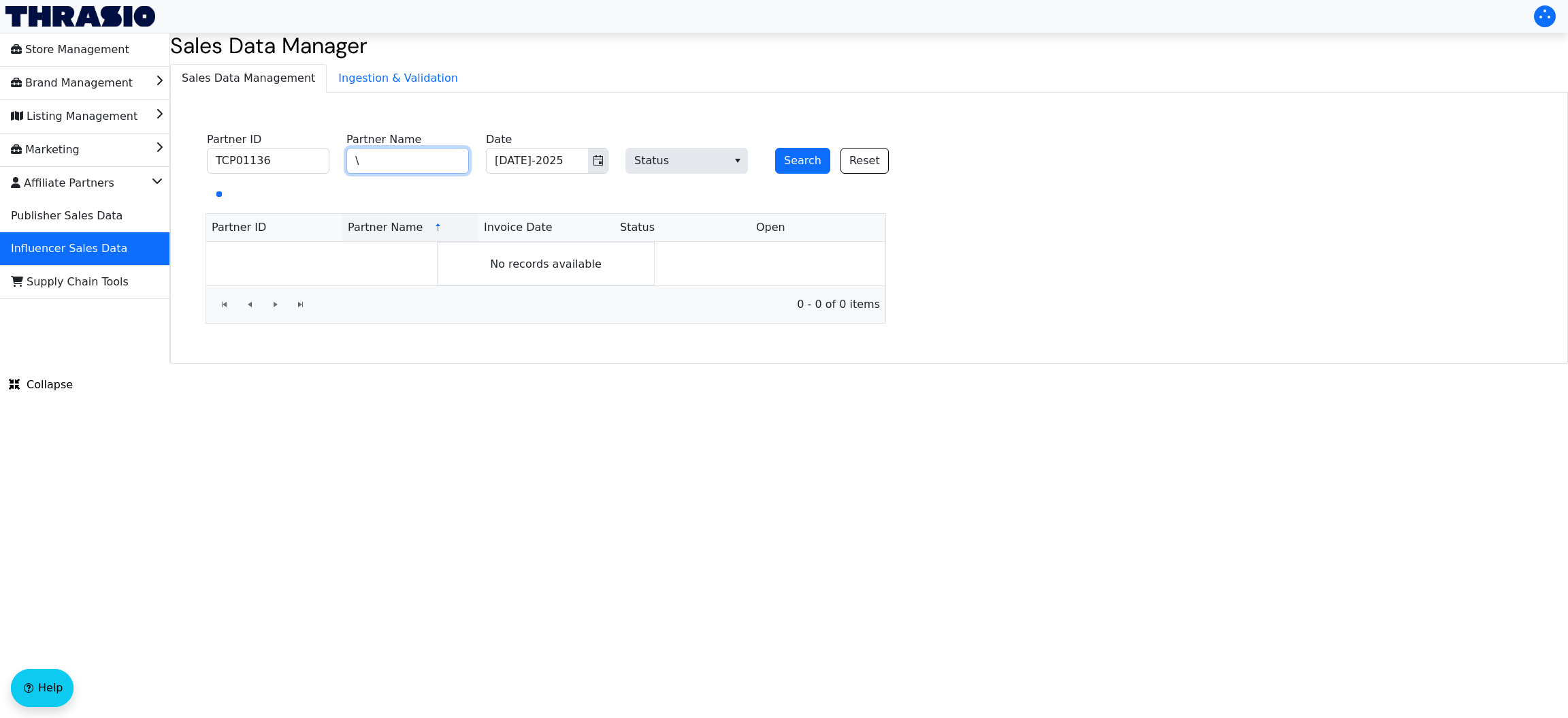
type input "\"
click at [799, 165] on button "Search" at bounding box center [802, 161] width 55 height 26
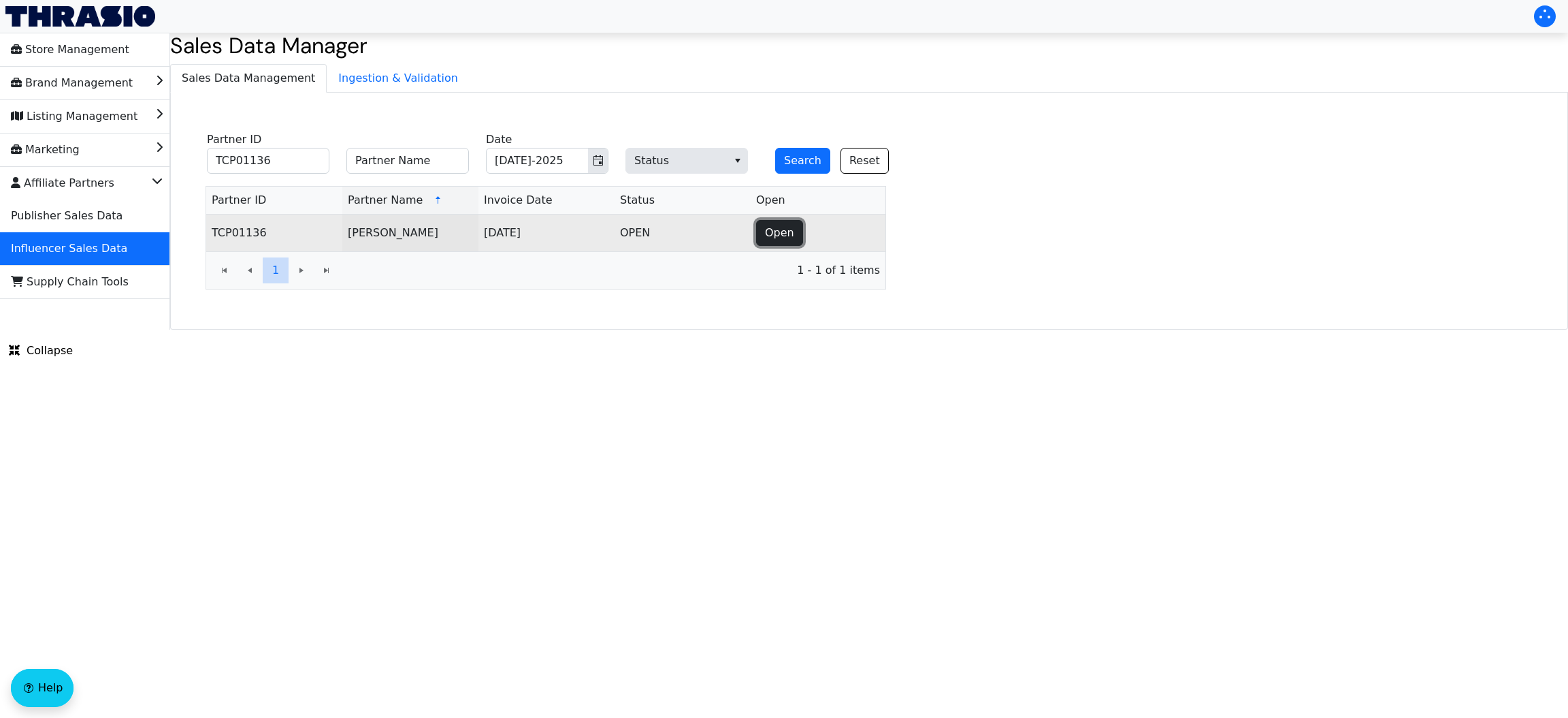
click at [770, 232] on span "Open" at bounding box center [779, 233] width 29 height 17
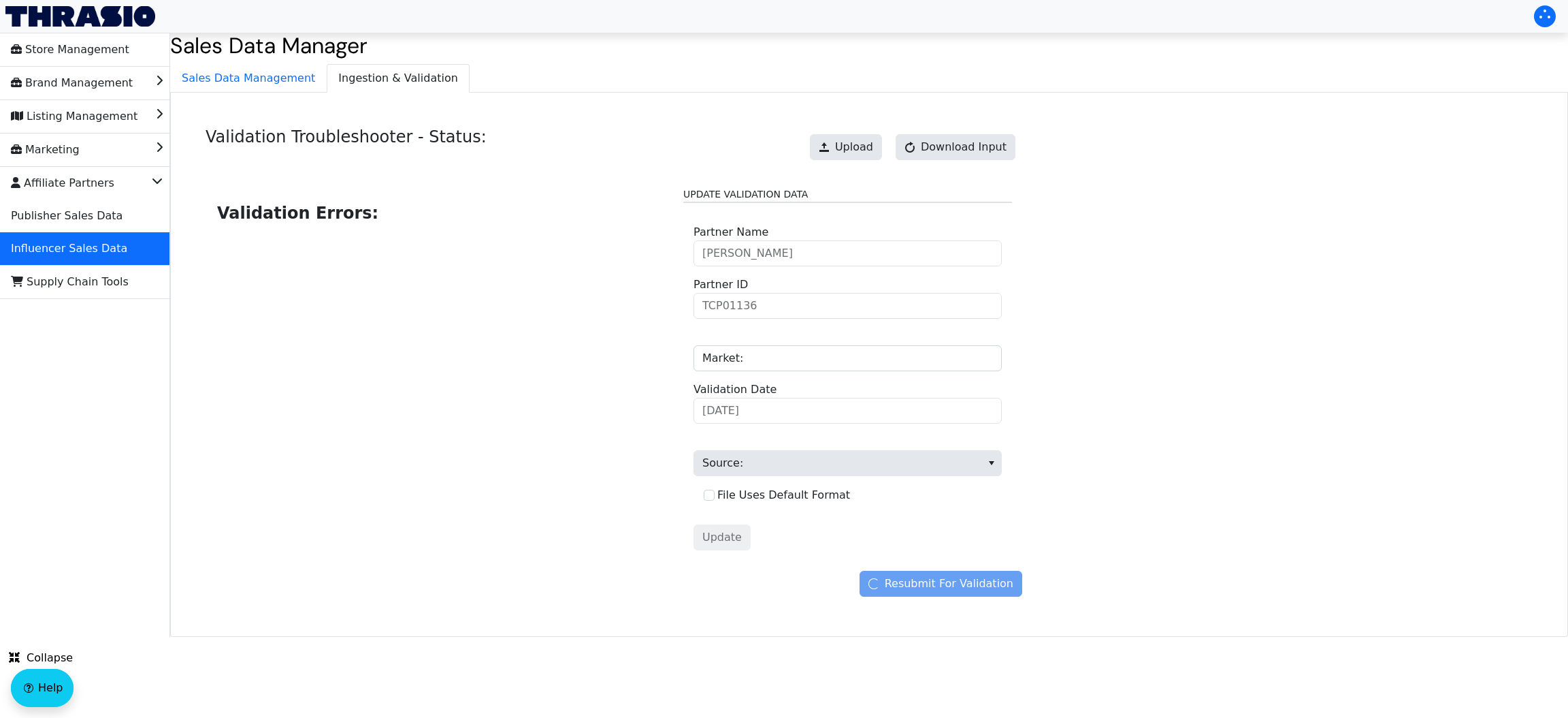
click at [850, 134] on div "Upload Download Input" at bounding box center [913, 147] width 219 height 40
click at [850, 141] on span "Upload" at bounding box center [853, 147] width 38 height 17
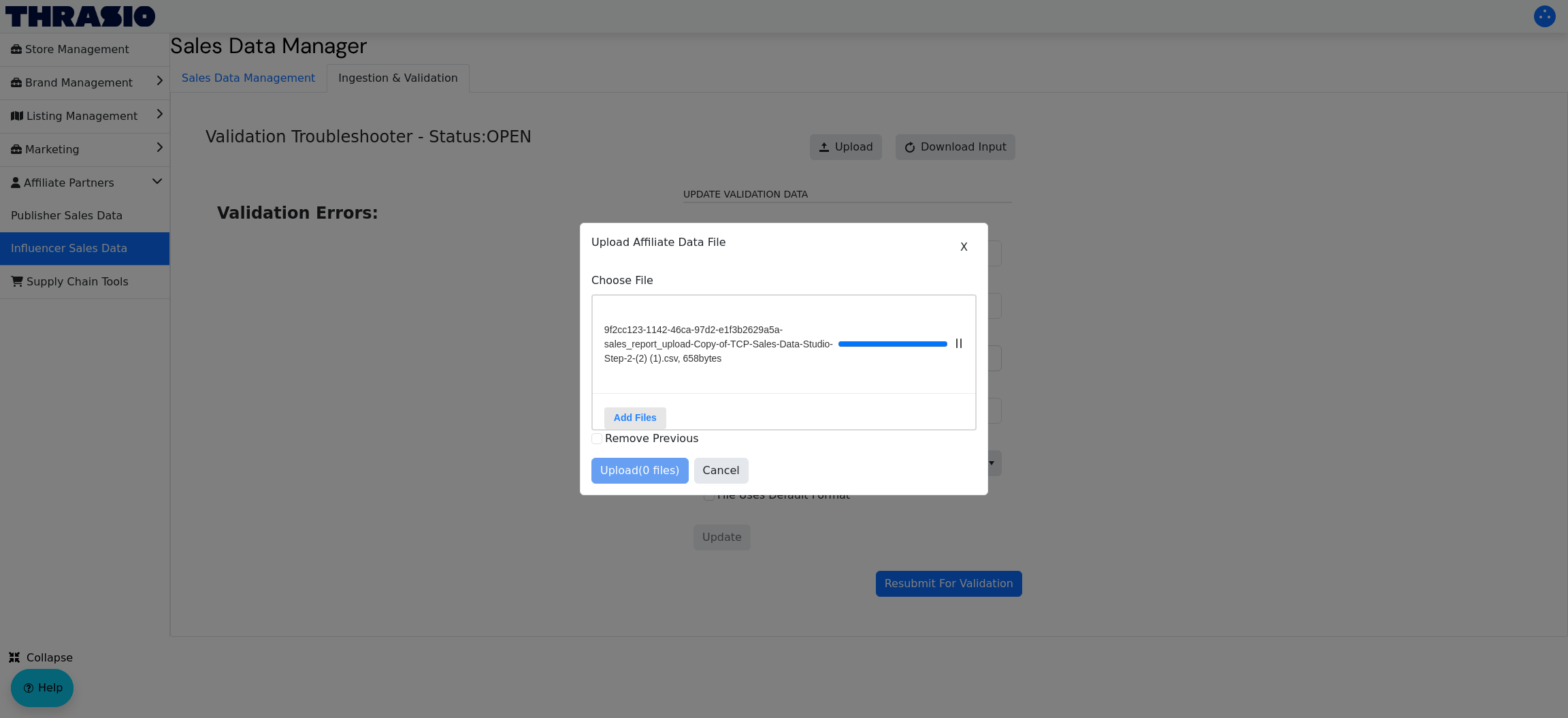
click at [642, 477] on div "Upload (0 files) Cancel" at bounding box center [784, 471] width 385 height 26
click at [642, 477] on span "Upload (1 files)" at bounding box center [640, 471] width 80 height 17
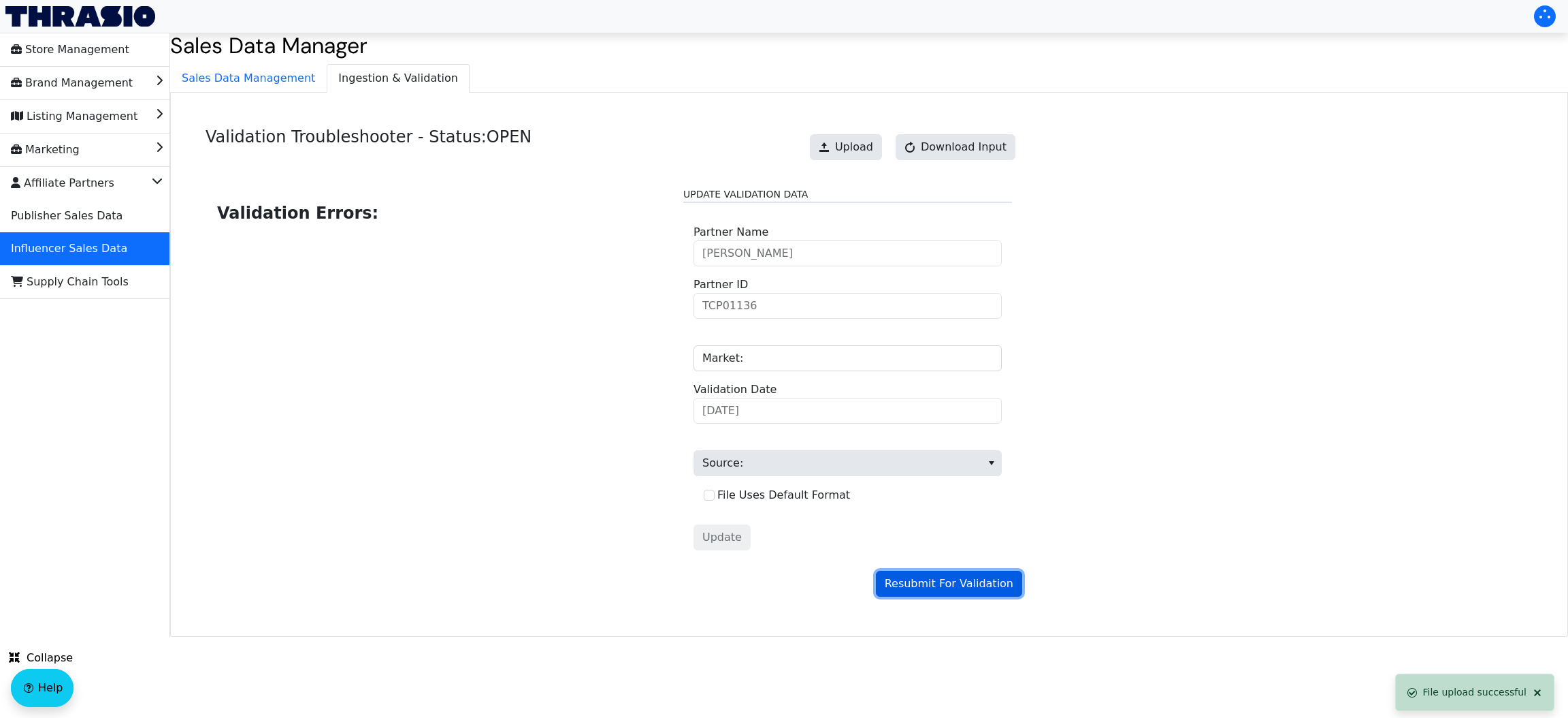
click at [926, 580] on span "Resubmit For Validation" at bounding box center [948, 583] width 128 height 17
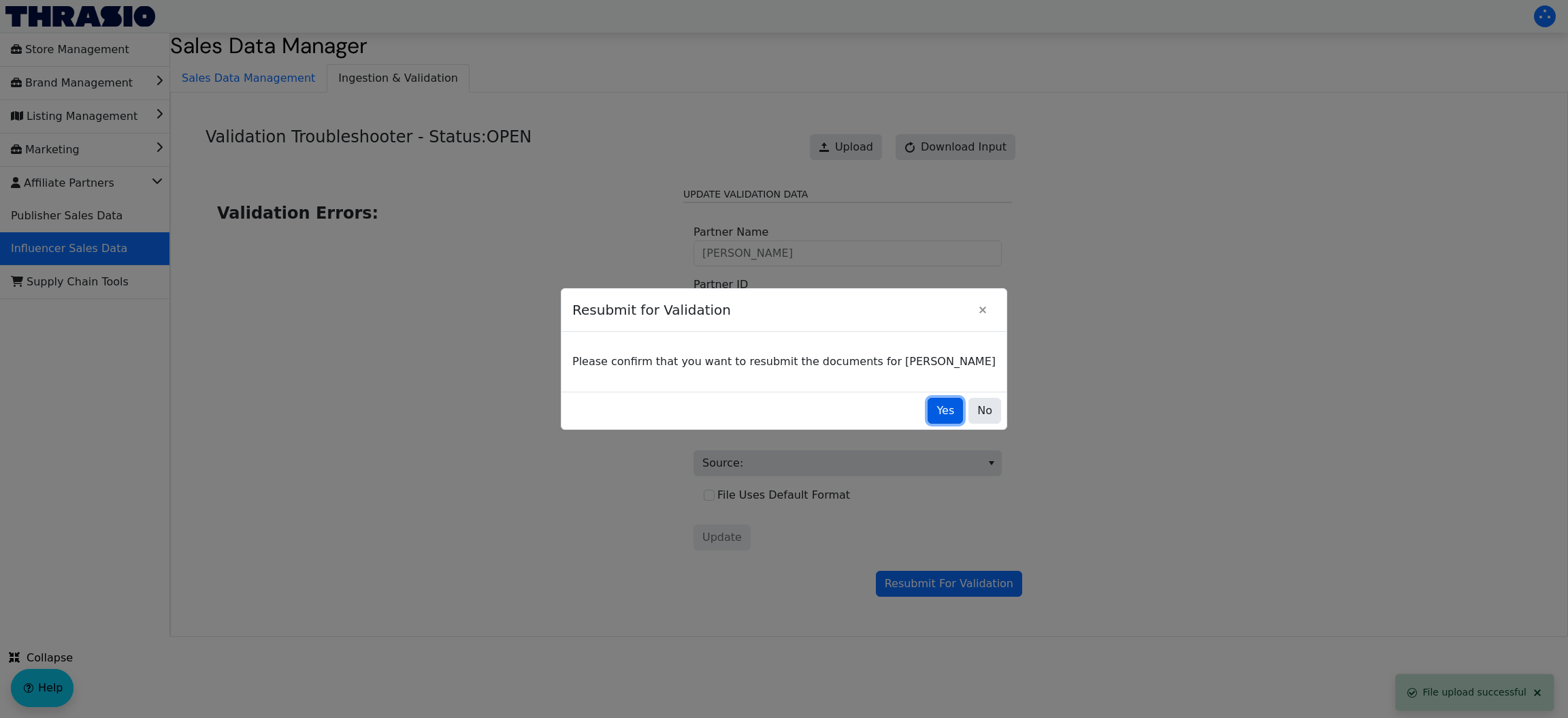
click at [927, 407] on button "Yes" at bounding box center [944, 411] width 35 height 26
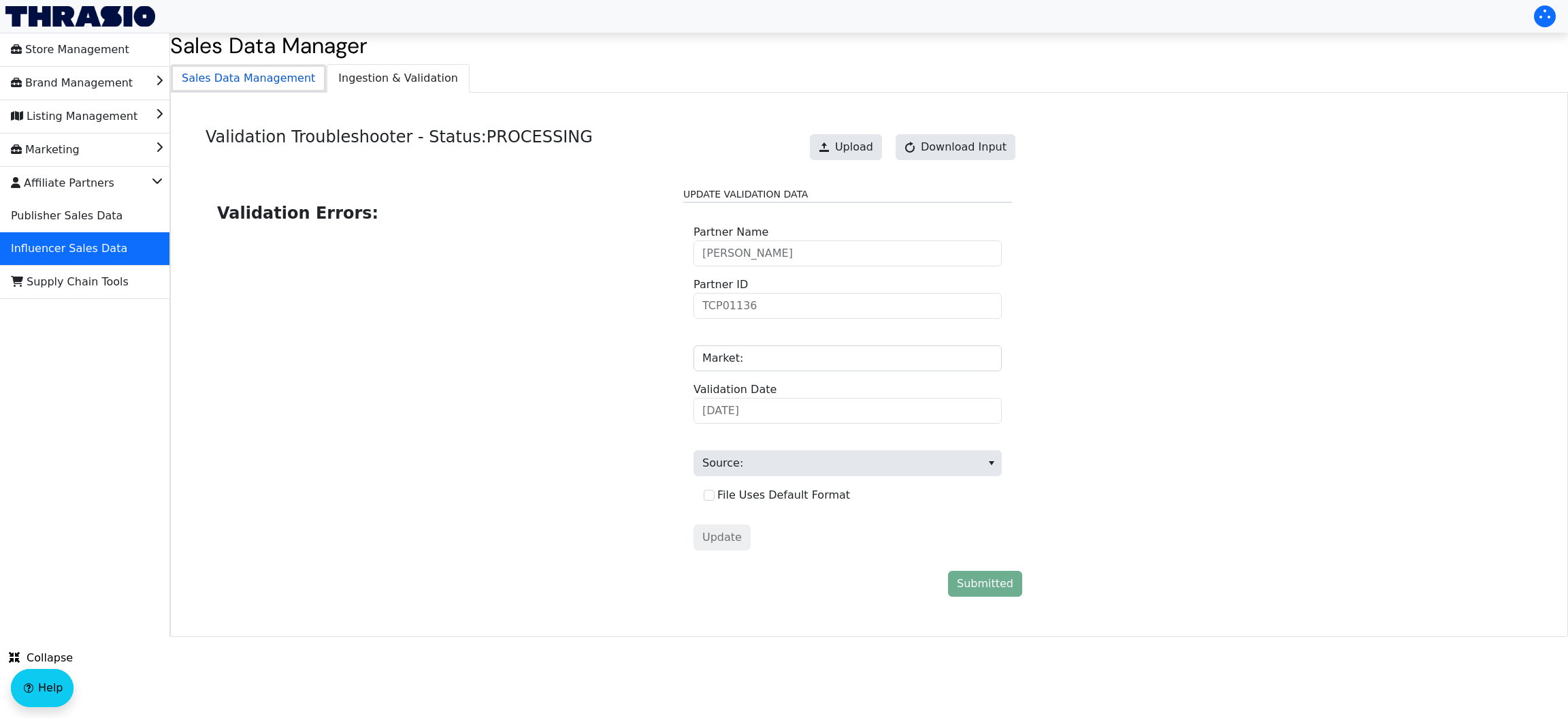
click at [255, 89] on span "Sales Data Management" at bounding box center [248, 78] width 155 height 27
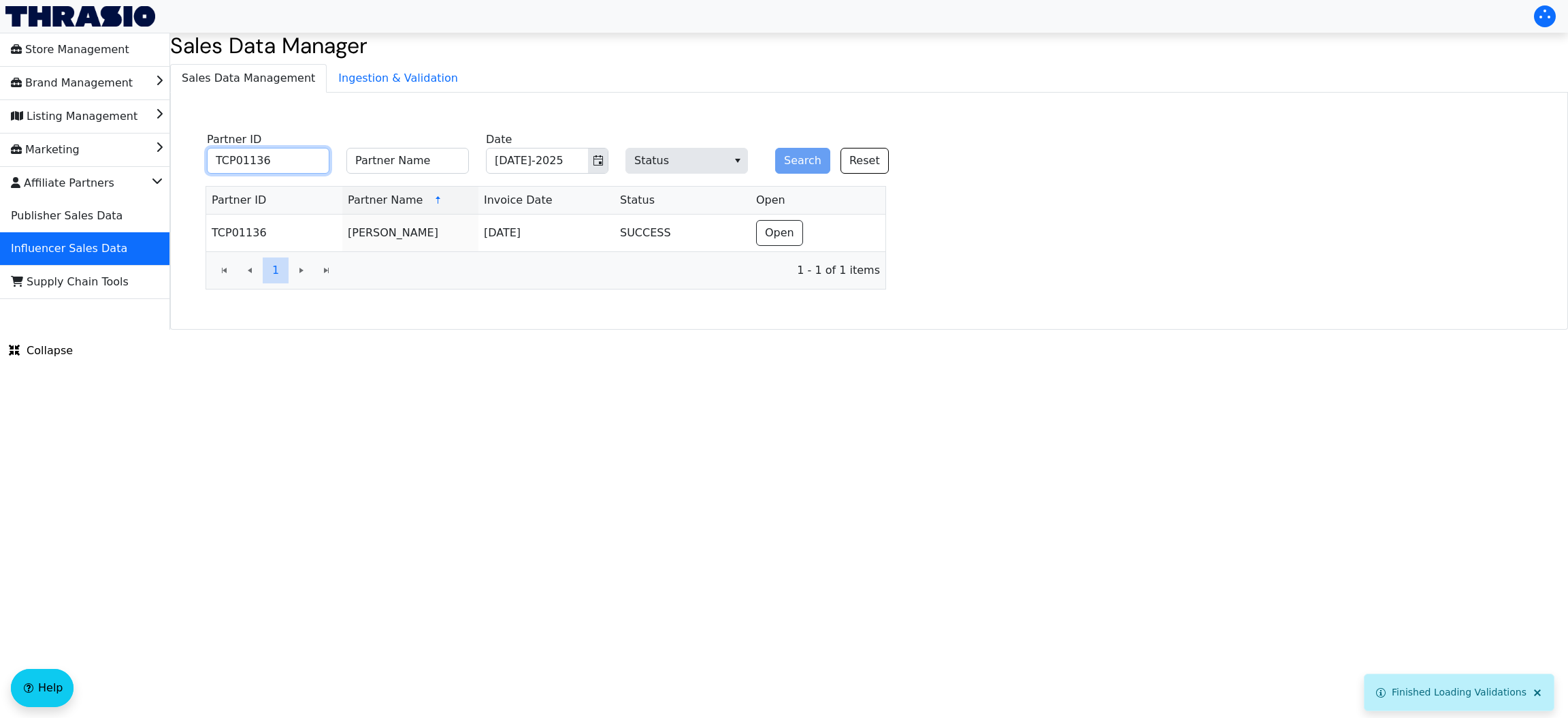
click at [289, 165] on input "TCP01136" at bounding box center [267, 161] width 122 height 26
paste input "Two Day Threads"
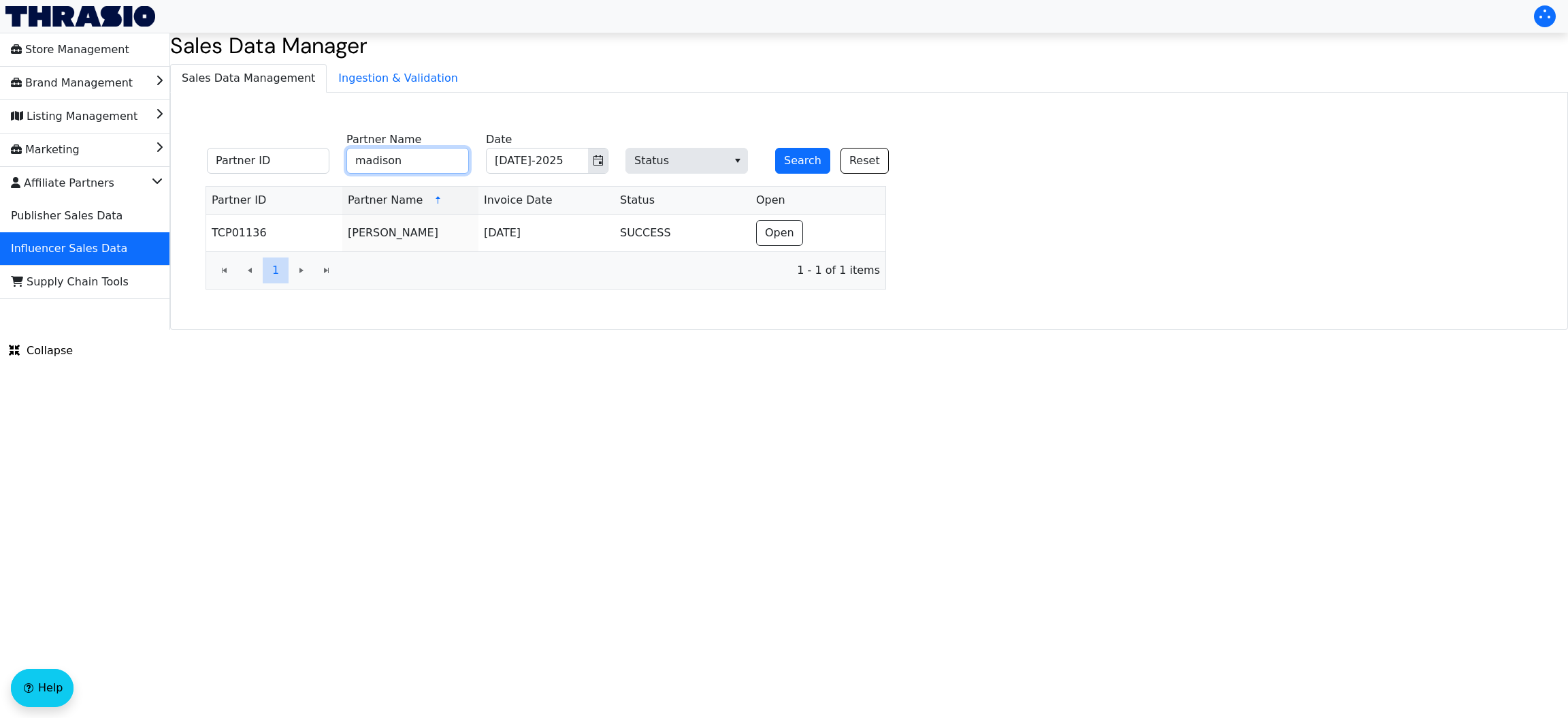
type input "[PERSON_NAME]"
click at [823, 155] on button "Search" at bounding box center [802, 161] width 55 height 26
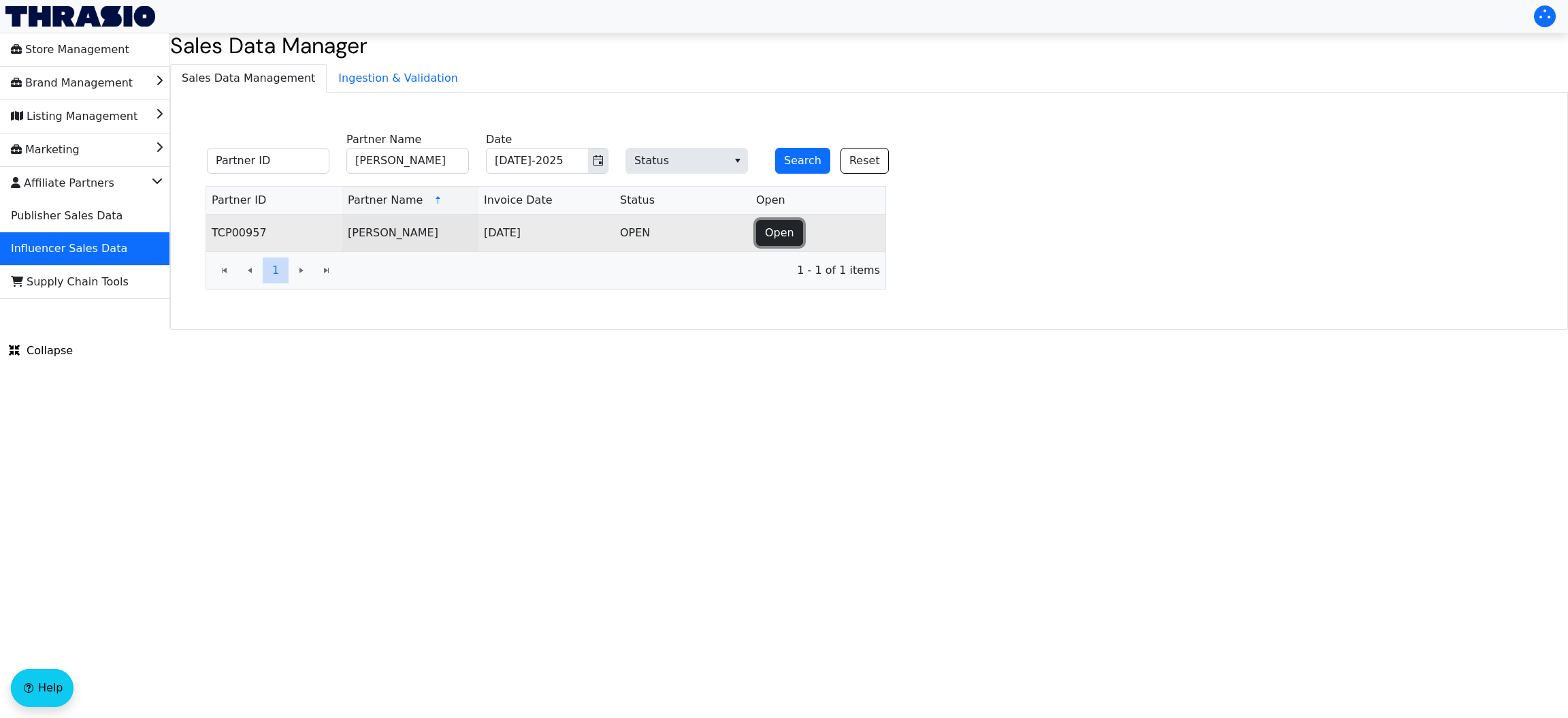
click at [789, 224] on button "Open" at bounding box center [779, 233] width 47 height 26
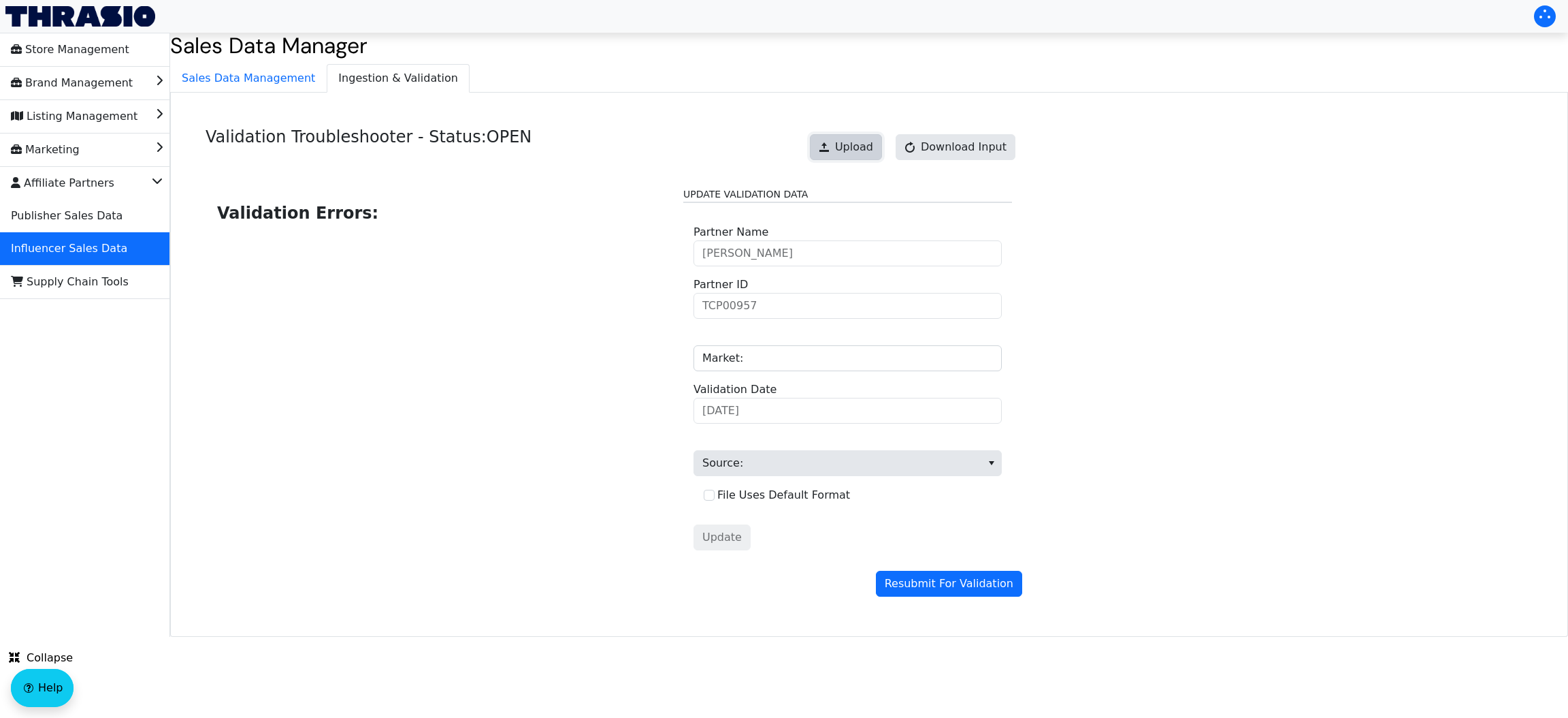
click at [822, 157] on button "Upload" at bounding box center [846, 147] width 72 height 26
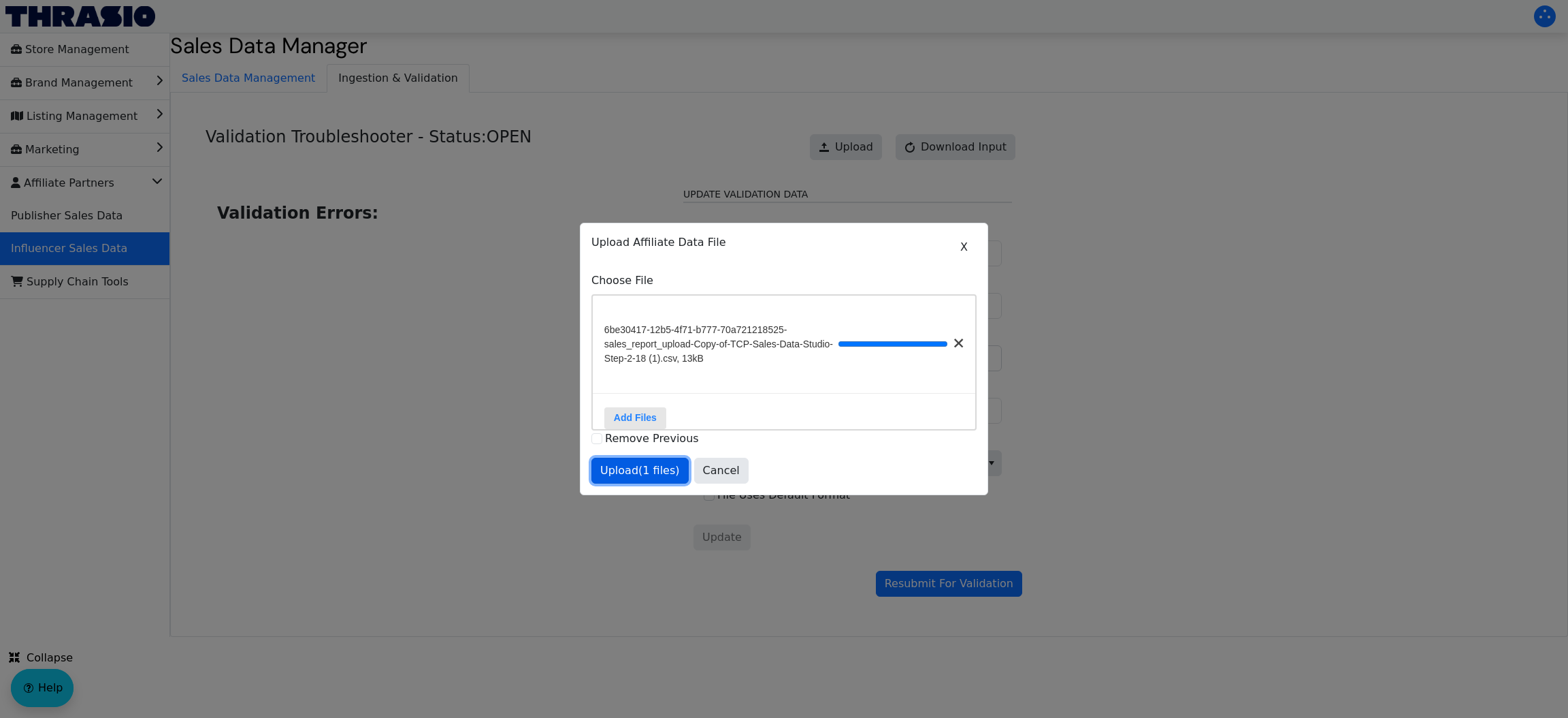
click at [639, 479] on span "Upload (1 files)" at bounding box center [640, 471] width 80 height 17
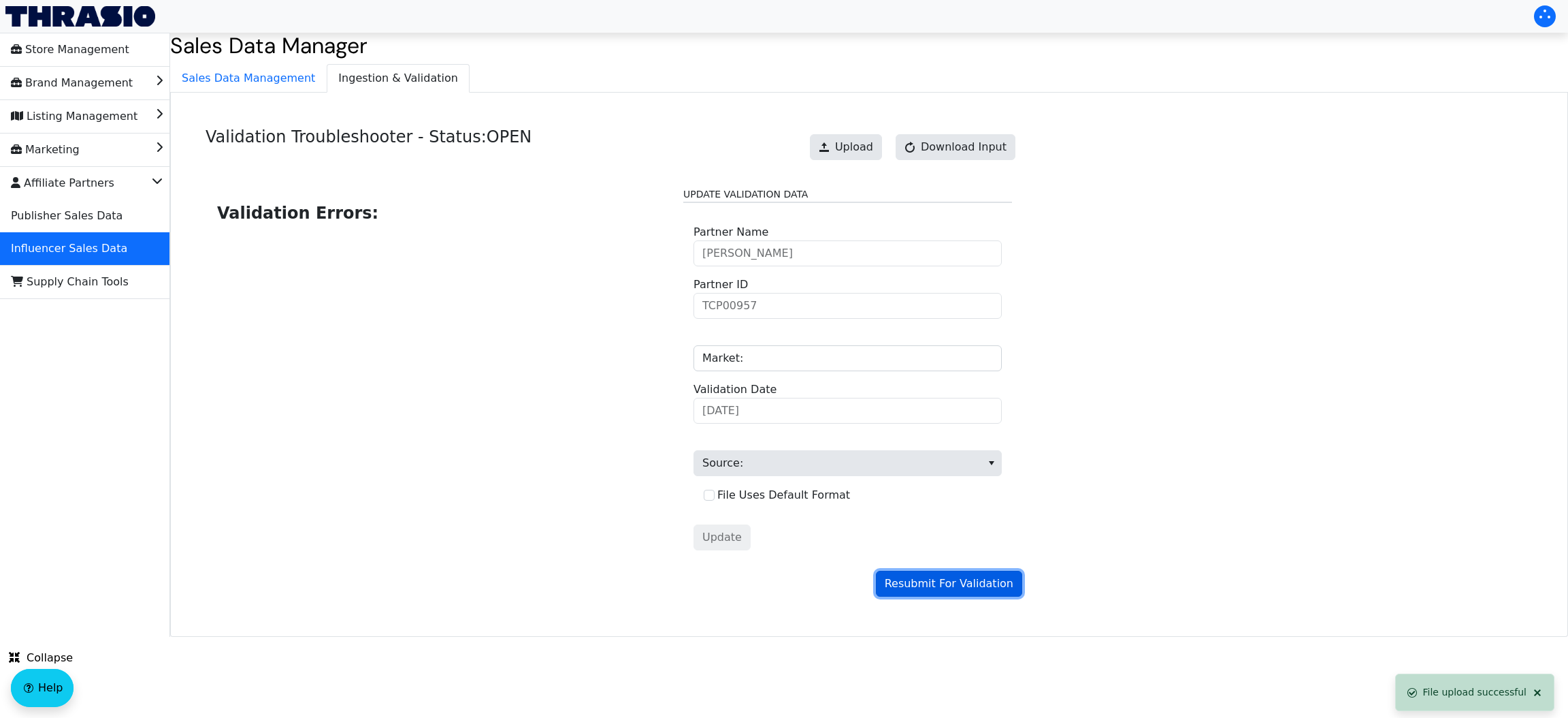
click at [935, 583] on span "Resubmit For Validation" at bounding box center [948, 583] width 128 height 17
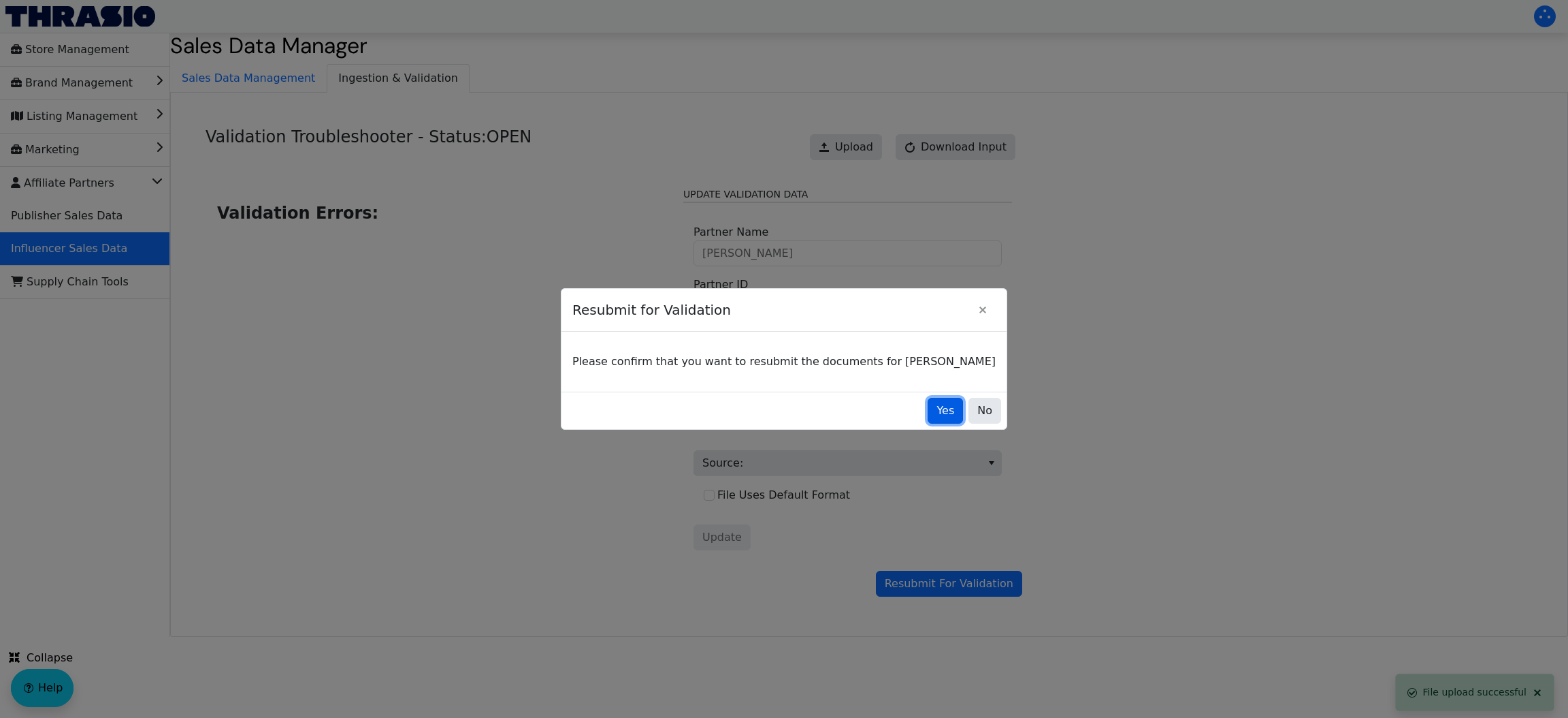
click at [936, 413] on span "Yes" at bounding box center [945, 411] width 18 height 17
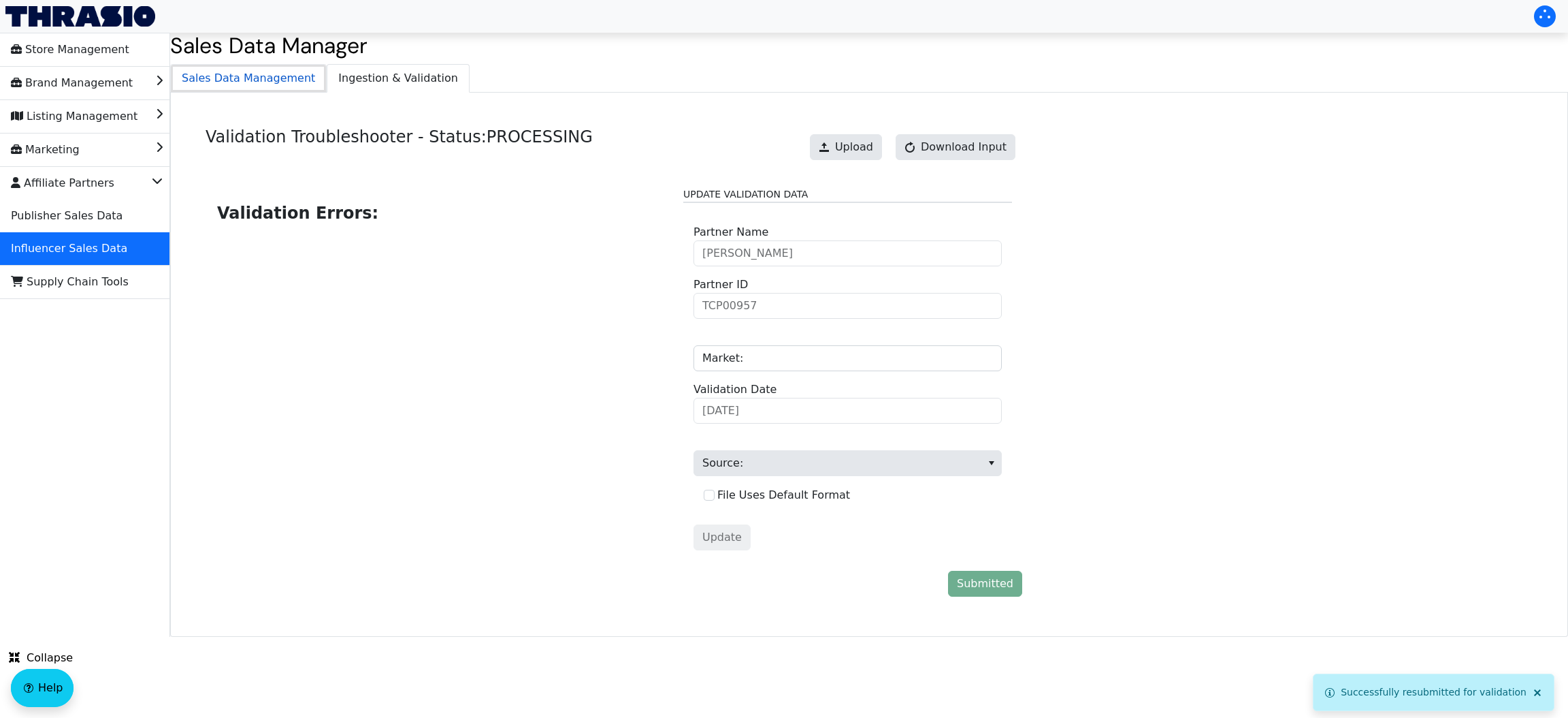
click at [210, 74] on span "Sales Data Management" at bounding box center [248, 78] width 155 height 27
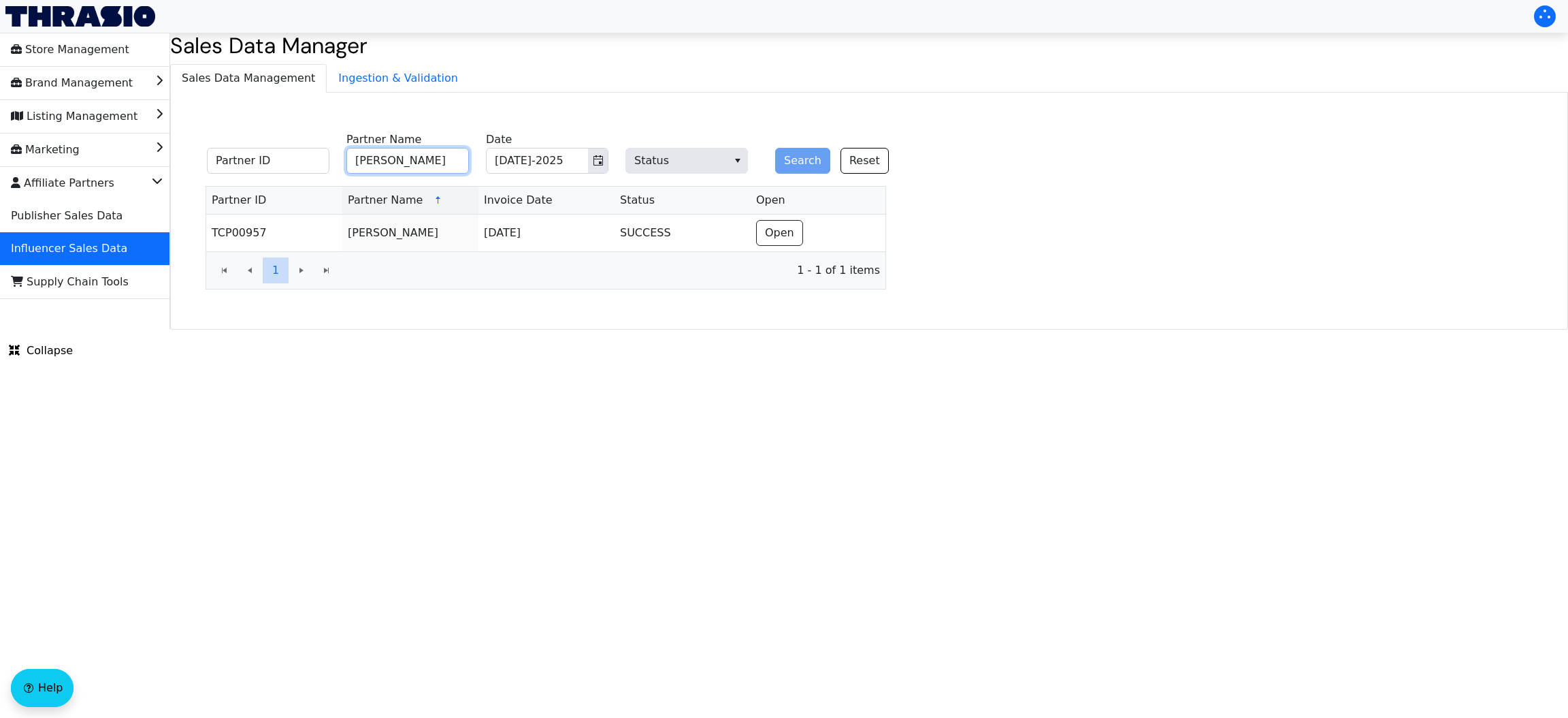
click at [415, 165] on input "[PERSON_NAME]" at bounding box center [407, 161] width 122 height 26
click at [415, 165] on input "sa" at bounding box center [407, 161] width 122 height 26
click at [399, 161] on input "[PERSON_NAME]" at bounding box center [407, 161] width 122 height 26
type input "[PERSON_NAME]"
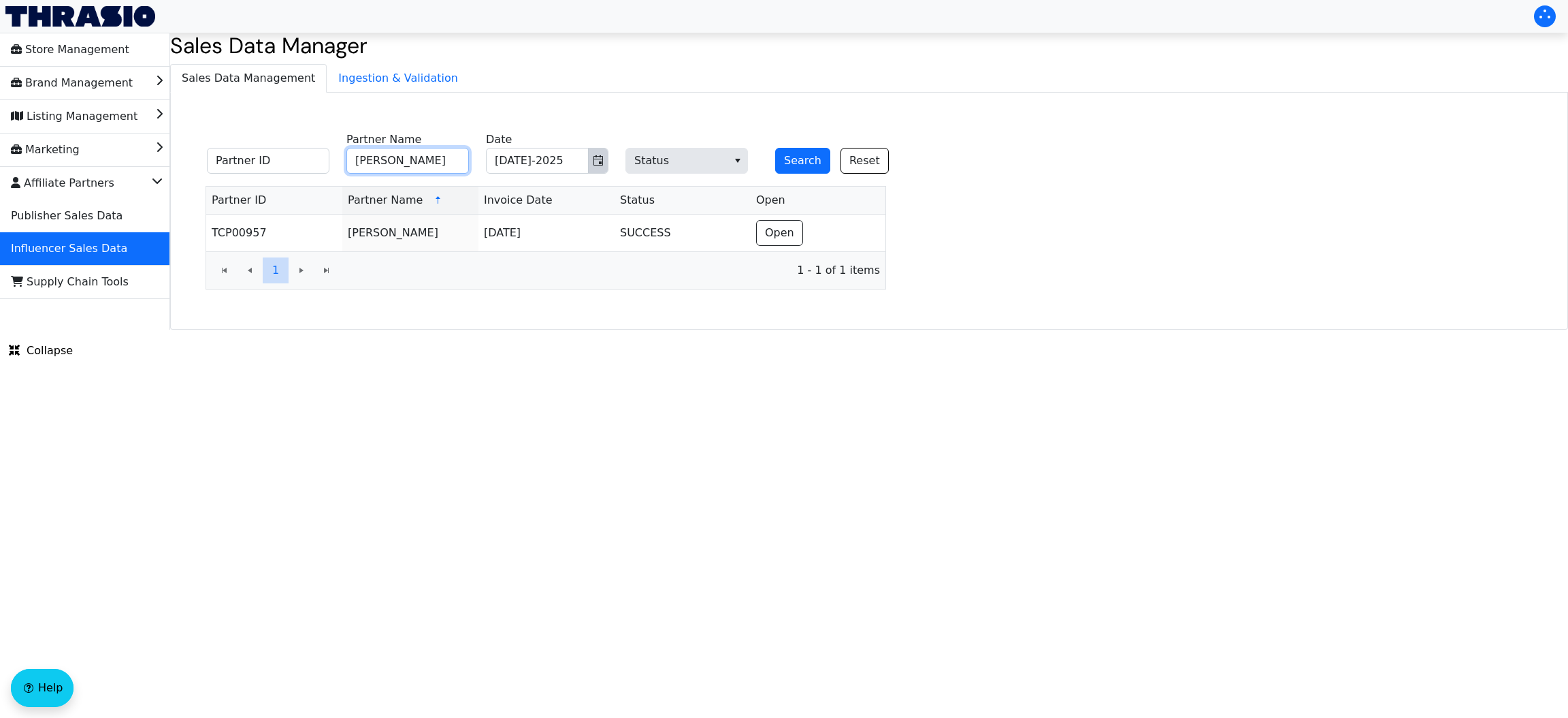
click at [606, 153] on button "Toggle calendar" at bounding box center [597, 160] width 20 height 25
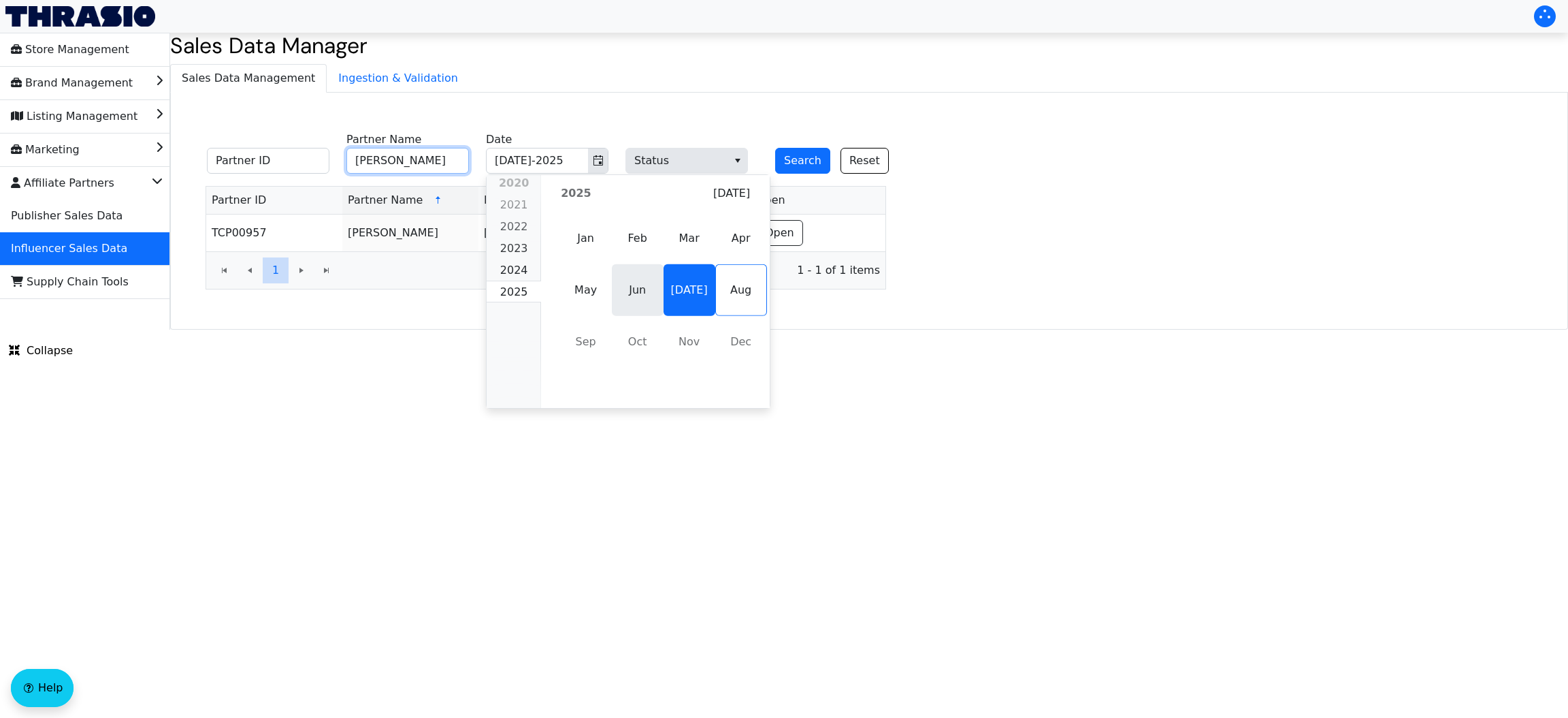
click at [640, 289] on span "Jun" at bounding box center [637, 289] width 52 height 52
type input "Jun-2025"
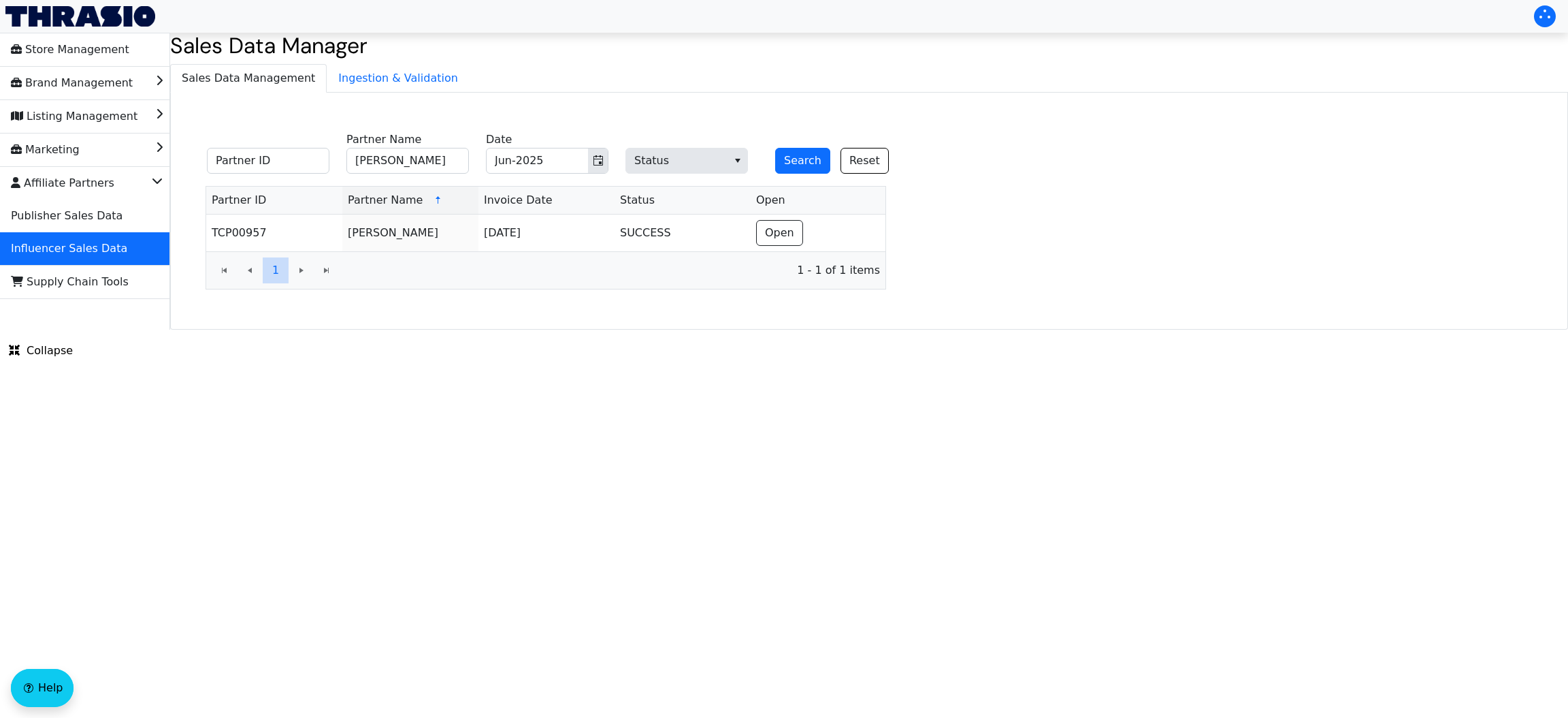
click at [787, 176] on fieldset "Partner ID [PERSON_NAME] Partner Name Jun-2025 Date Status Search Reset" at bounding box center [555, 153] width 714 height 53
click at [801, 161] on button "Search" at bounding box center [802, 161] width 55 height 26
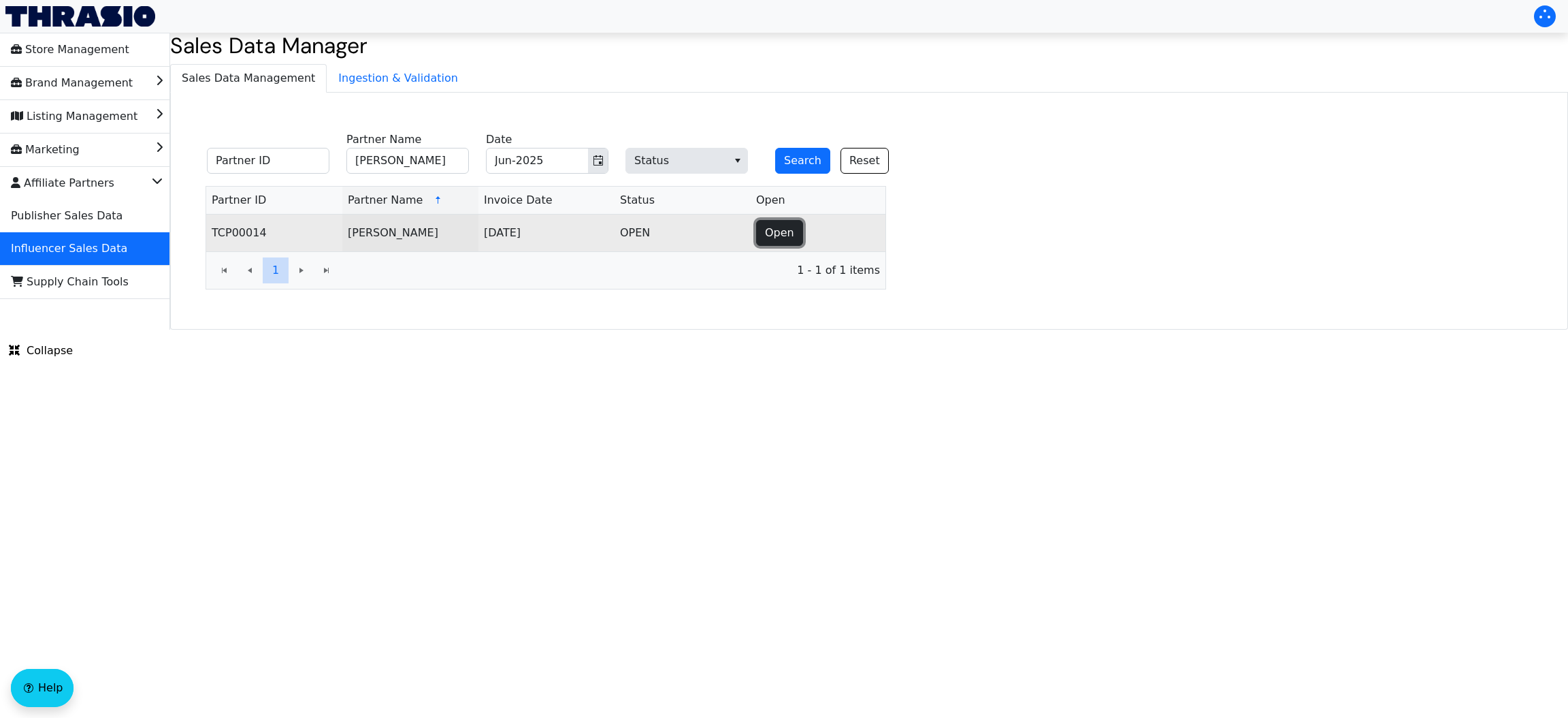
click at [775, 232] on span "Open" at bounding box center [779, 233] width 29 height 17
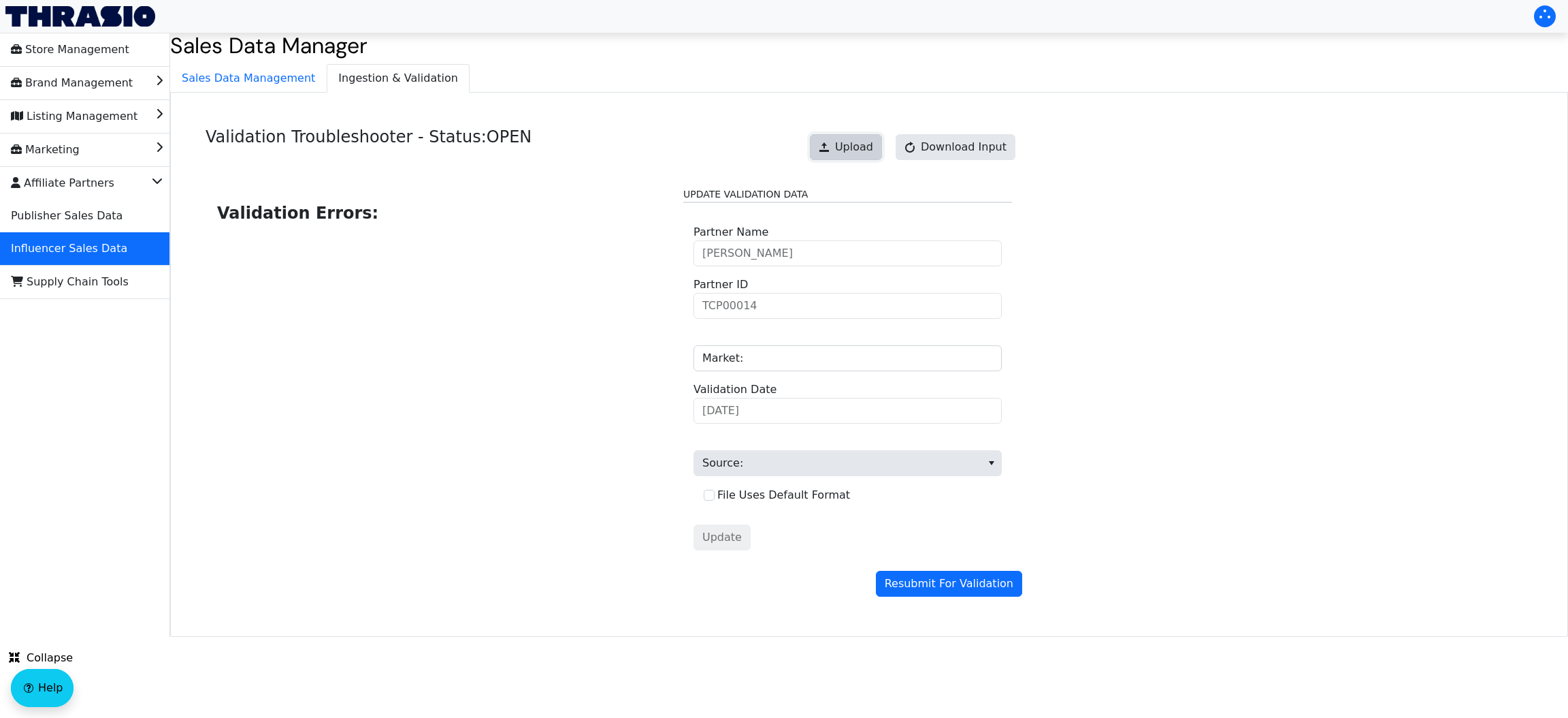
click at [858, 156] on button "Upload" at bounding box center [846, 147] width 72 height 26
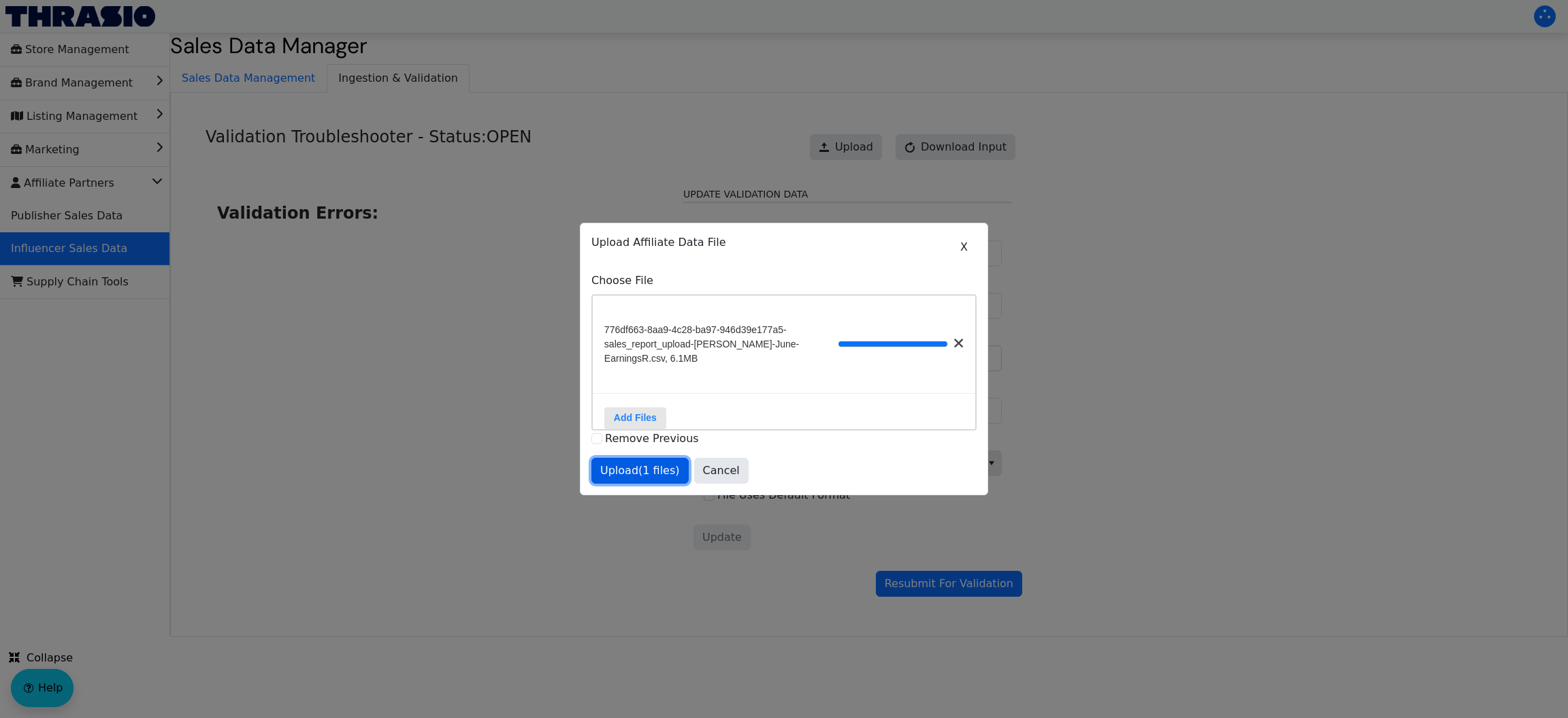
click at [628, 476] on span "Upload (1 files)" at bounding box center [640, 471] width 80 height 17
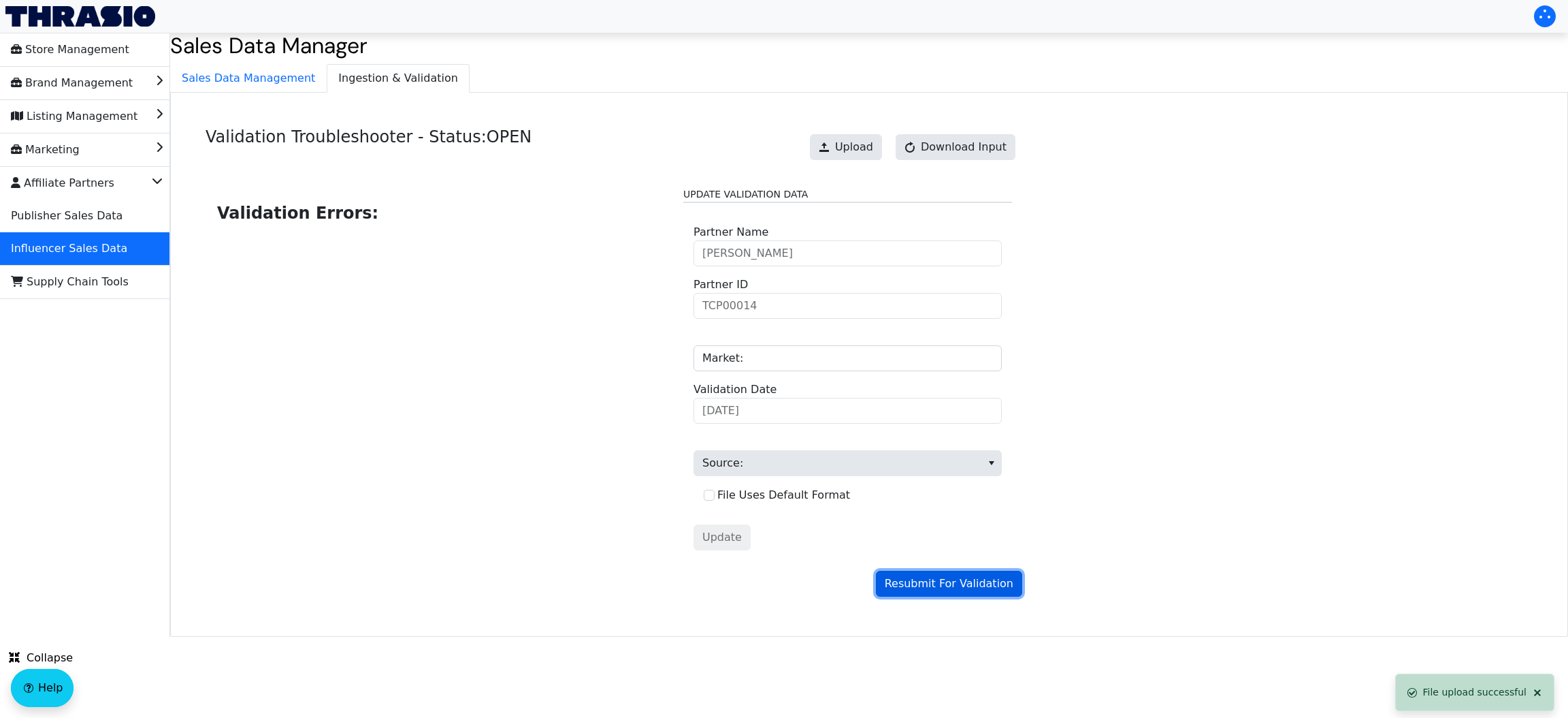
click at [932, 583] on span "Resubmit For Validation" at bounding box center [948, 583] width 128 height 17
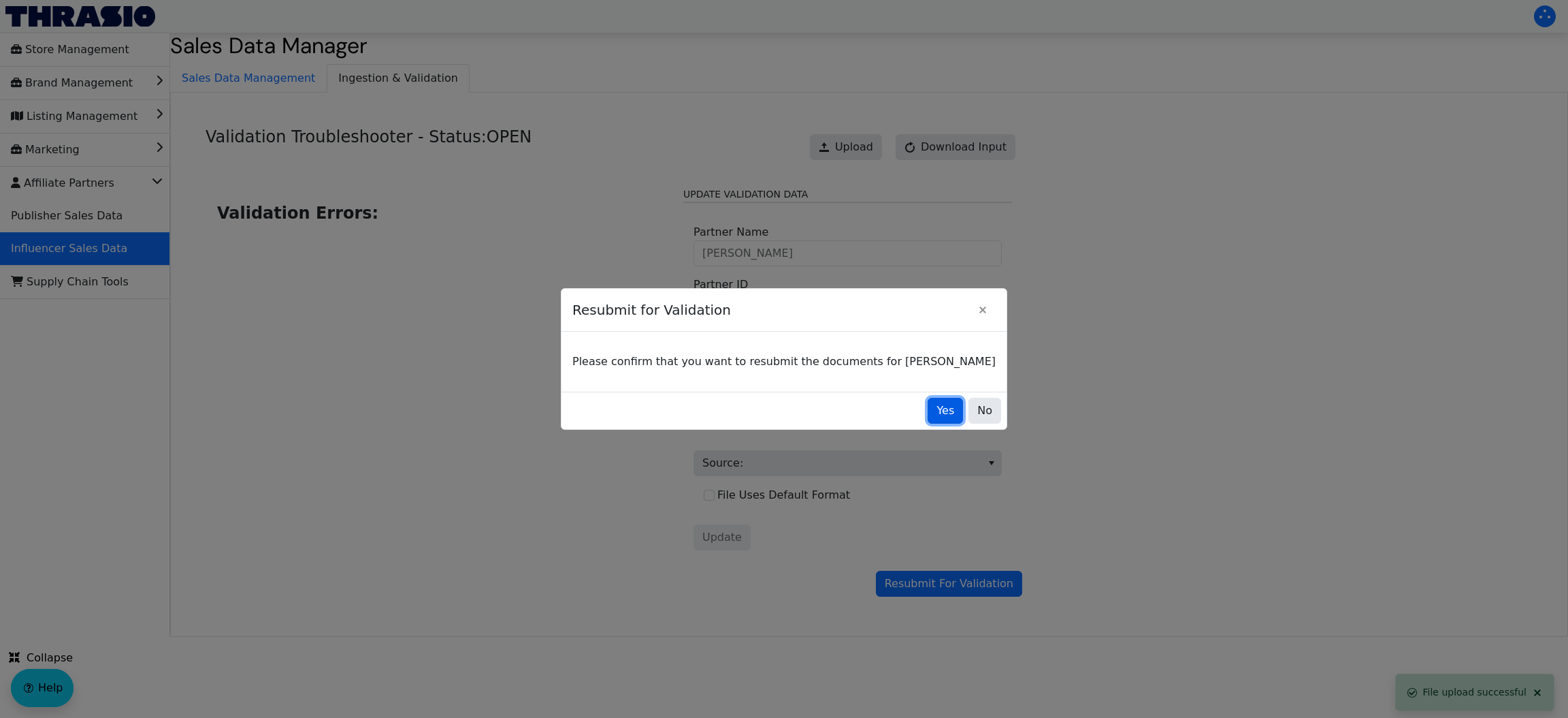
click at [936, 404] on span "Yes" at bounding box center [945, 411] width 18 height 17
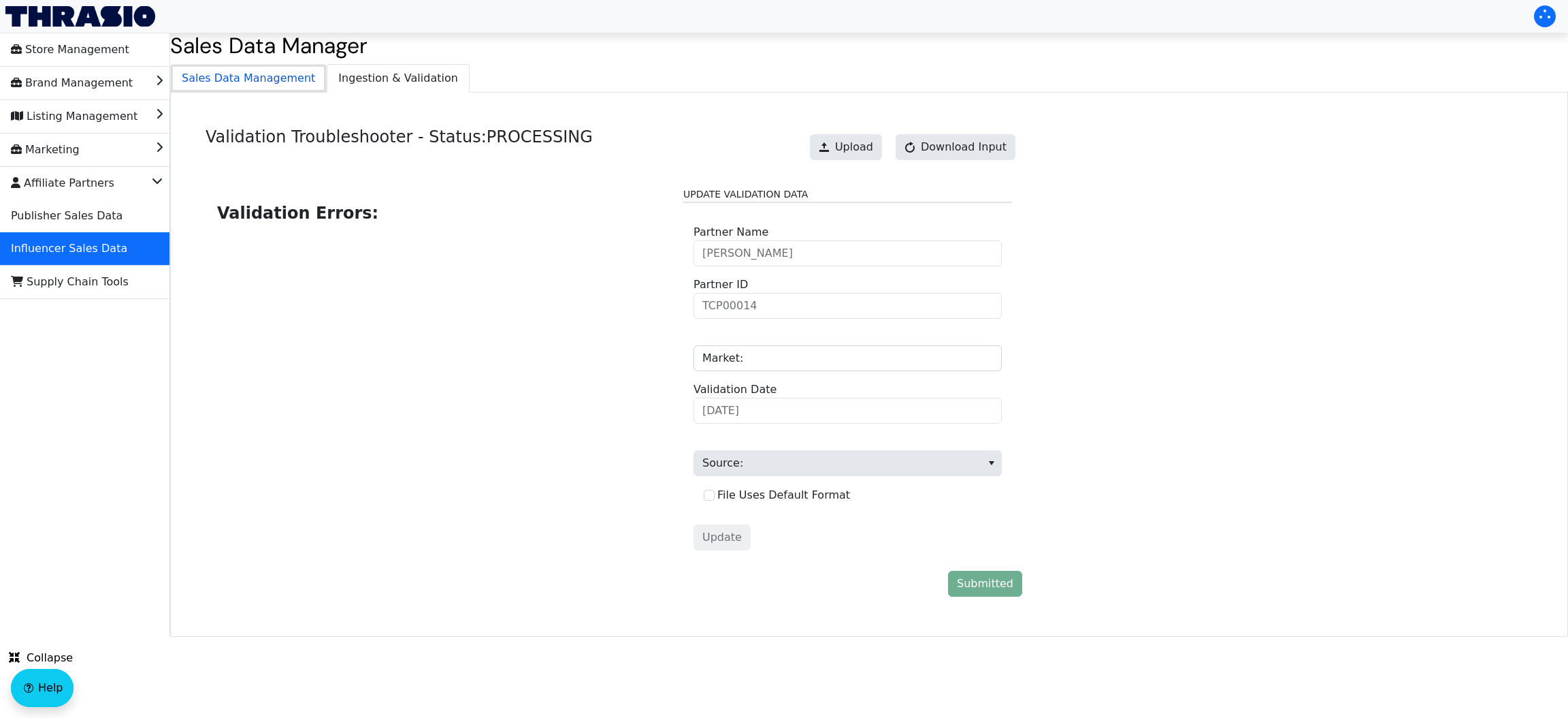
click at [295, 77] on span "Sales Data Management" at bounding box center [248, 78] width 155 height 27
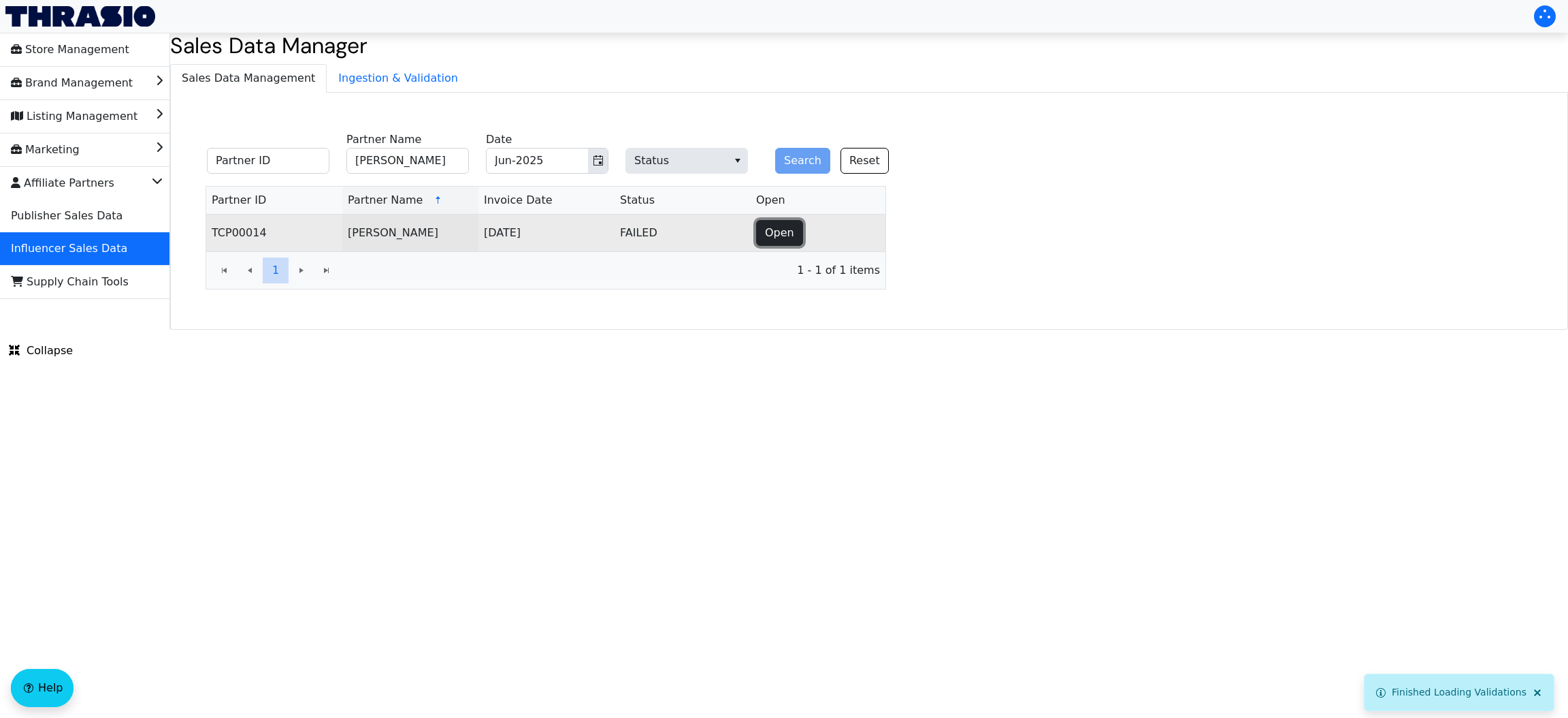
click at [762, 229] on button "Open" at bounding box center [779, 233] width 47 height 26
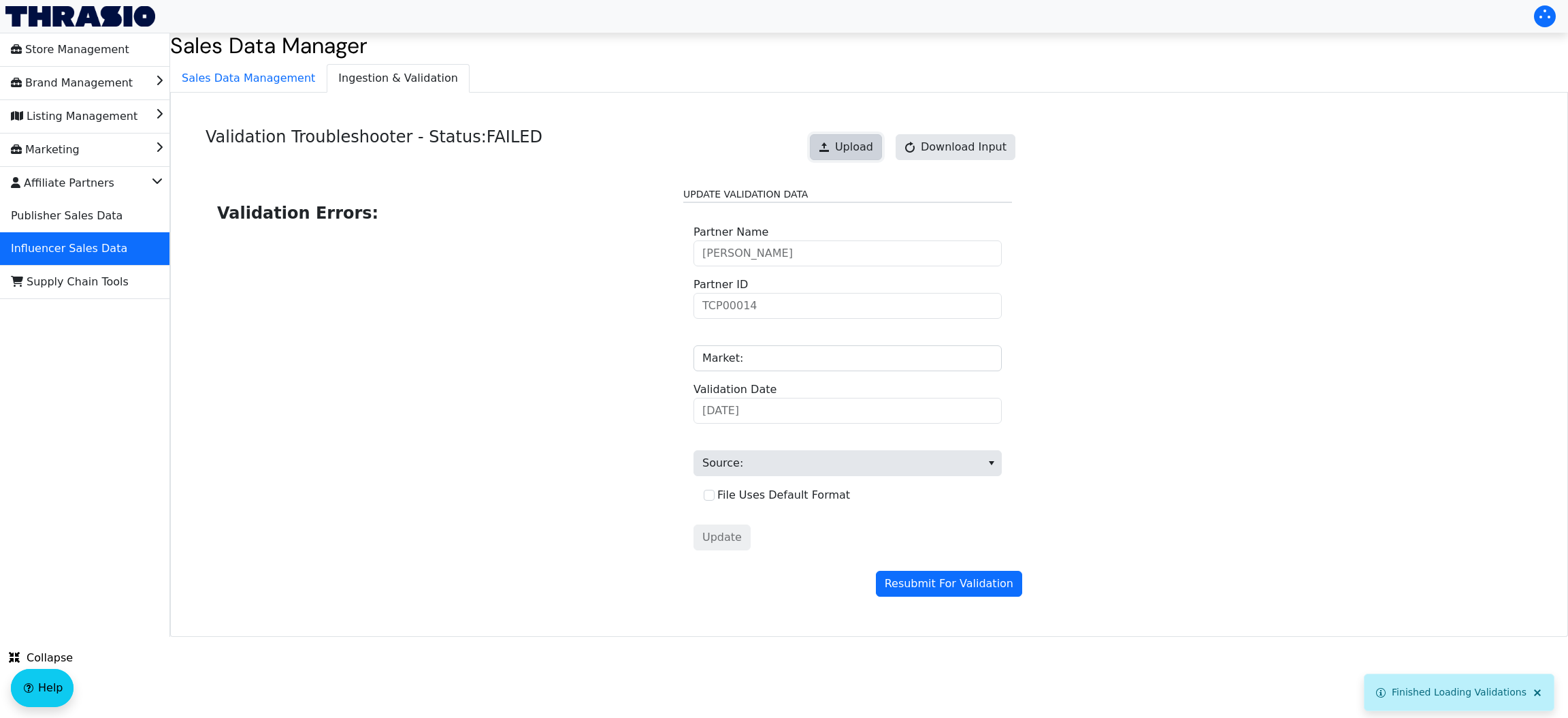
click at [844, 150] on button "Upload" at bounding box center [846, 147] width 72 height 26
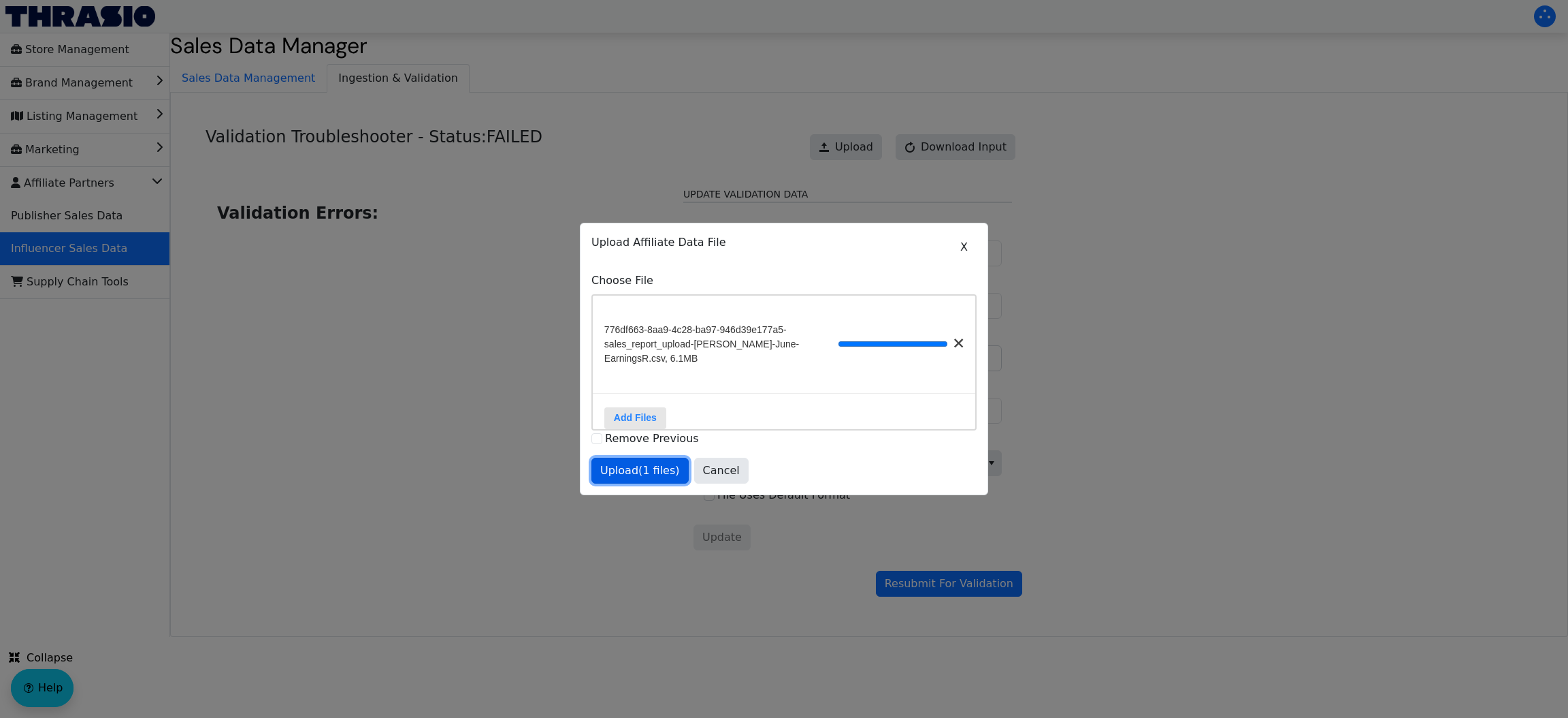
click at [630, 475] on span "Upload (1 files)" at bounding box center [640, 471] width 80 height 17
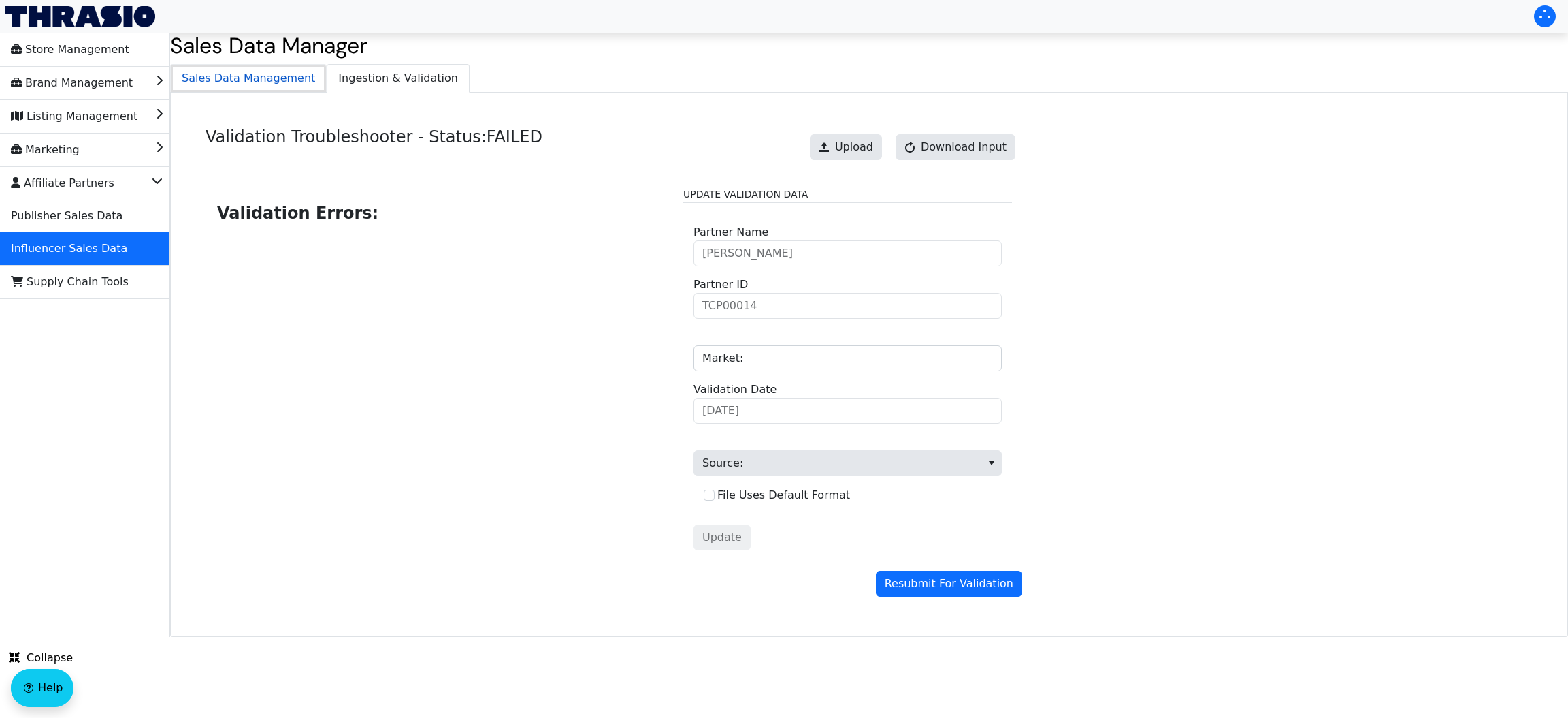
click at [249, 86] on span "Sales Data Management" at bounding box center [248, 78] width 155 height 27
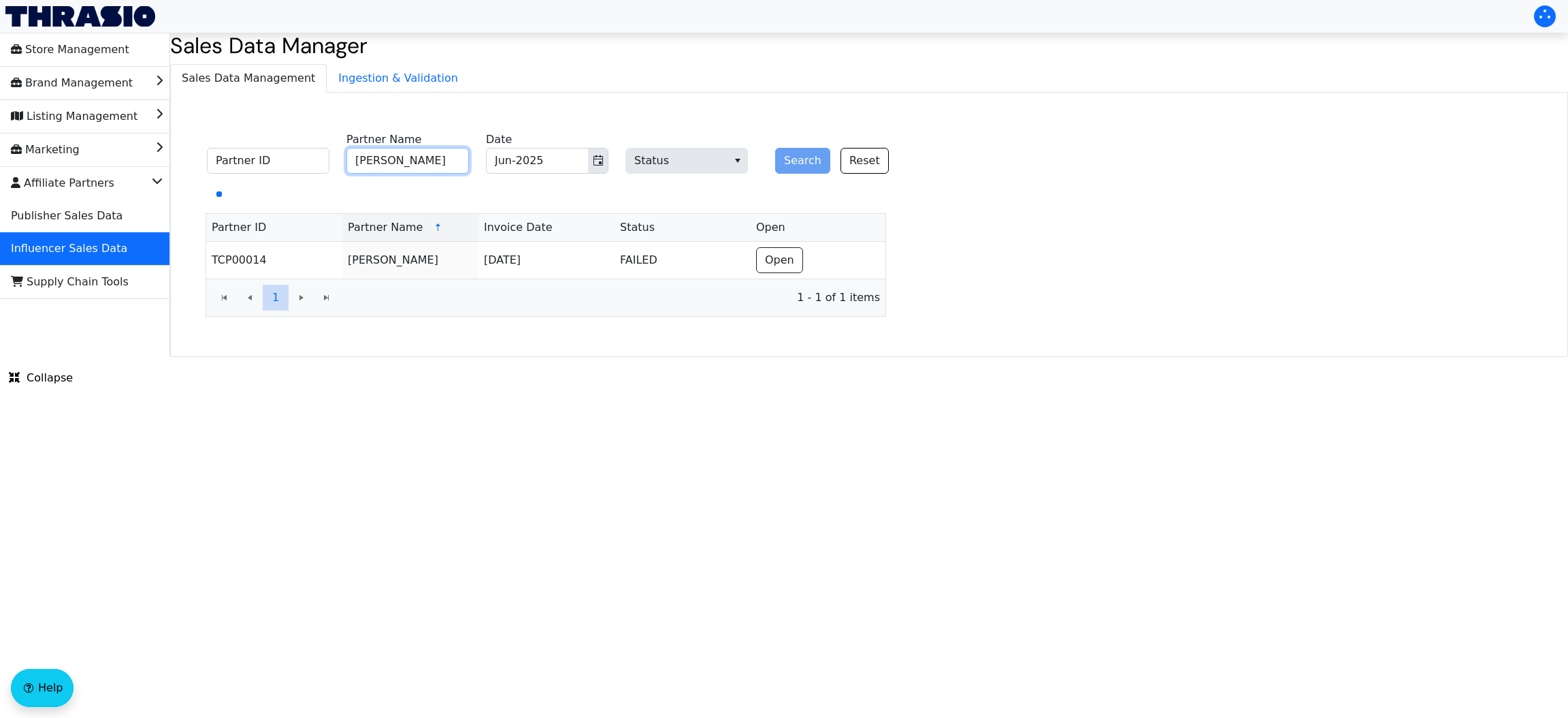
click at [406, 171] on input "[PERSON_NAME]" at bounding box center [407, 161] width 122 height 26
type input "[PERSON_NAME]"
click at [586, 167] on input "Jun-2025" at bounding box center [537, 160] width 101 height 25
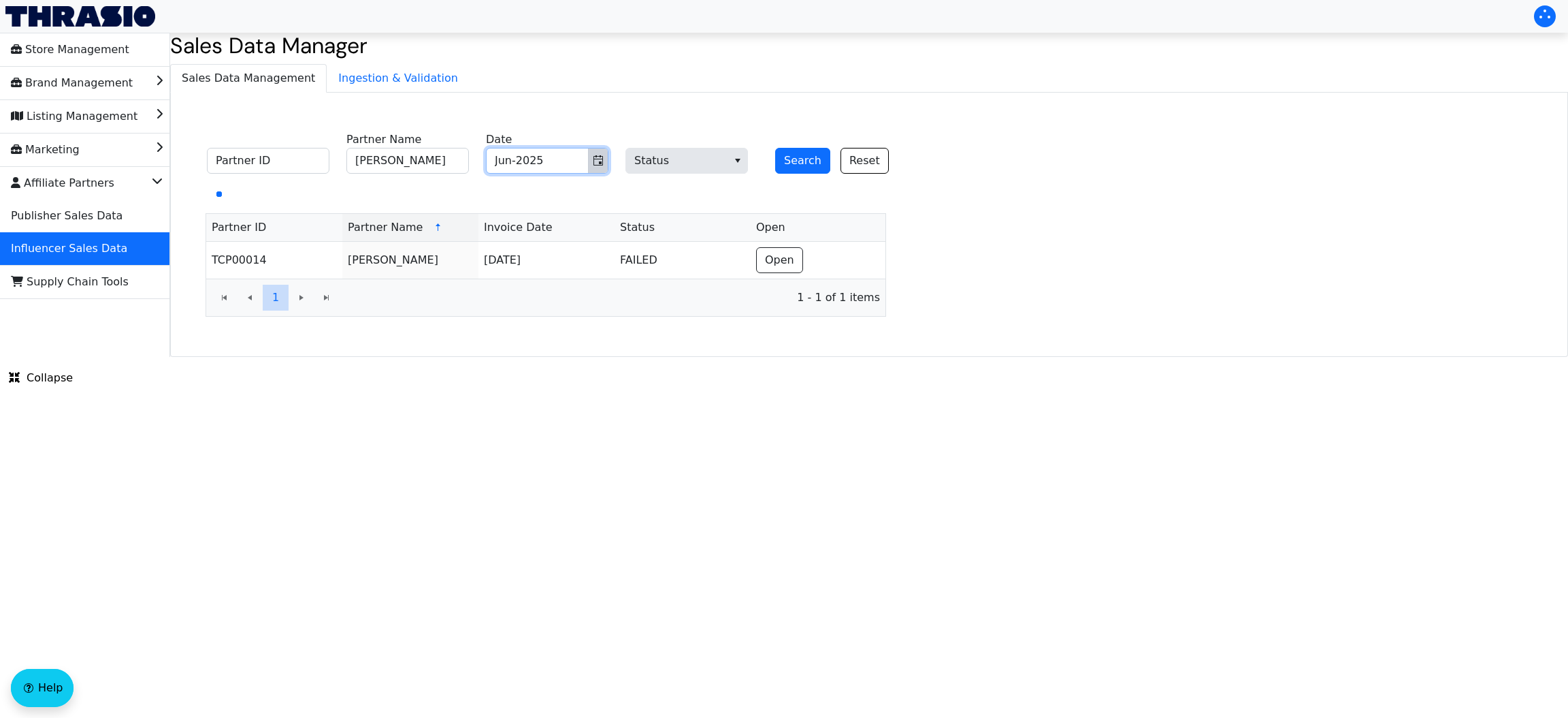
click at [593, 165] on icon "Toggle calendar" at bounding box center [598, 160] width 11 height 11
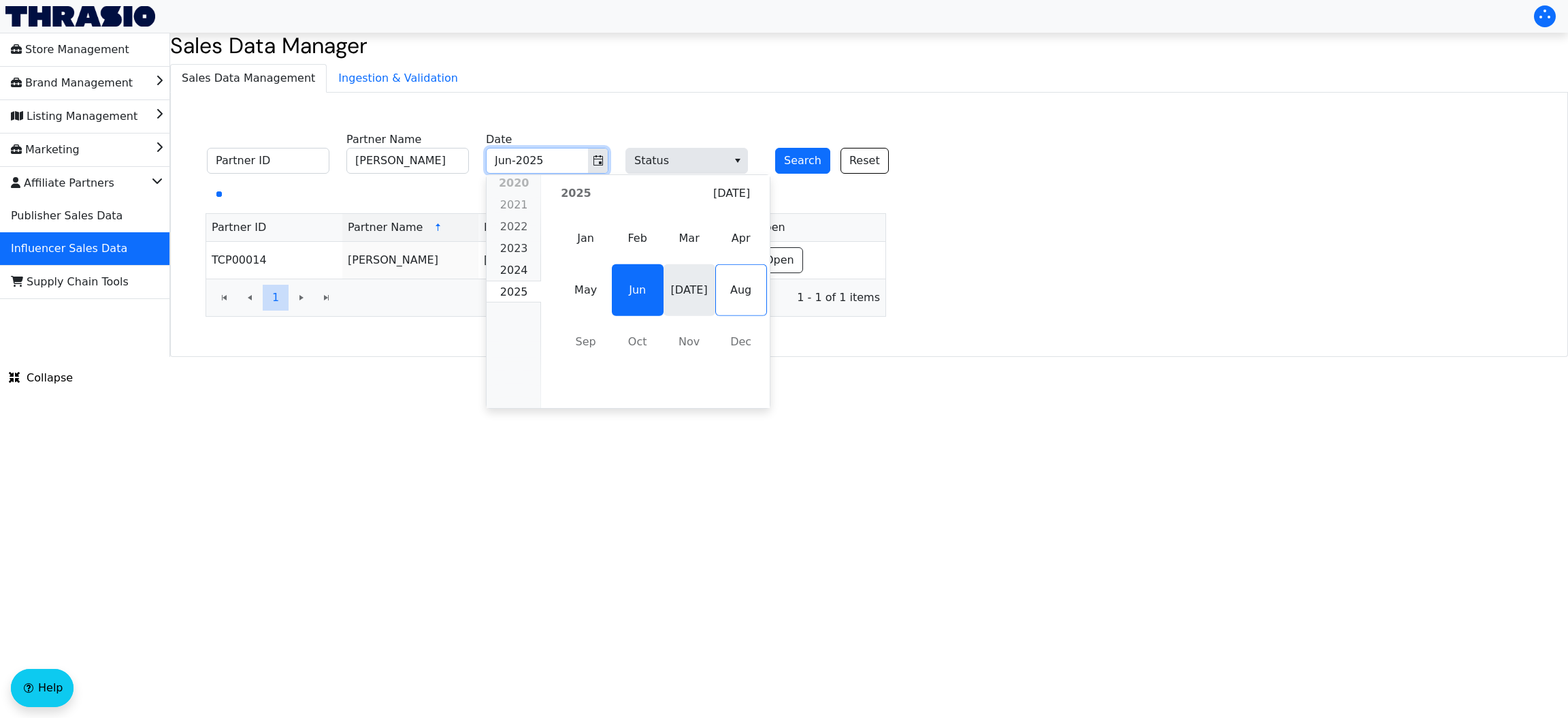
click at [672, 295] on span "[DATE]" at bounding box center [689, 289] width 52 height 52
type input "[DATE]-2025"
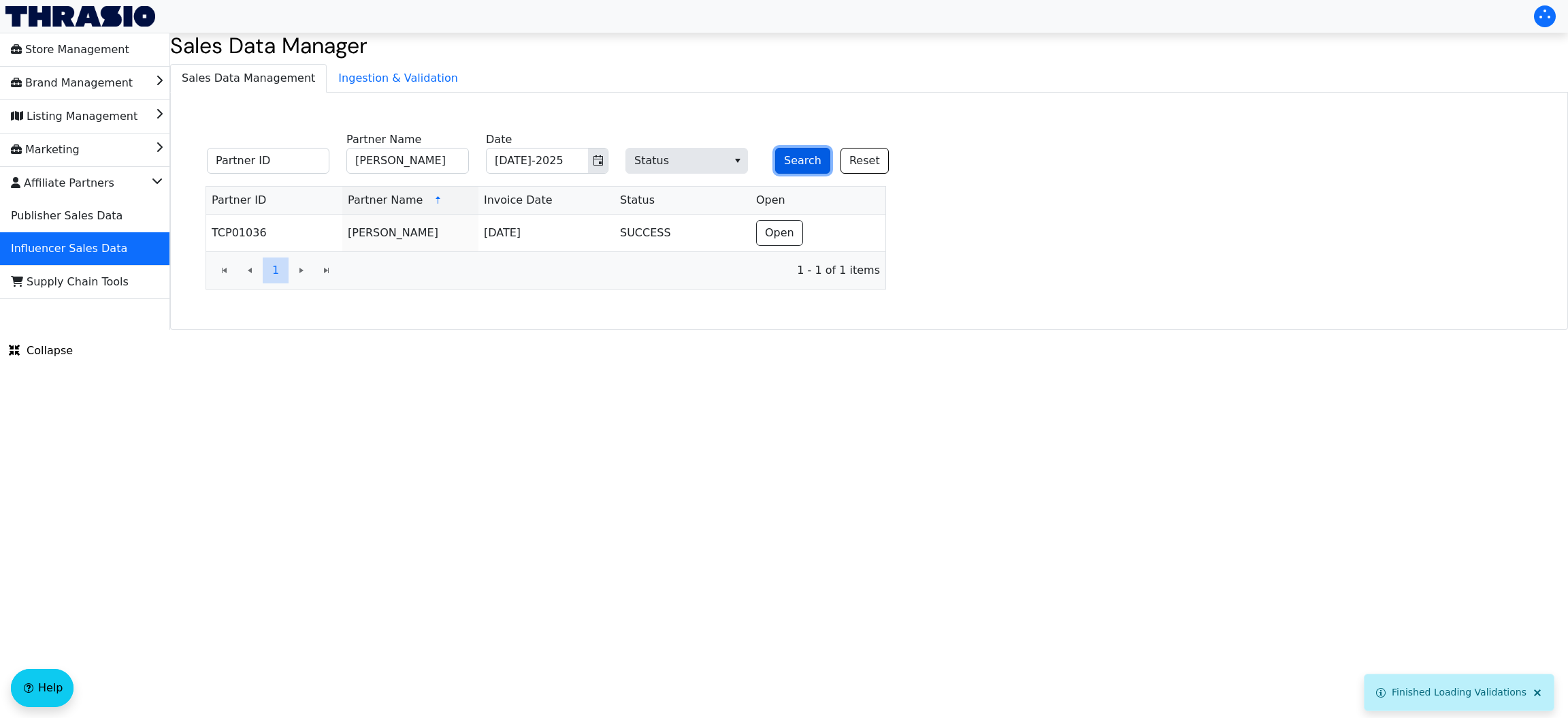
click at [801, 165] on button "Search" at bounding box center [802, 161] width 55 height 26
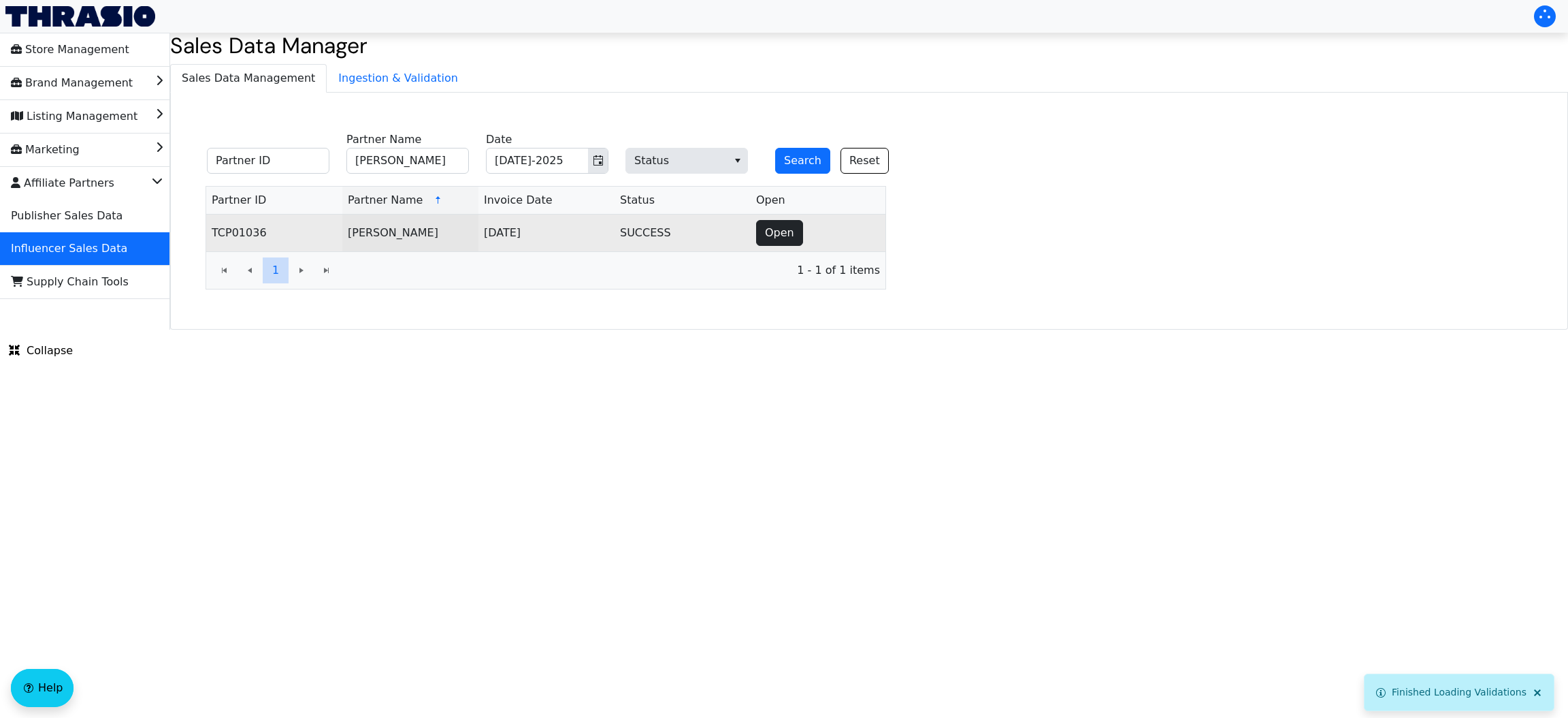
click at [774, 235] on span "Open" at bounding box center [779, 233] width 29 height 17
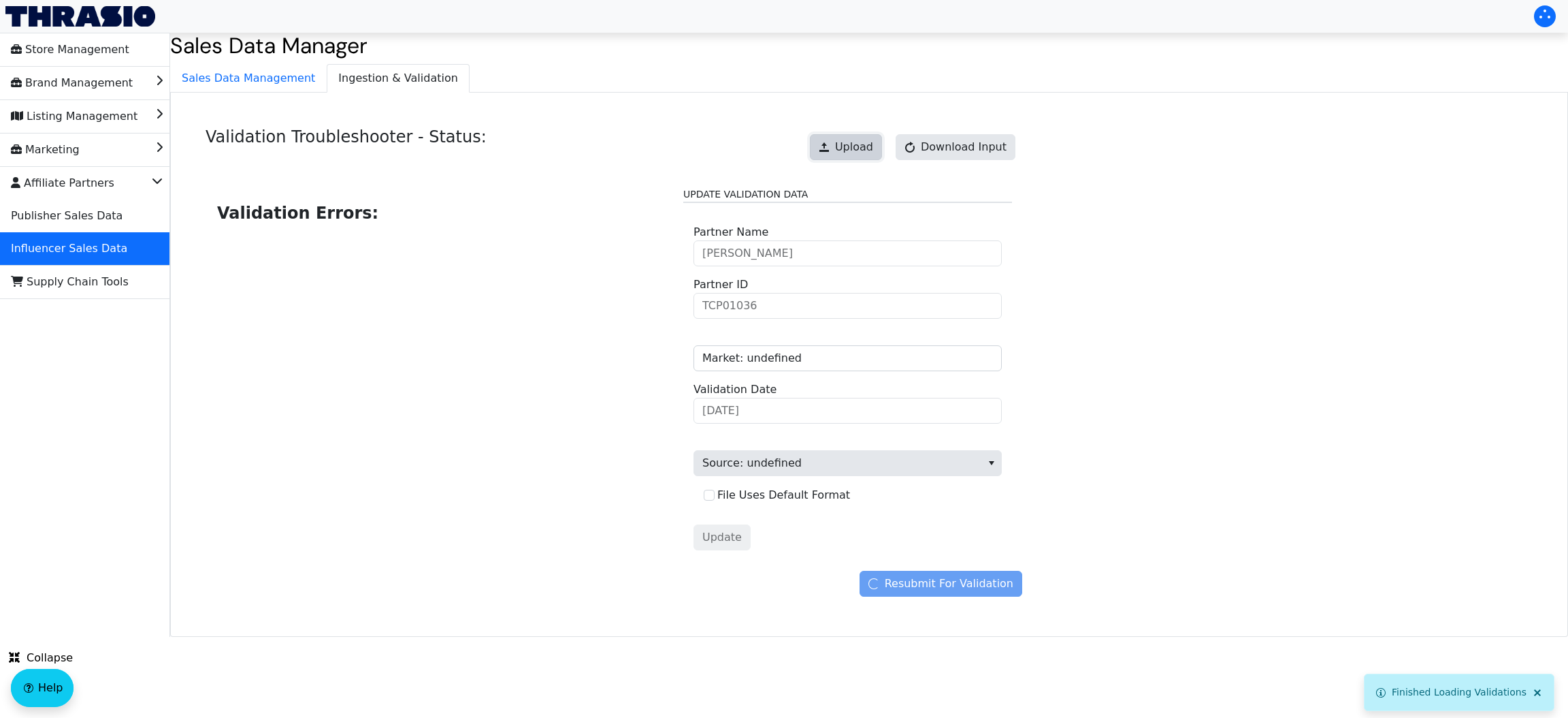
click at [855, 151] on span "Upload" at bounding box center [853, 147] width 38 height 17
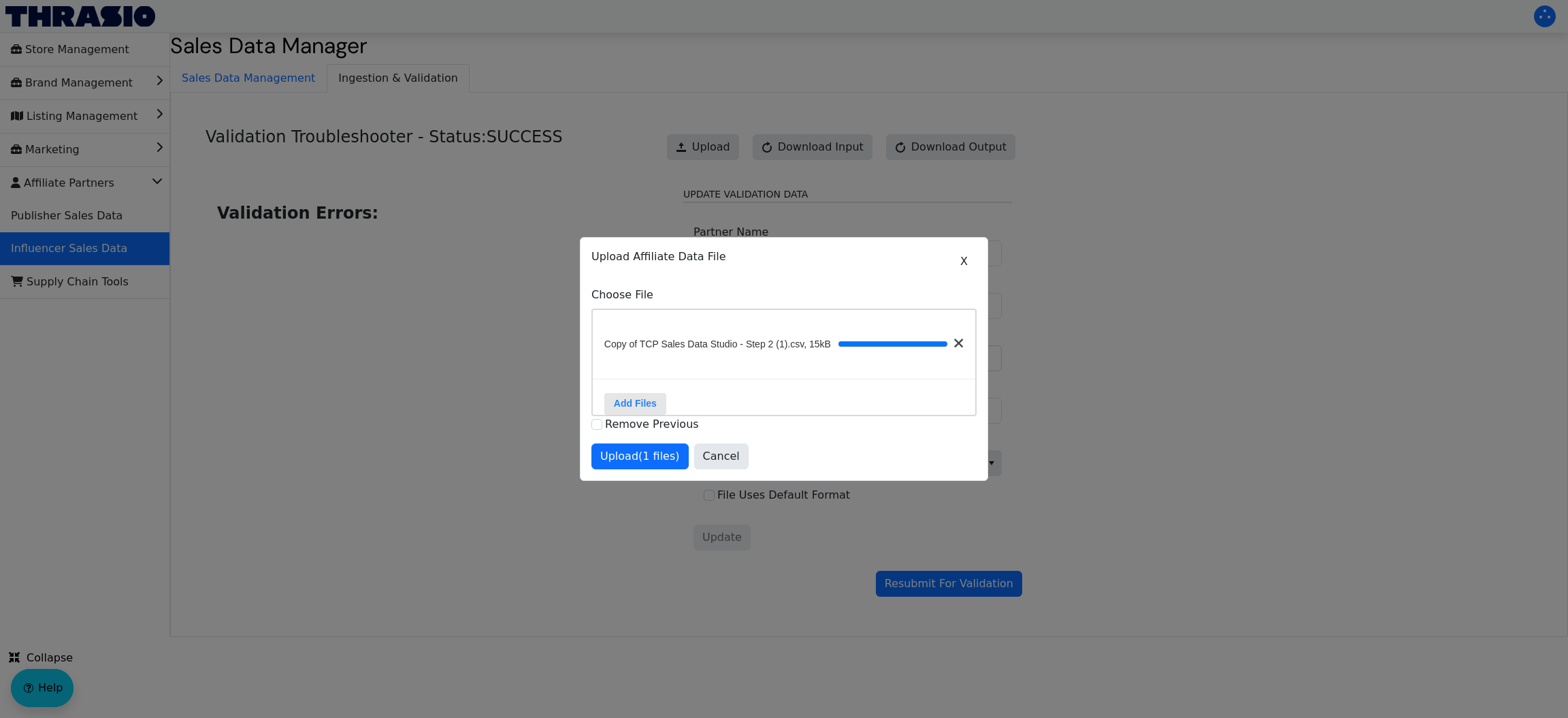
click at [638, 430] on label "Remove Previous" at bounding box center [651, 423] width 94 height 13
click at [603, 429] on input "Remove Previous" at bounding box center [597, 424] width 11 height 11
checkbox input "true"
click at [640, 465] on span "Upload (1 files)" at bounding box center [640, 456] width 80 height 17
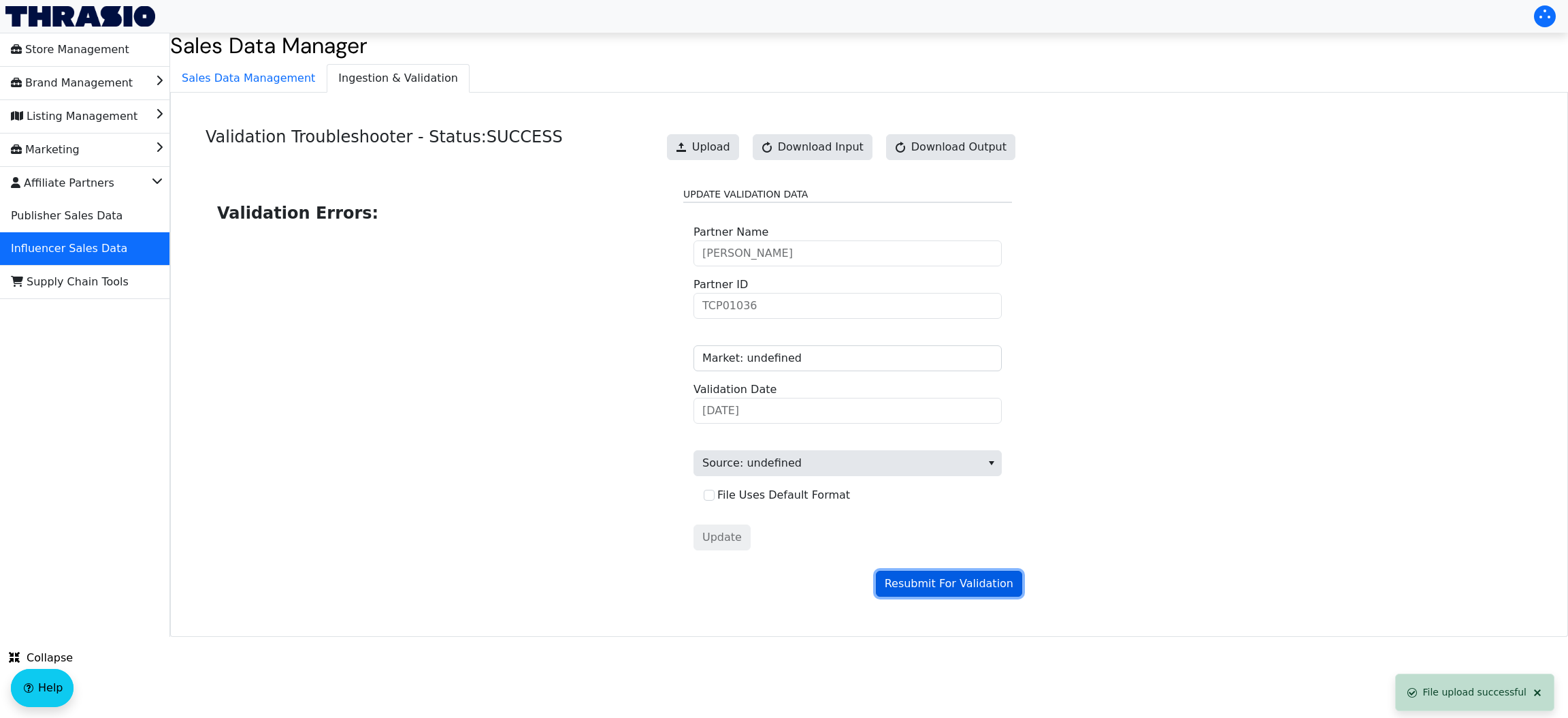
click at [948, 579] on span "Resubmit For Validation" at bounding box center [948, 583] width 128 height 17
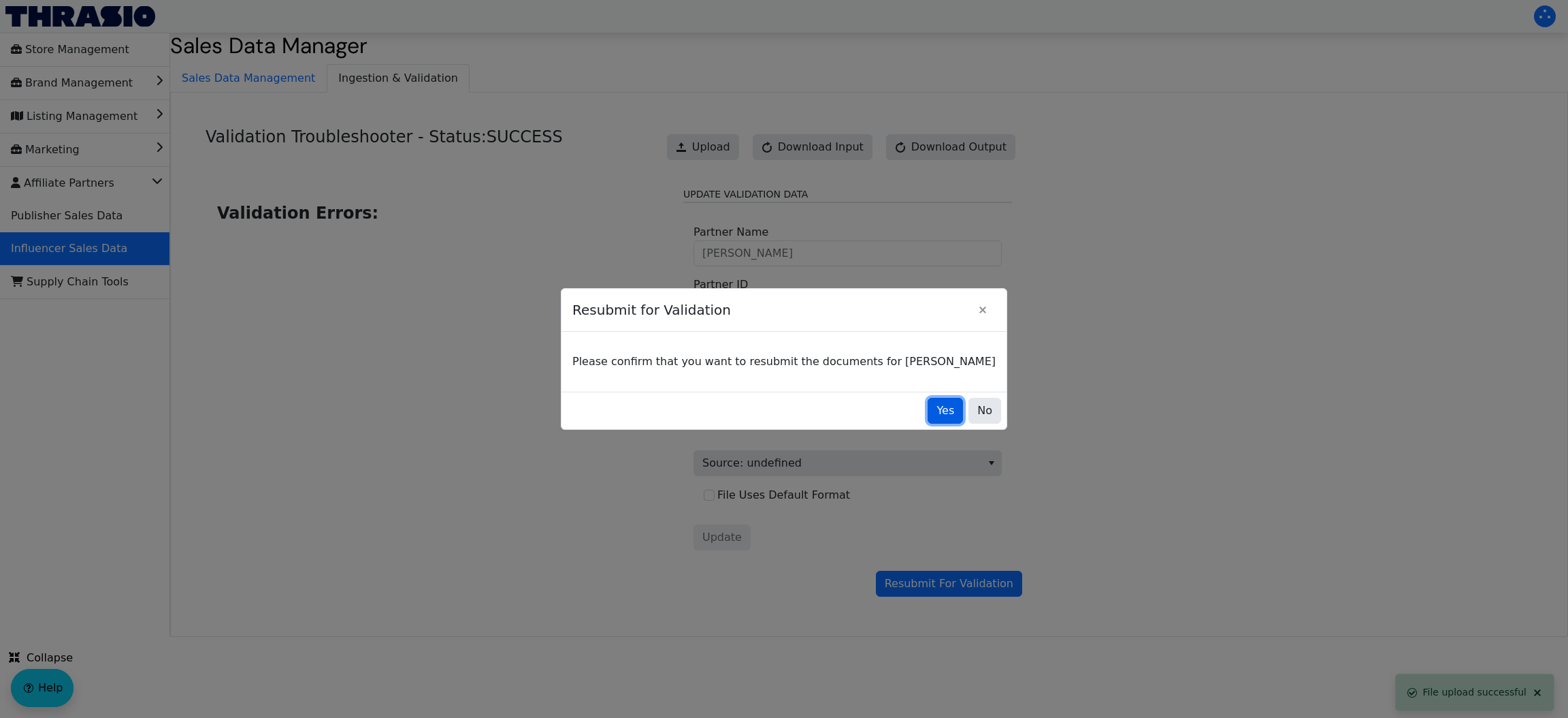
click at [936, 411] on span "Yes" at bounding box center [945, 411] width 18 height 17
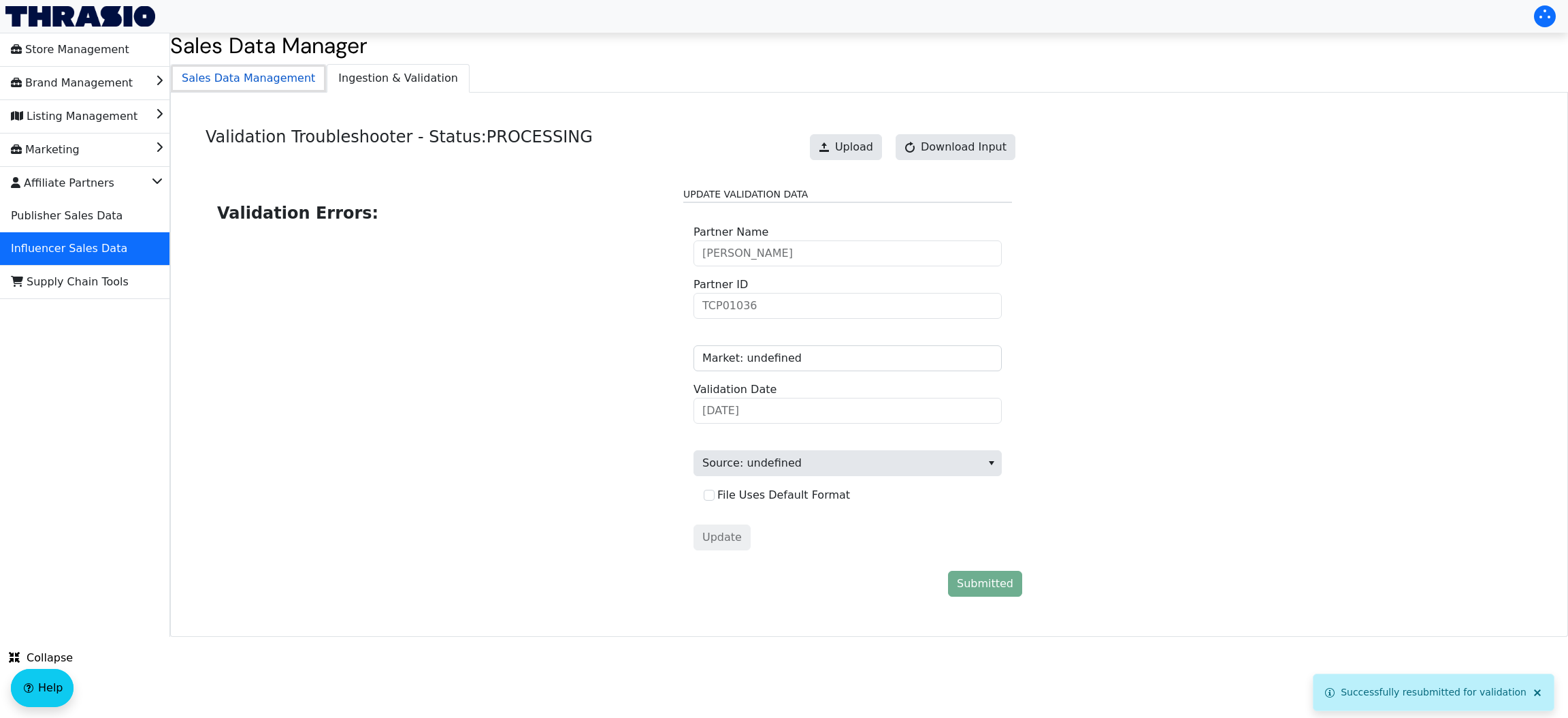
click at [269, 80] on span "Sales Data Management" at bounding box center [248, 78] width 155 height 27
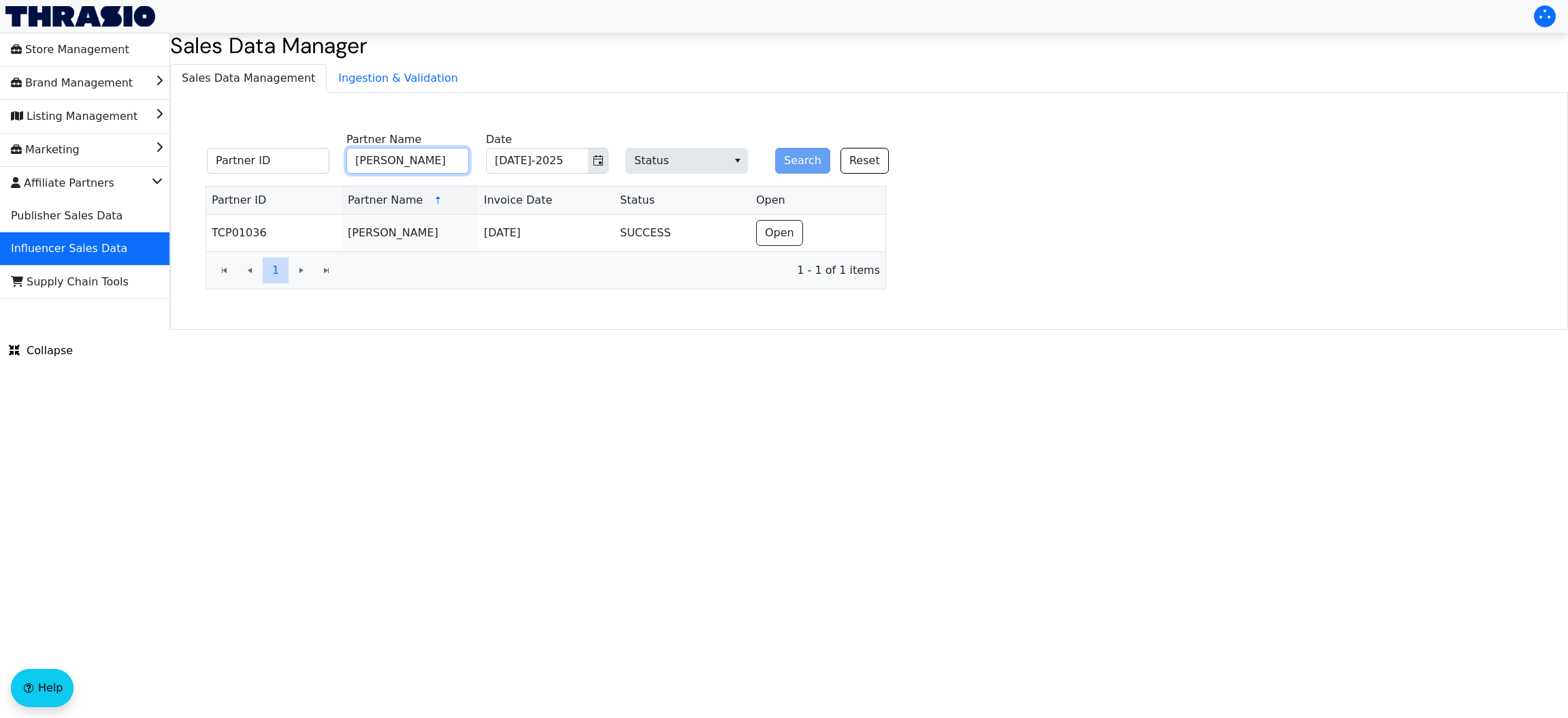
click at [424, 159] on input "[PERSON_NAME]" at bounding box center [407, 161] width 122 height 26
click at [424, 159] on input "sa" at bounding box center [407, 161] width 122 height 26
type input "[PERSON_NAME]"
click at [595, 166] on icon "Toggle calendar" at bounding box center [598, 160] width 11 height 11
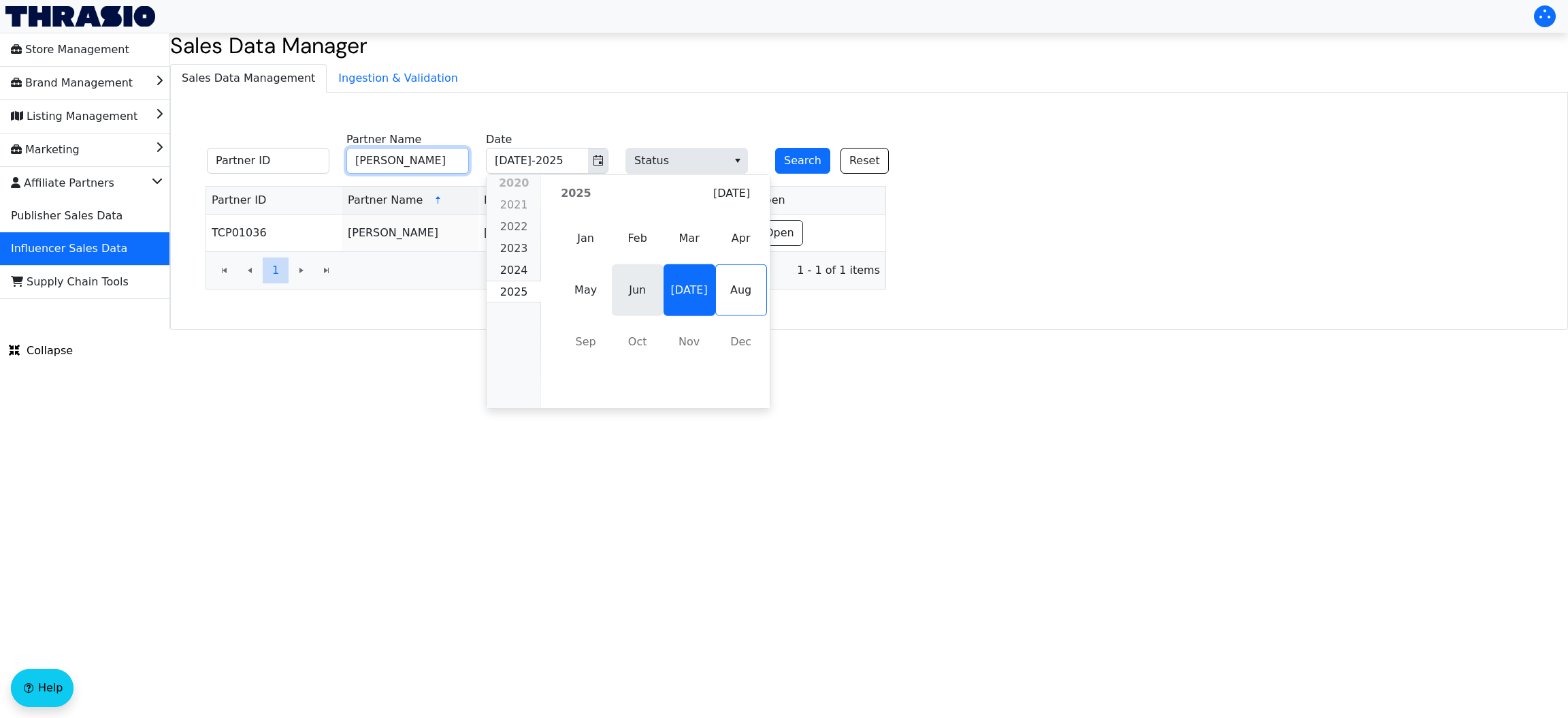
click at [634, 285] on span "Jun" at bounding box center [637, 289] width 52 height 52
type input "Jun-2025"
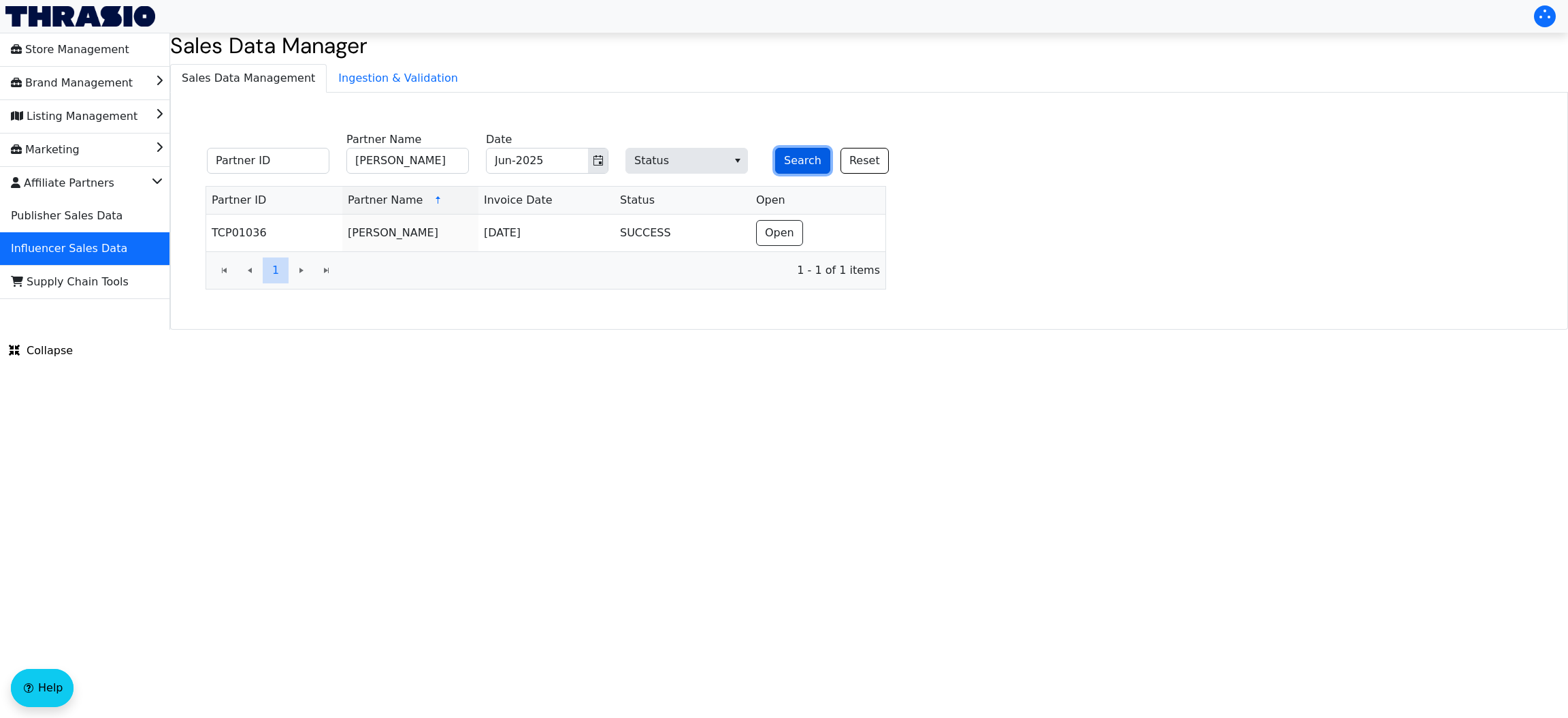
click at [775, 159] on button "Search" at bounding box center [802, 161] width 55 height 26
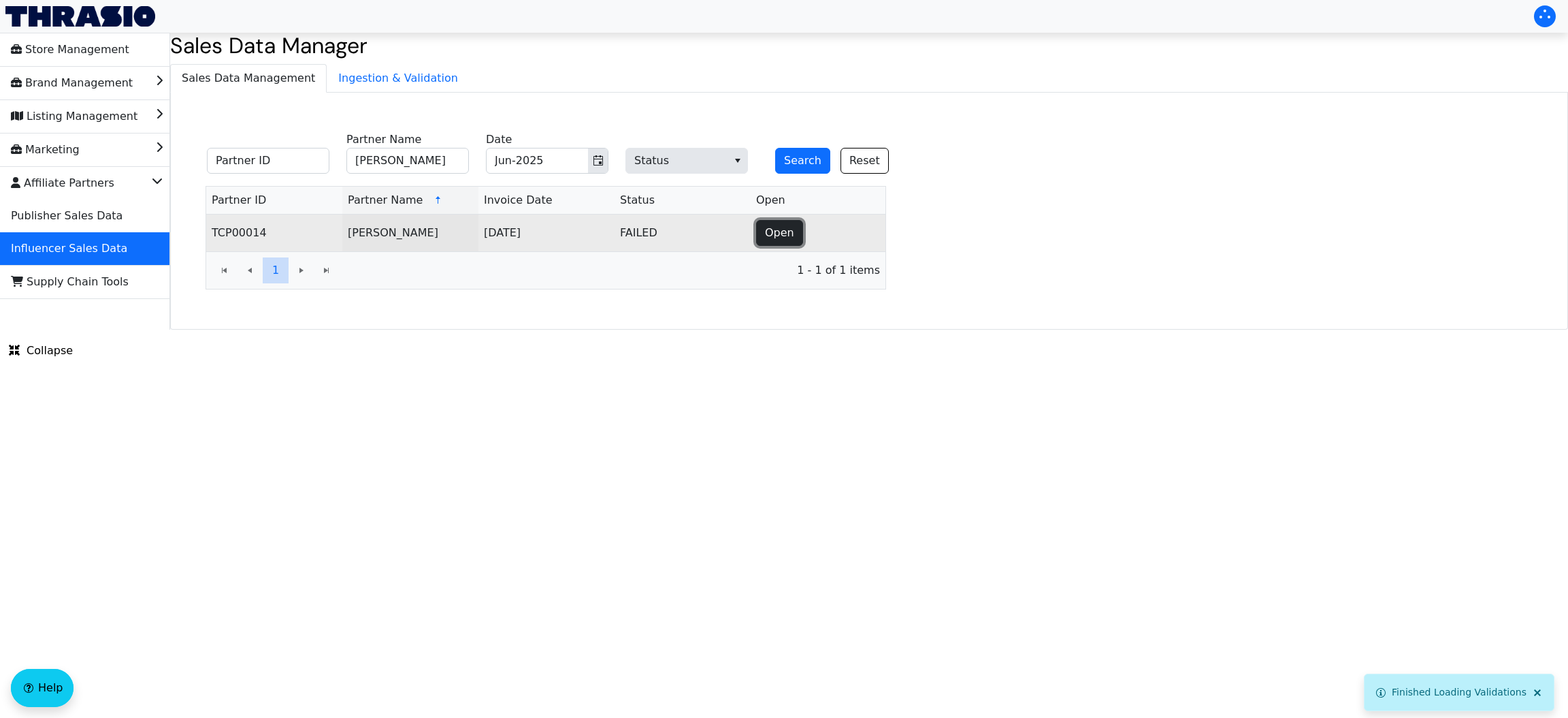
click at [763, 245] on button "Open" at bounding box center [779, 233] width 47 height 26
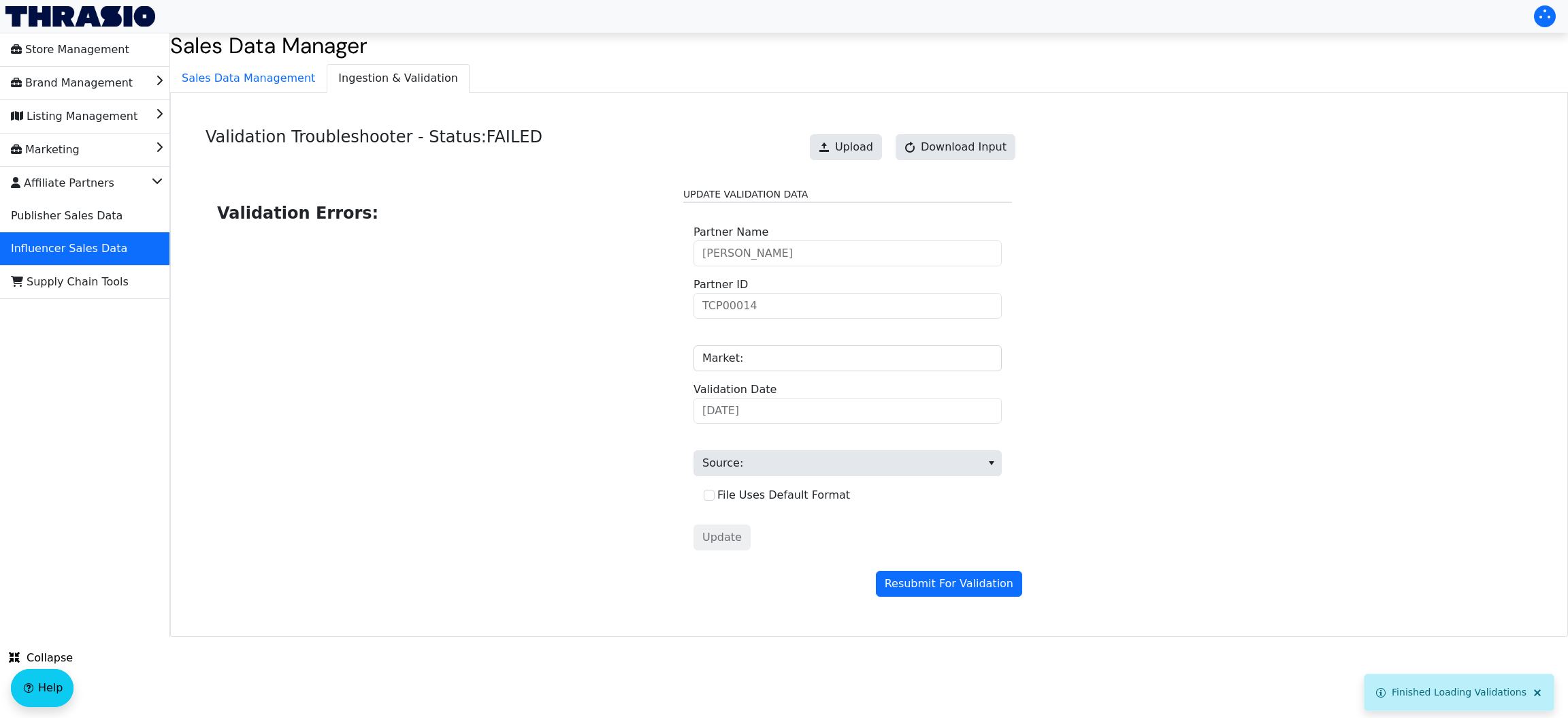
click at [834, 162] on div "Upload Download Input" at bounding box center [913, 147] width 219 height 40
click at [847, 145] on span "Upload" at bounding box center [853, 147] width 38 height 17
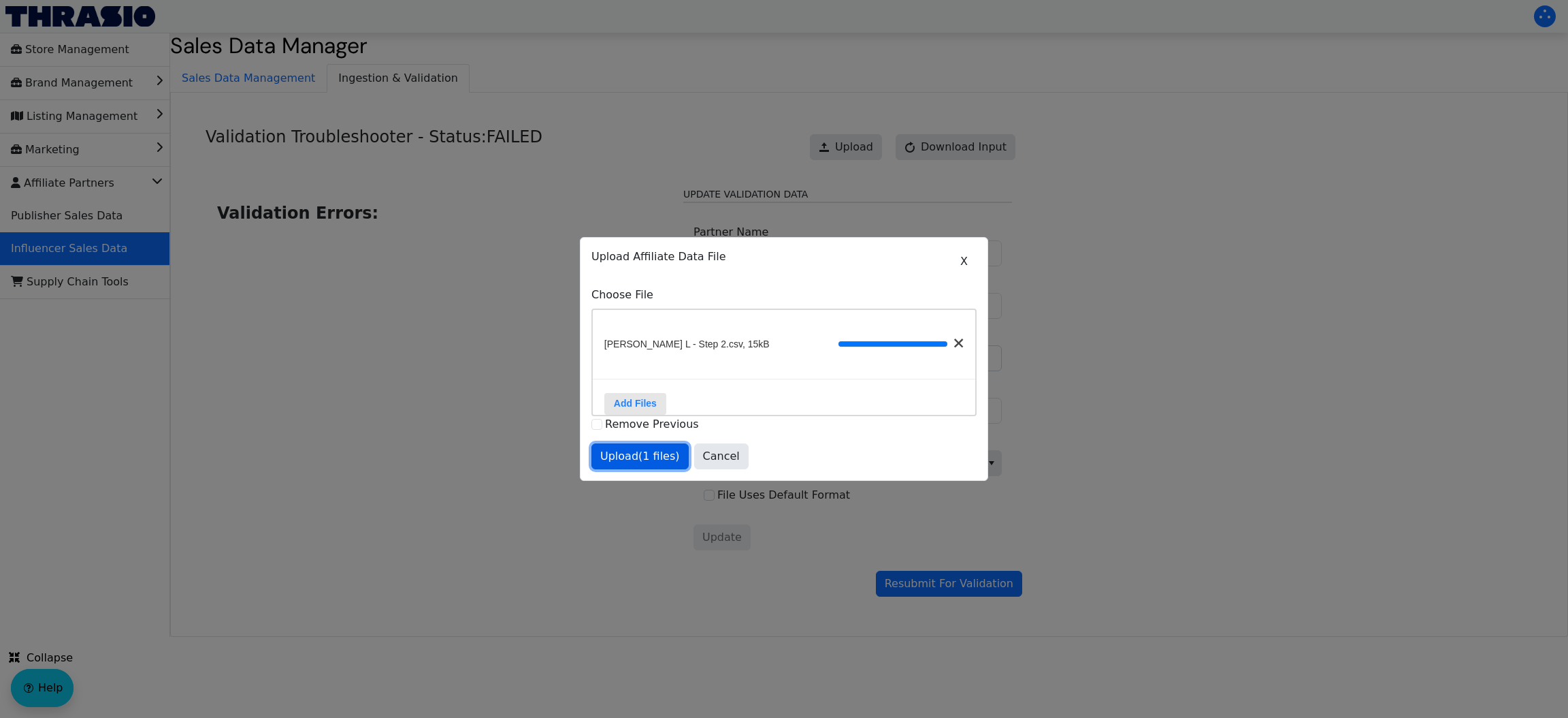
click at [628, 465] on span "Upload (1 files)" at bounding box center [640, 456] width 80 height 17
drag, startPoint x: 885, startPoint y: 569, endPoint x: 916, endPoint y: 581, distance: 33.2
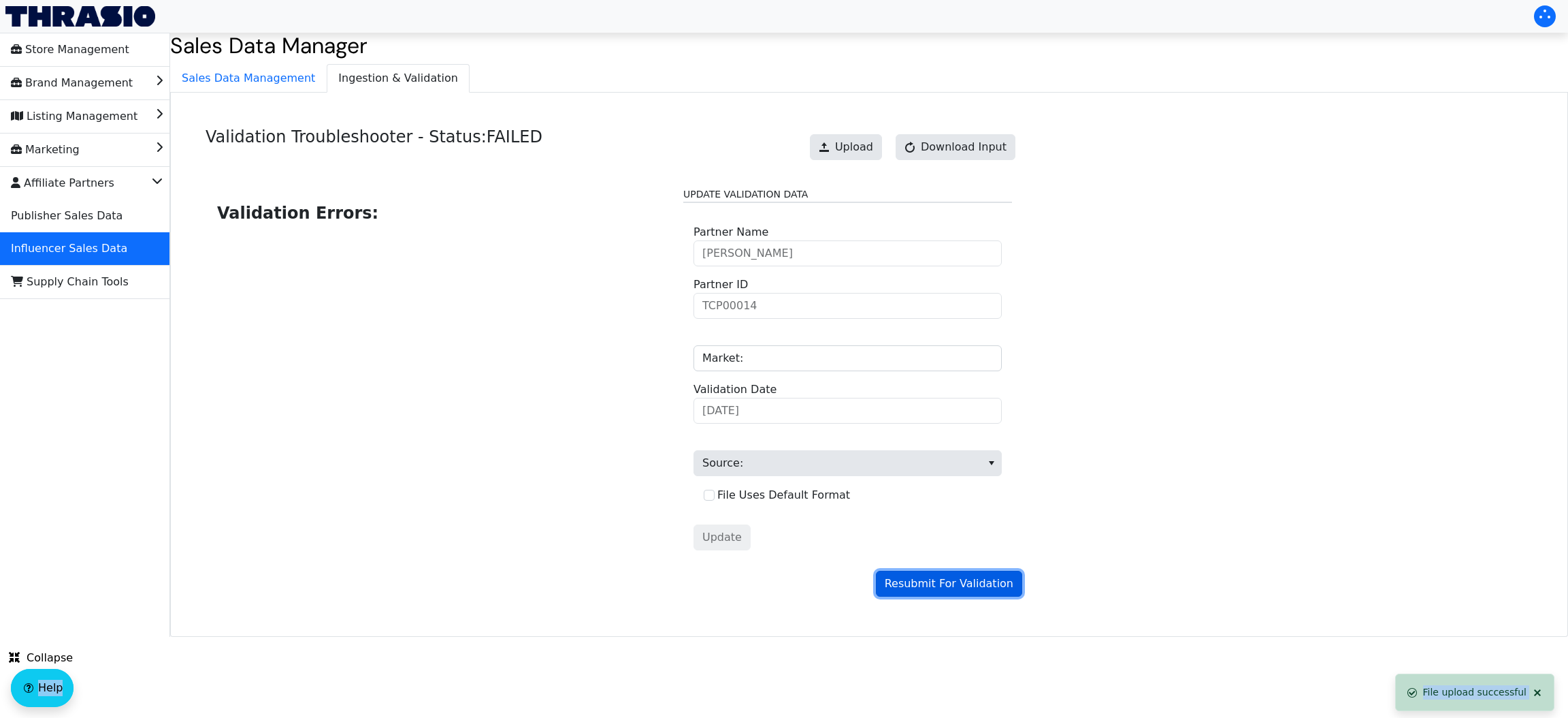
click at [916, 581] on span "Resubmit For Validation" at bounding box center [948, 583] width 128 height 17
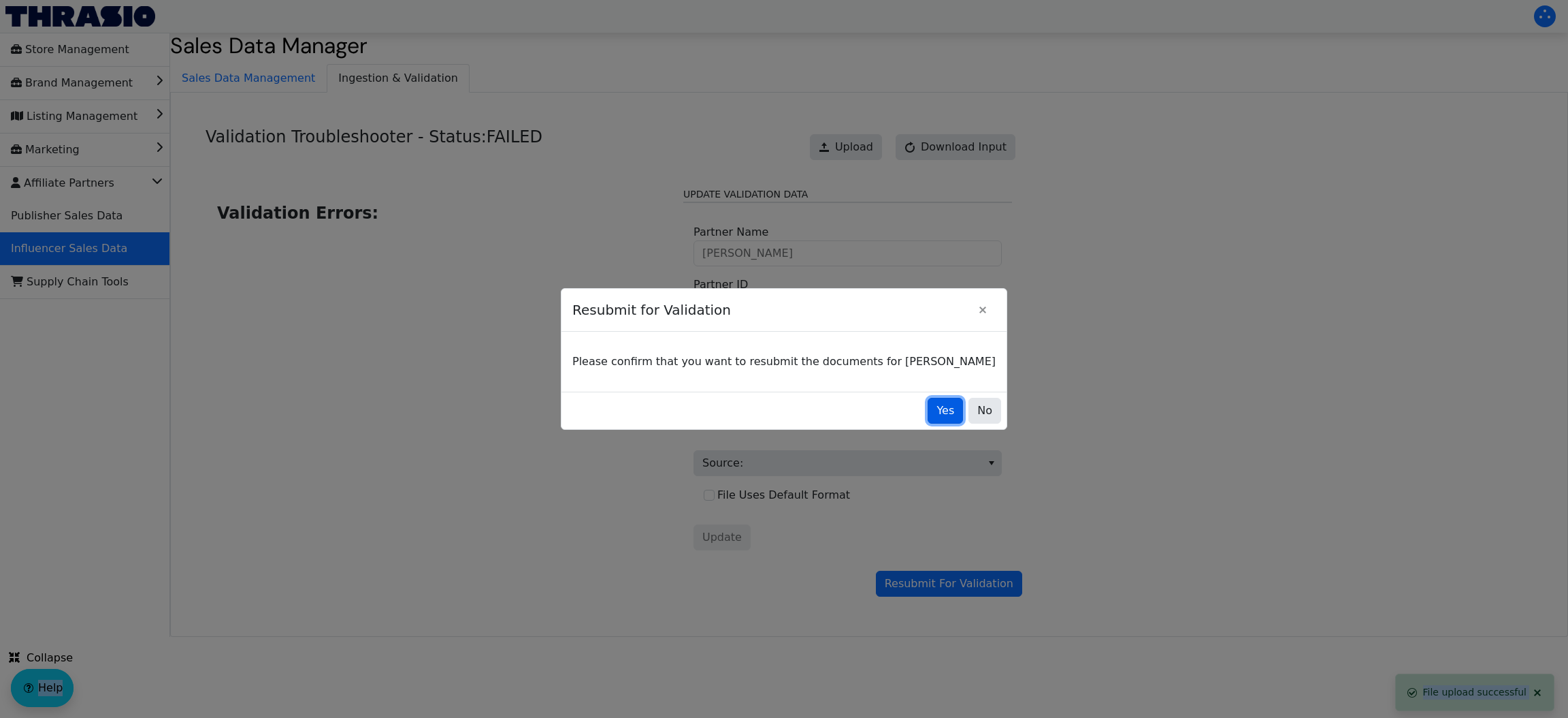
click at [927, 400] on button "Yes" at bounding box center [944, 411] width 35 height 26
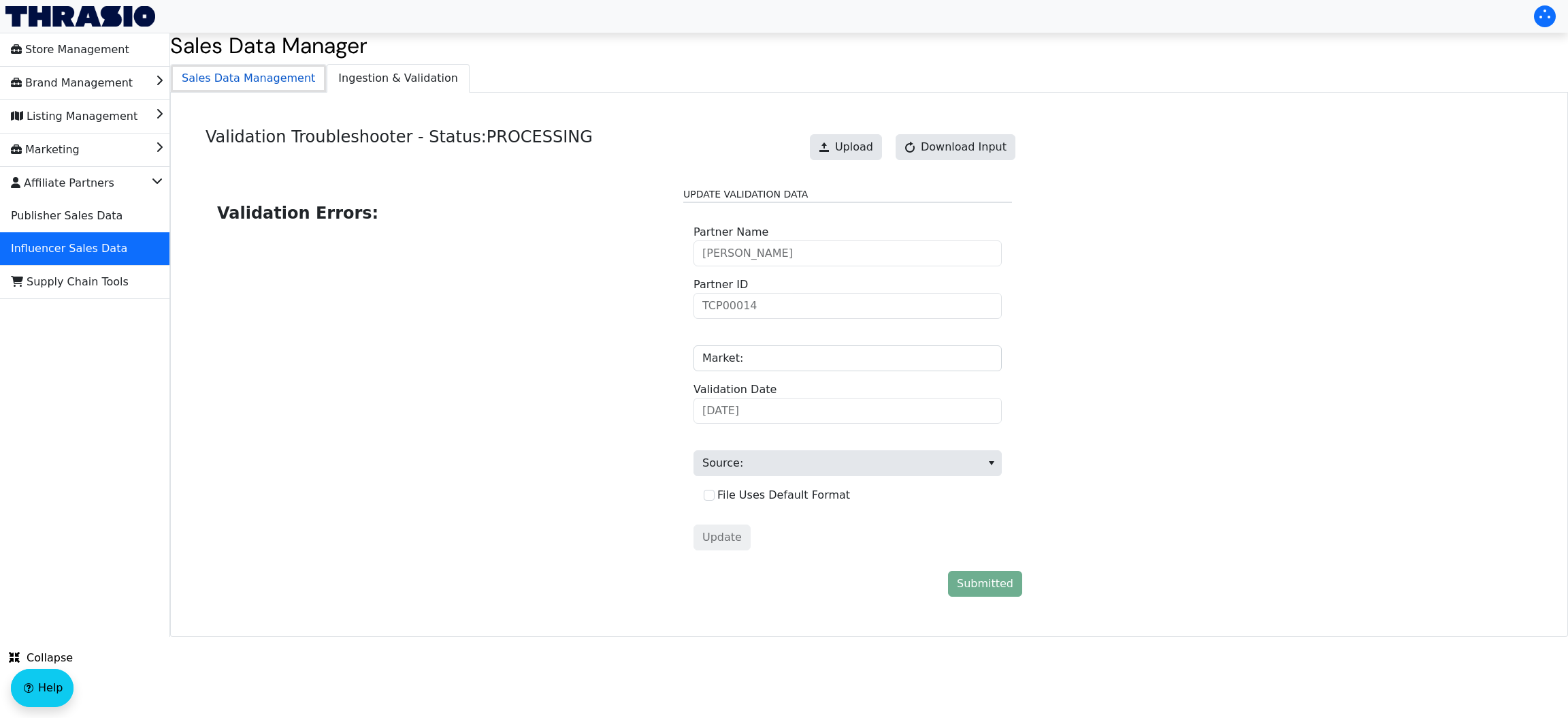
click at [254, 92] on span "Sales Data Management" at bounding box center [248, 78] width 155 height 27
